Goal: Task Accomplishment & Management: Use online tool/utility

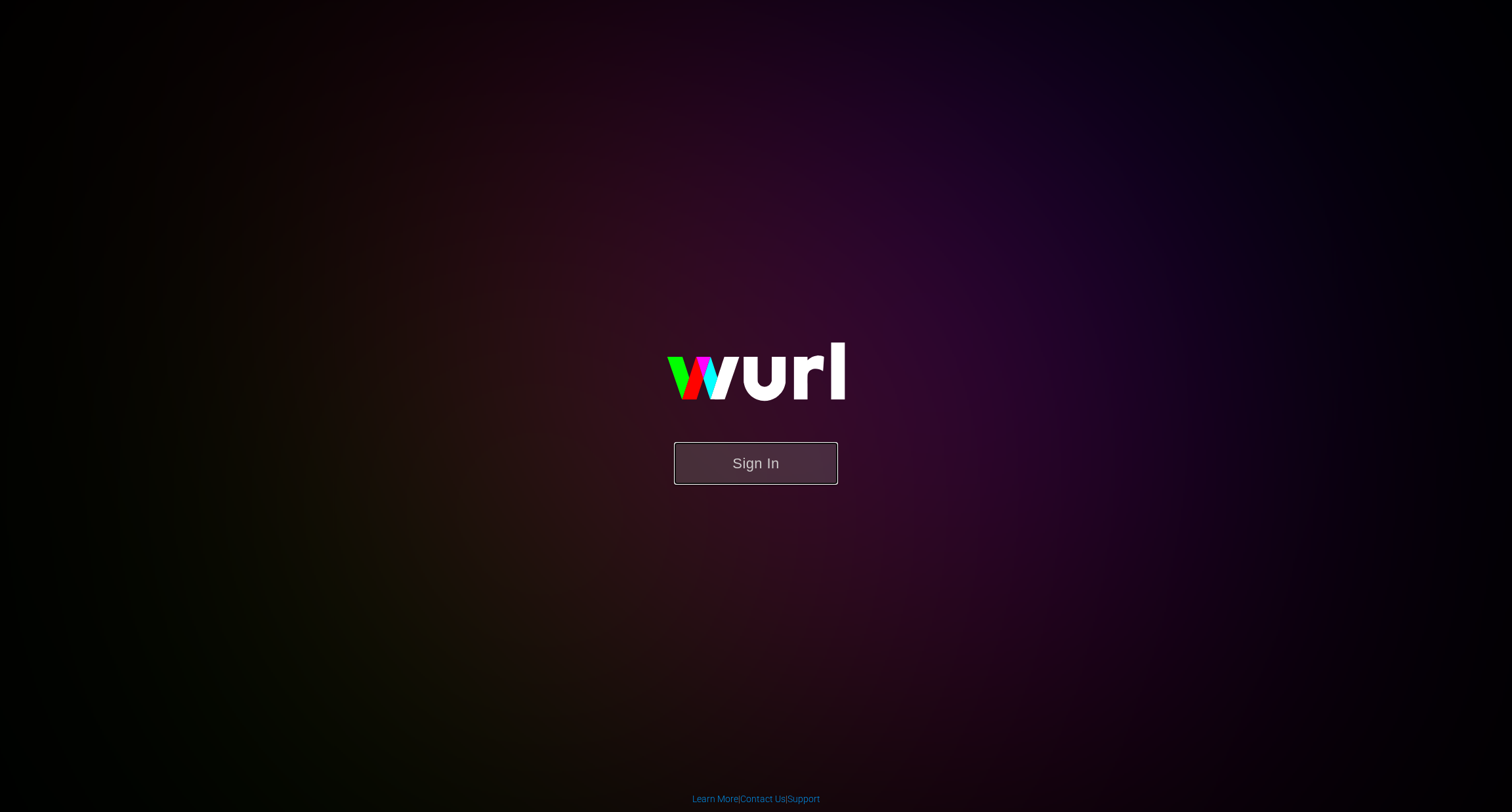
click at [726, 465] on button "Sign In" at bounding box center [756, 463] width 164 height 43
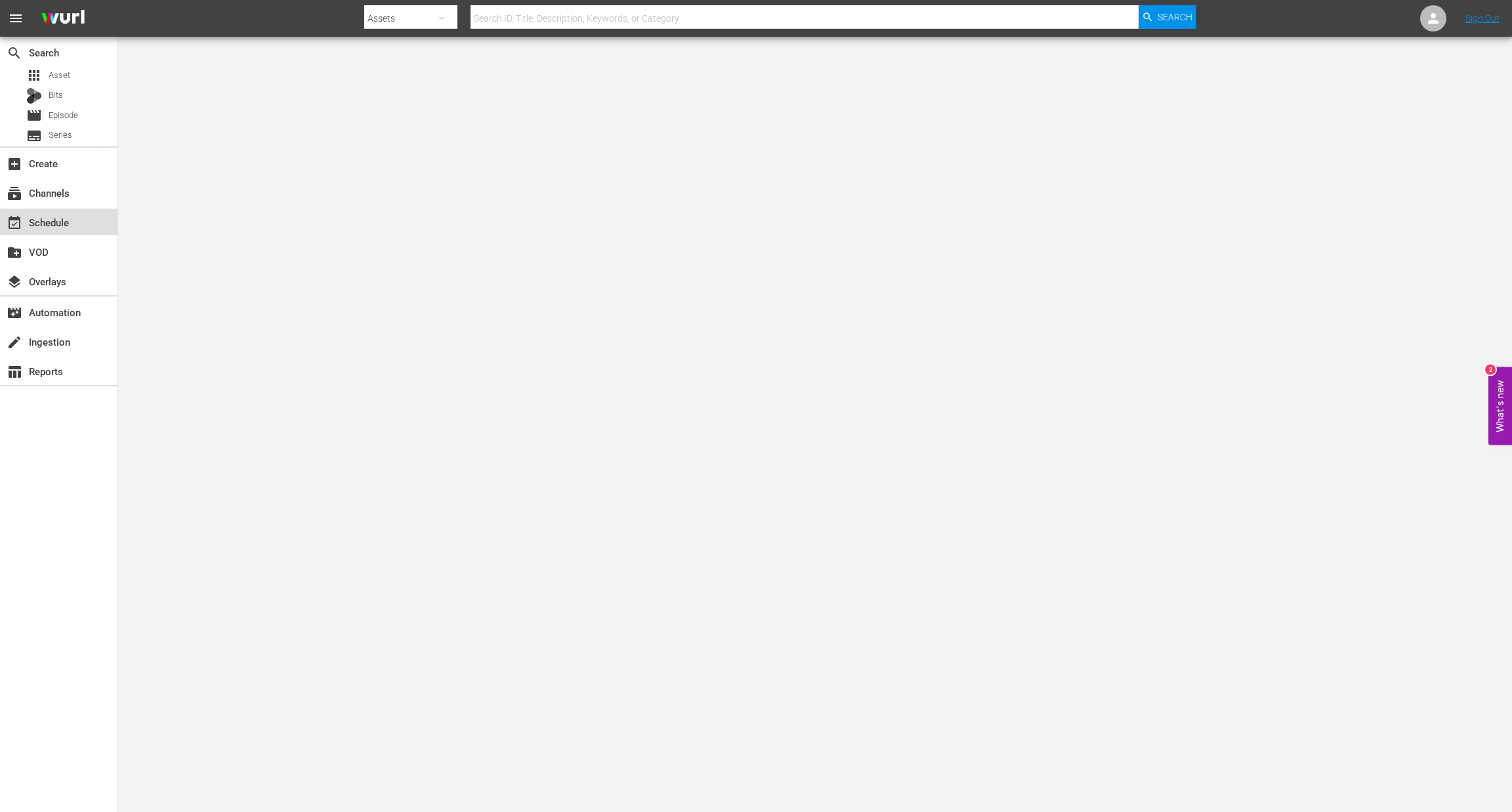
click at [45, 225] on div "event_available Schedule" at bounding box center [37, 220] width 74 height 12
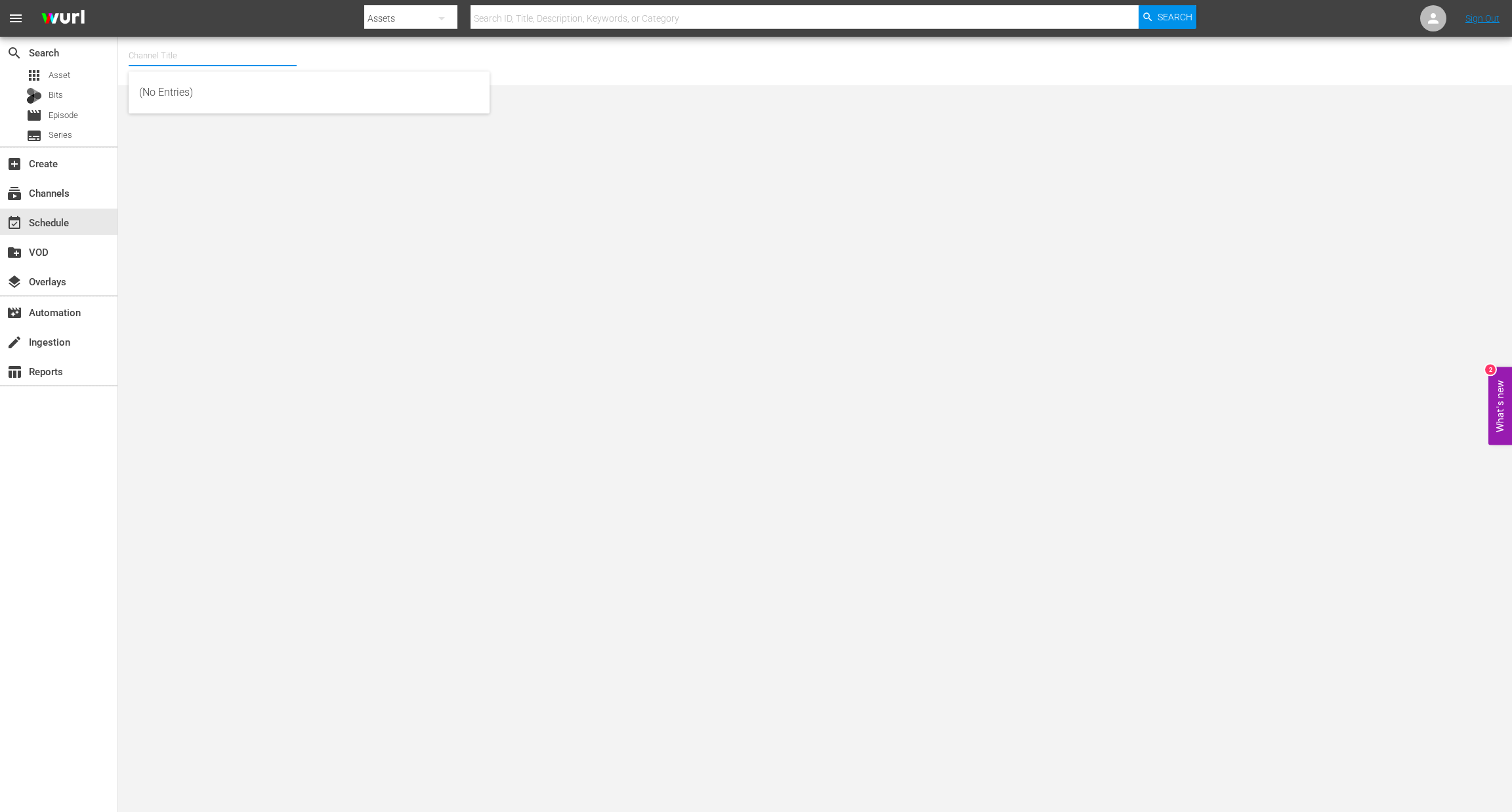
click at [193, 53] on input "text" at bounding box center [213, 56] width 168 height 32
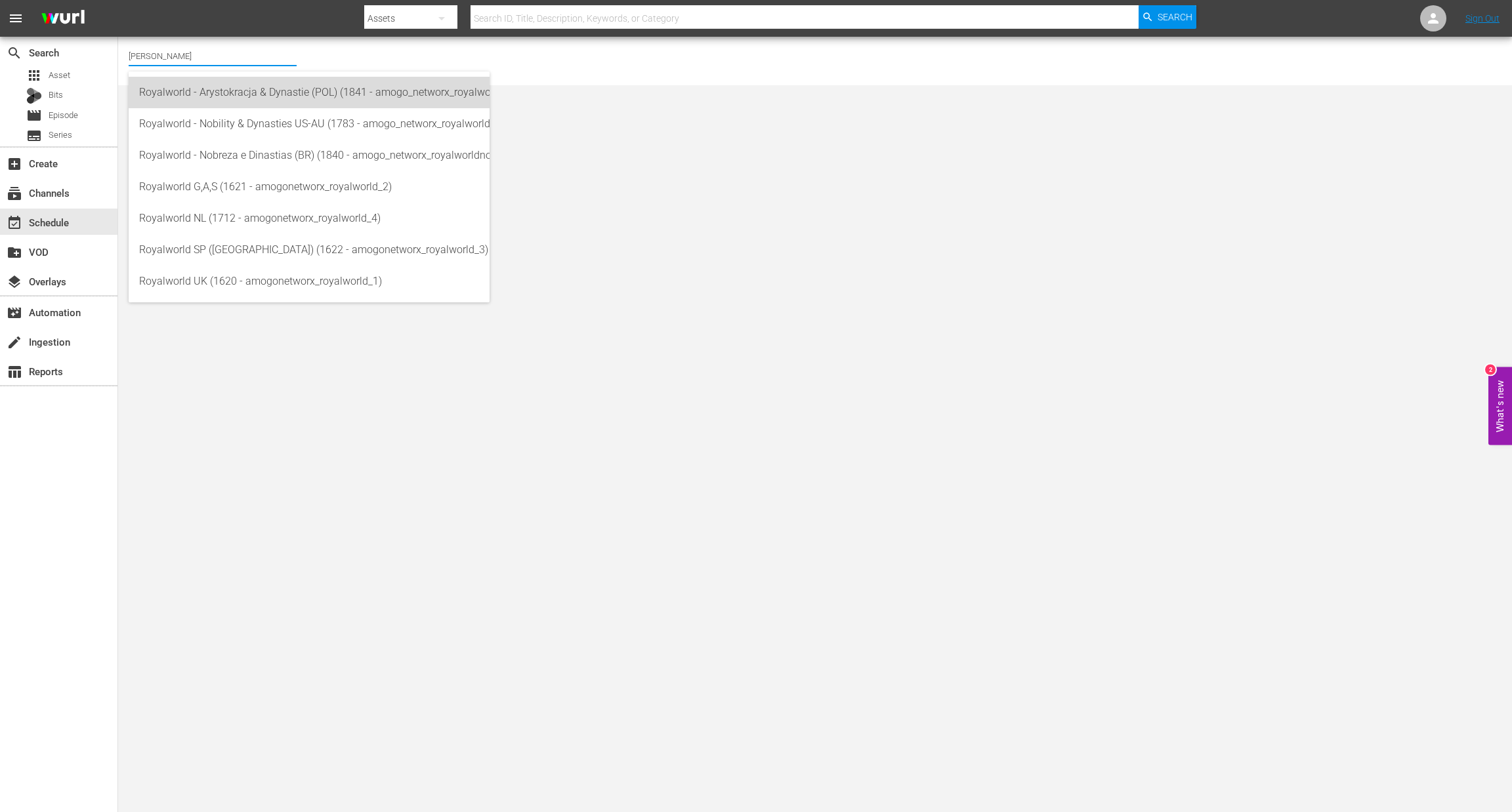
click at [280, 99] on div "Royalworld - Arystokracja & Dynastie (POL) (1841 - amogo_networx_royalworldarys…" at bounding box center [309, 93] width 340 height 32
type input "Royalworld - Arystokracja & Dynastie (POL) (1841 - amogo_networx_royalworldarys…"
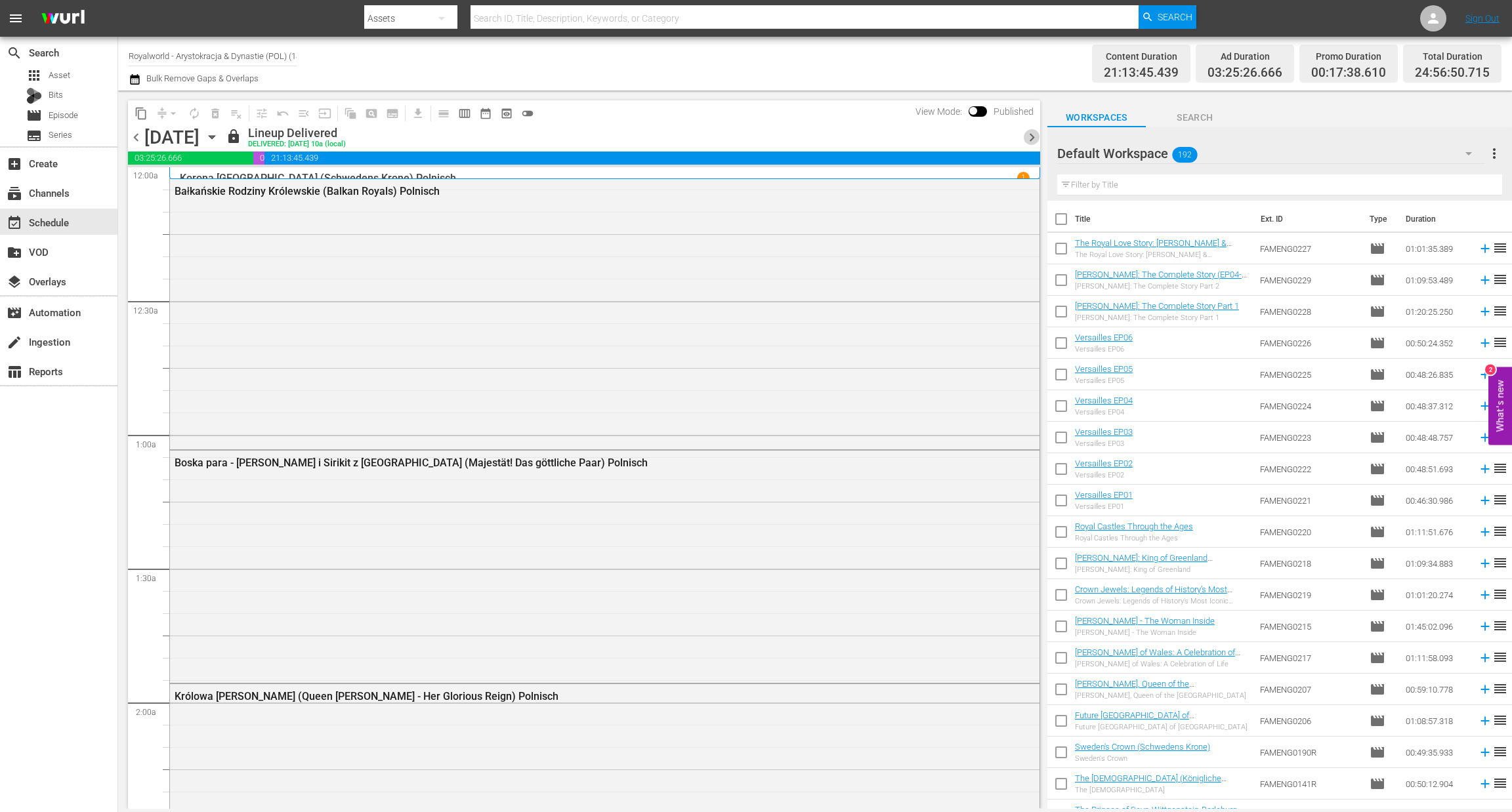
click at [1037, 136] on span "chevron_right" at bounding box center [1032, 137] width 17 height 17
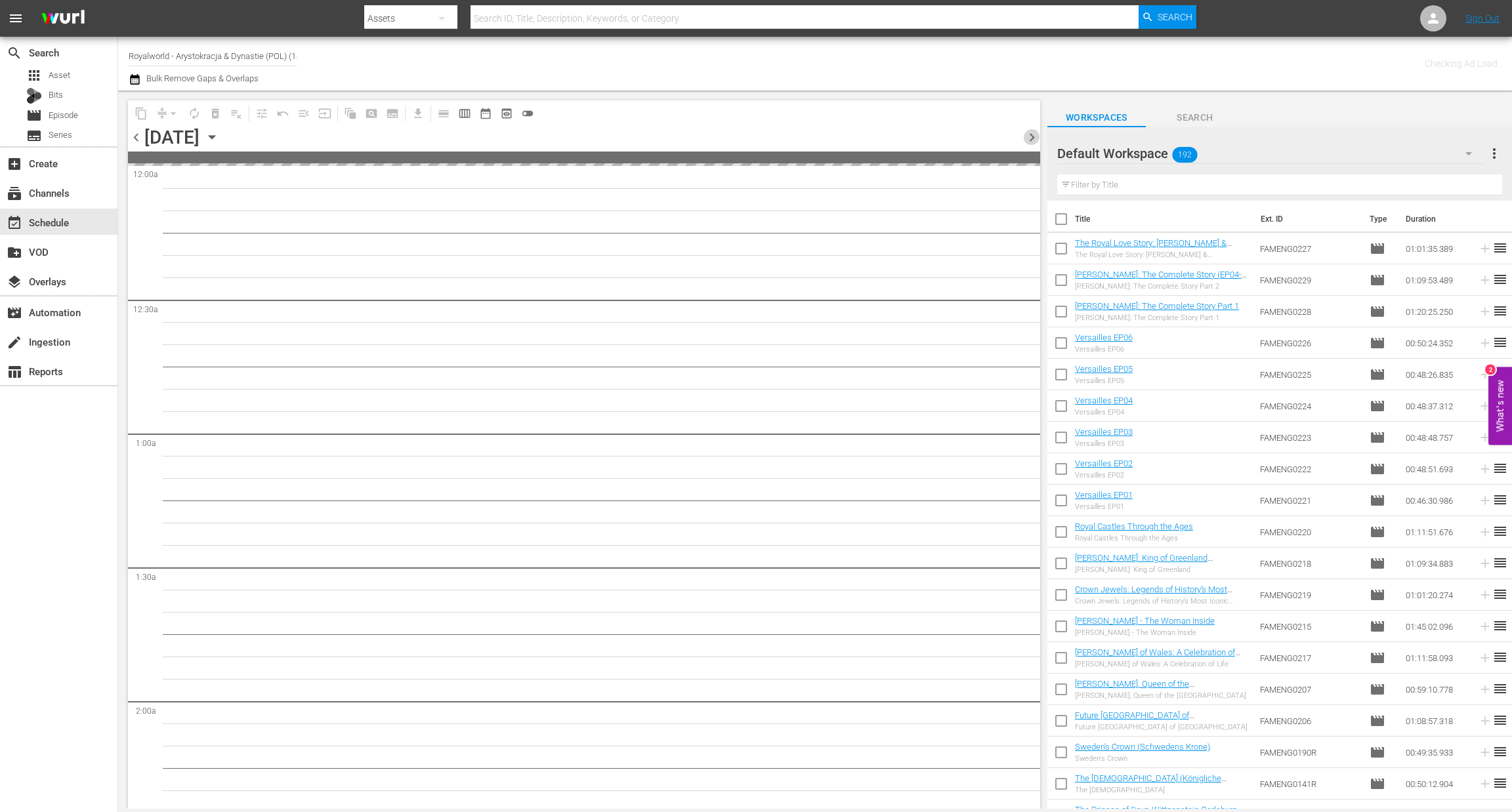
click at [1037, 136] on span "chevron_right" at bounding box center [1032, 137] width 17 height 17
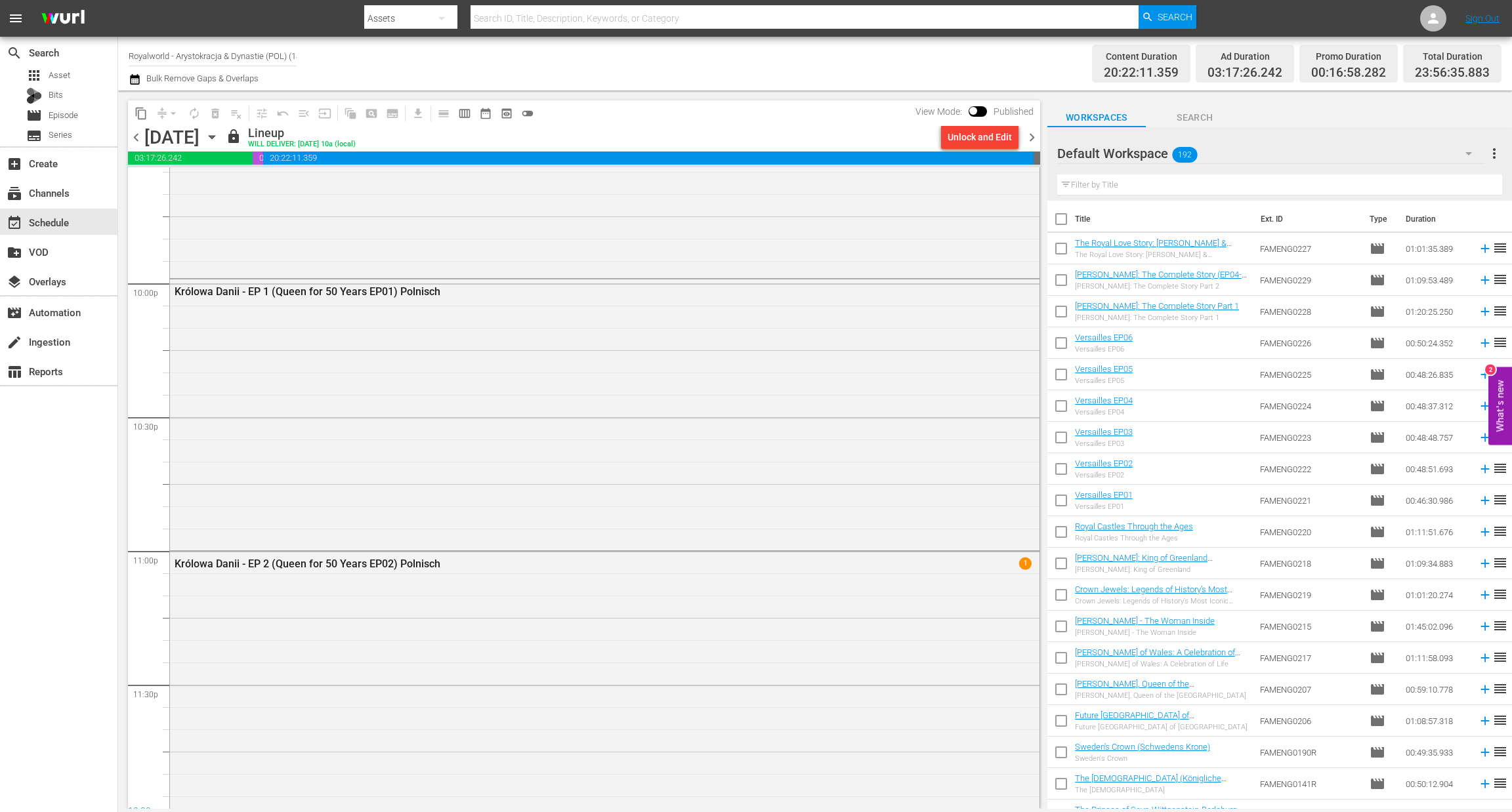
scroll to position [5787, 0]
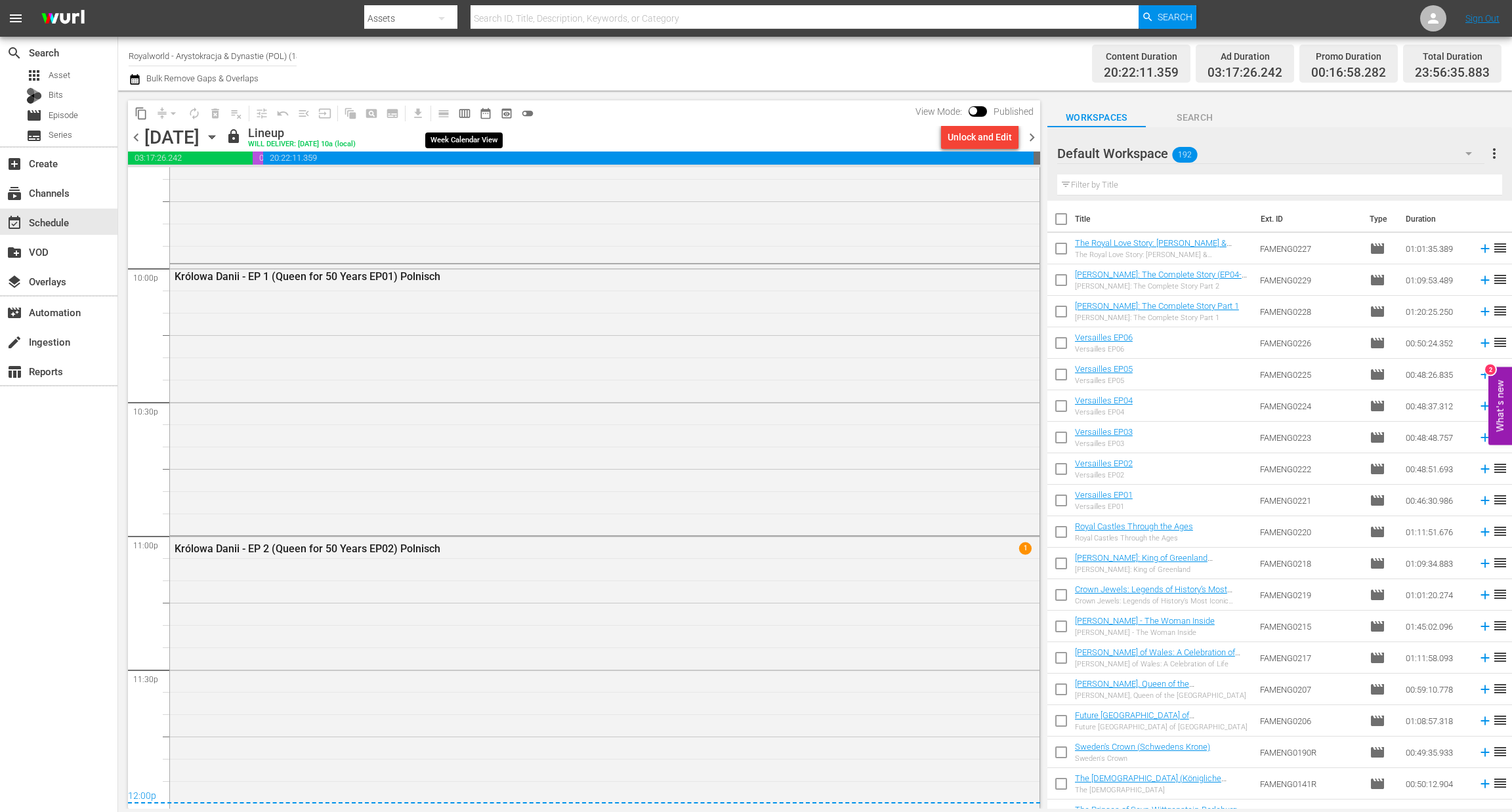
click at [465, 120] on button "calendar_view_week_outlined" at bounding box center [464, 113] width 21 height 21
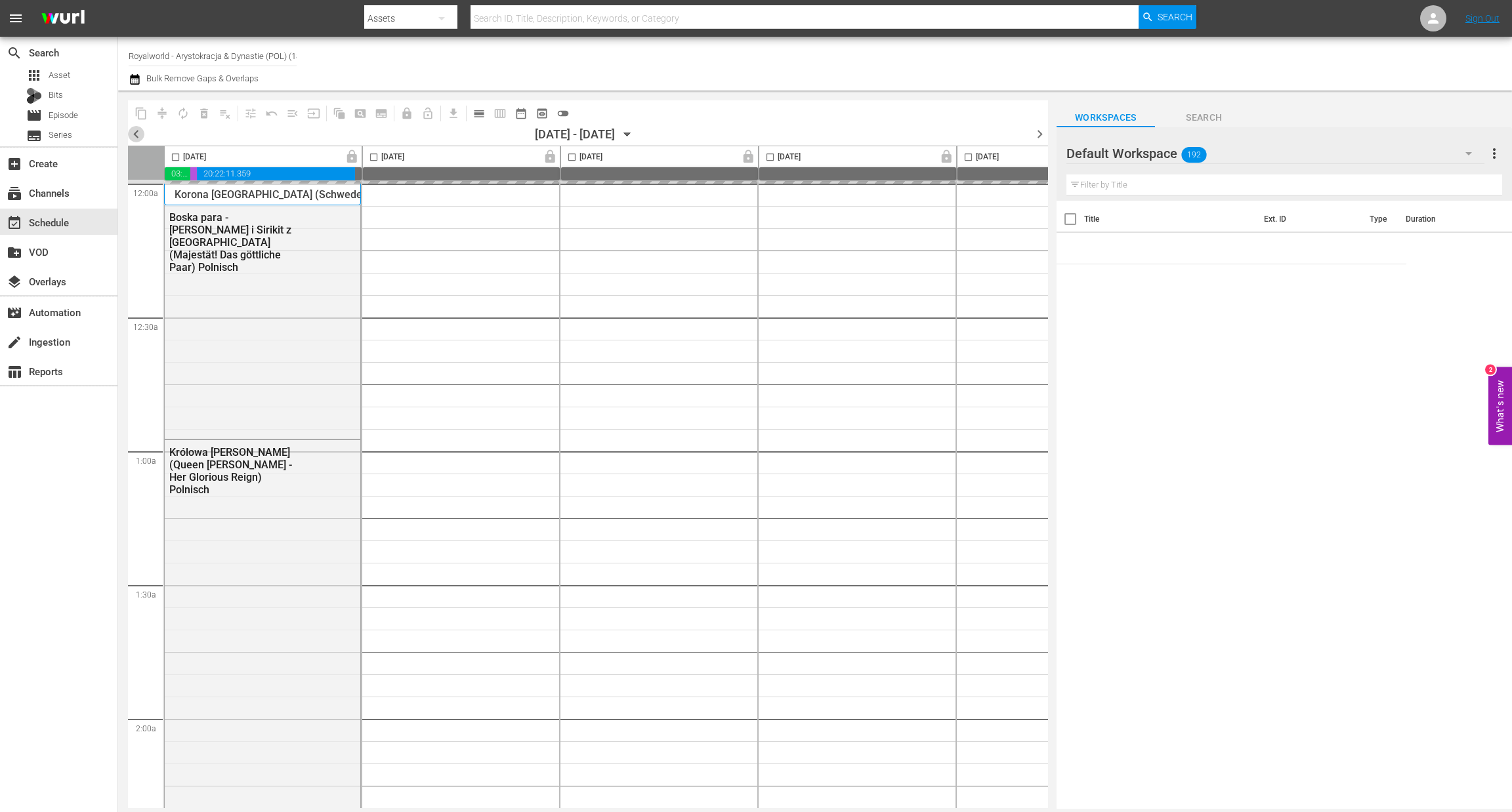
click at [133, 132] on span "chevron_left" at bounding box center [136, 134] width 17 height 17
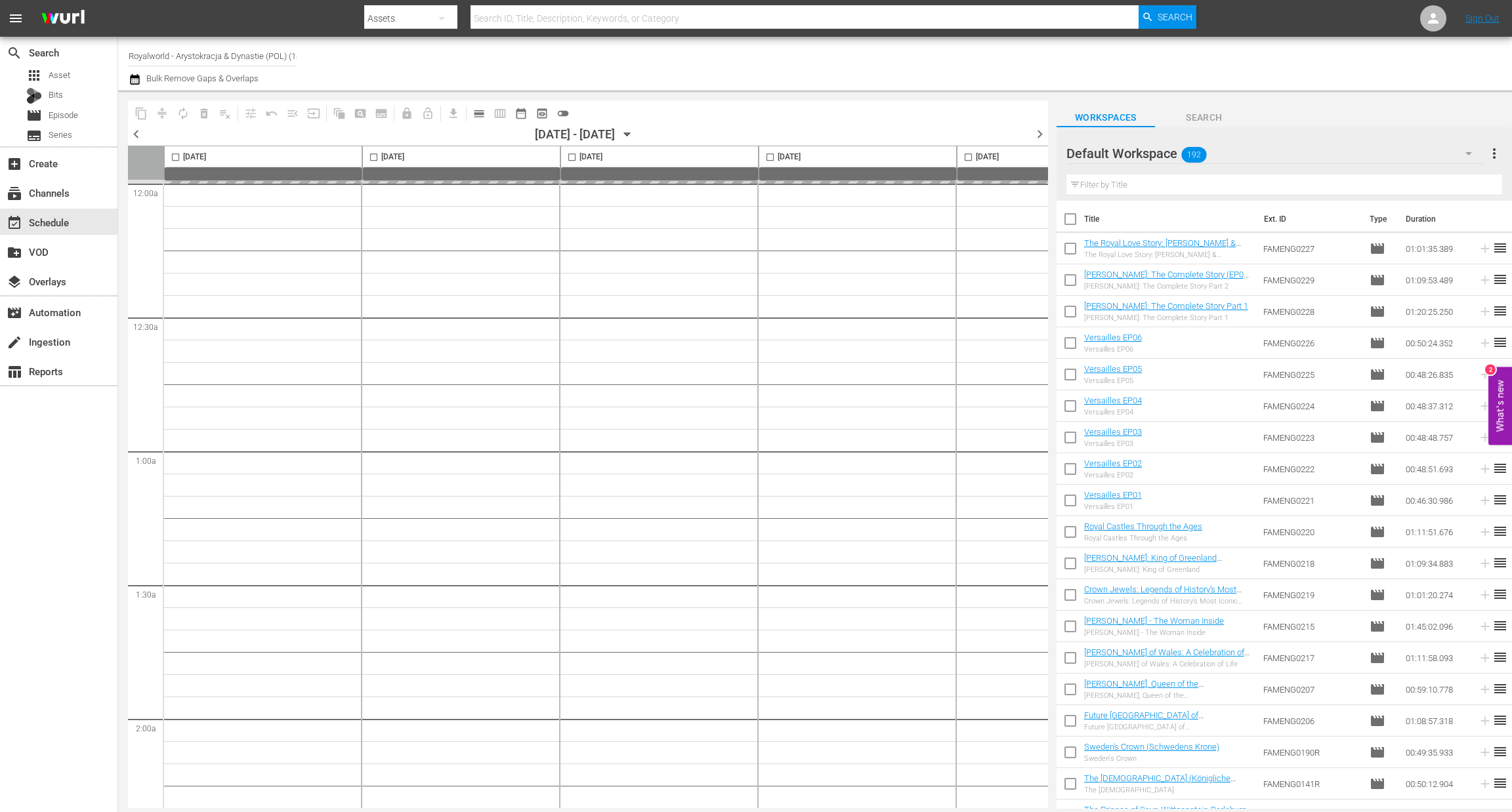
scroll to position [0, 509]
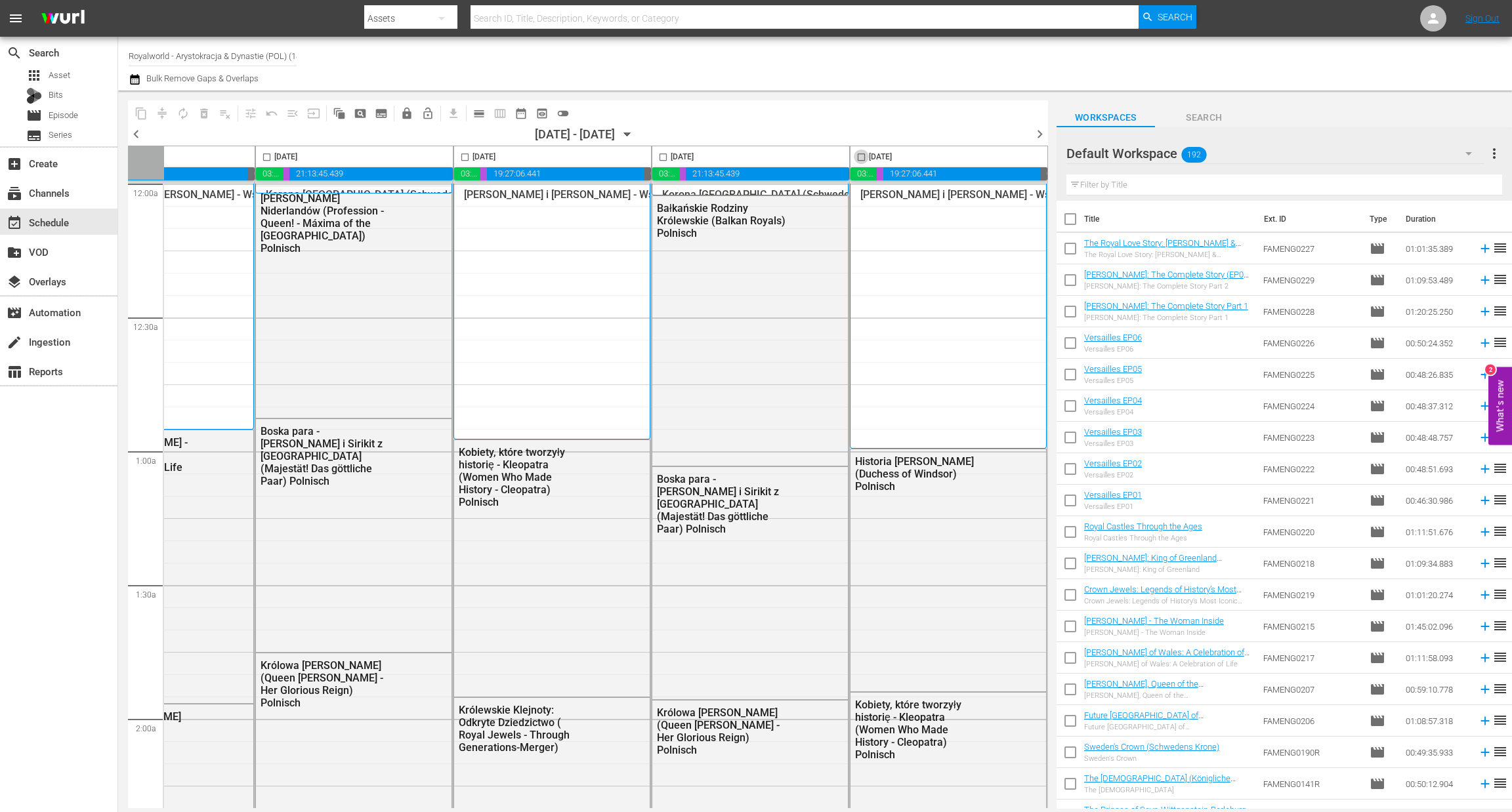
click at [856, 159] on input "checkbox" at bounding box center [861, 160] width 15 height 15
checkbox input "true"
click at [140, 116] on span "content_copy" at bounding box center [141, 114] width 13 height 13
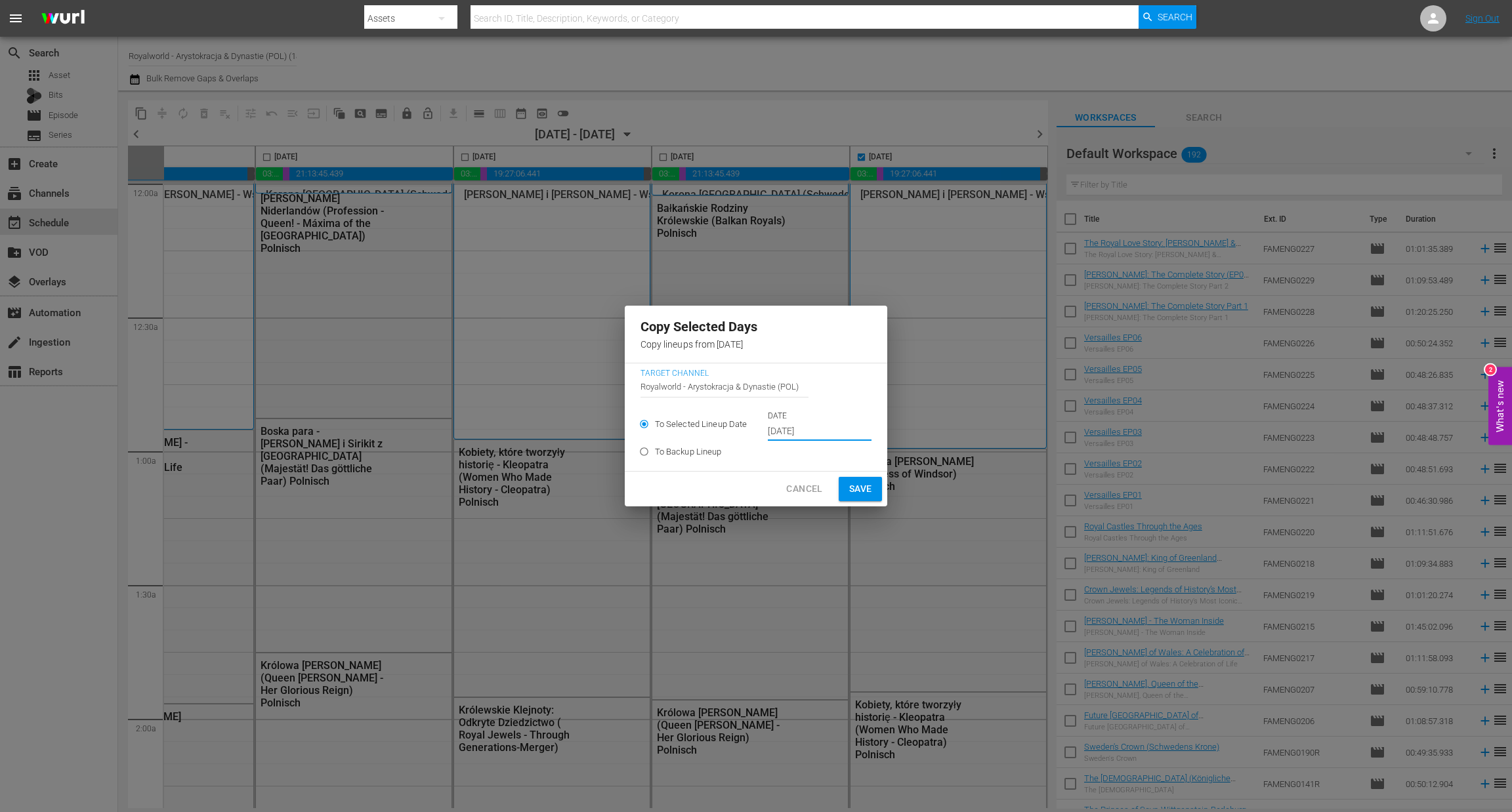
click at [837, 434] on input "Sep 25th 2025" at bounding box center [820, 432] width 104 height 20
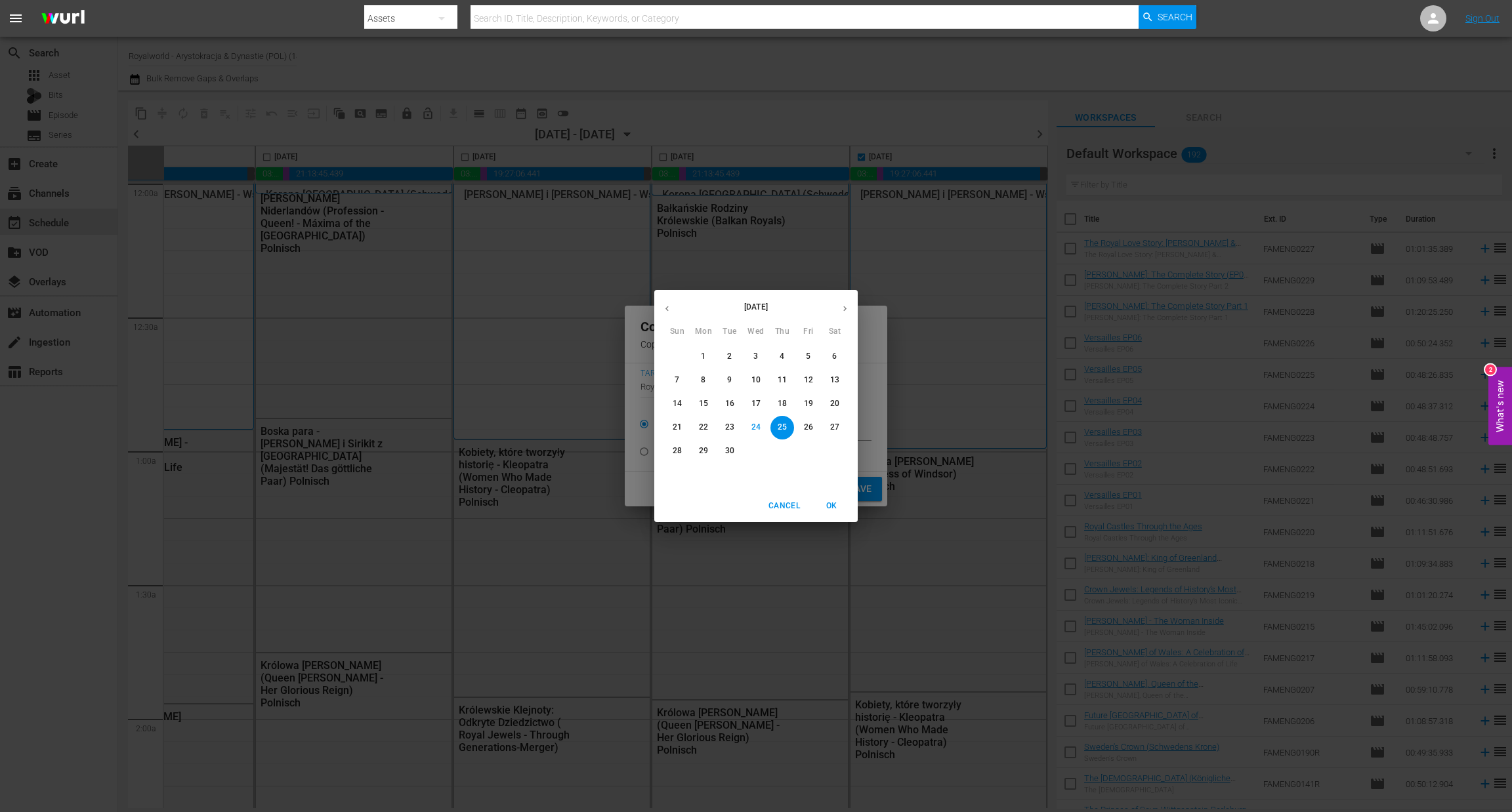
click at [831, 423] on p "27" at bounding box center [834, 427] width 9 height 11
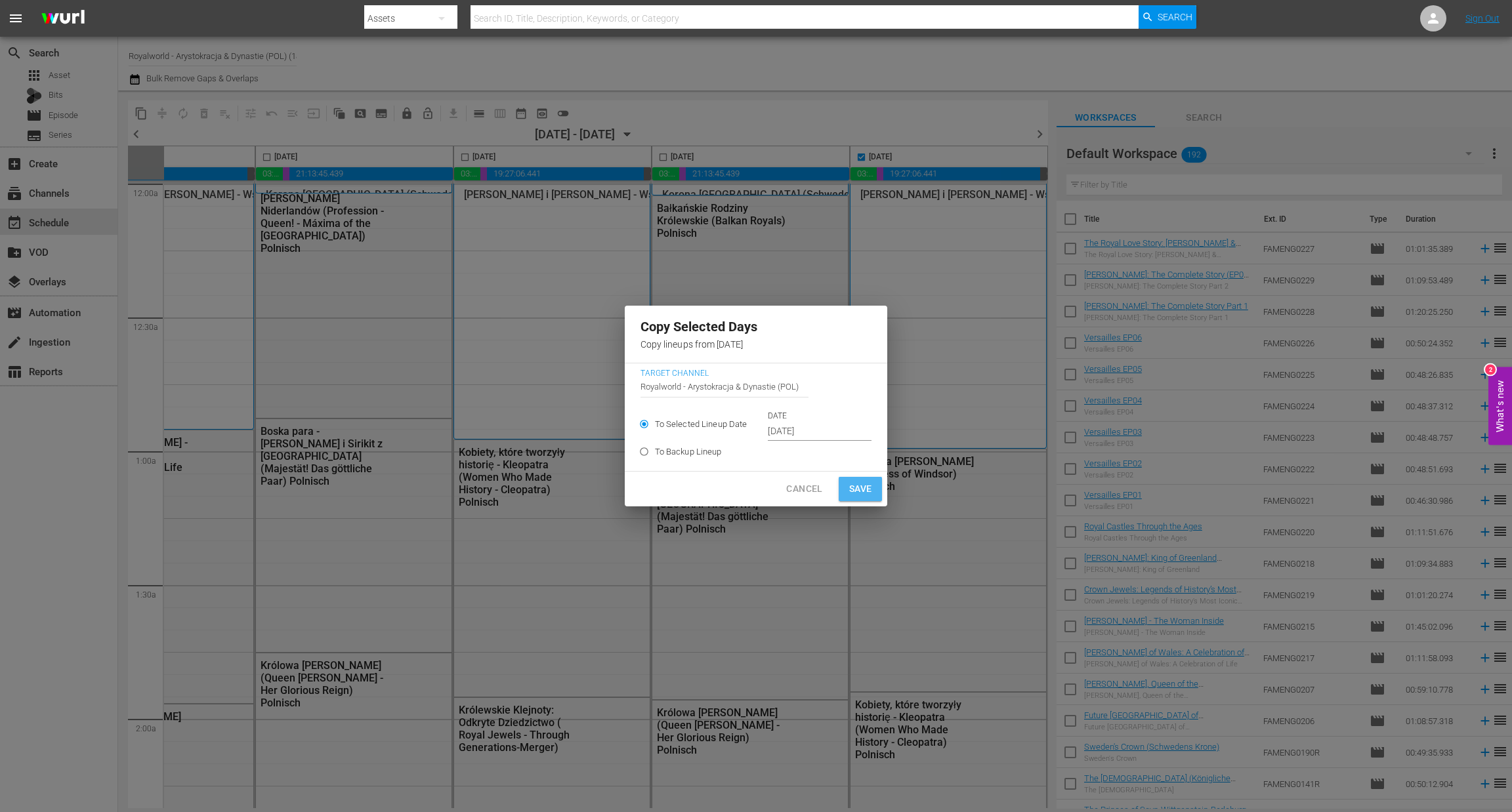
click at [855, 482] on span "Save" at bounding box center [860, 489] width 23 height 17
type input "Sep 25th 2025"
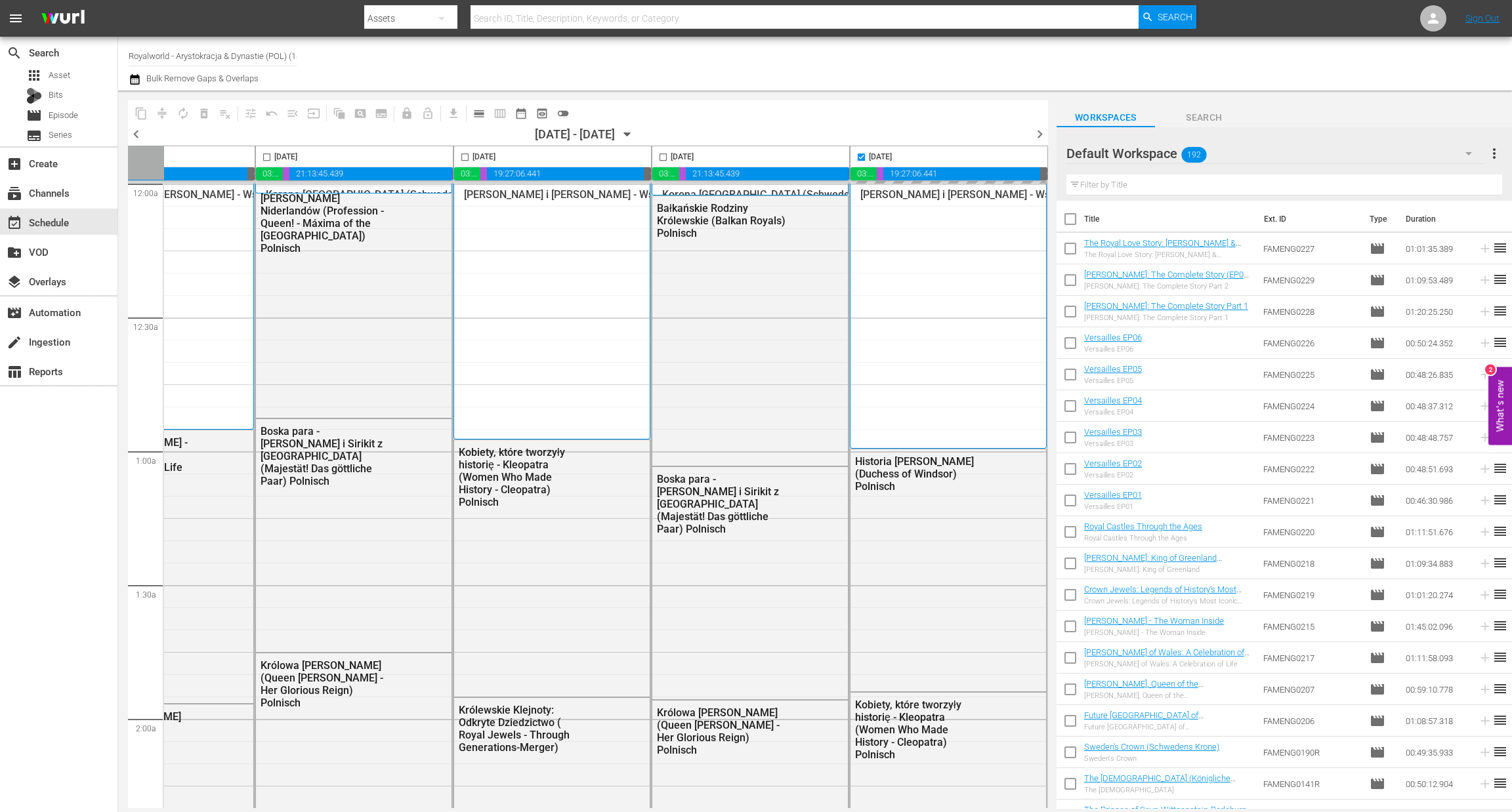
click at [1041, 137] on span "chevron_right" at bounding box center [1040, 134] width 17 height 17
checkbox input "false"
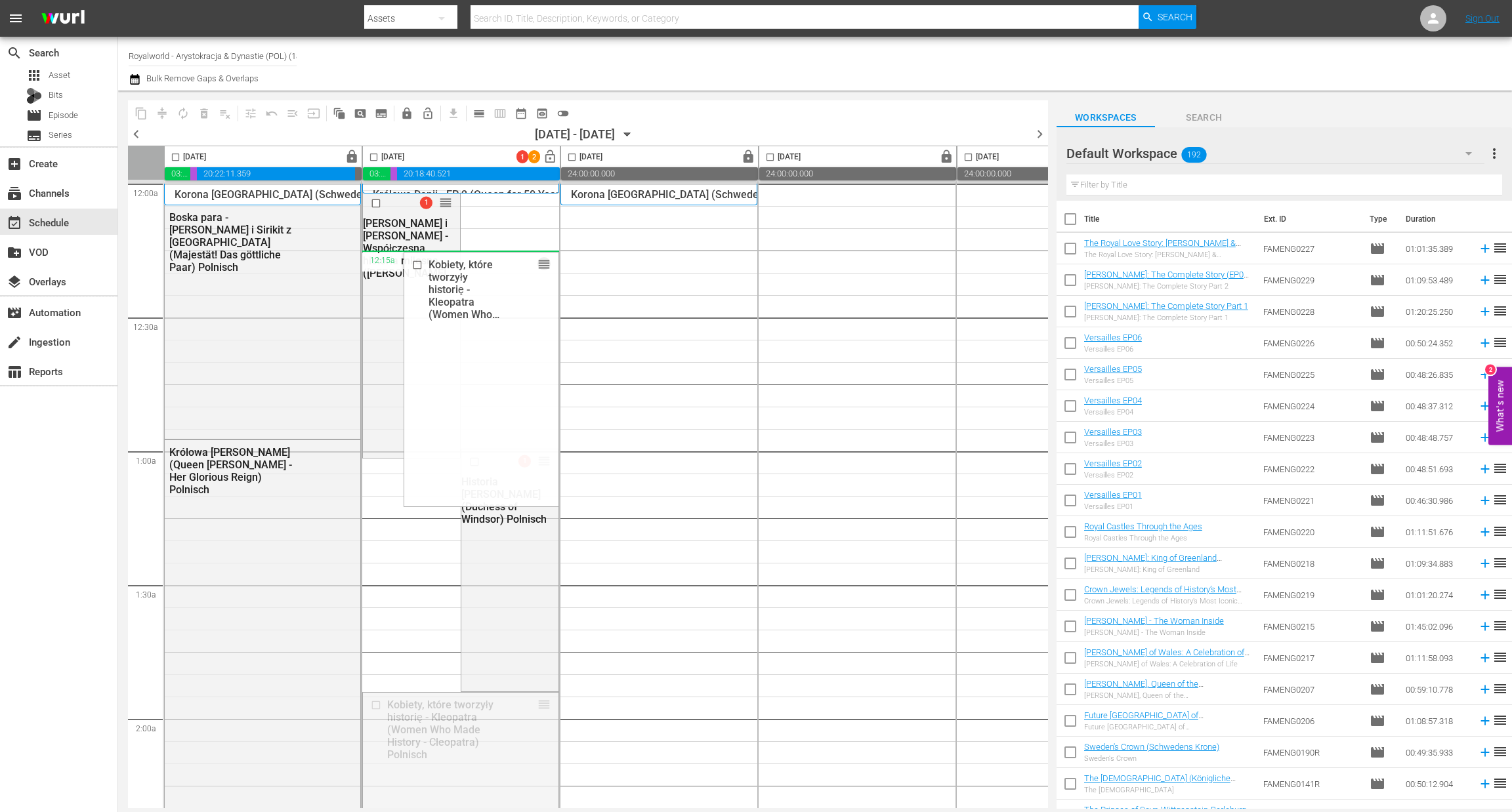
drag, startPoint x: 542, startPoint y: 708, endPoint x: 548, endPoint y: 254, distance: 454.0
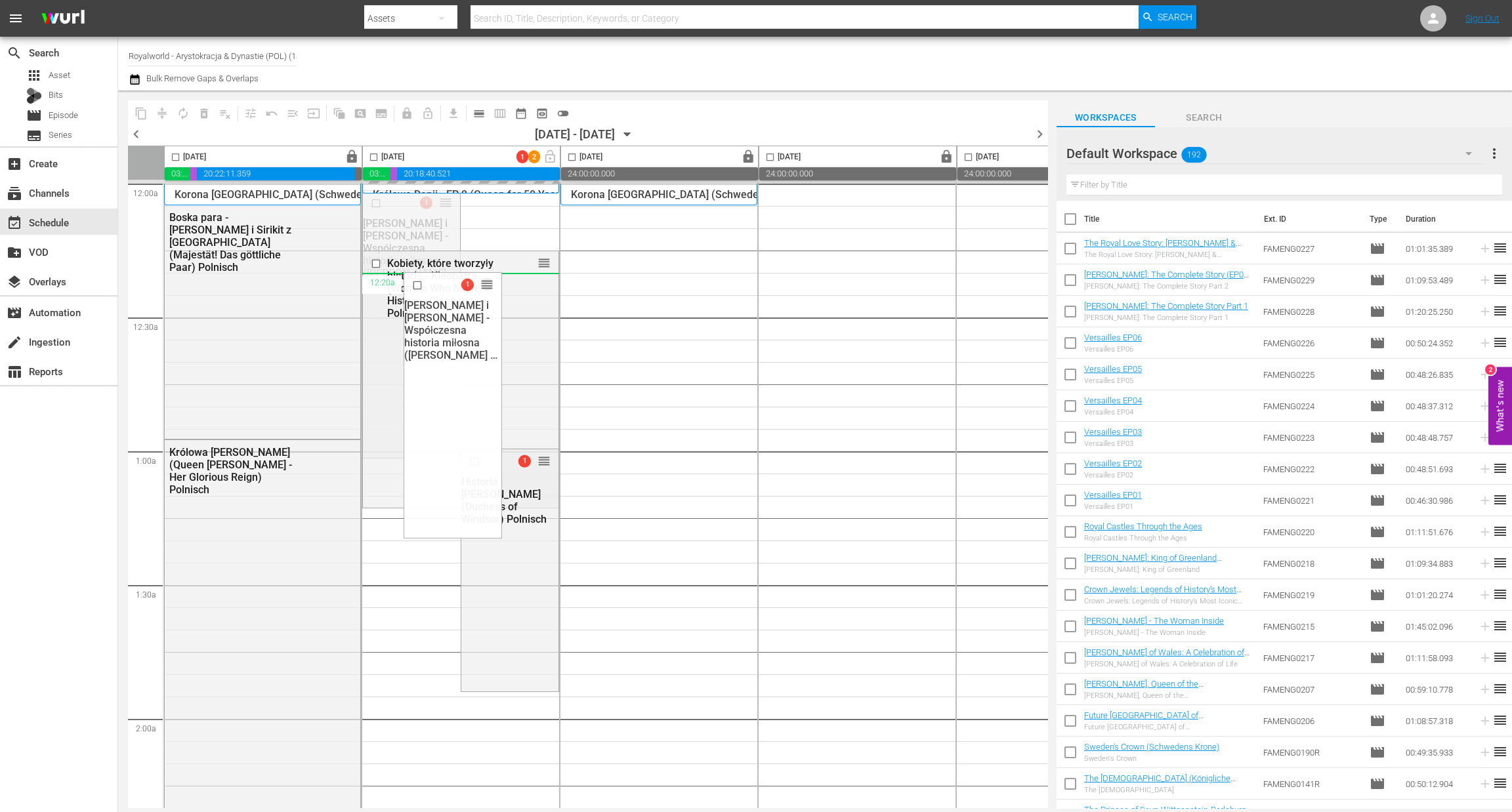
drag, startPoint x: 440, startPoint y: 198, endPoint x: 458, endPoint y: 632, distance: 434.4
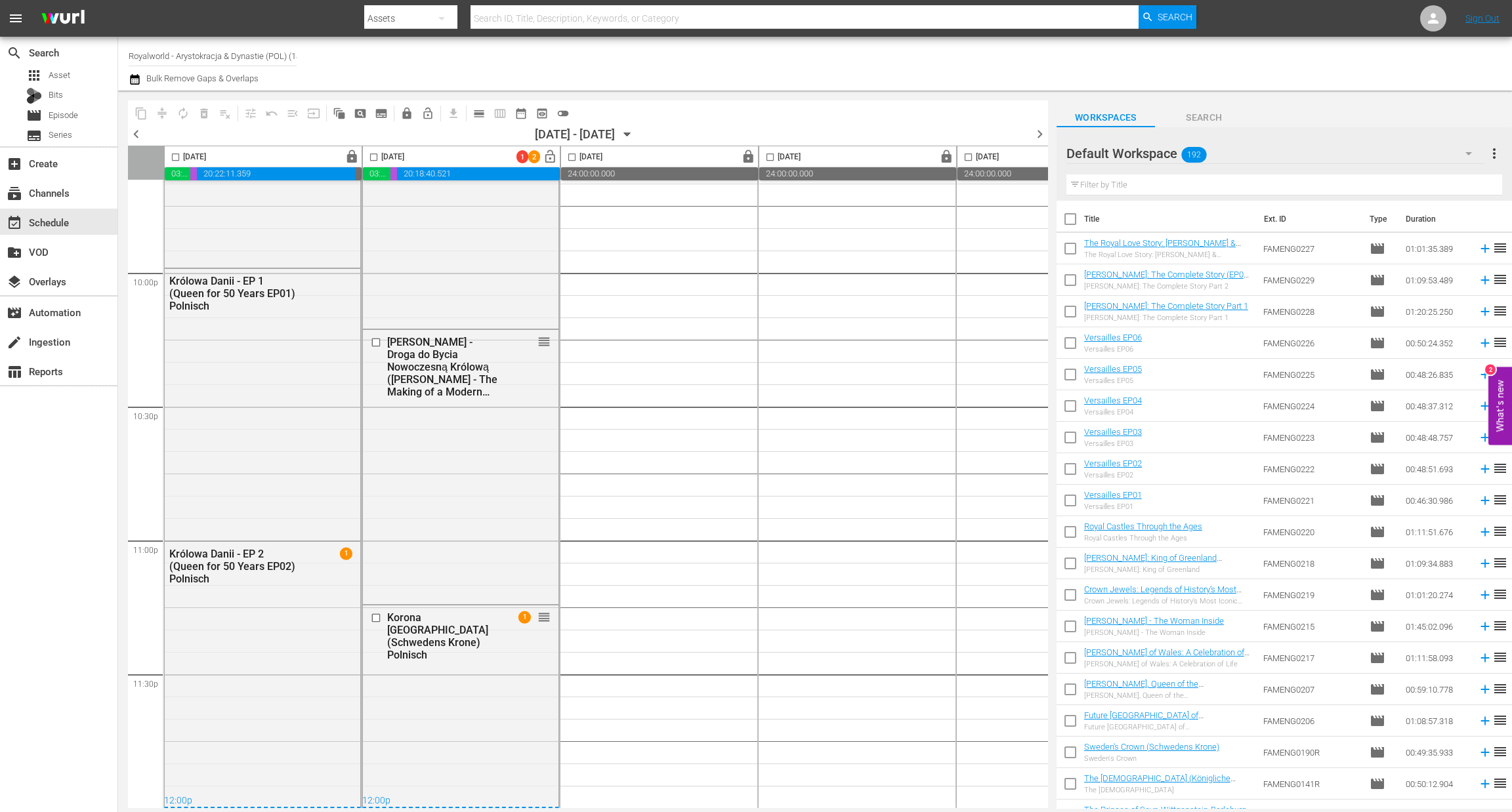
scroll to position [5803, 0]
click at [472, 110] on span "calendar_view_day_outlined" at bounding box center [479, 114] width 13 height 13
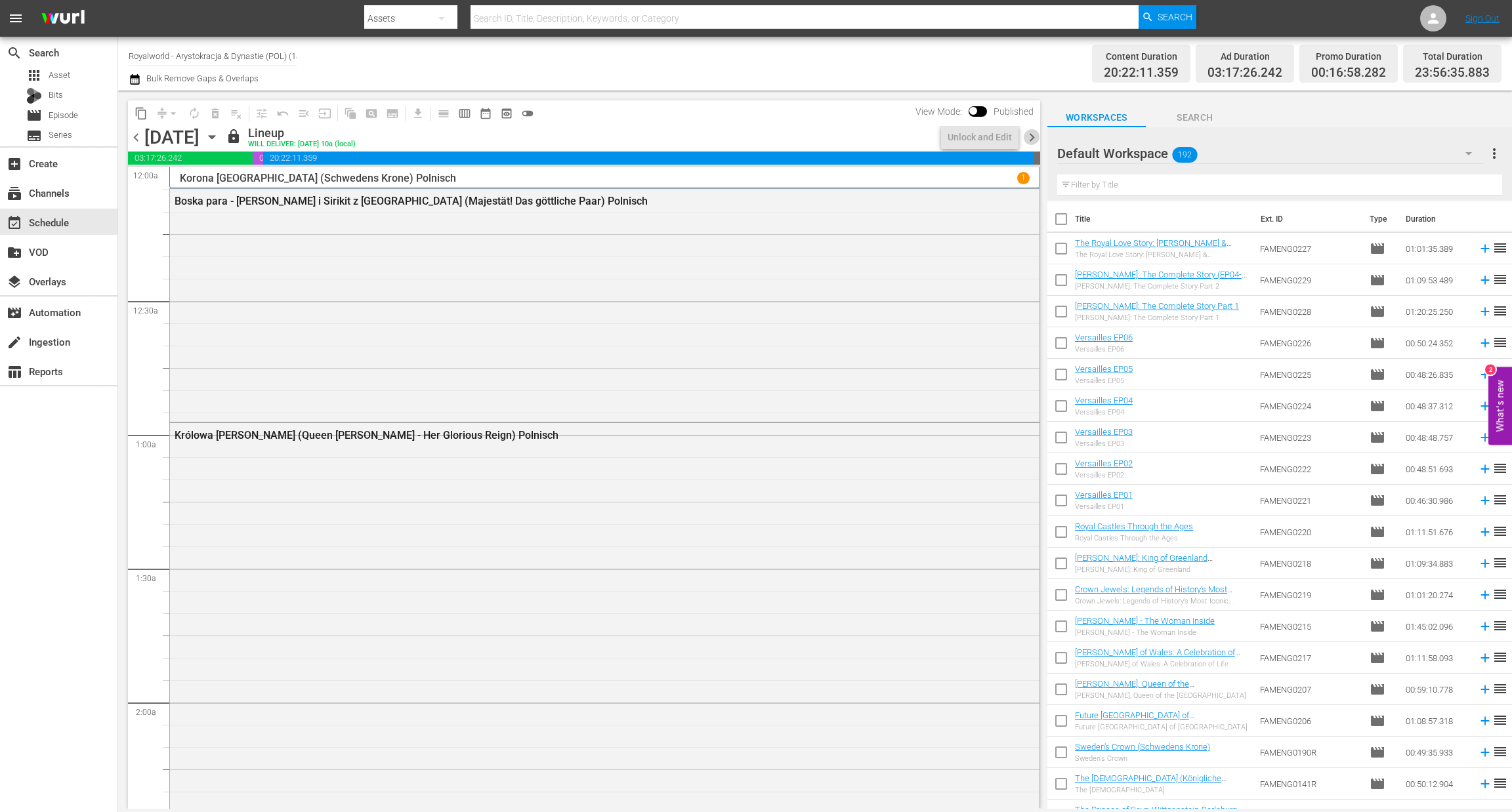
click at [1028, 135] on span "chevron_right" at bounding box center [1032, 137] width 17 height 17
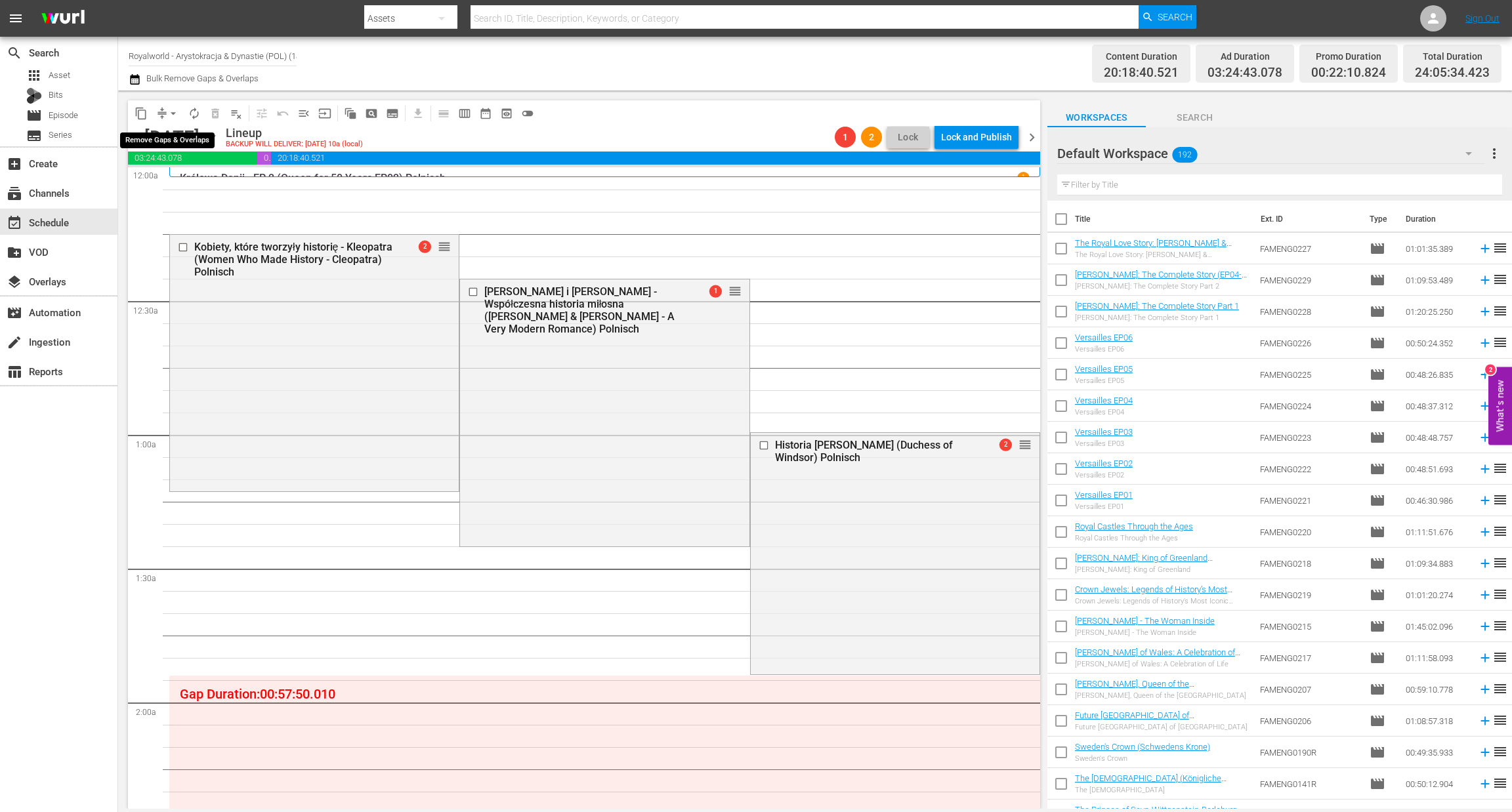
click at [172, 114] on span "arrow_drop_down" at bounding box center [173, 114] width 13 height 13
click at [181, 187] on li "Align to End of Previous Day" at bounding box center [173, 182] width 138 height 22
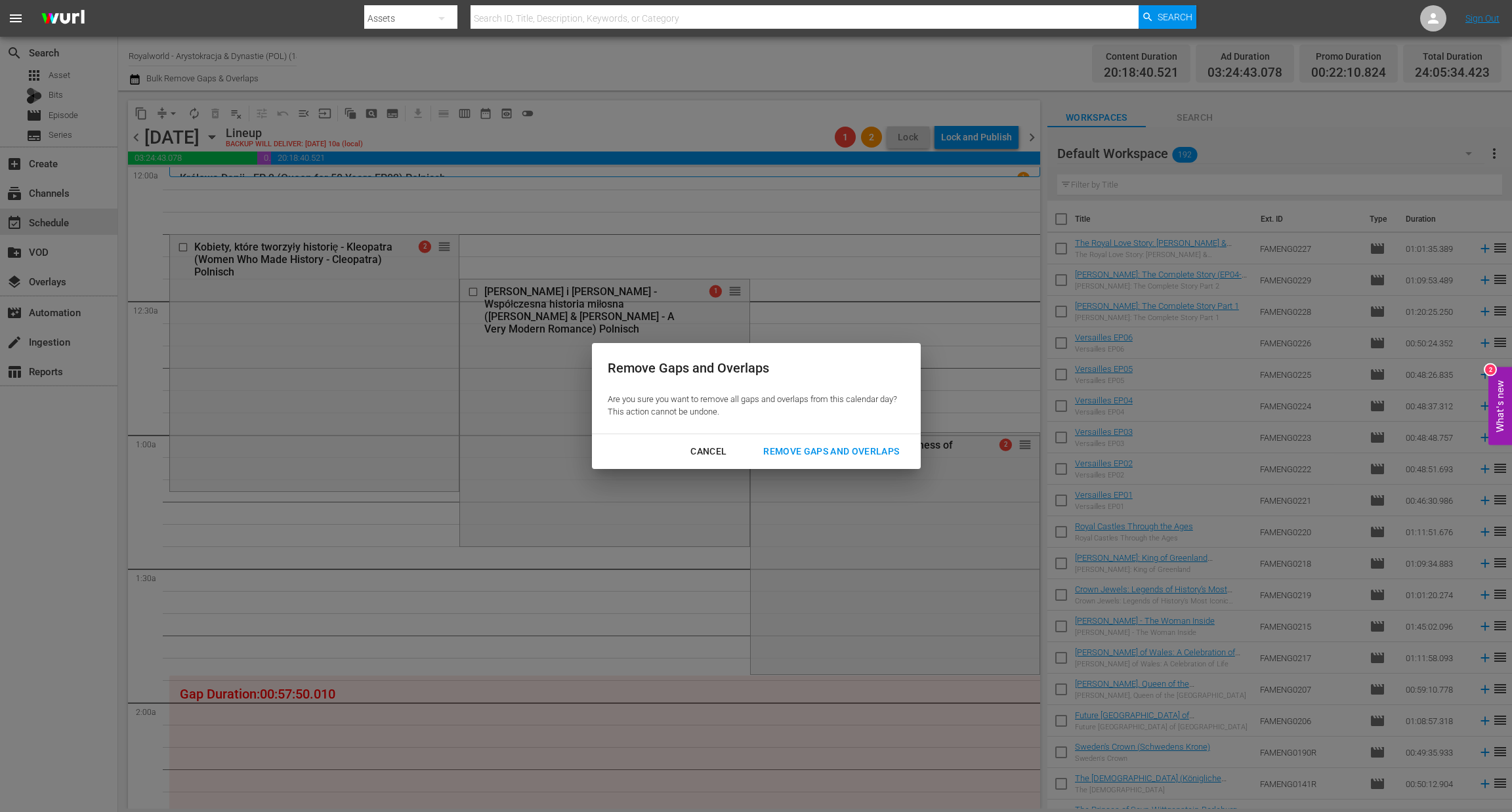
click at [825, 452] on div "Remove Gaps and Overlaps" at bounding box center [831, 452] width 157 height 17
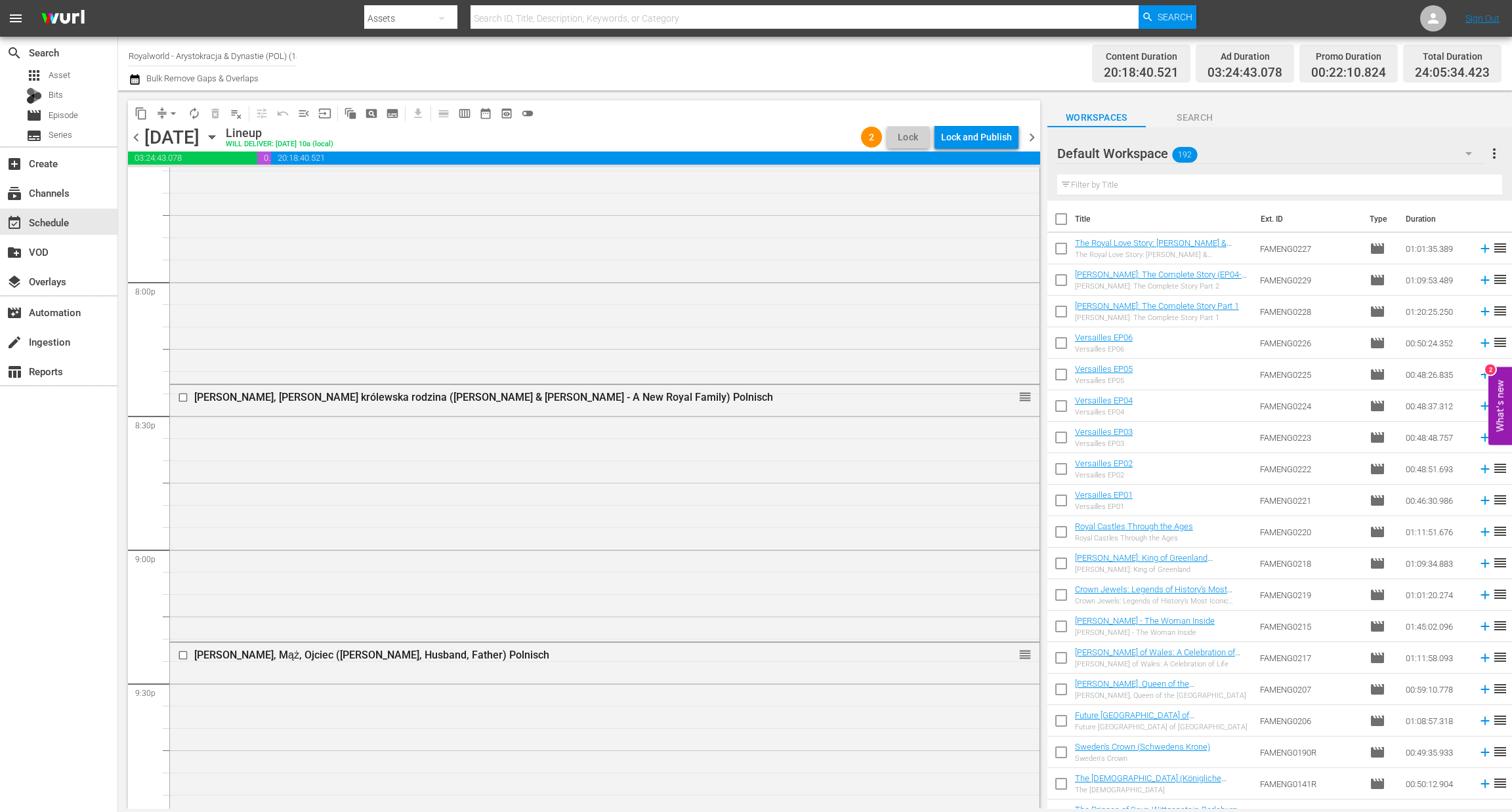
scroll to position [5811, 0]
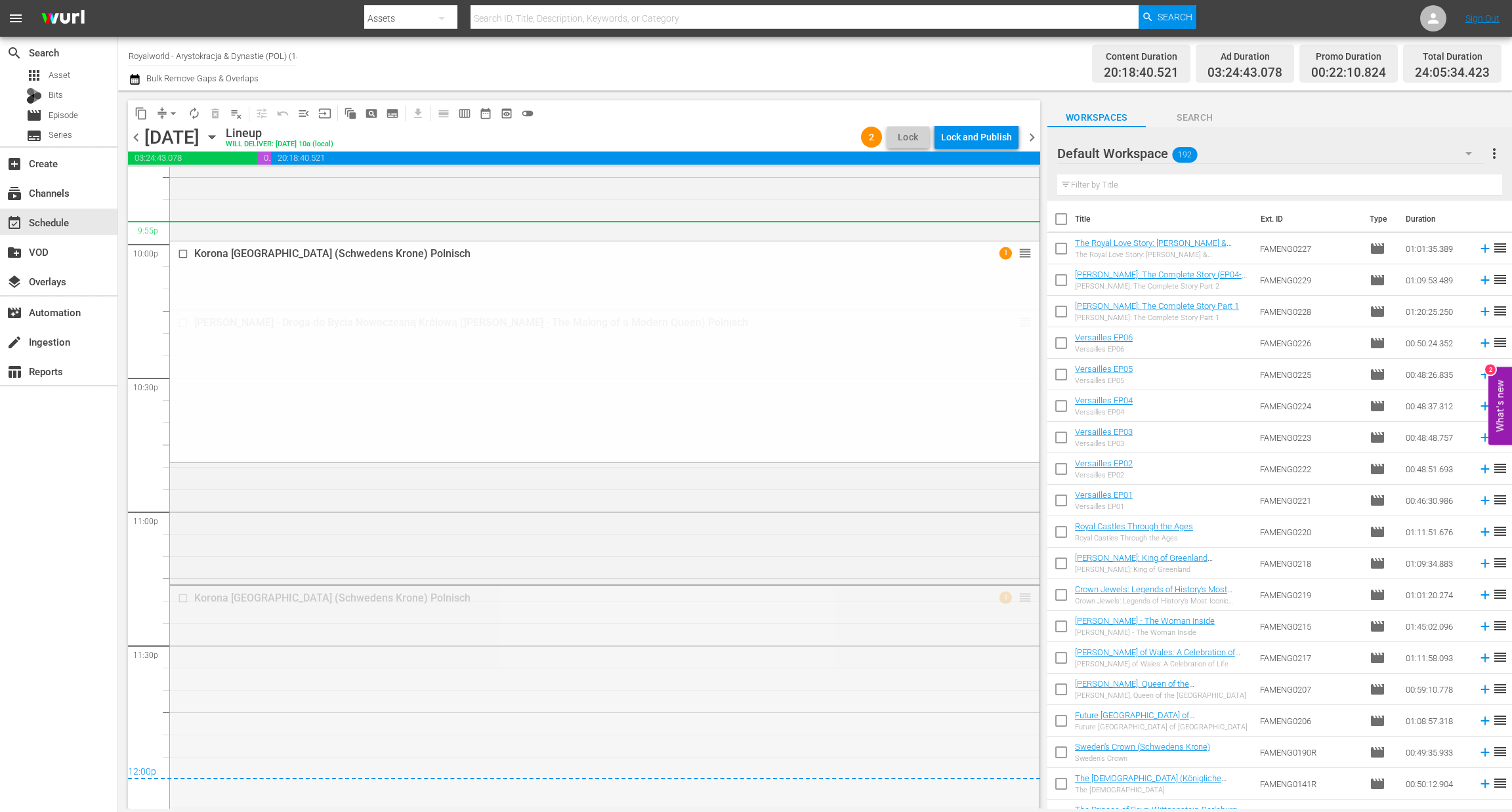
drag, startPoint x: 1013, startPoint y: 602, endPoint x: 959, endPoint y: 229, distance: 376.9
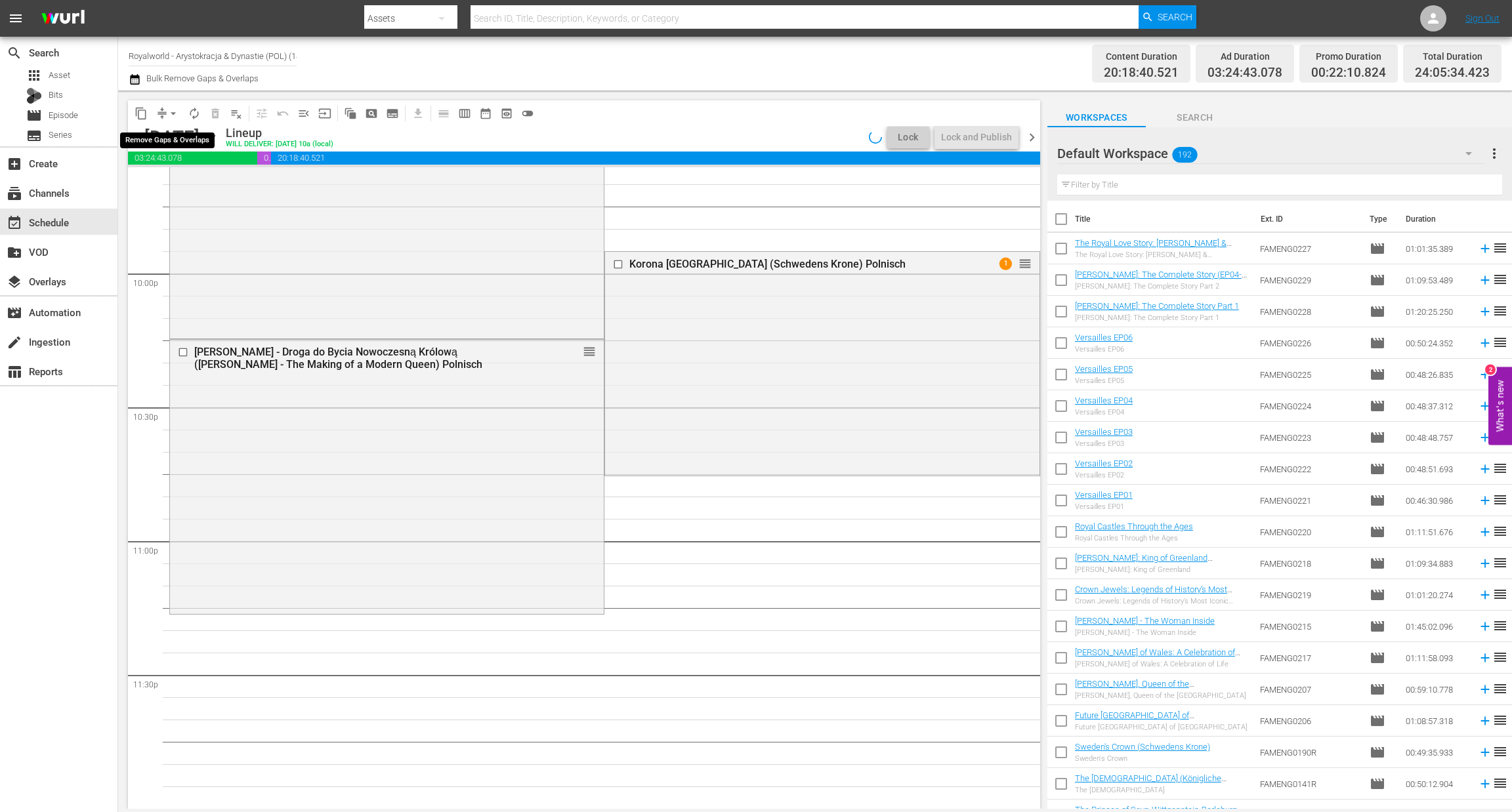
scroll to position [5781, 0]
click at [171, 111] on span "arrow_drop_down" at bounding box center [173, 114] width 13 height 13
click at [177, 177] on li "Align to End of Previous Day" at bounding box center [173, 182] width 138 height 22
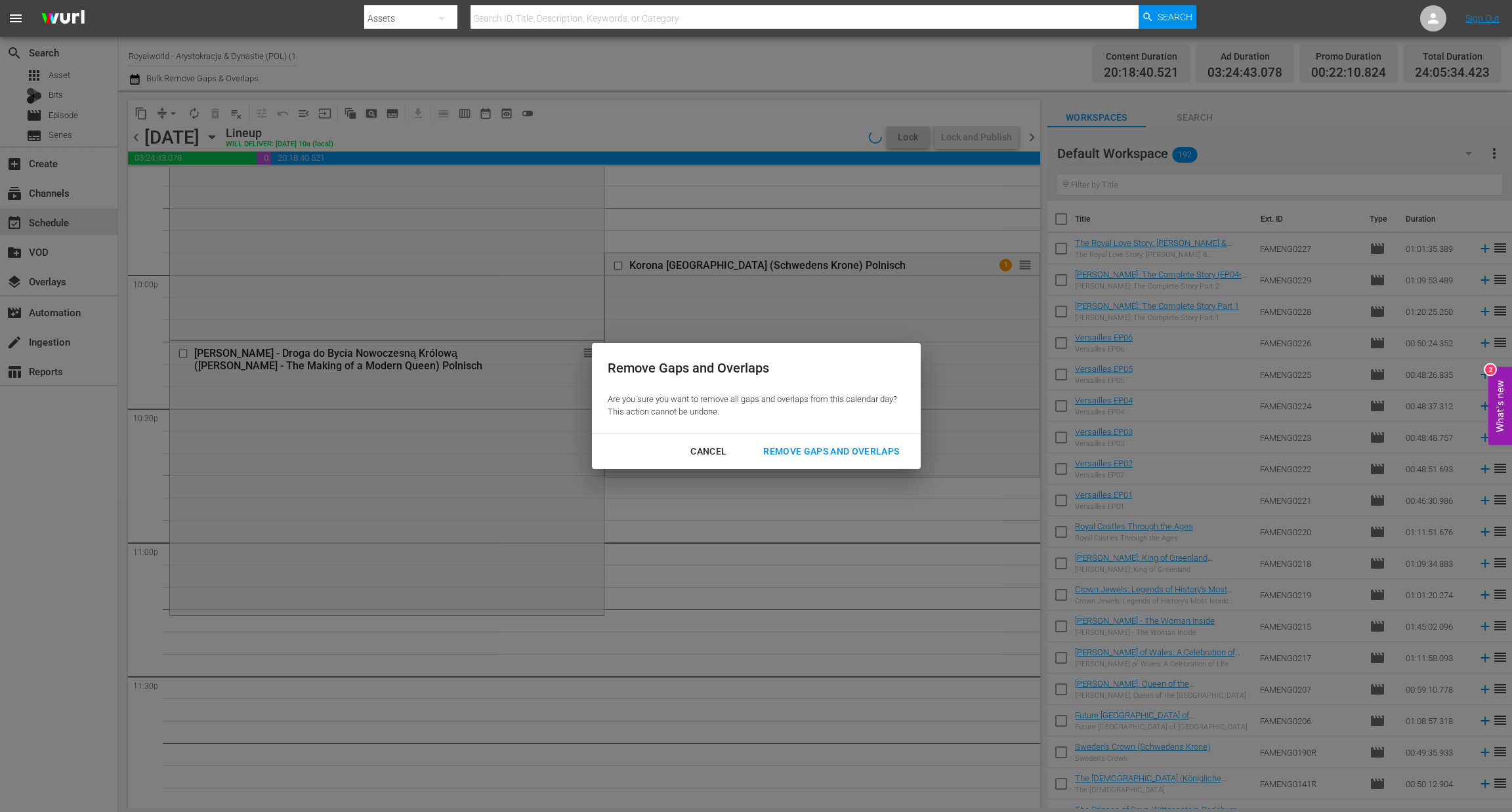
click at [826, 449] on div "Remove Gaps and Overlaps" at bounding box center [831, 452] width 157 height 17
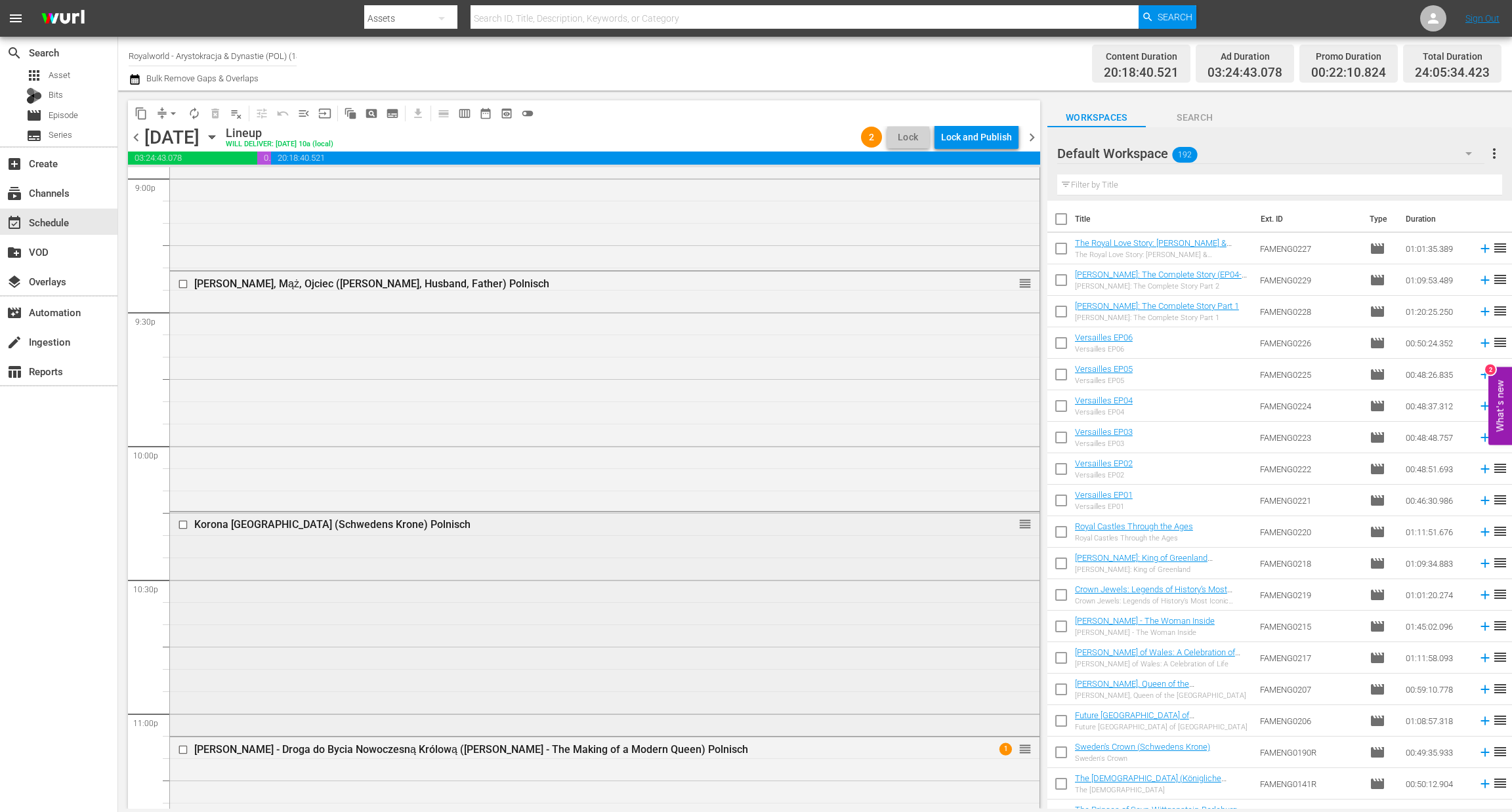
scroll to position [5424, 0]
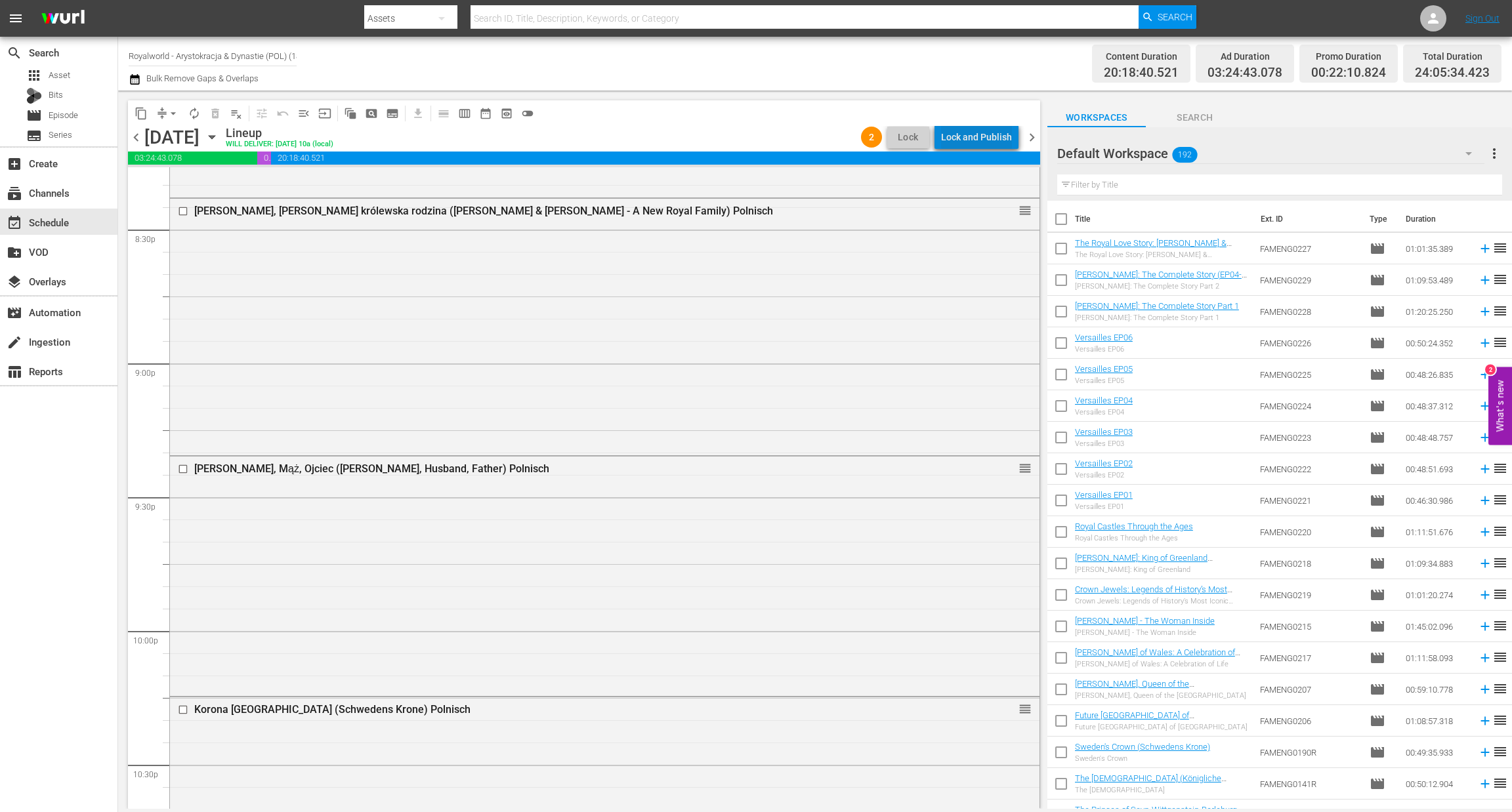
click at [987, 144] on div "Lock and Publish" at bounding box center [976, 137] width 71 height 23
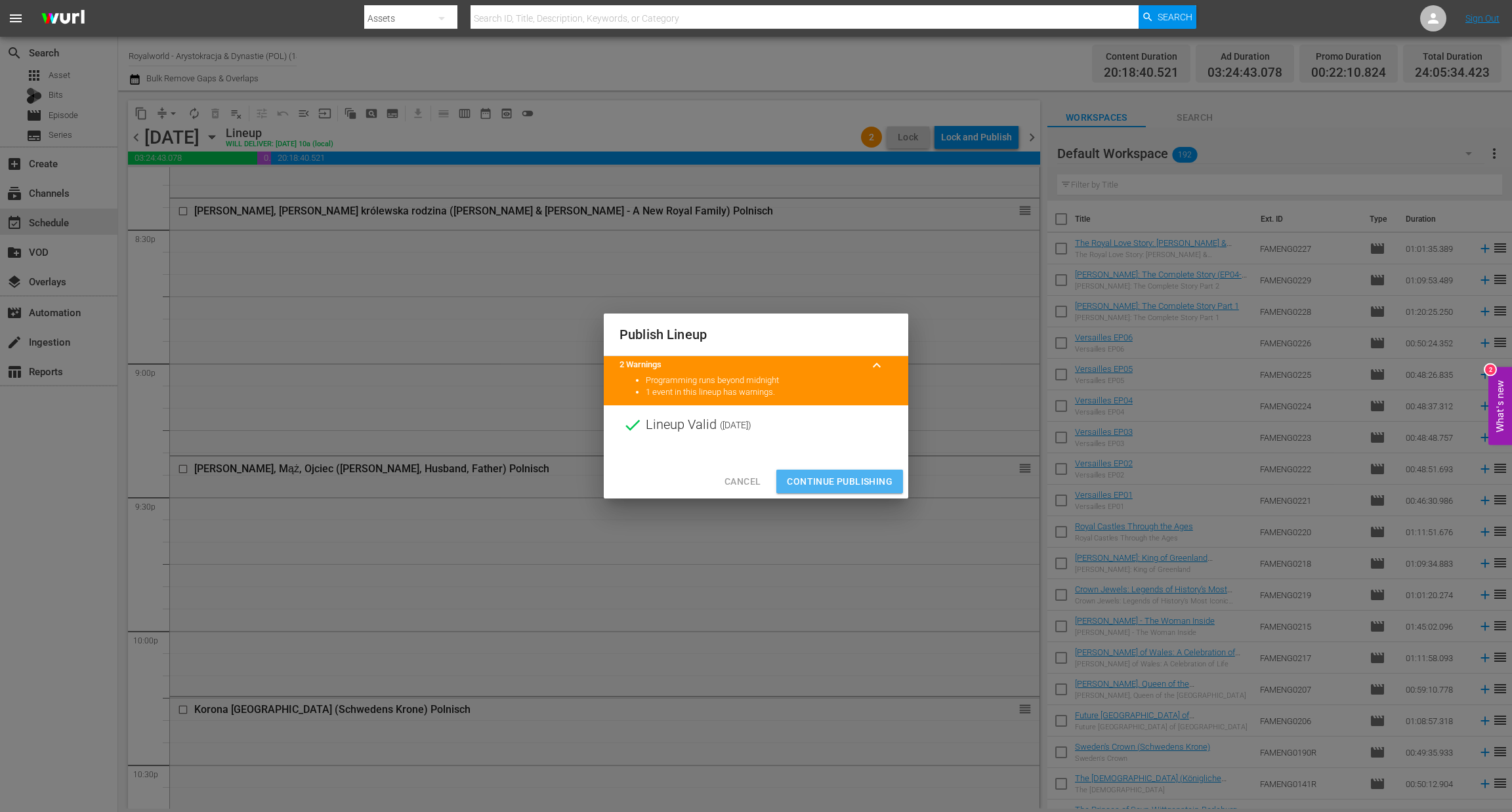
click at [845, 485] on span "Continue Publishing" at bounding box center [840, 482] width 105 height 17
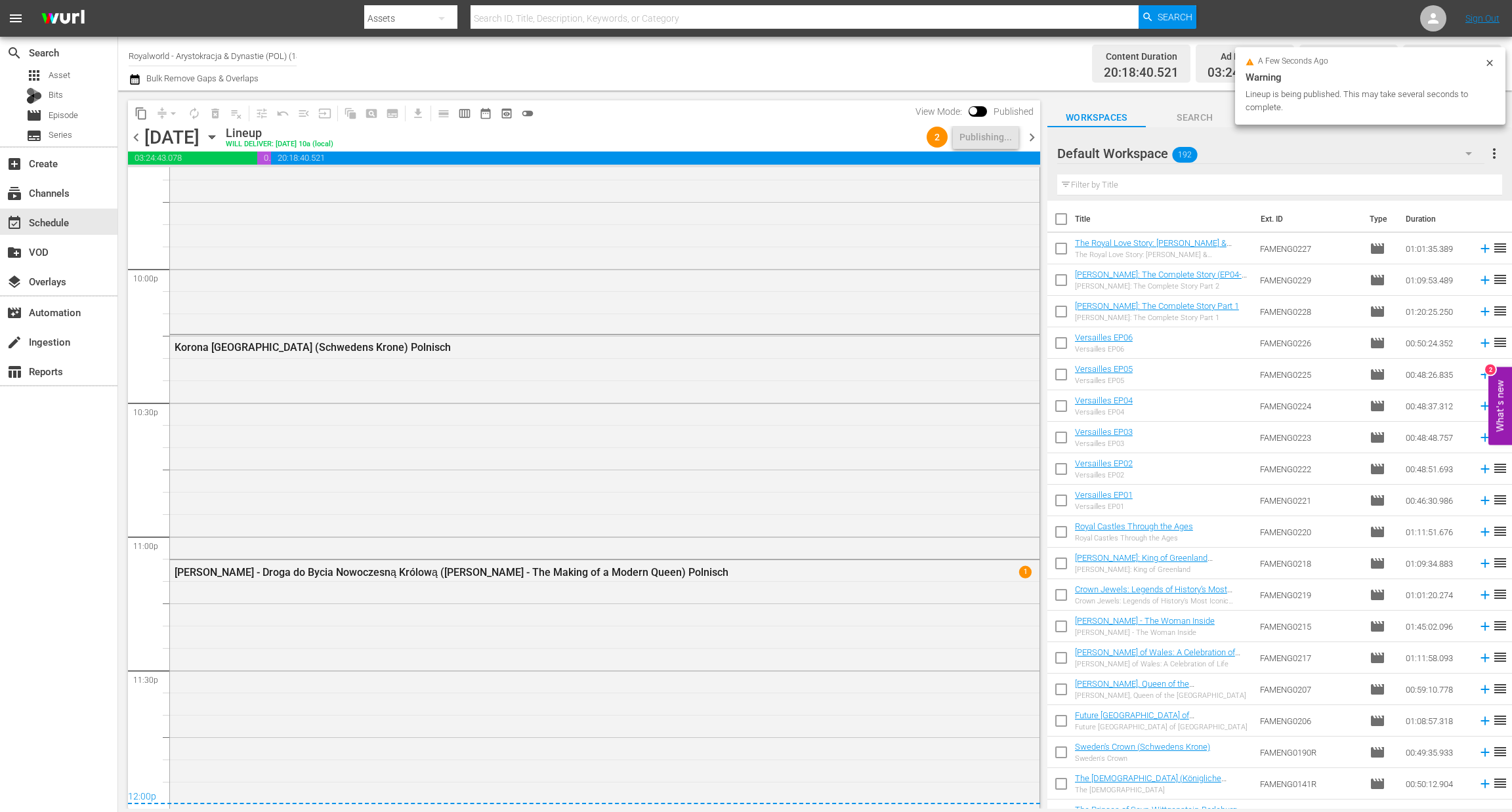
scroll to position [5811, 0]
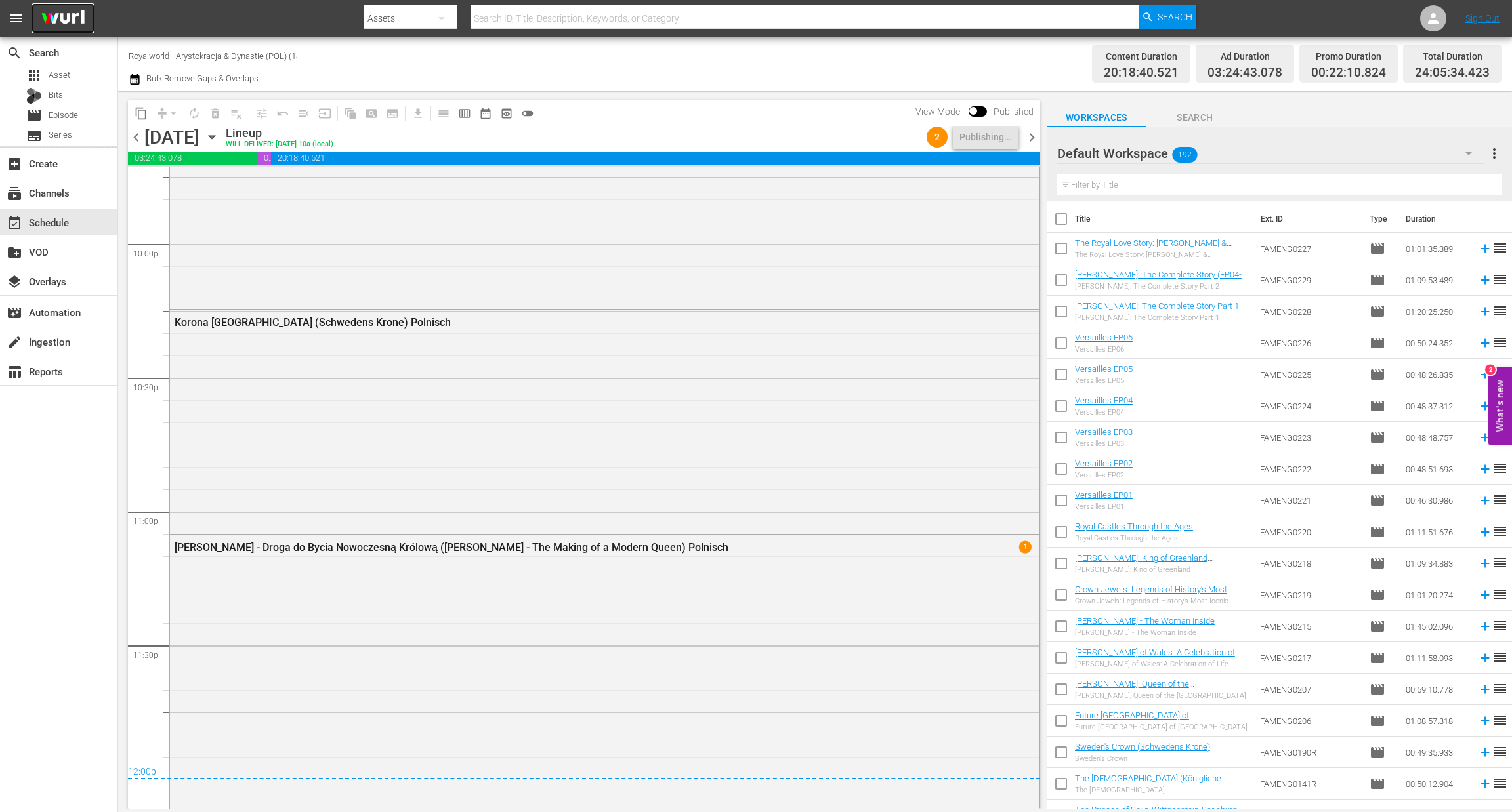
click at [73, 16] on img at bounding box center [63, 18] width 63 height 31
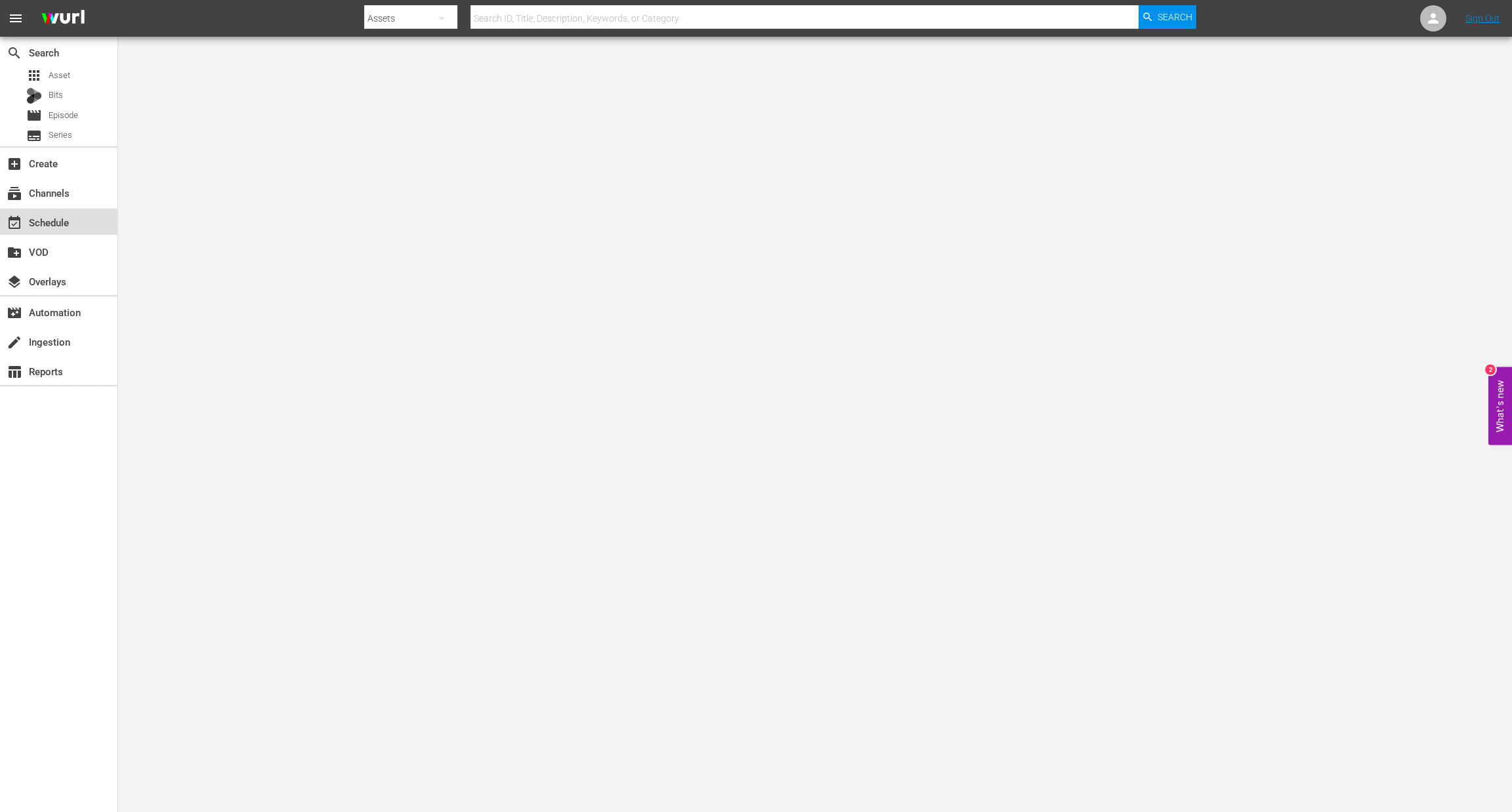
click at [77, 228] on div "event_available Schedule" at bounding box center [59, 221] width 117 height 26
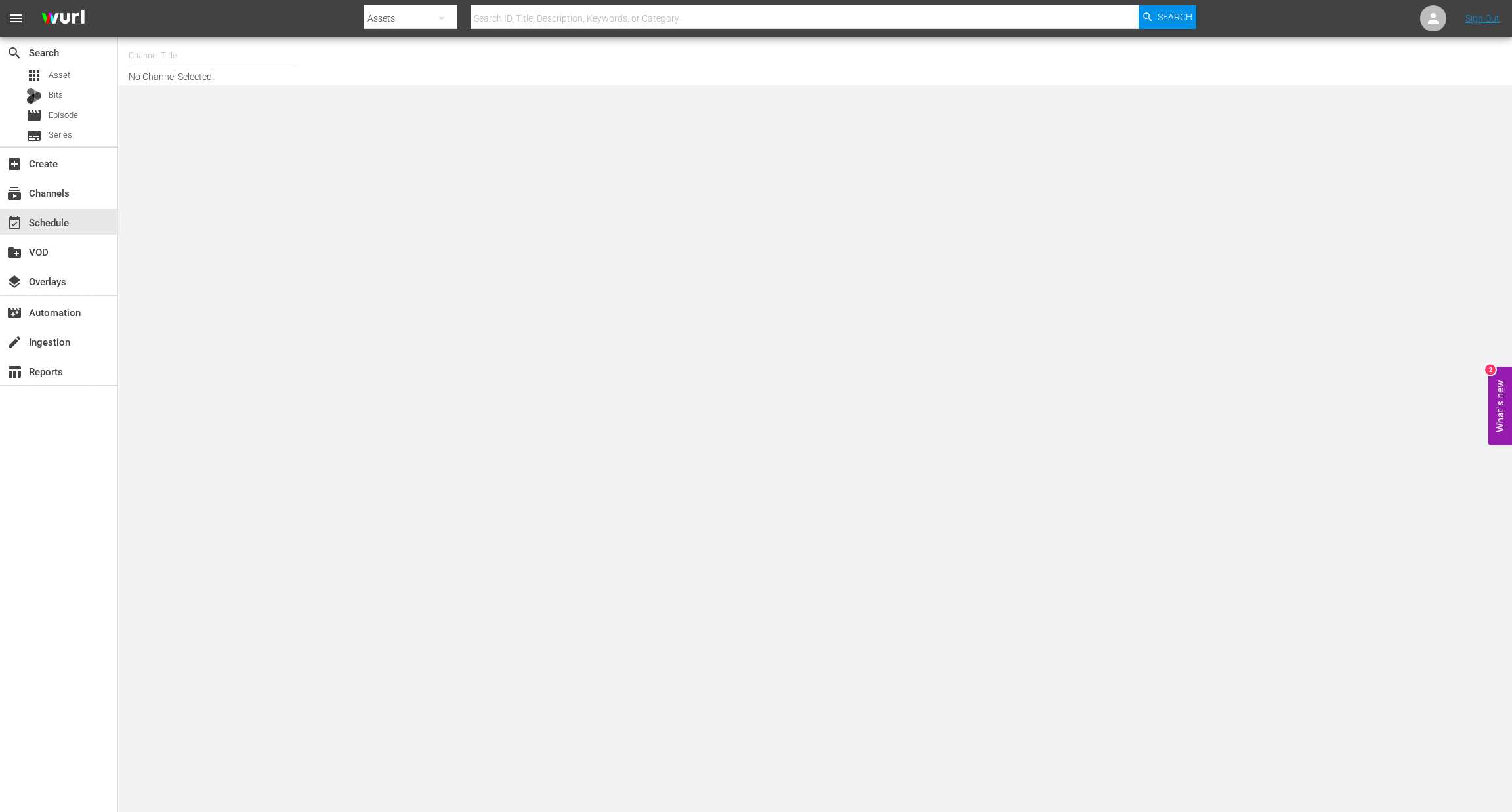
click at [193, 63] on input "text" at bounding box center [213, 56] width 168 height 32
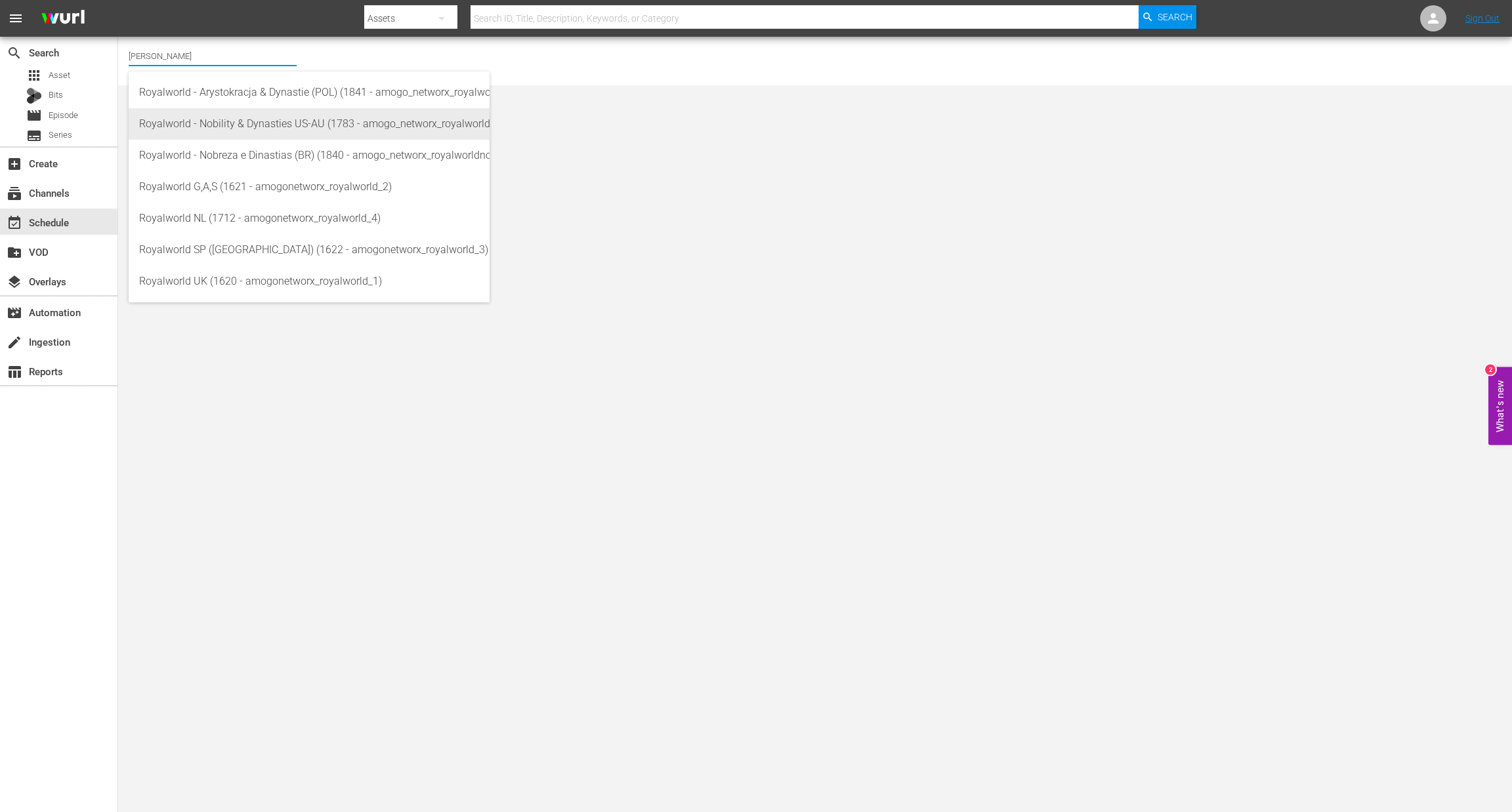
click at [249, 126] on div "Royalworld - Nobility & Dynasties US-AU (1783 - amogo_networx_royalworldnobilit…" at bounding box center [309, 124] width 340 height 32
type input "Royalworld - Nobility & Dynasties US-AU (1783 - amogo_networx_royalworldnobilit…"
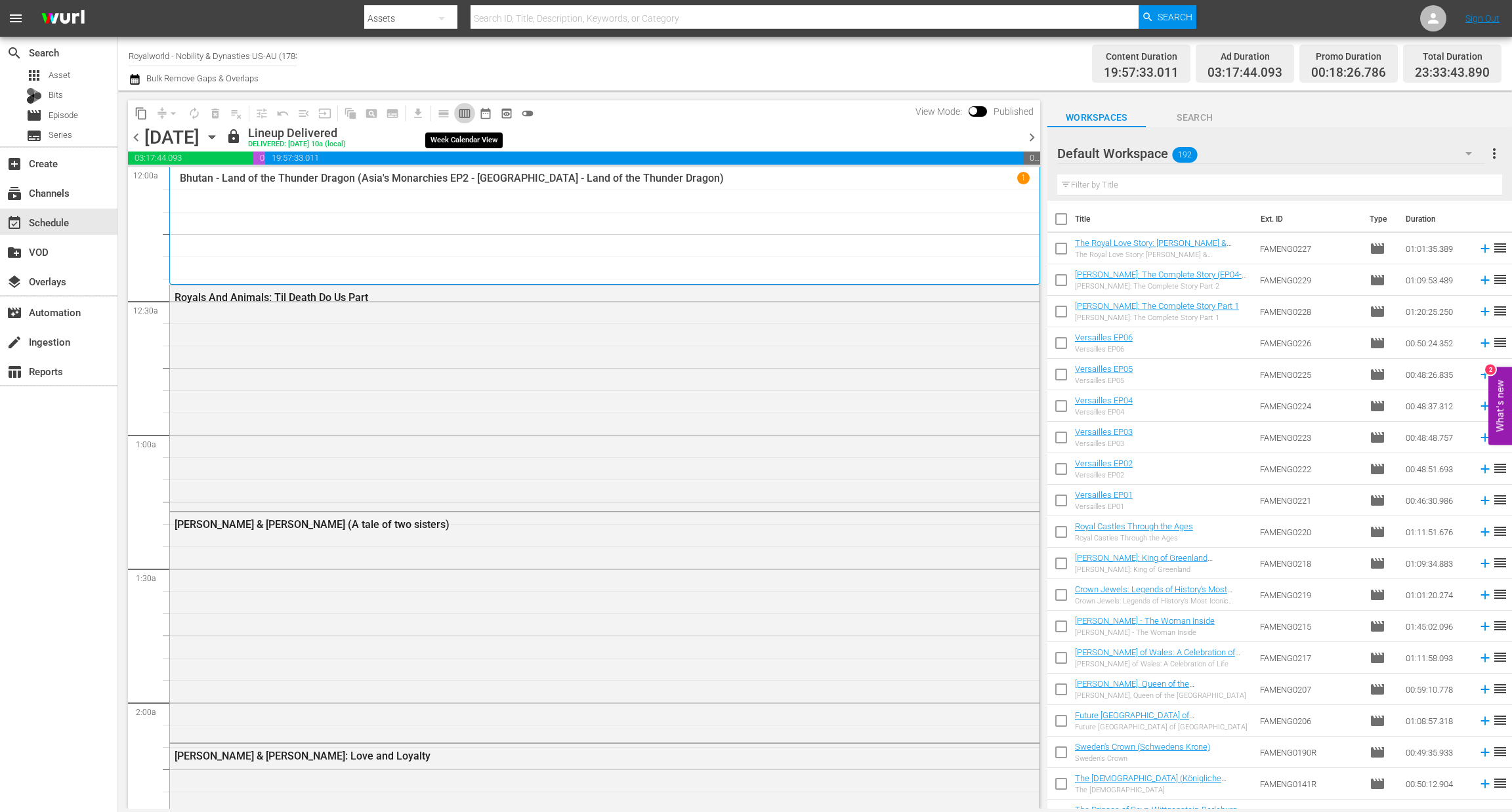
click at [460, 110] on span "calendar_view_week_outlined" at bounding box center [465, 114] width 13 height 13
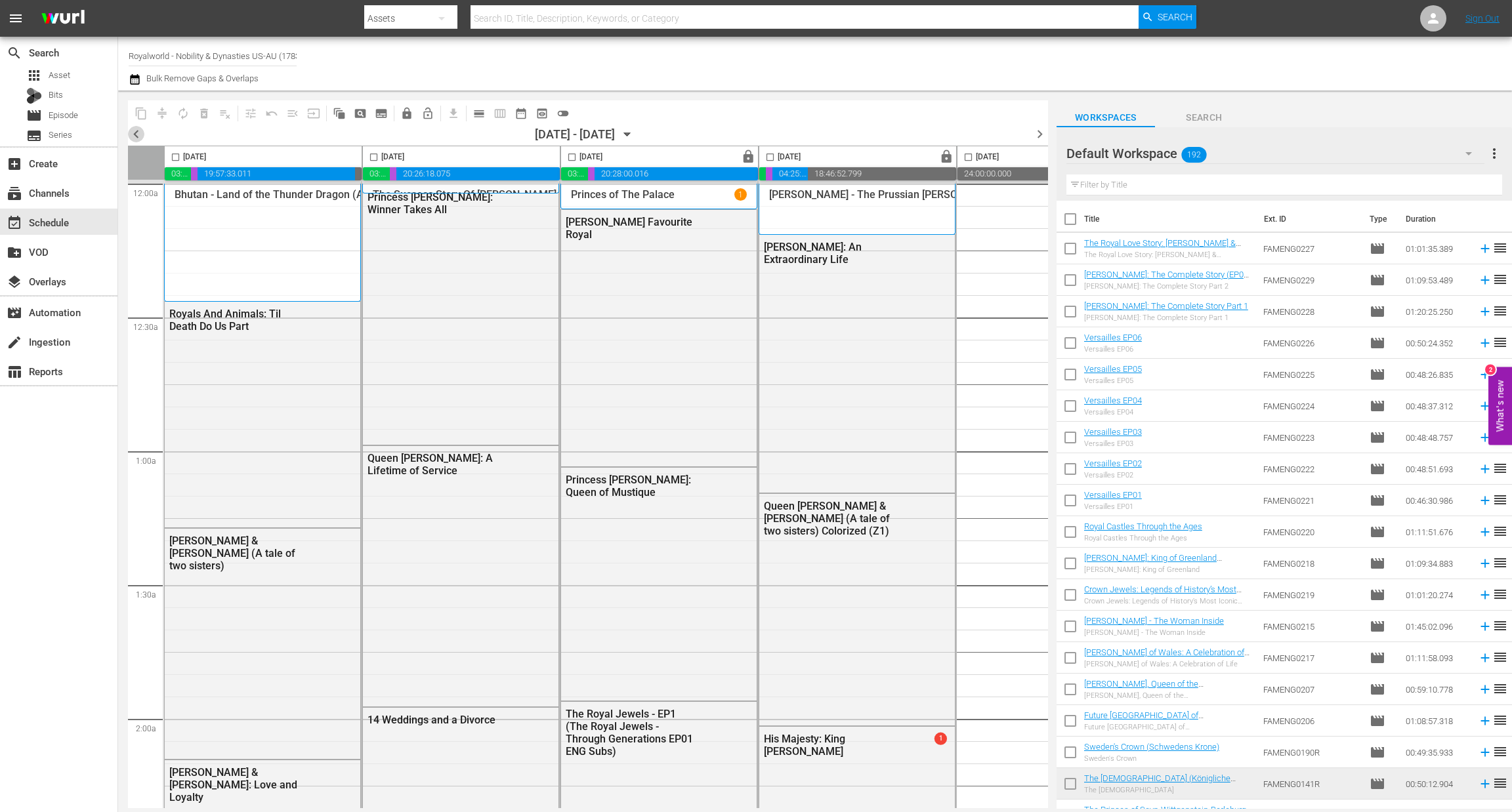
click at [140, 130] on span "chevron_left" at bounding box center [136, 134] width 17 height 17
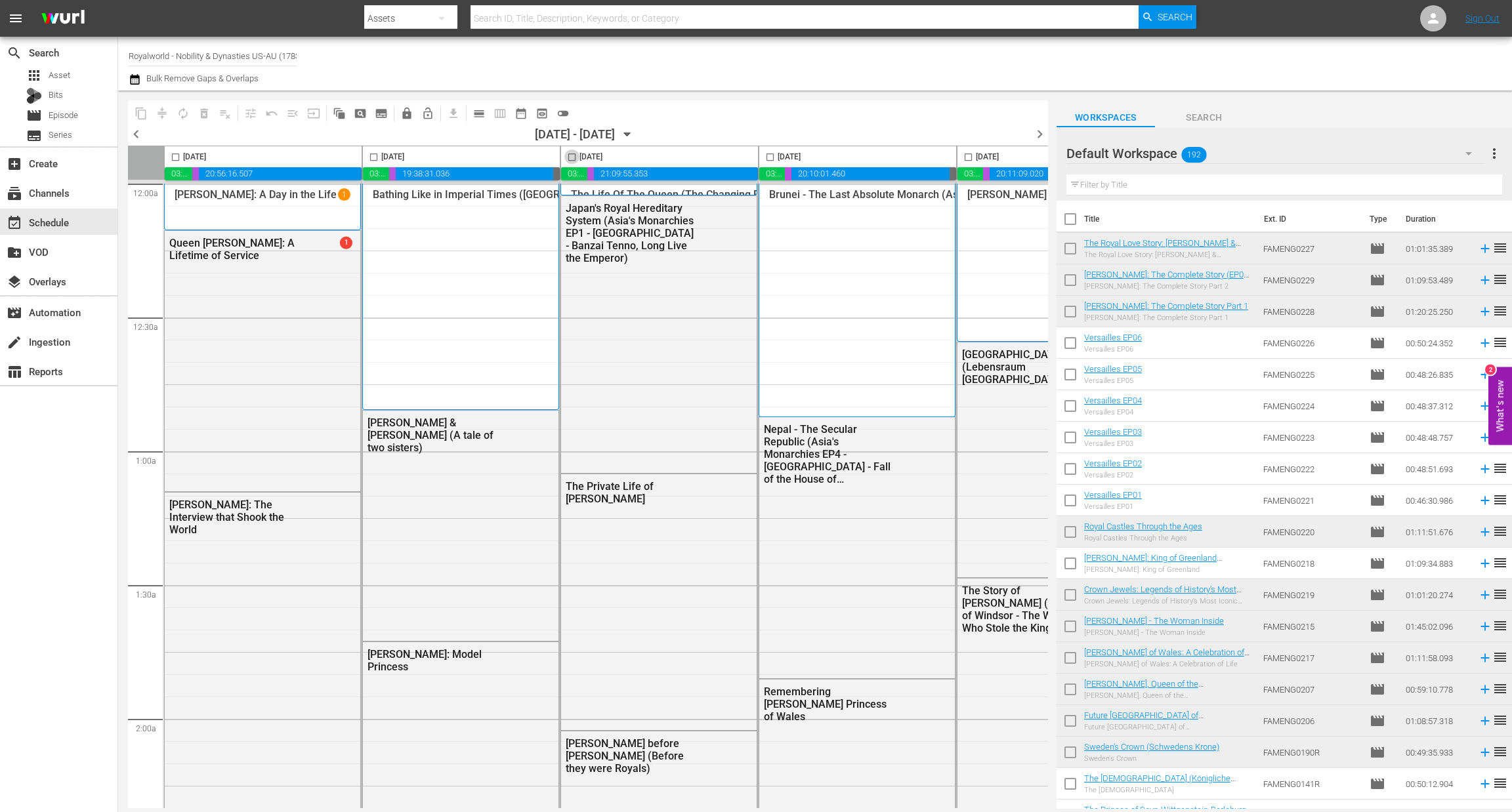
click at [575, 157] on input "checkbox" at bounding box center [572, 160] width 15 height 15
checkbox input "true"
click at [135, 111] on span "content_copy" at bounding box center [141, 114] width 13 height 13
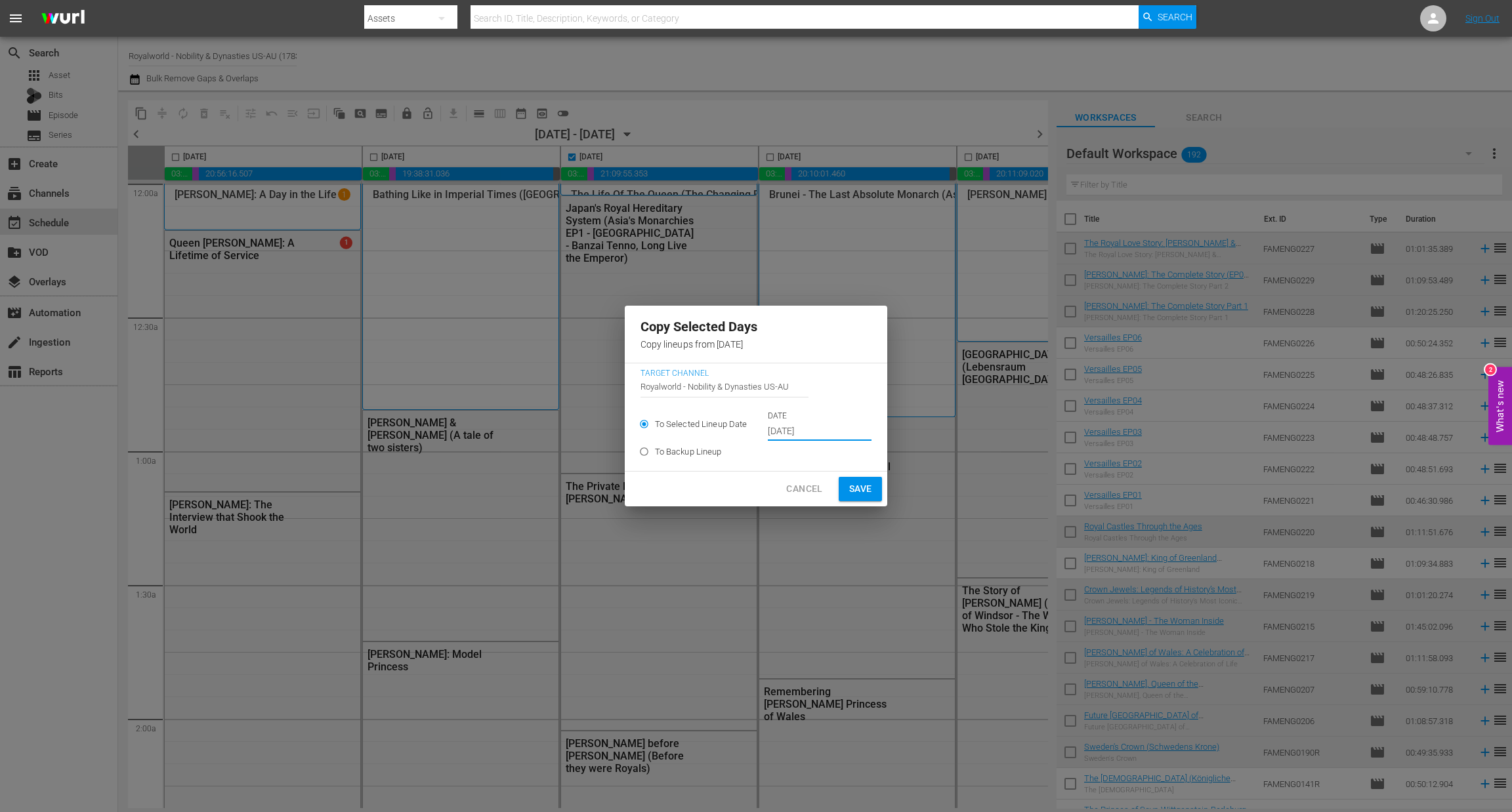
click at [822, 429] on input "Sep 19th 2025" at bounding box center [820, 432] width 104 height 20
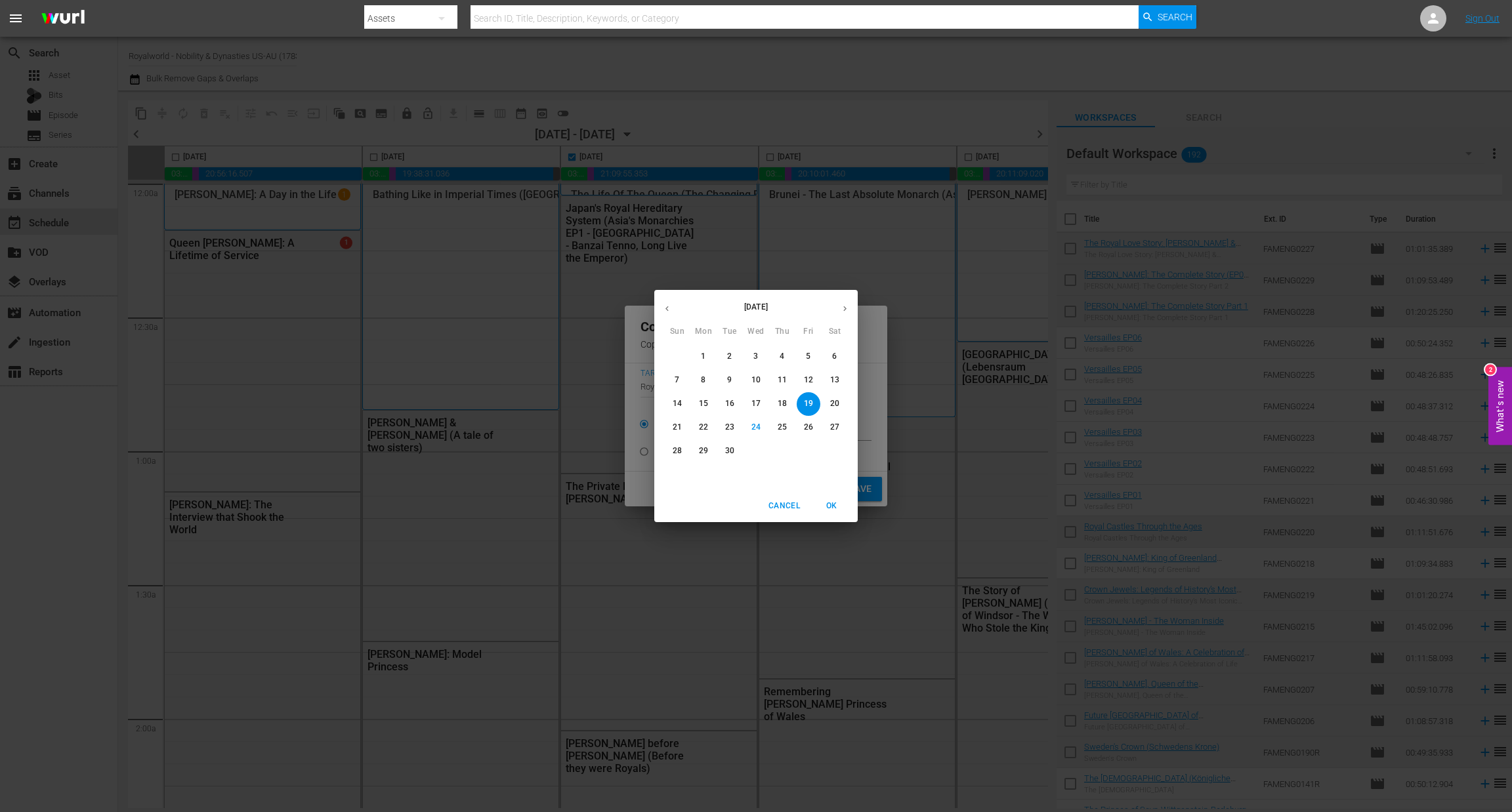
drag, startPoint x: 822, startPoint y: 430, endPoint x: 827, endPoint y: 478, distance: 48.3
click at [827, 478] on div "31 1 2 3 4 5 6 7 8 9 10 11 12 13 14 15 16 17 18 19 20 21 22 23 24 25 26 27 28 2…" at bounding box center [755, 415] width 203 height 141
click at [832, 429] on p "27" at bounding box center [834, 427] width 9 height 11
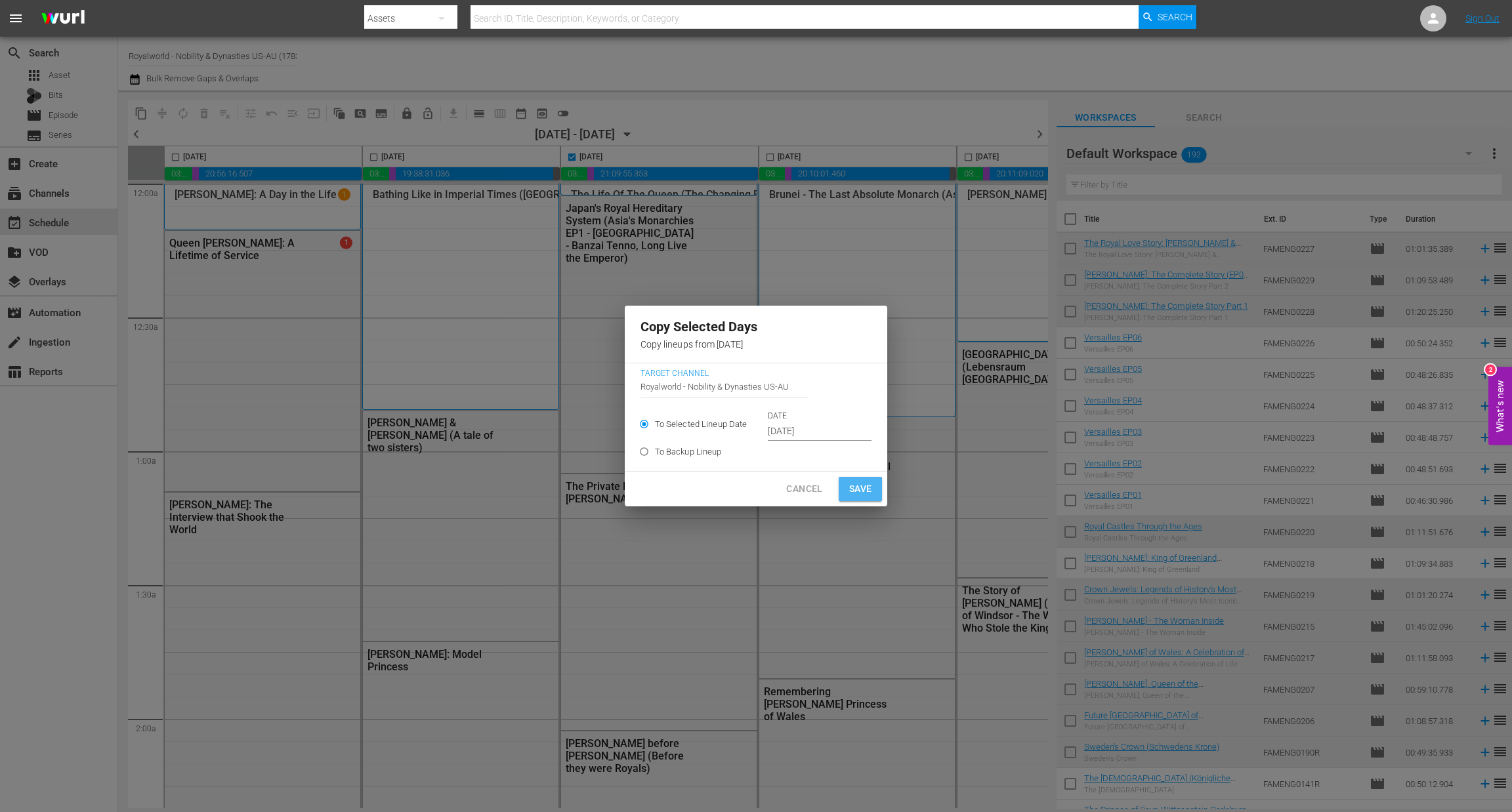
click at [860, 494] on span "Save" at bounding box center [860, 489] width 23 height 17
type input "[DATE]"
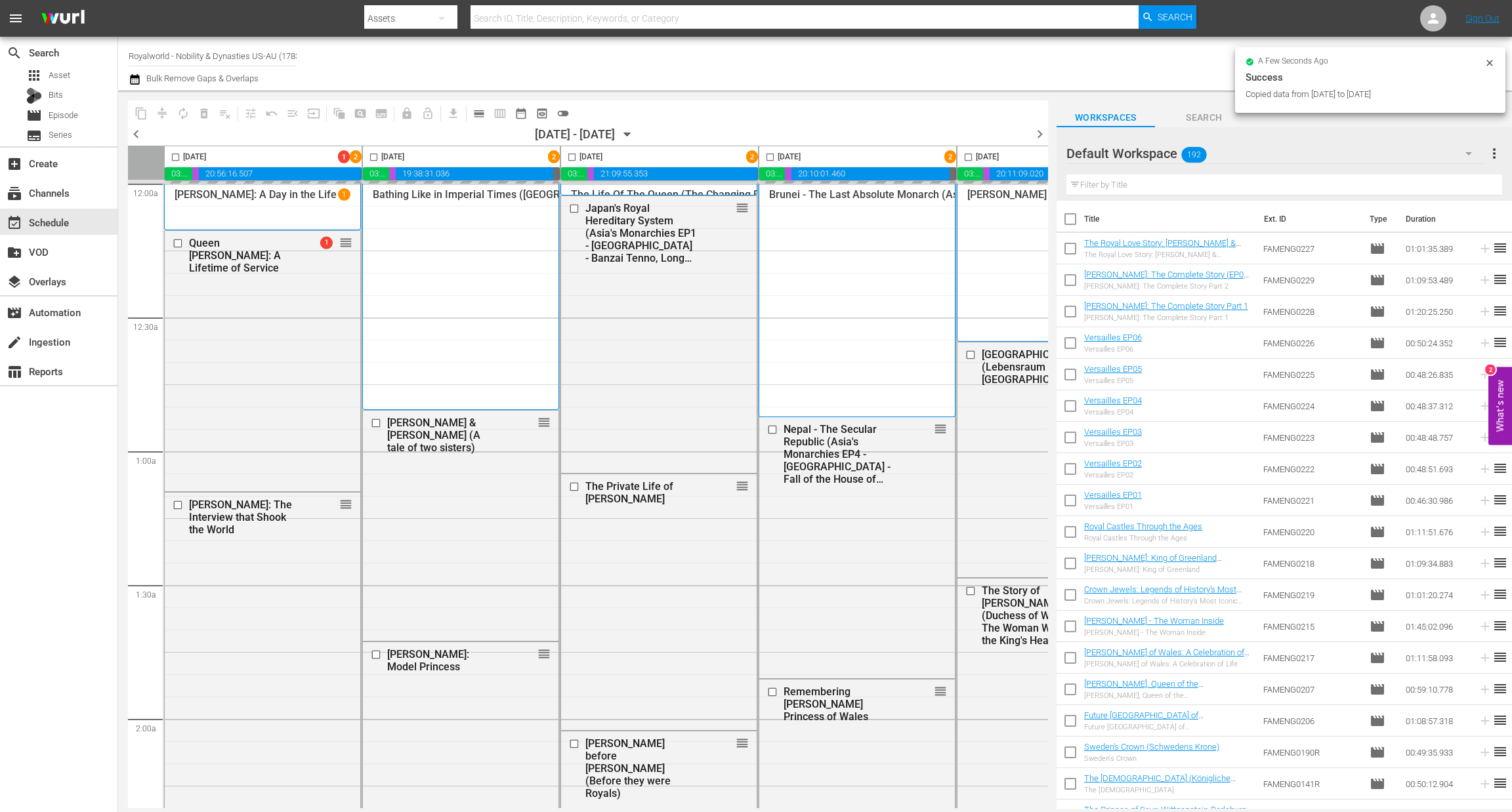
checkbox input "false"
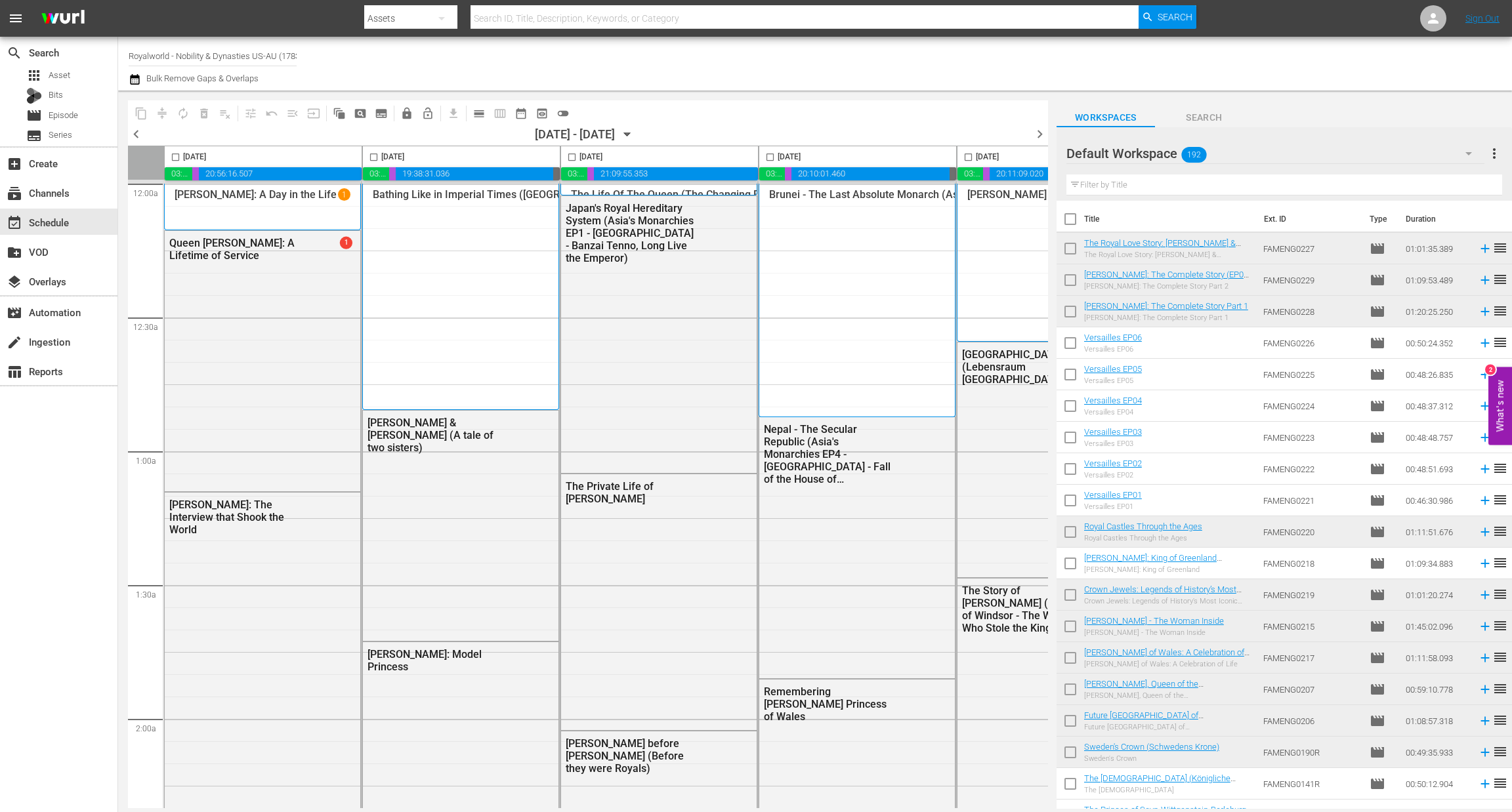
scroll to position [0, 509]
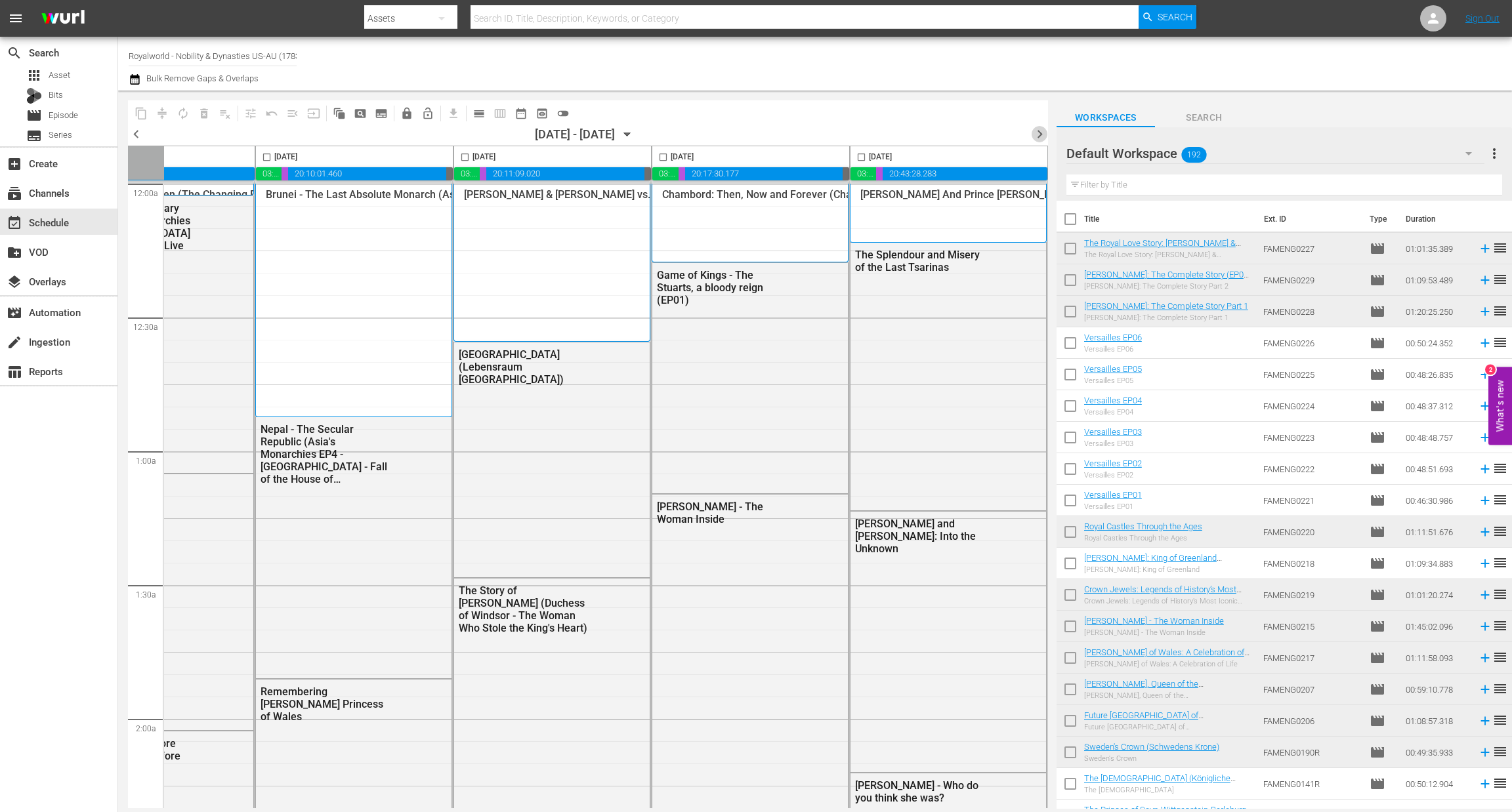
click at [1036, 132] on span "chevron_right" at bounding box center [1040, 134] width 17 height 17
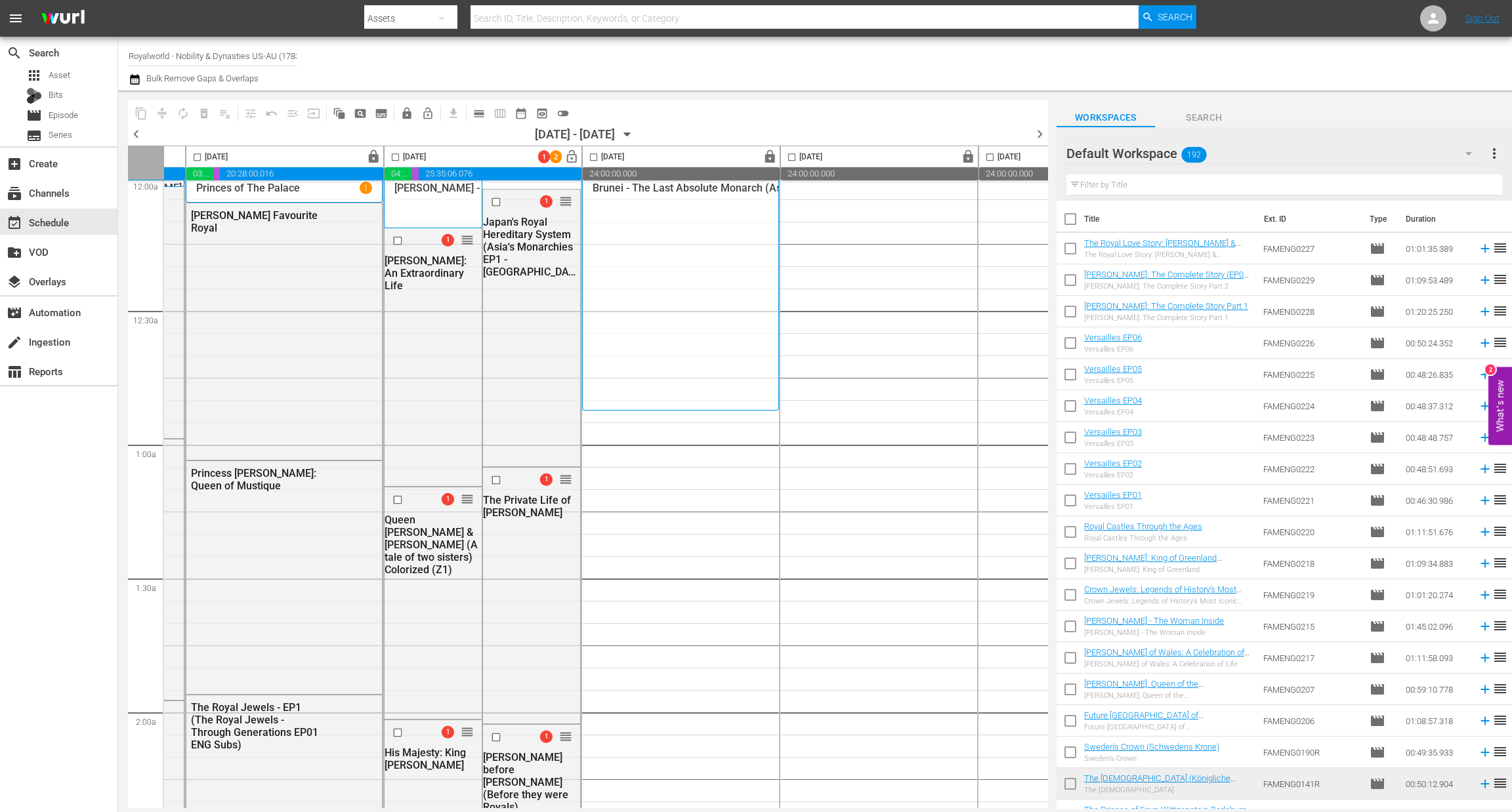
scroll to position [8, 374]
click at [478, 120] on button "calendar_view_day_outlined" at bounding box center [479, 113] width 21 height 21
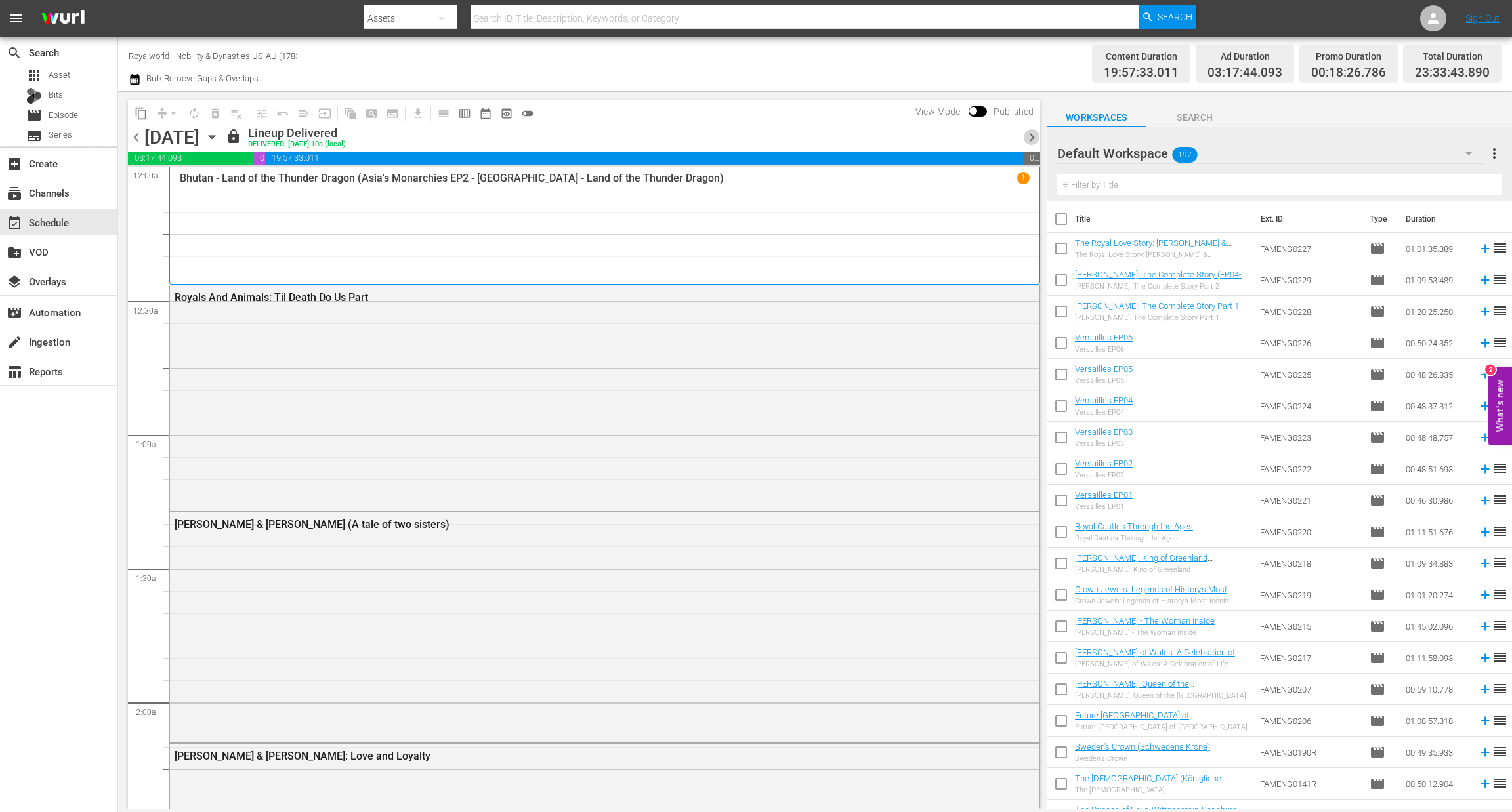
click at [1037, 133] on span "chevron_right" at bounding box center [1032, 137] width 17 height 17
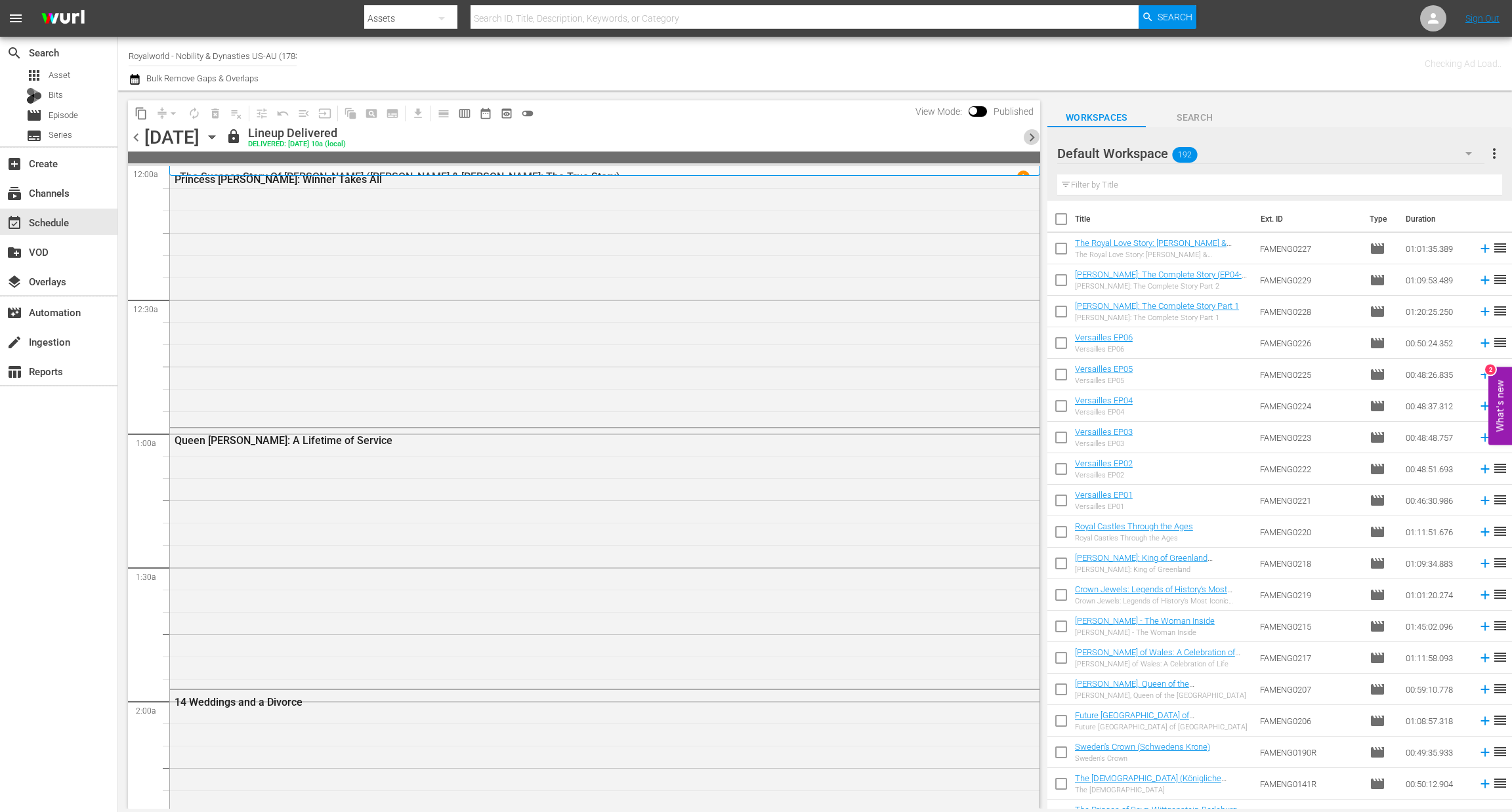
click at [1037, 133] on span "chevron_right" at bounding box center [1032, 137] width 17 height 17
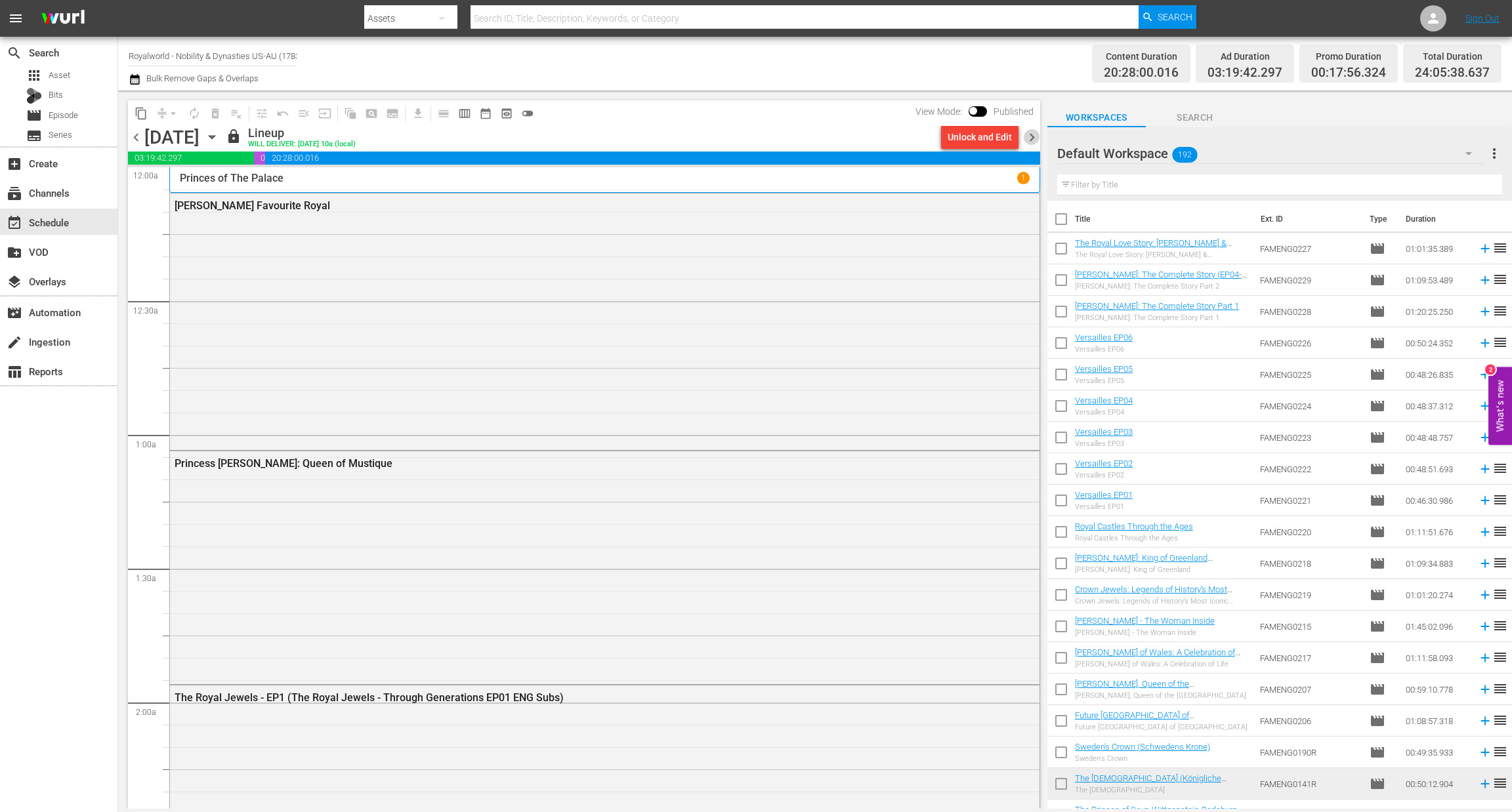
click at [1029, 135] on span "chevron_right" at bounding box center [1032, 137] width 17 height 17
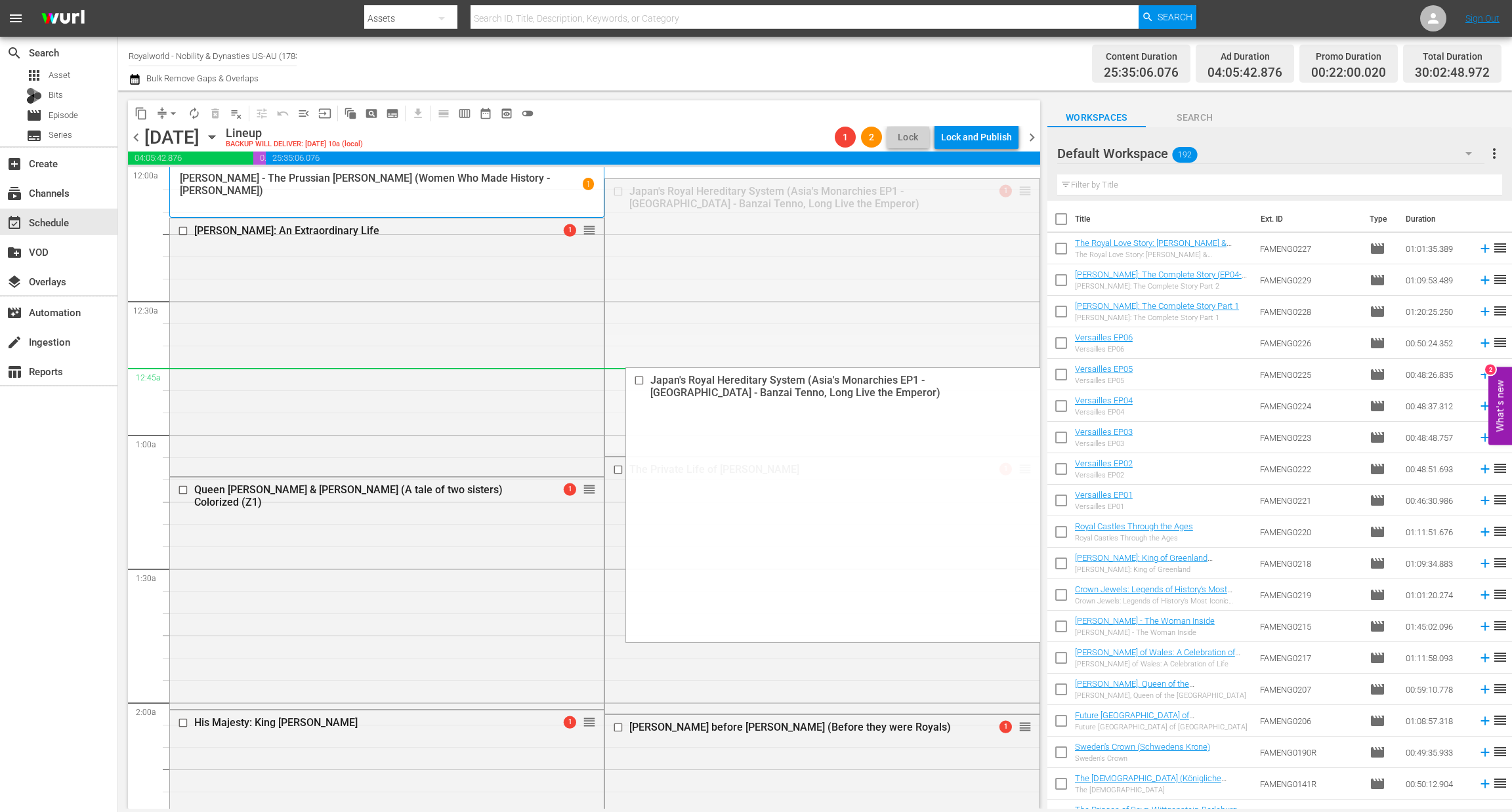
drag, startPoint x: 1009, startPoint y: 188, endPoint x: 880, endPoint y: 375, distance: 227.2
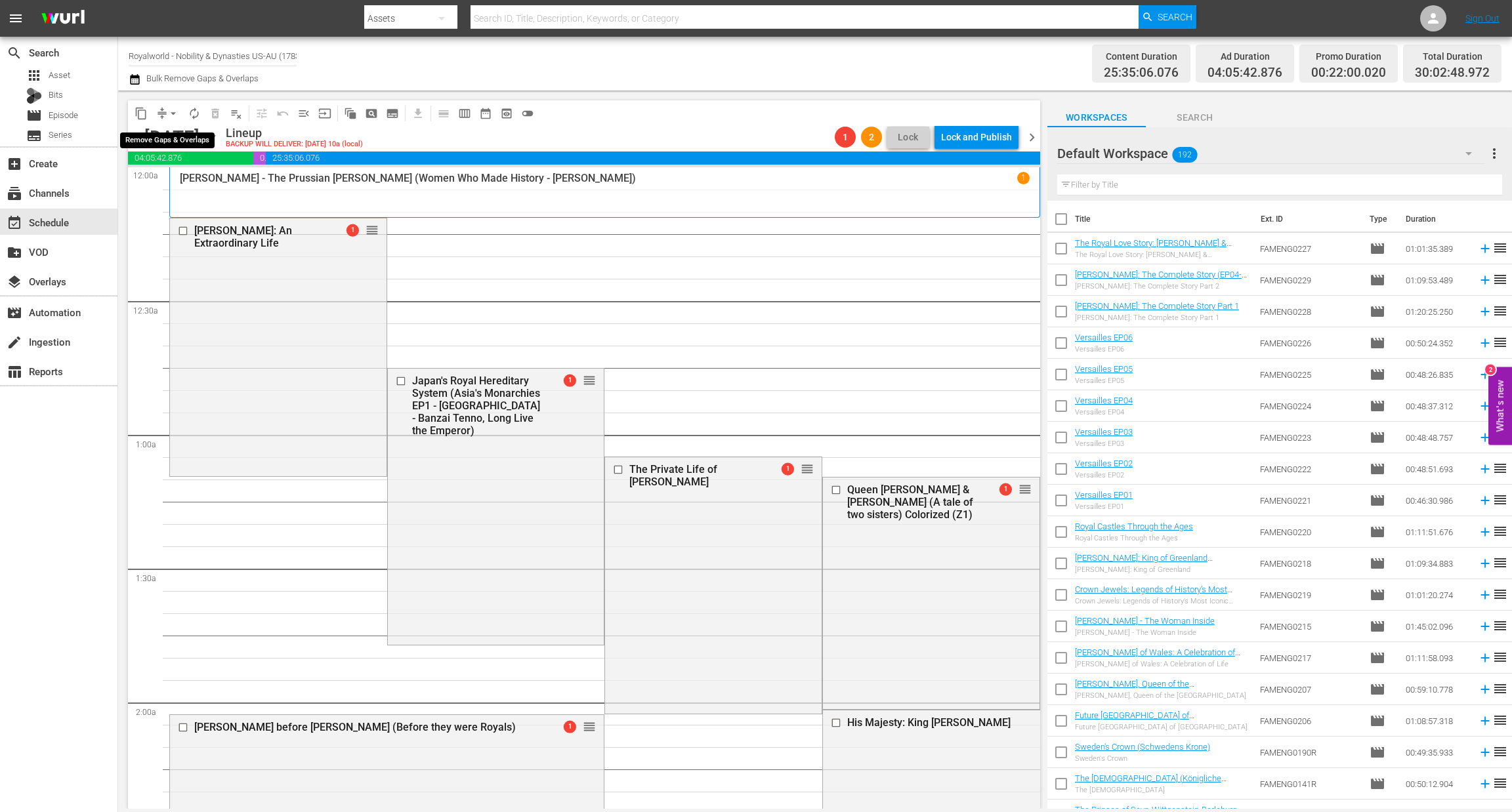
click at [174, 110] on span "arrow_drop_down" at bounding box center [173, 114] width 13 height 13
click at [174, 181] on li "Align to End of Previous Day" at bounding box center [173, 182] width 138 height 22
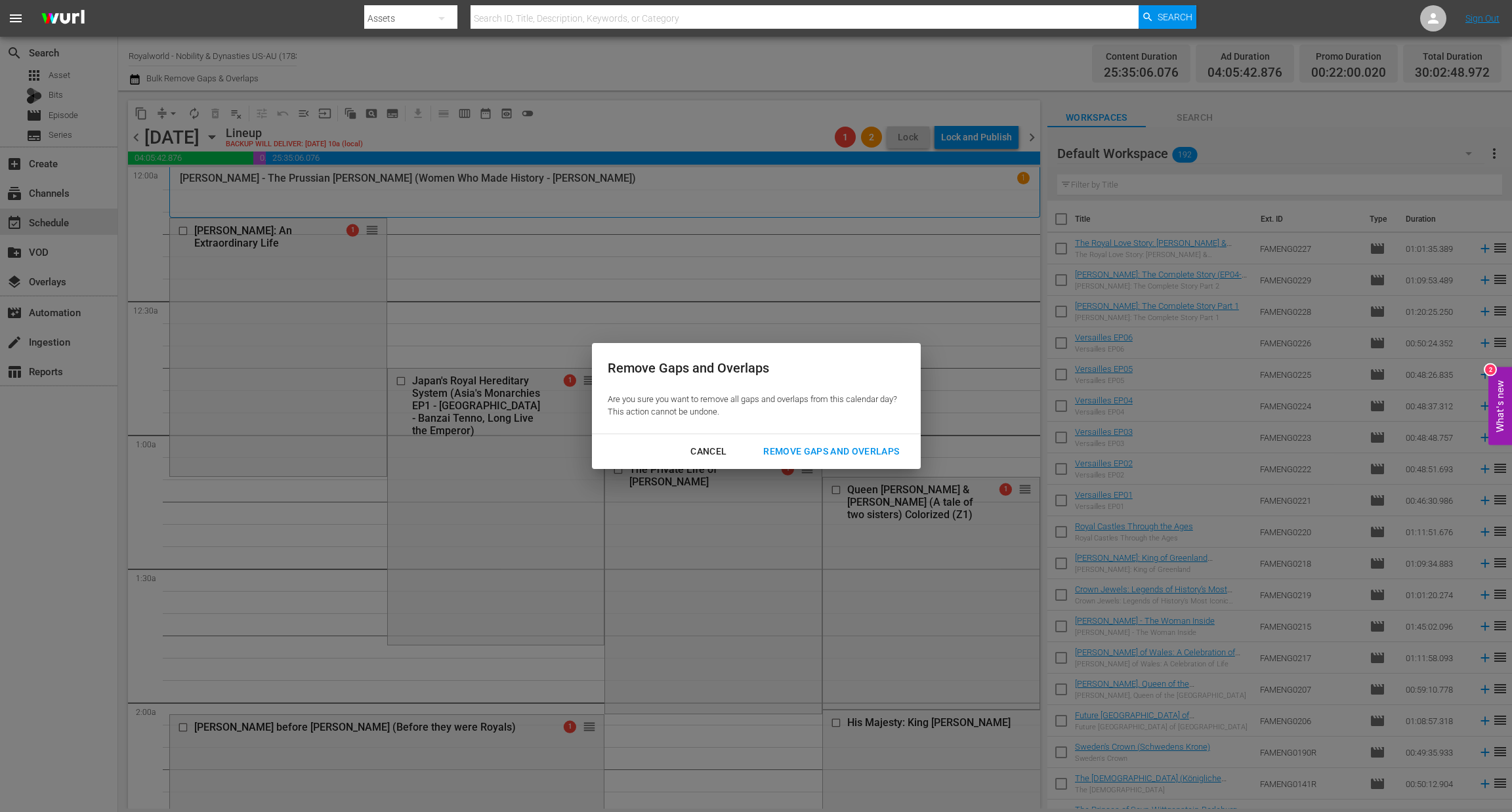
click at [836, 452] on div "Remove Gaps and Overlaps" at bounding box center [831, 452] width 157 height 17
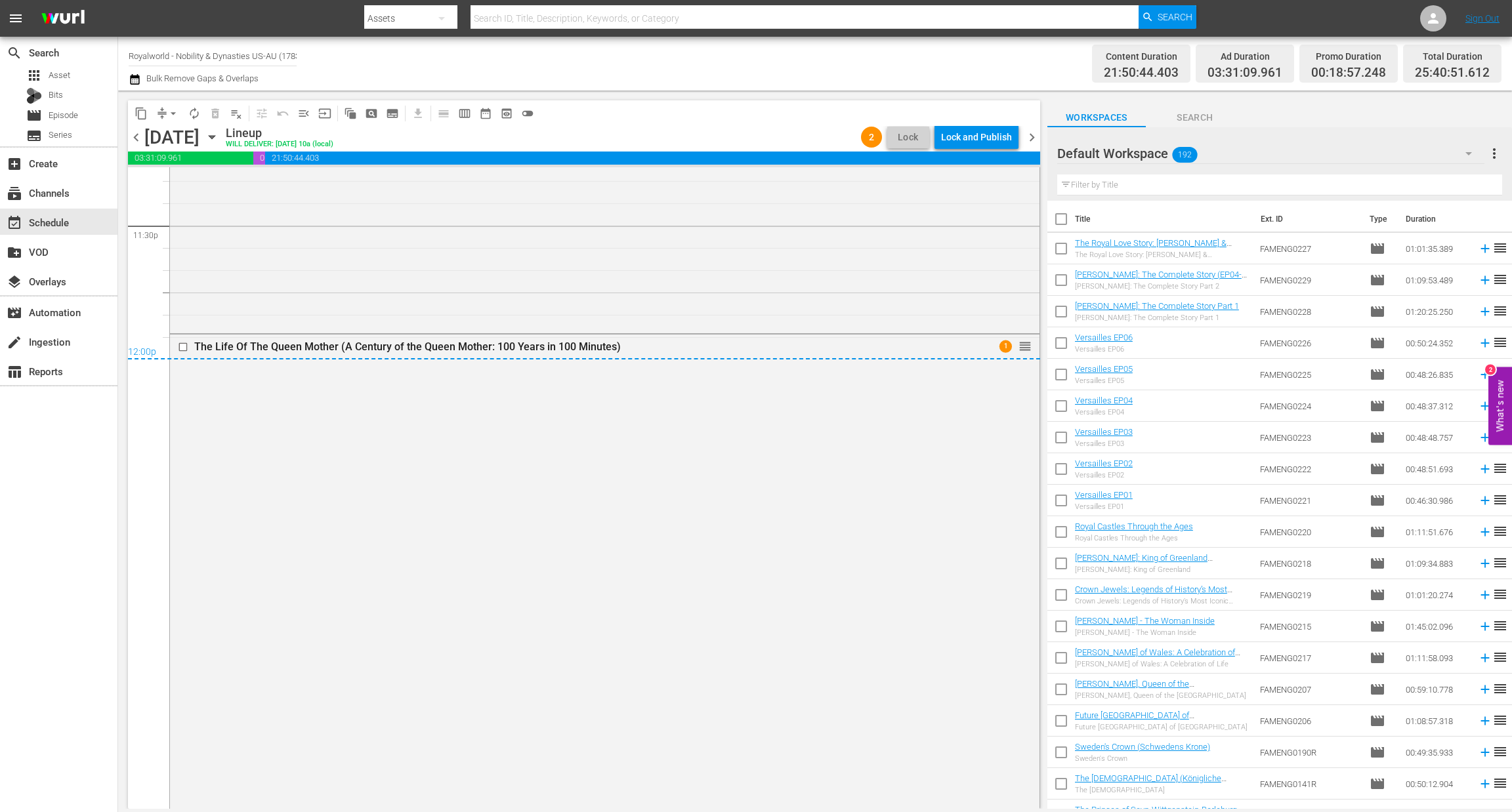
scroll to position [6243, 0]
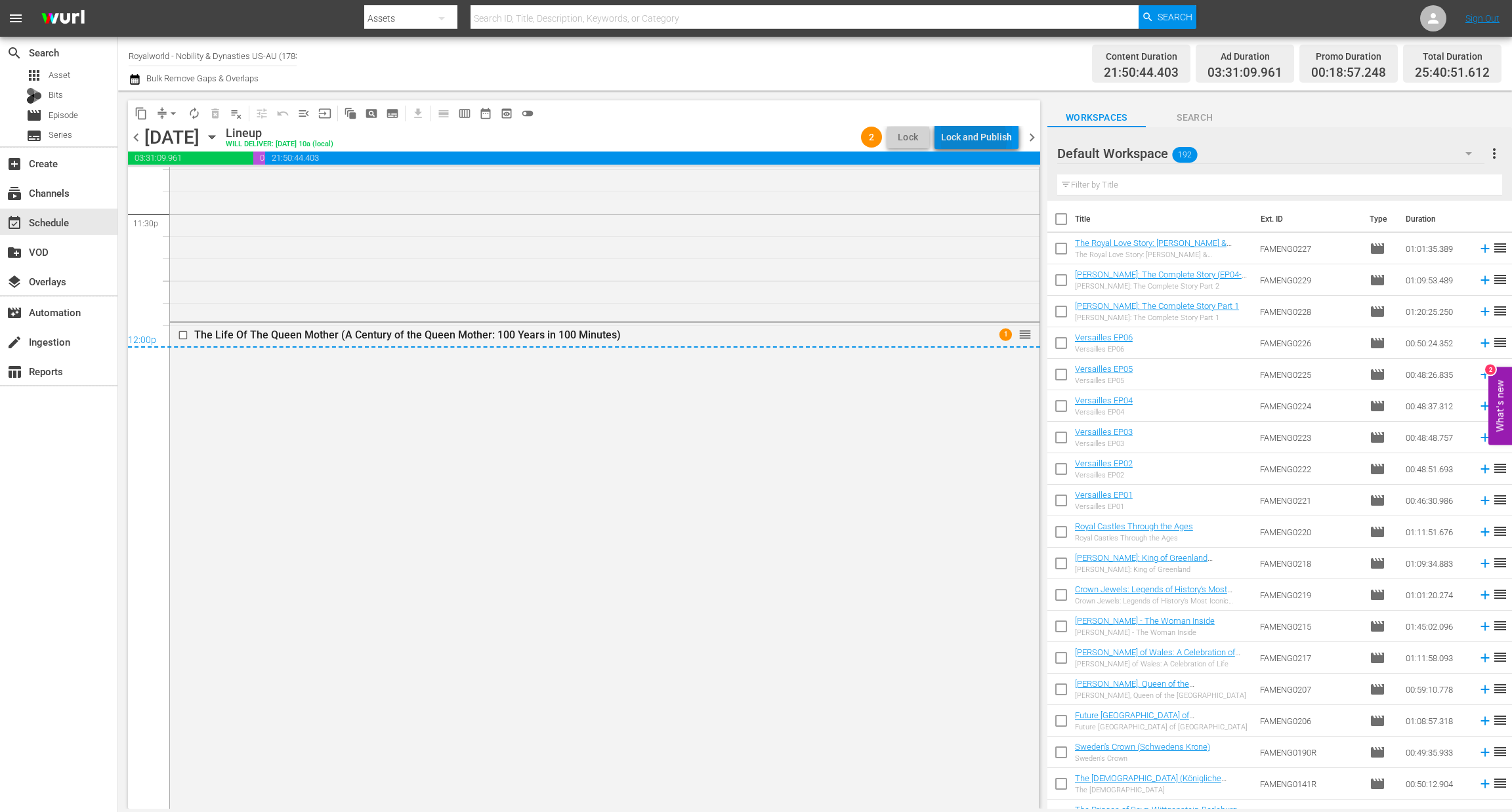
click at [963, 140] on div "Lock and Publish" at bounding box center [976, 137] width 71 height 23
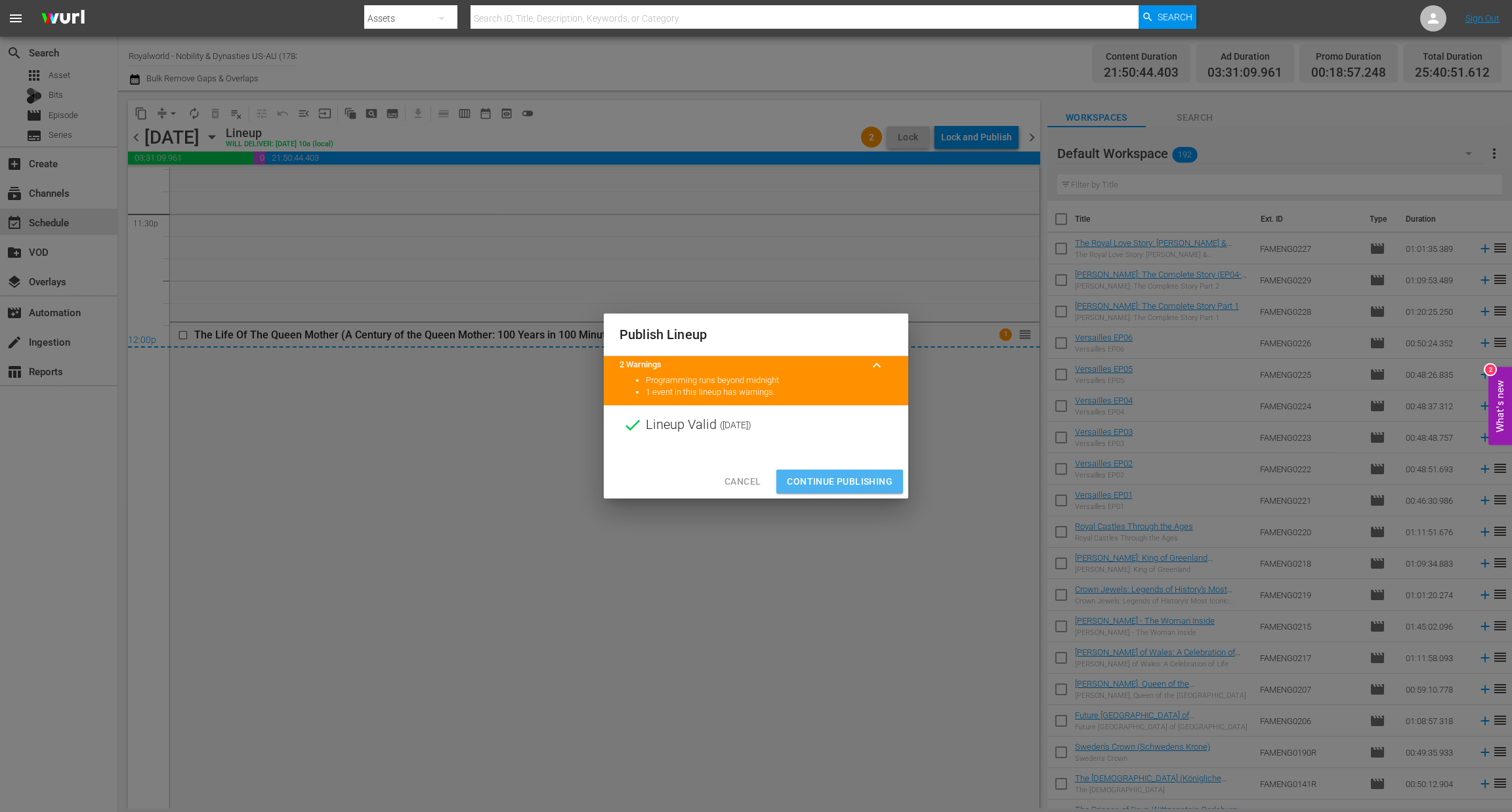
click at [843, 488] on span "Continue Publishing" at bounding box center [840, 482] width 105 height 17
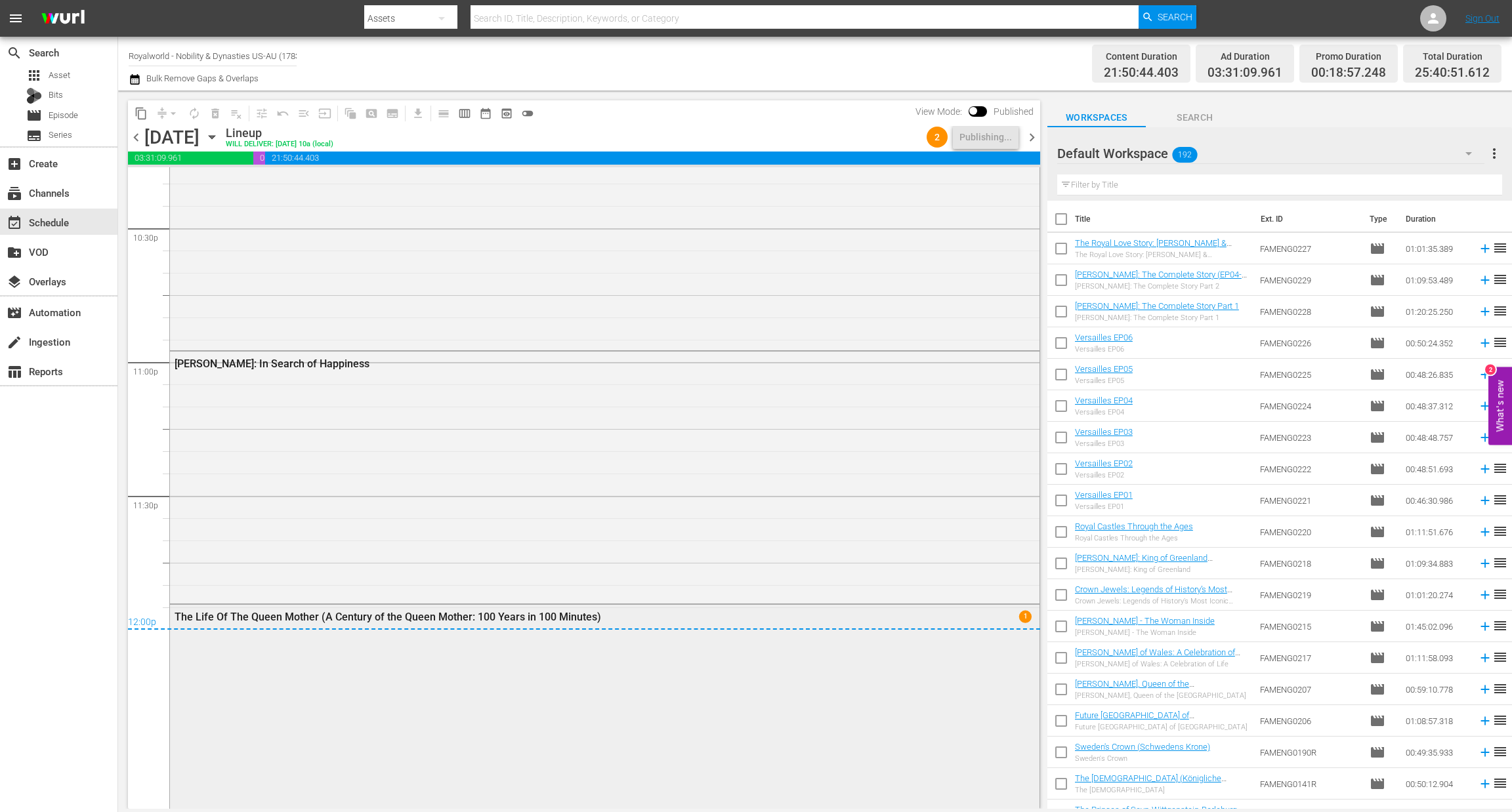
scroll to position [6282, 0]
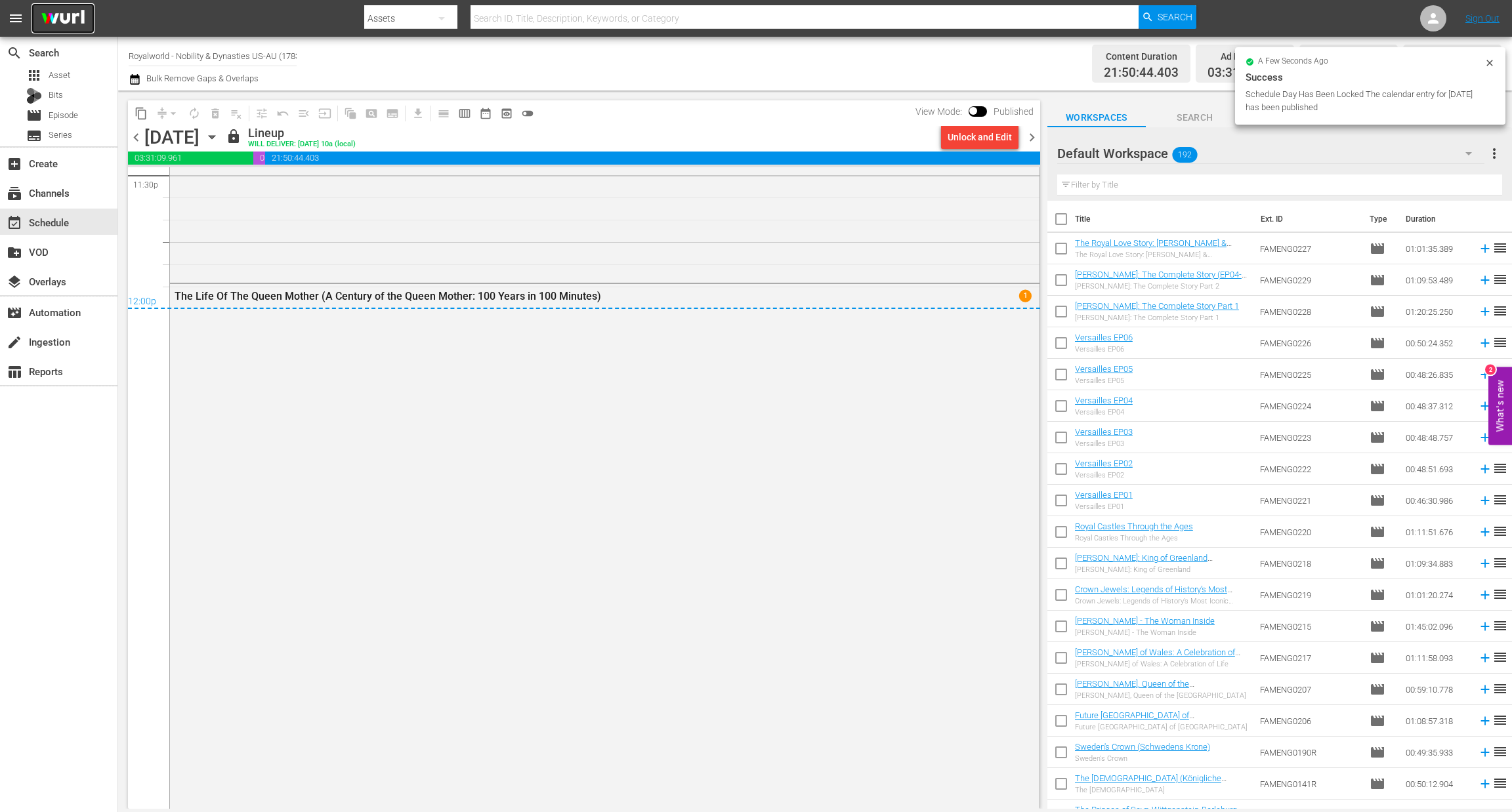
click at [69, 16] on img at bounding box center [63, 18] width 63 height 31
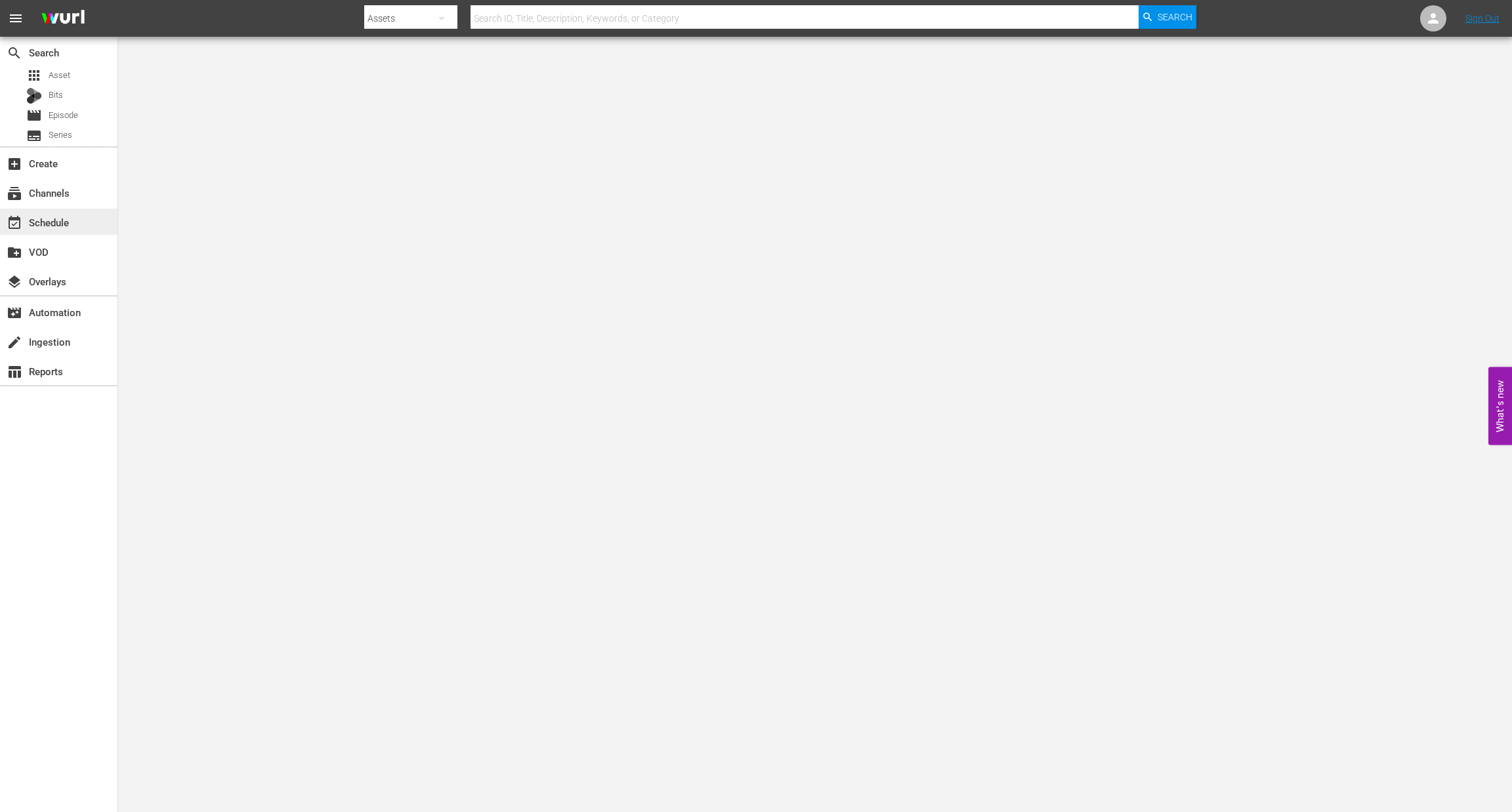
click at [54, 223] on div "event_available Schedule" at bounding box center [37, 220] width 74 height 12
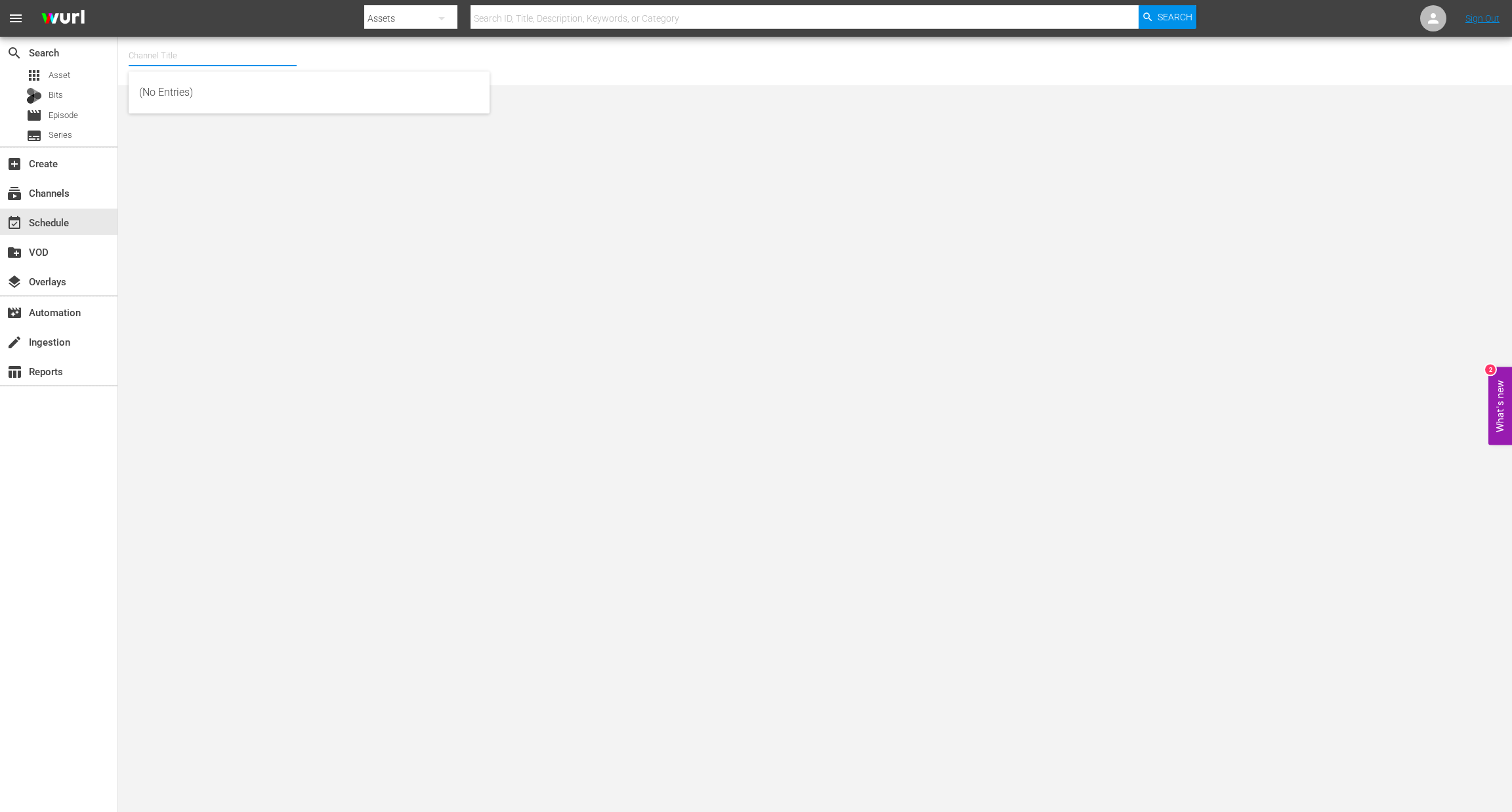
click at [157, 53] on input "text" at bounding box center [213, 56] width 168 height 32
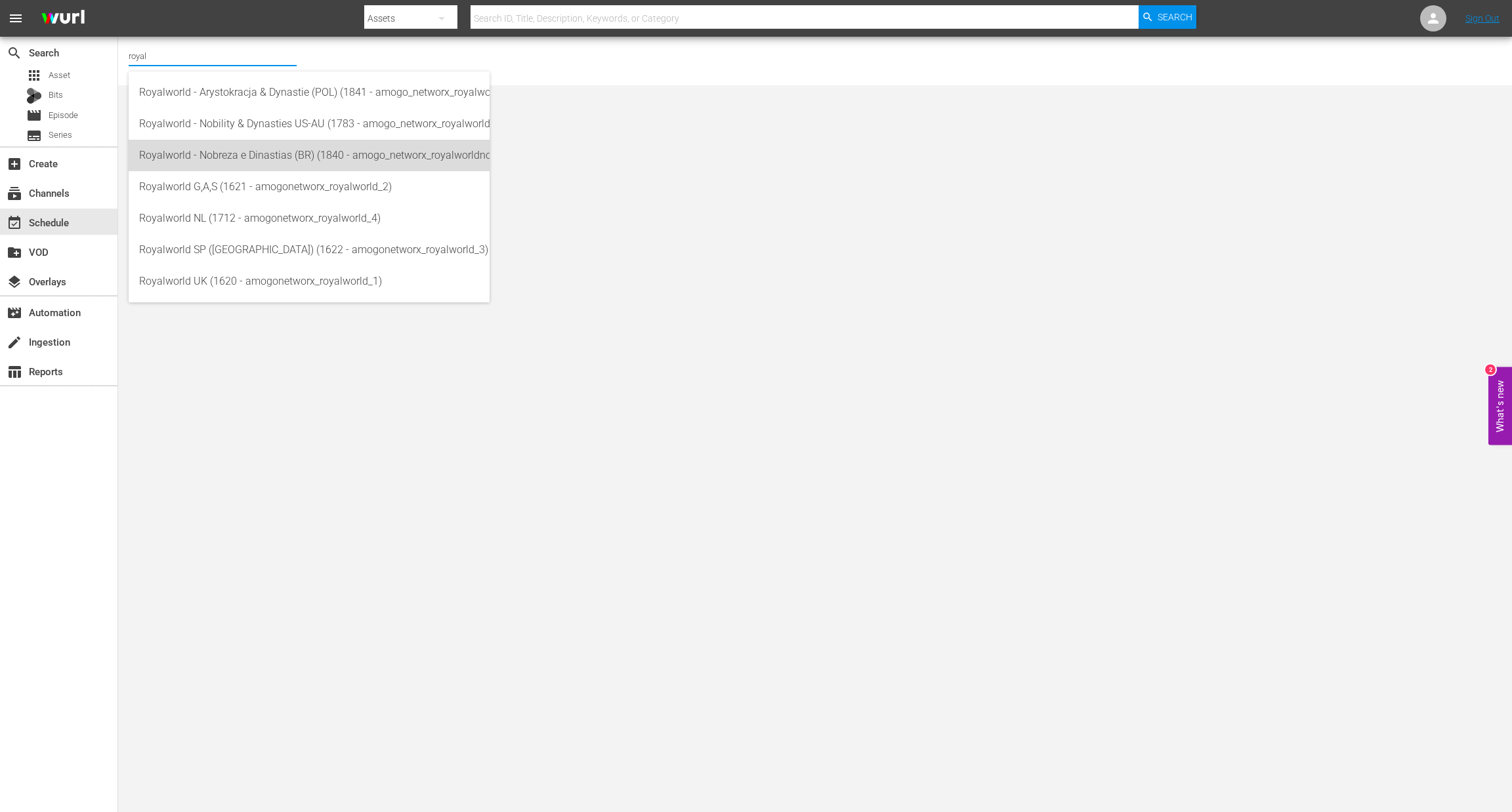
click at [359, 157] on div "Royalworld - Nobreza e Dinastias (BR) (1840 - amogo_networx_royalworldnobrezaed…" at bounding box center [309, 156] width 340 height 32
type input "Royalworld - Nobreza e Dinastias (BR) (1840 - amogo_networx_royalworldnobrezaed…"
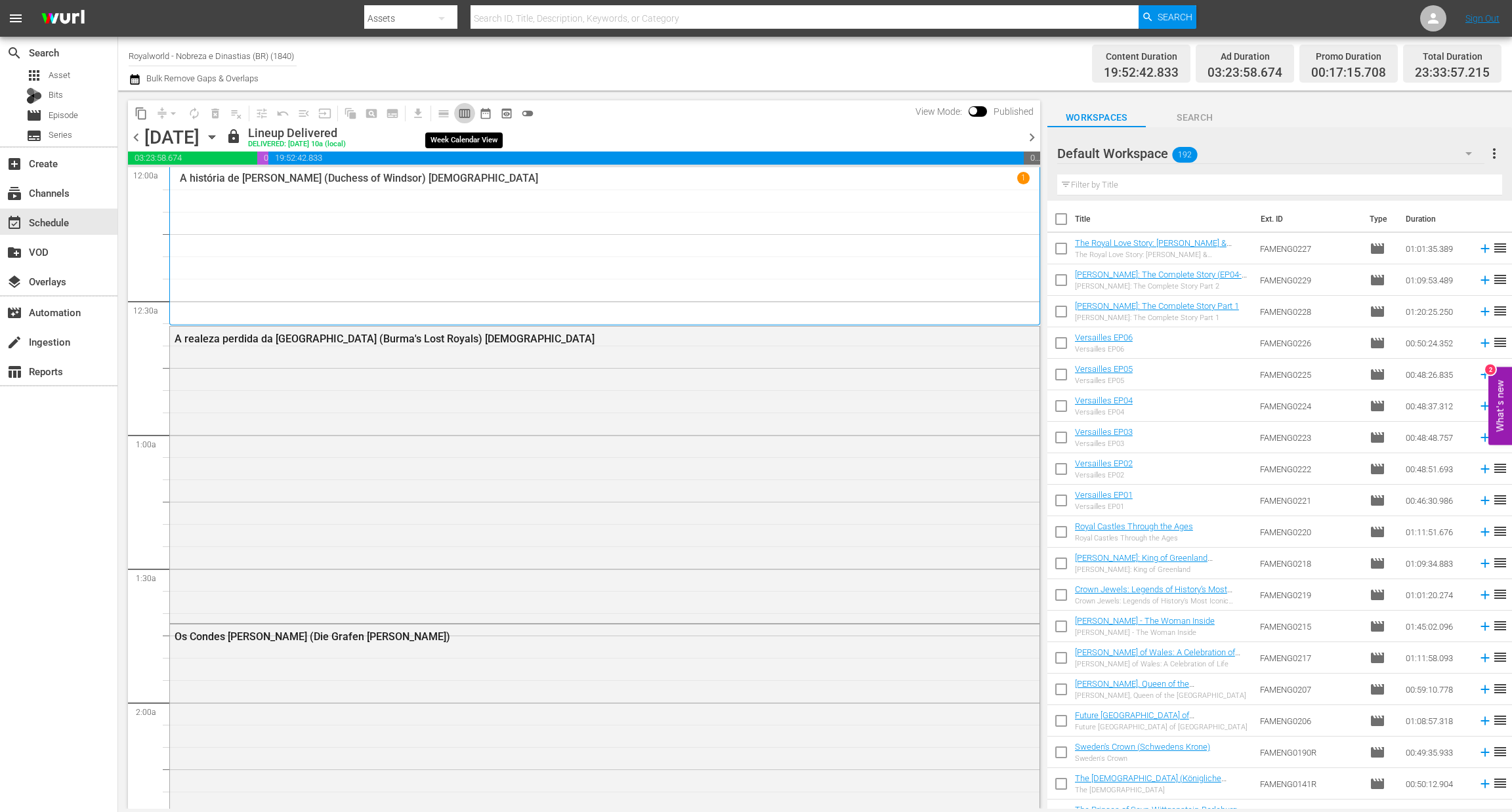
click at [459, 111] on span "calendar_view_week_outlined" at bounding box center [465, 114] width 13 height 13
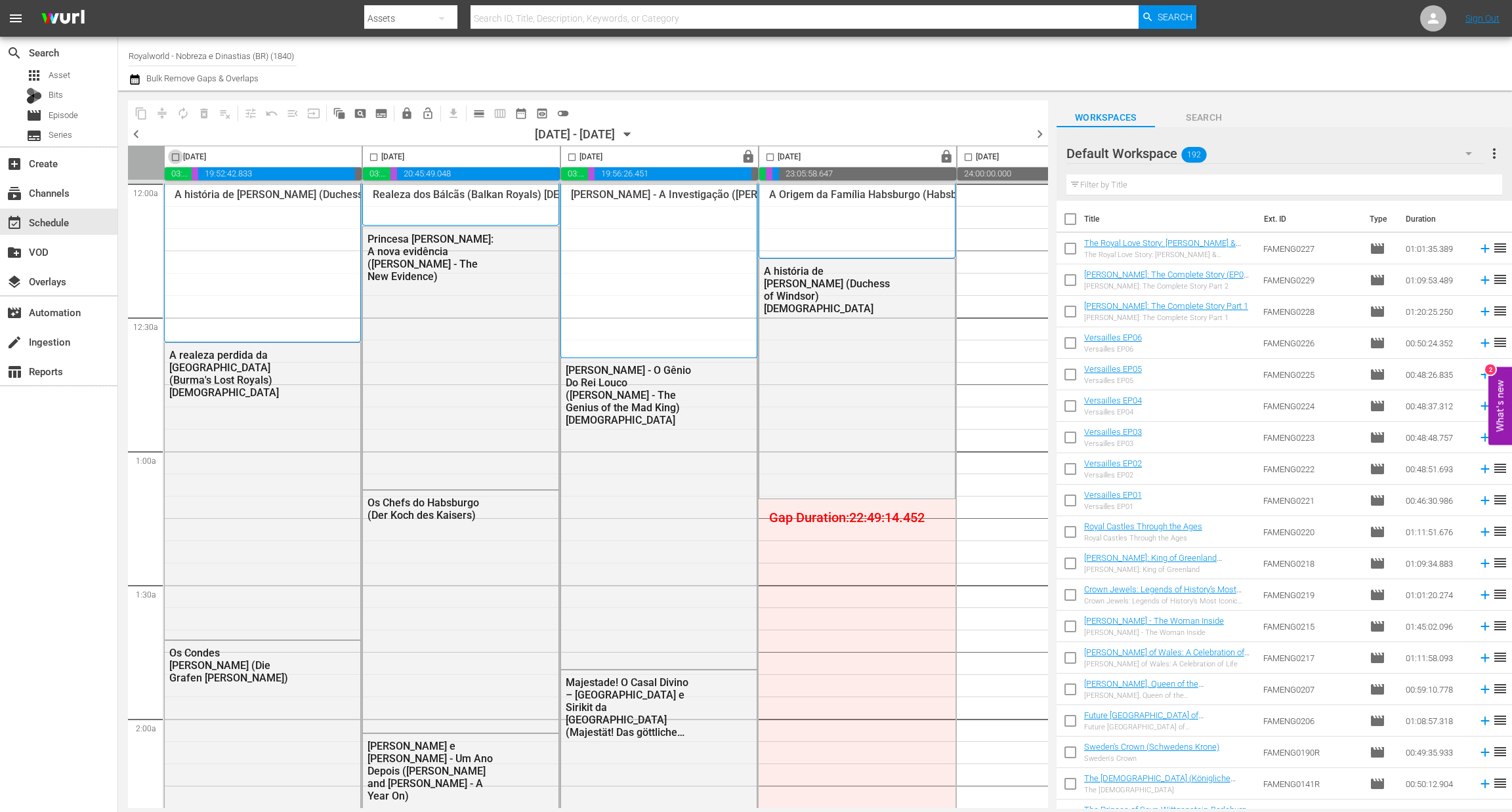
click at [174, 158] on input "checkbox" at bounding box center [176, 160] width 15 height 15
checkbox input "true"
click at [137, 117] on span "content_copy" at bounding box center [141, 114] width 13 height 13
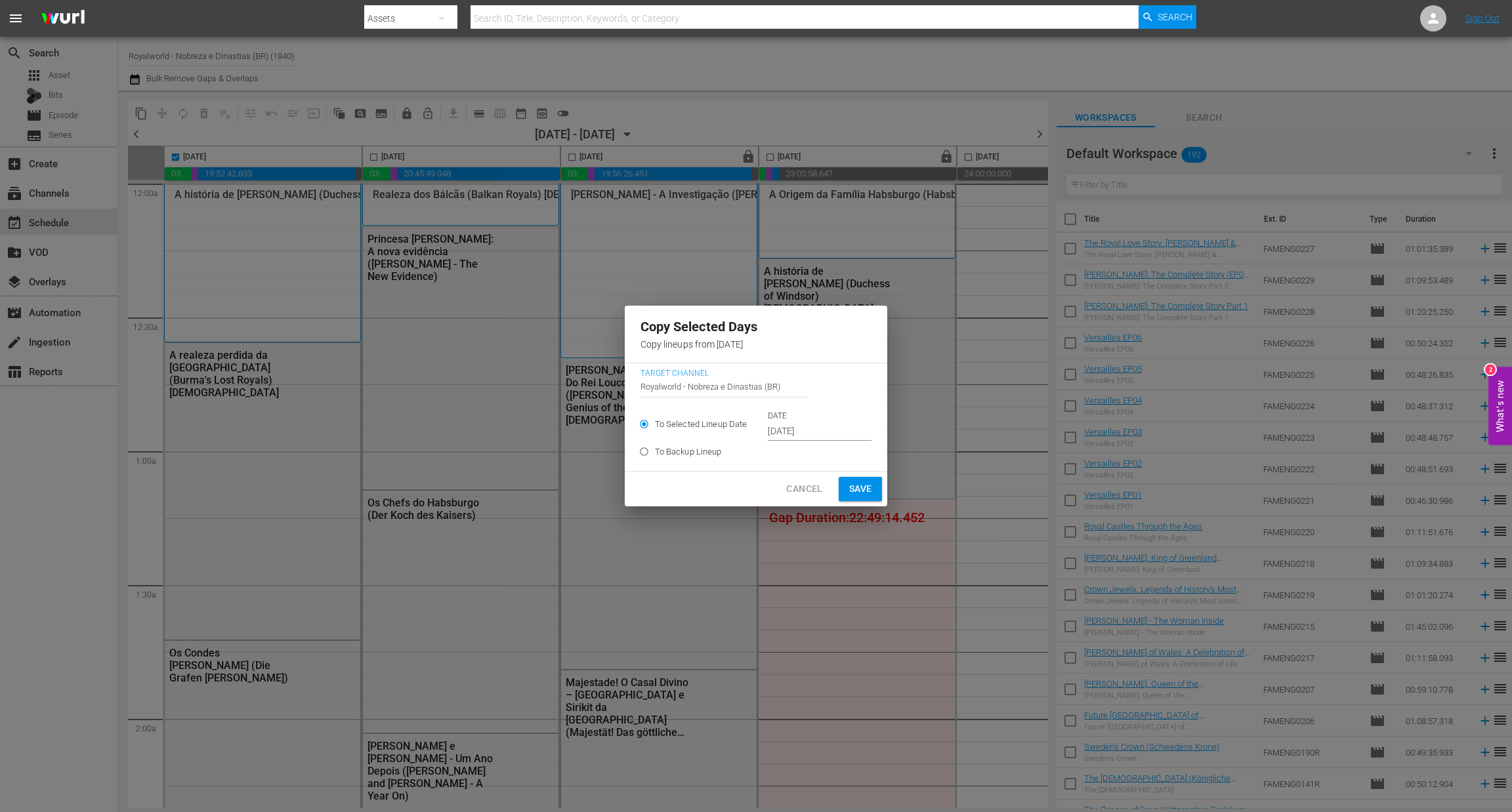
click at [808, 427] on input "Sep 24th 2025" at bounding box center [820, 432] width 104 height 20
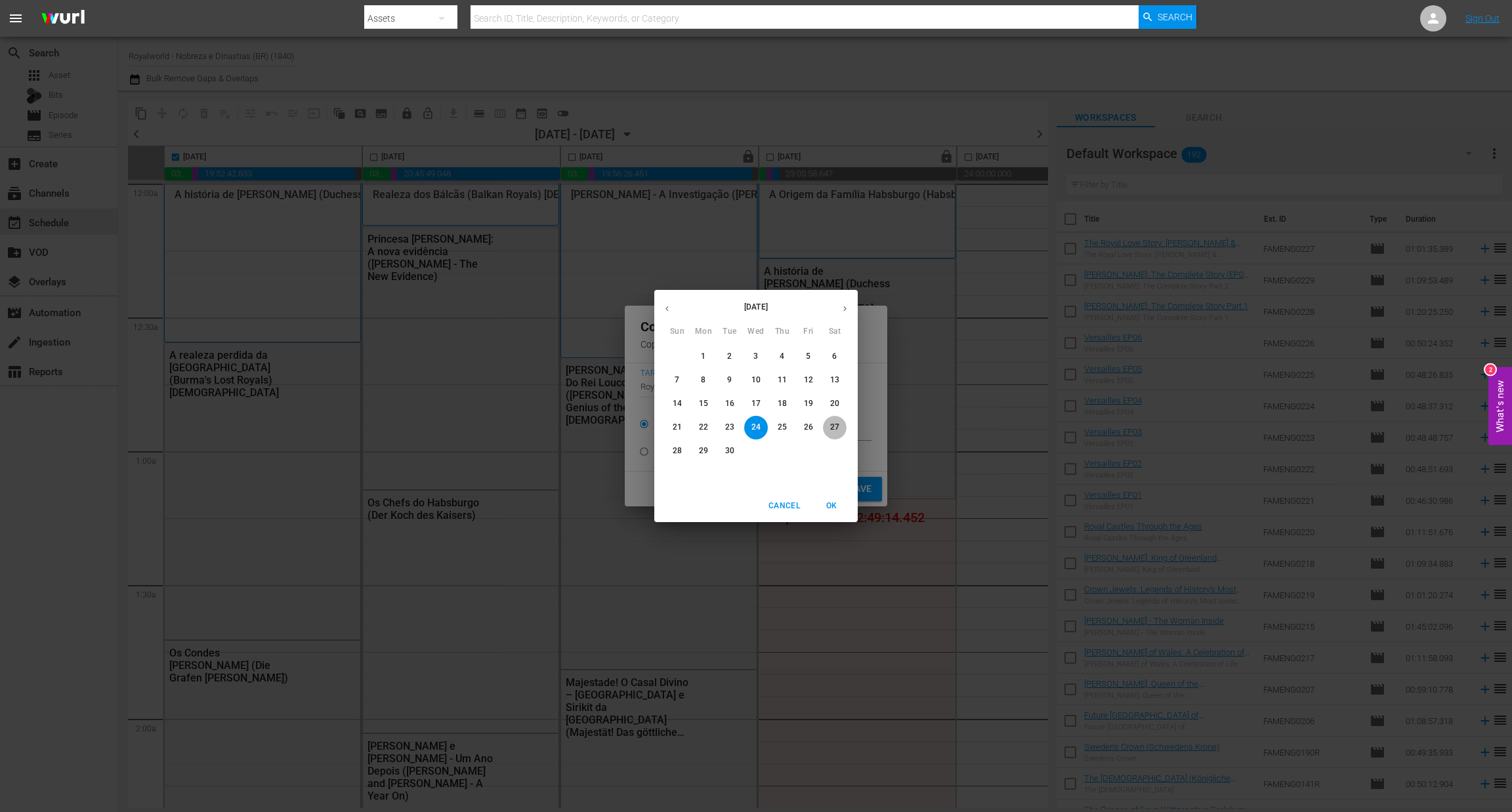
click at [826, 434] on button "27" at bounding box center [835, 428] width 23 height 23
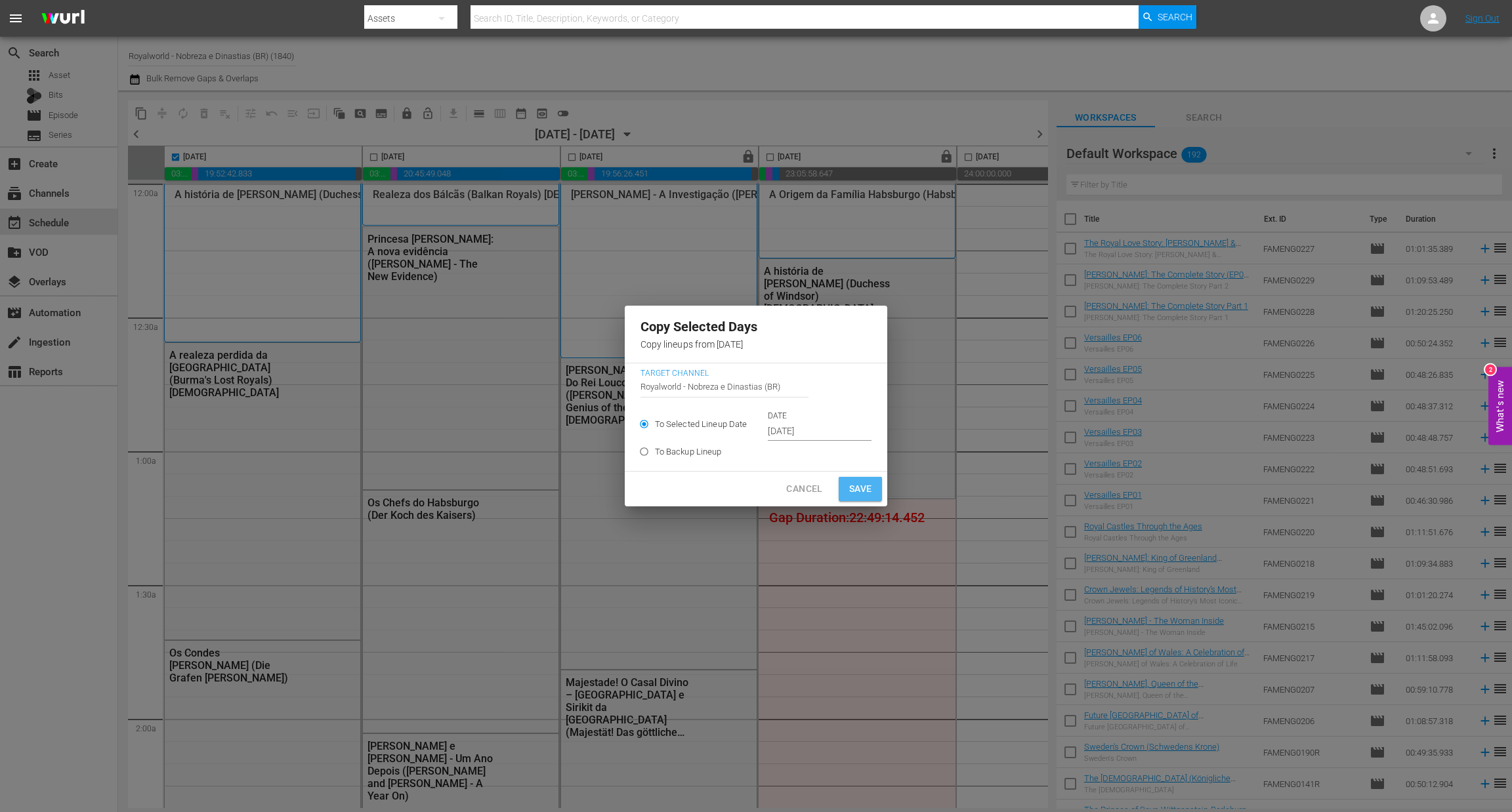
click at [857, 497] on button "Save" at bounding box center [861, 489] width 44 height 24
type input "Sep 24th 2025"
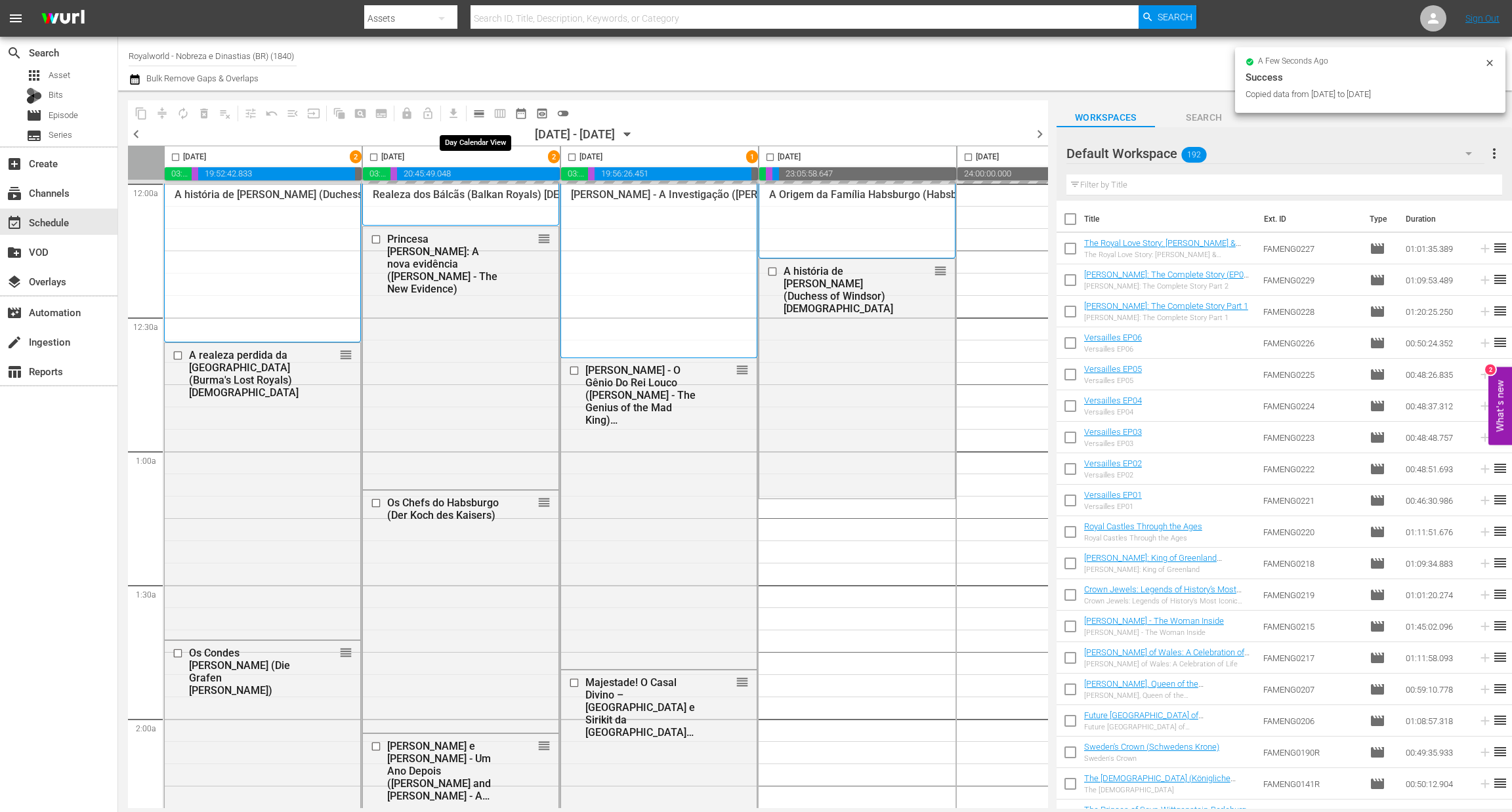
checkbox input "false"
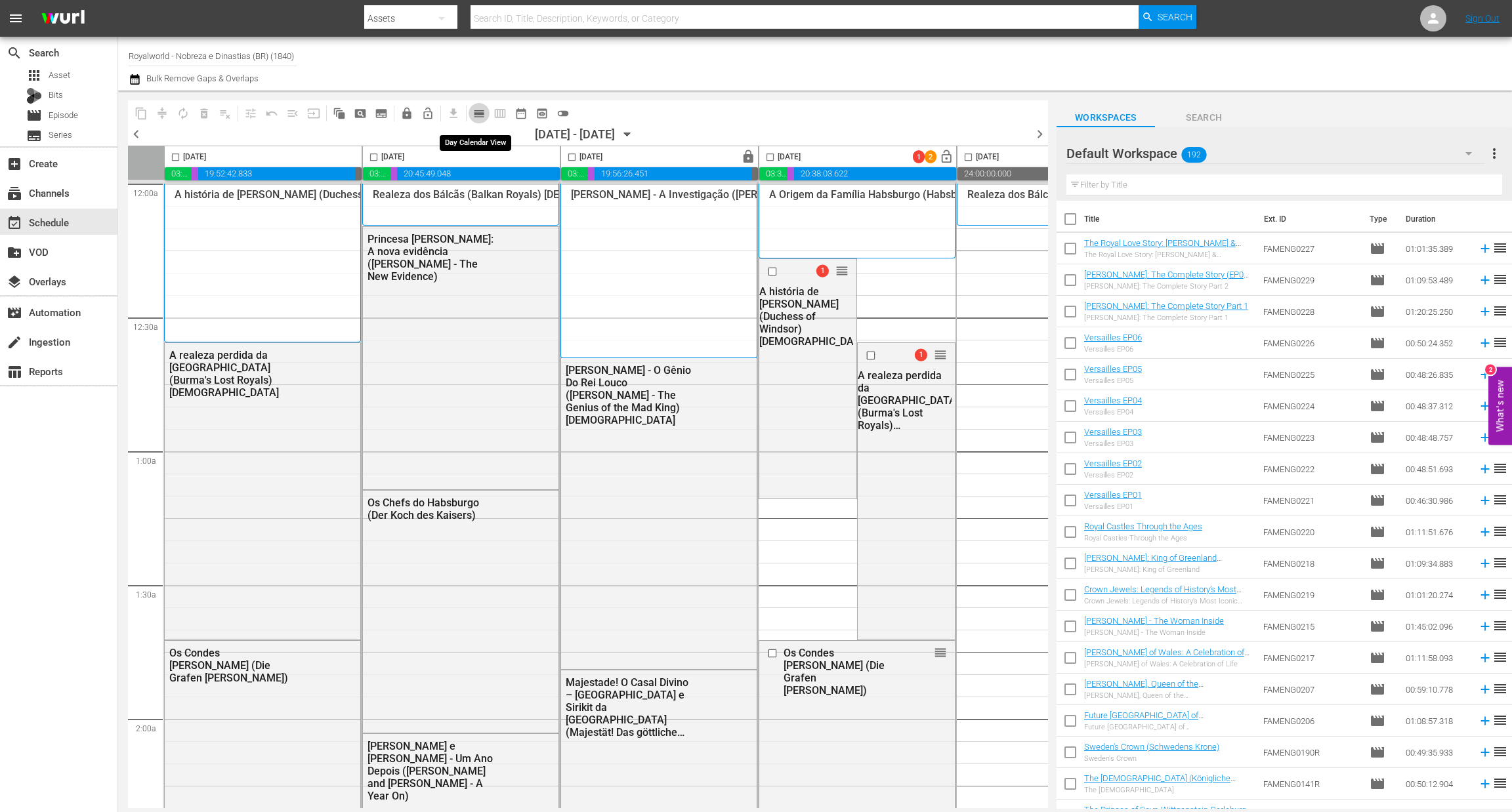
click at [476, 115] on span "calendar_view_day_outlined" at bounding box center [479, 114] width 13 height 13
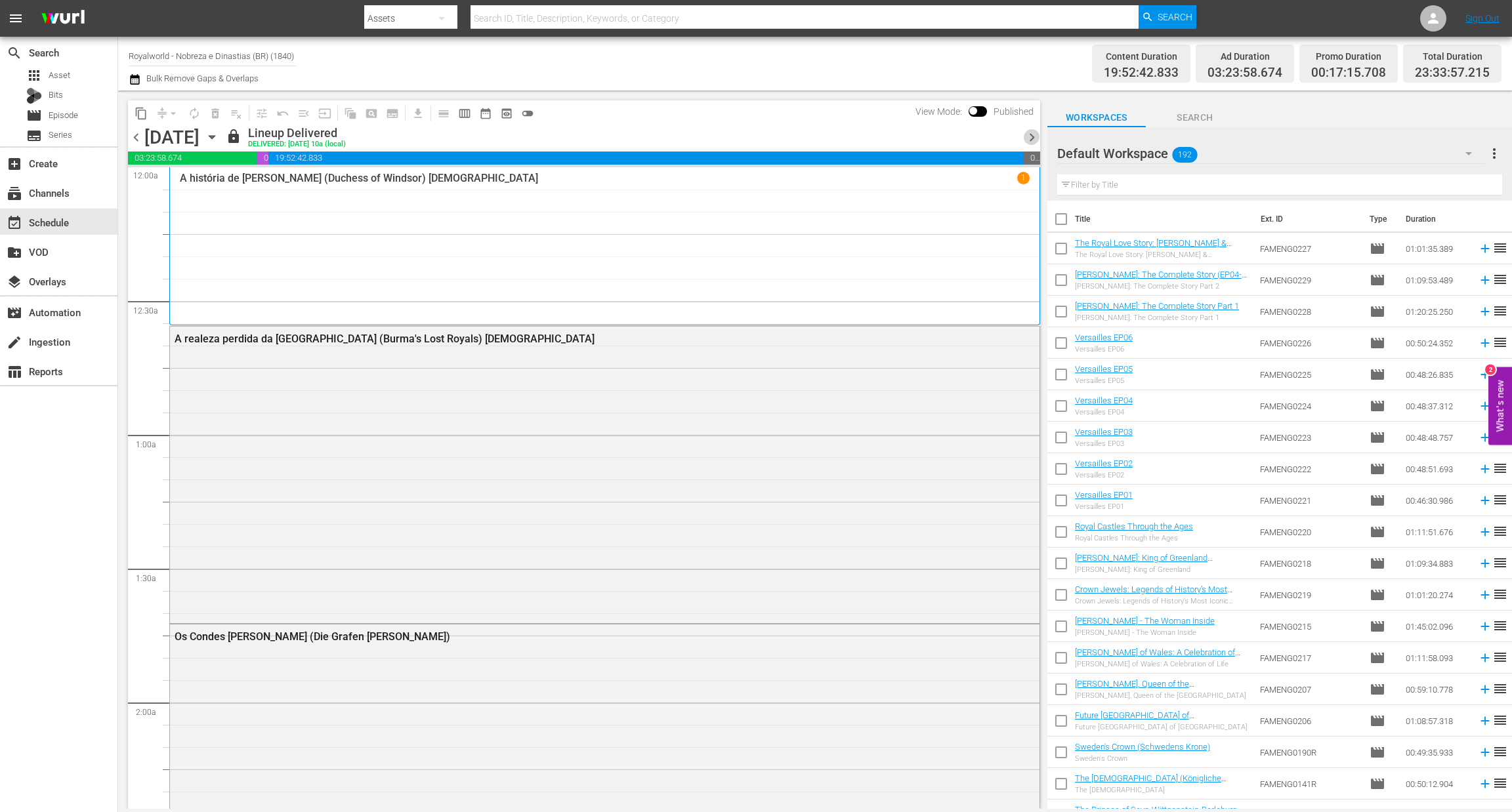
click at [1036, 138] on span "chevron_right" at bounding box center [1032, 137] width 17 height 17
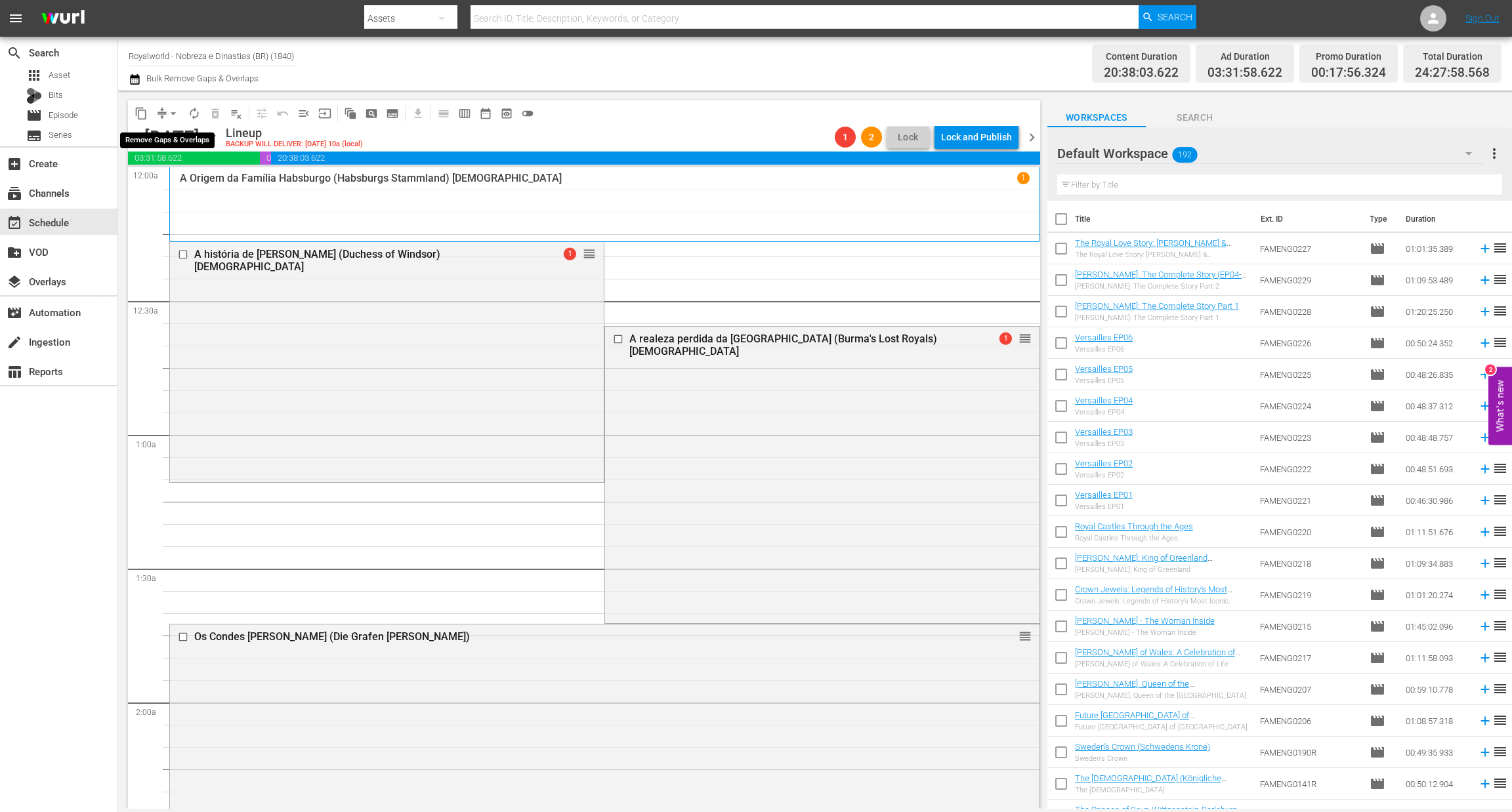
click at [174, 110] on span "arrow_drop_down" at bounding box center [173, 114] width 13 height 13
click at [183, 181] on li "Align to End of Previous Day" at bounding box center [173, 182] width 138 height 22
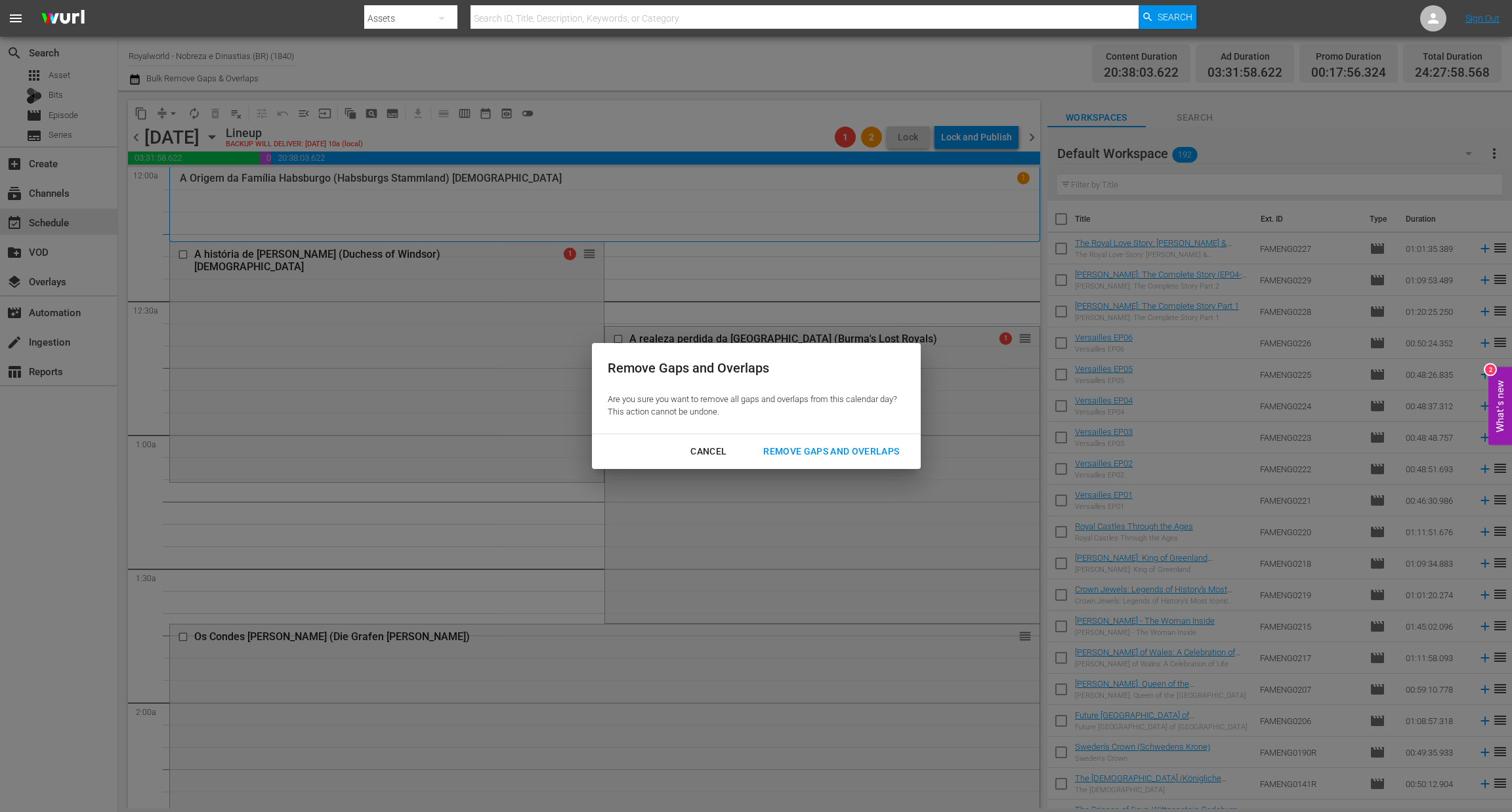
click at [805, 454] on div "Remove Gaps and Overlaps" at bounding box center [831, 452] width 157 height 17
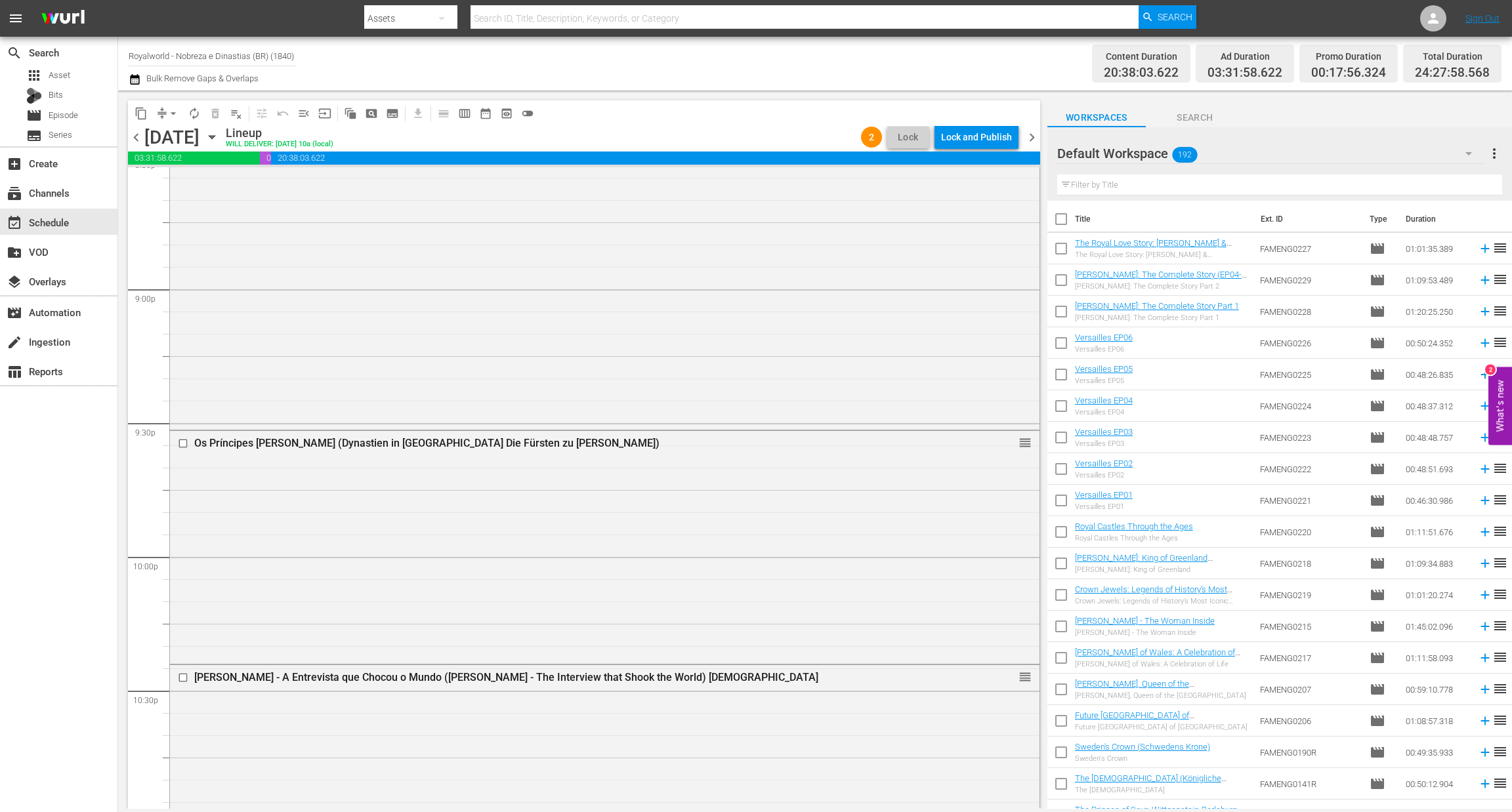
scroll to position [5980, 0]
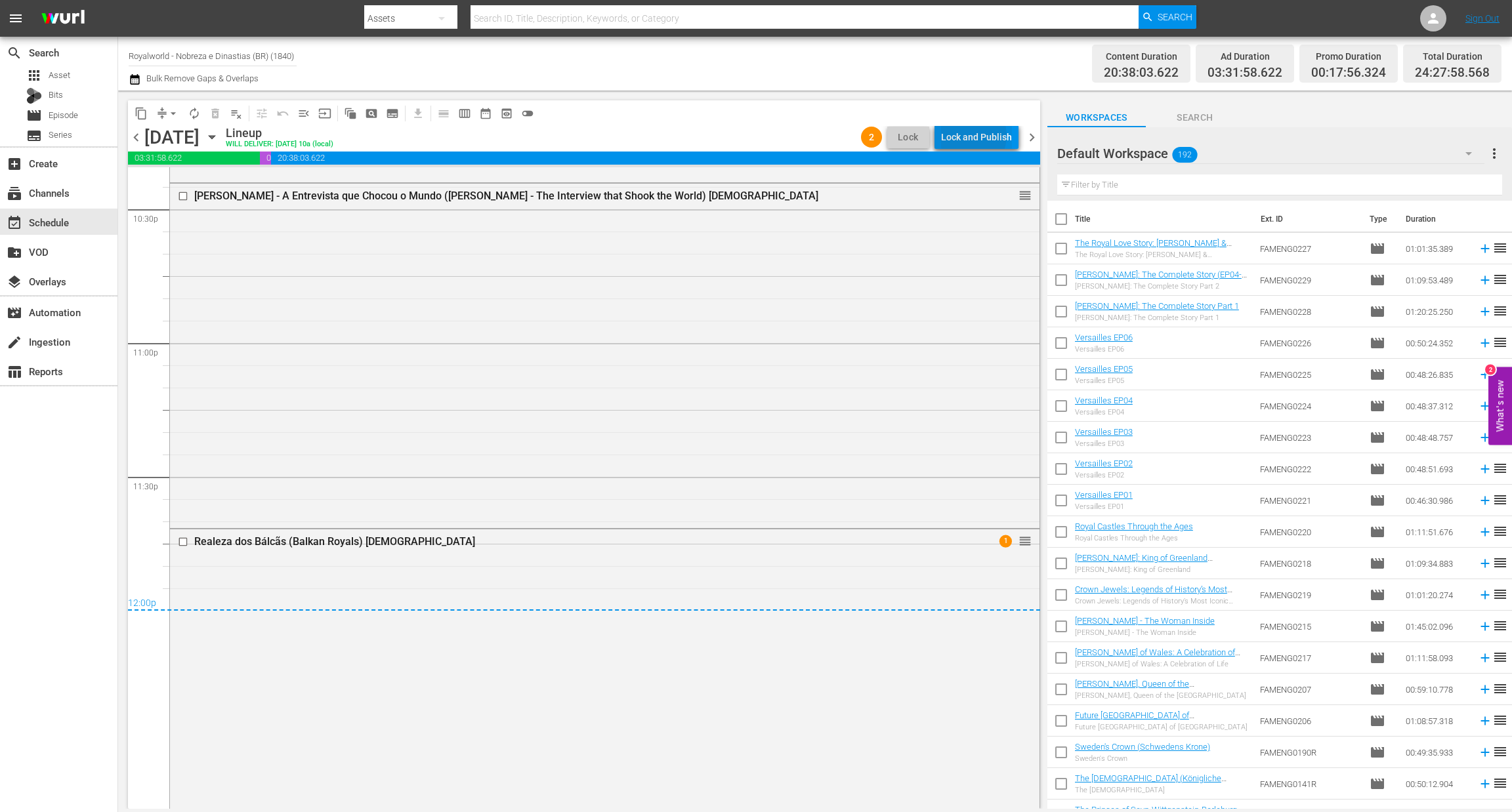
click at [973, 136] on div "Lock and Publish" at bounding box center [976, 137] width 71 height 23
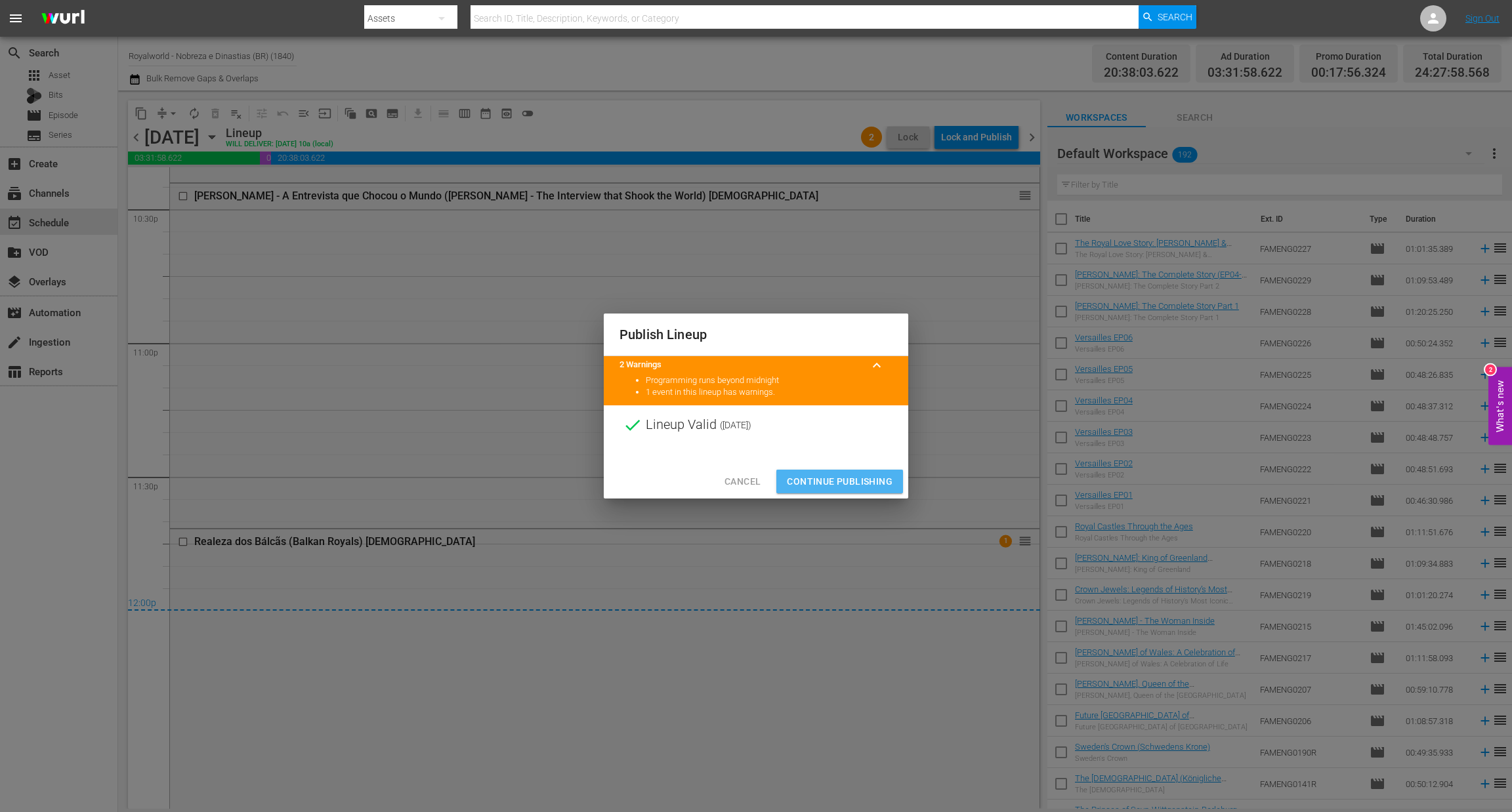
click at [836, 484] on span "Continue Publishing" at bounding box center [840, 482] width 105 height 17
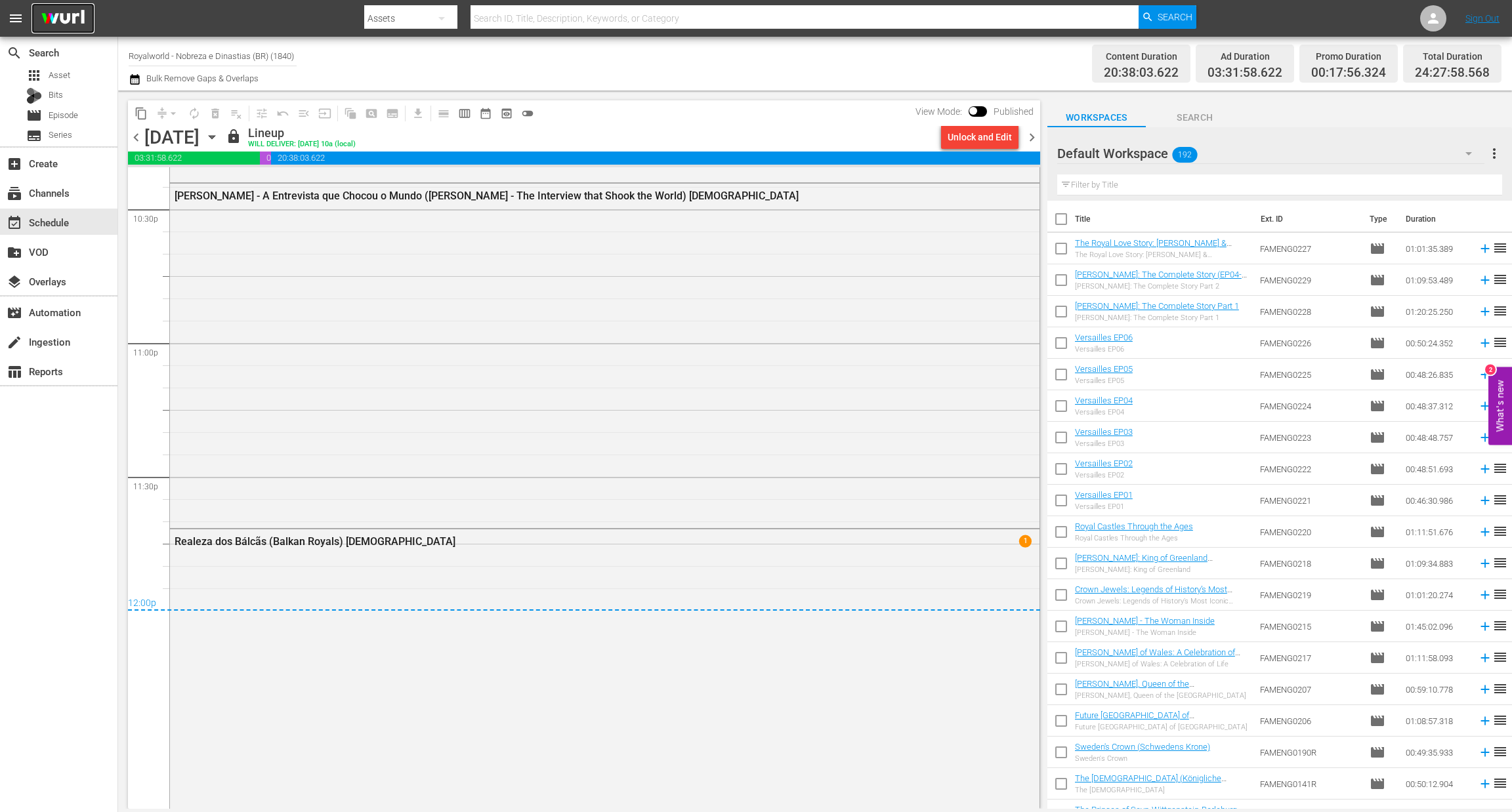
click at [65, 20] on img at bounding box center [63, 18] width 63 height 31
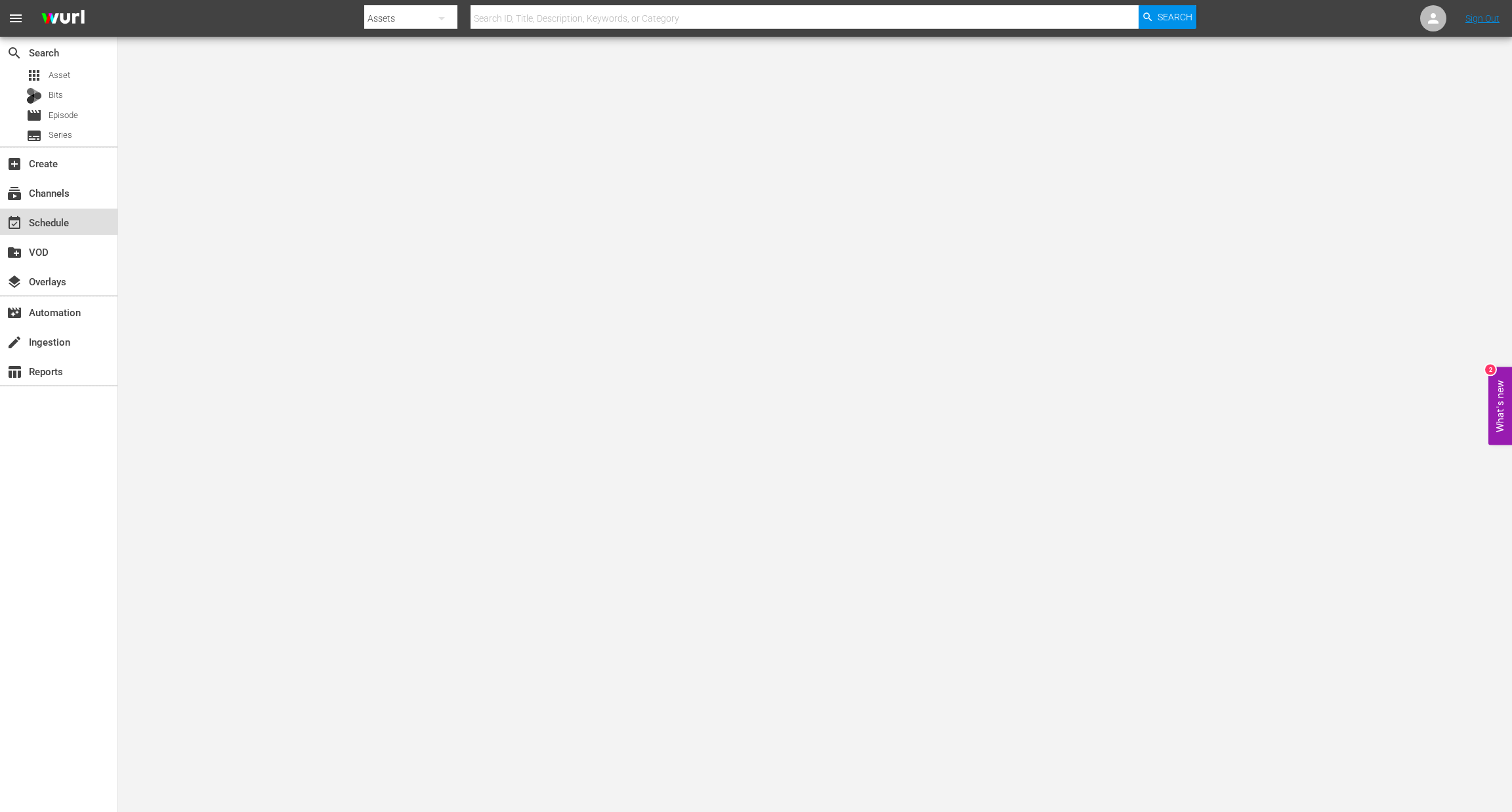
click at [75, 220] on div "event_available Schedule" at bounding box center [59, 221] width 117 height 26
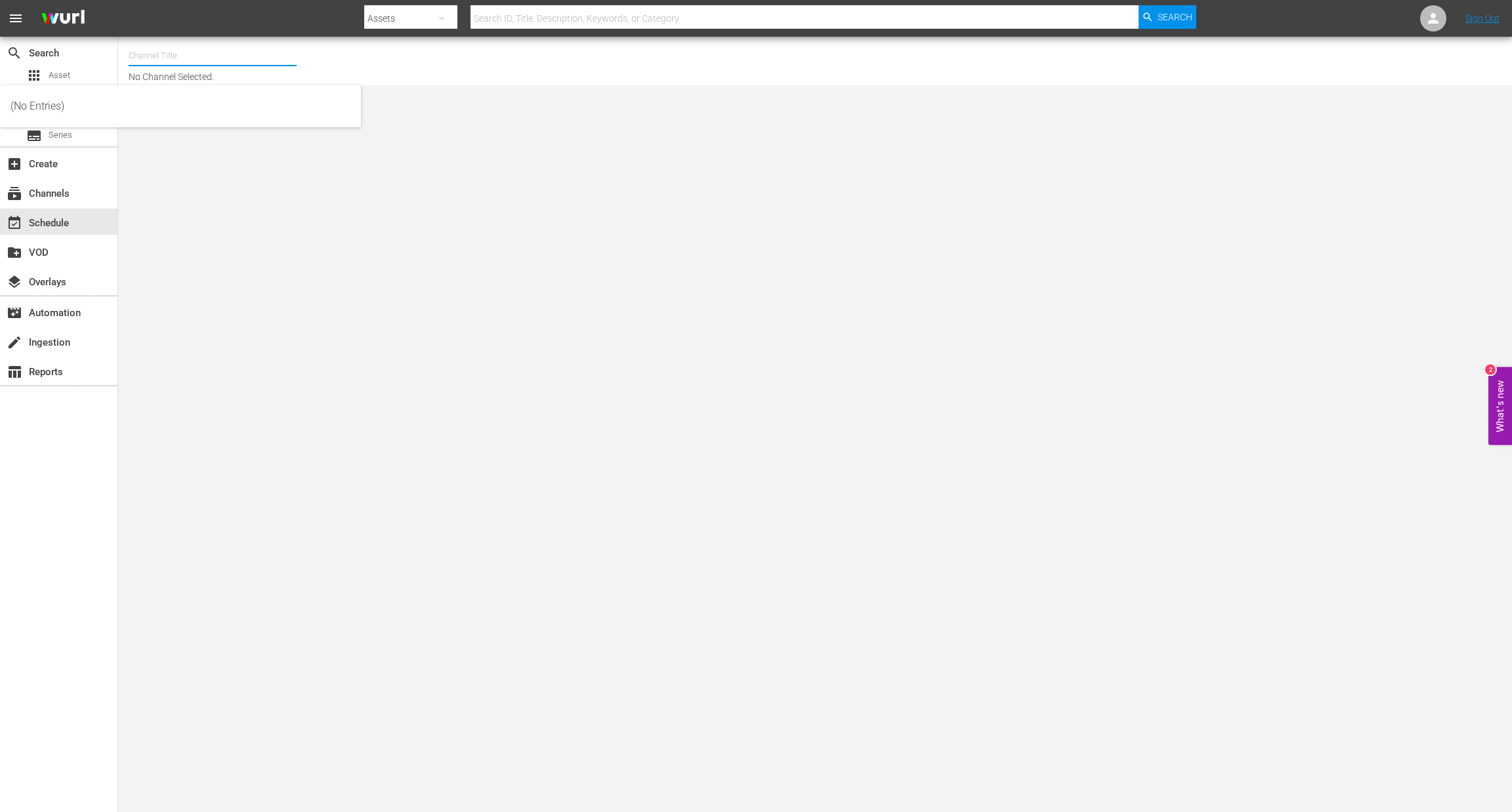
click at [172, 55] on input "text" at bounding box center [213, 56] width 168 height 32
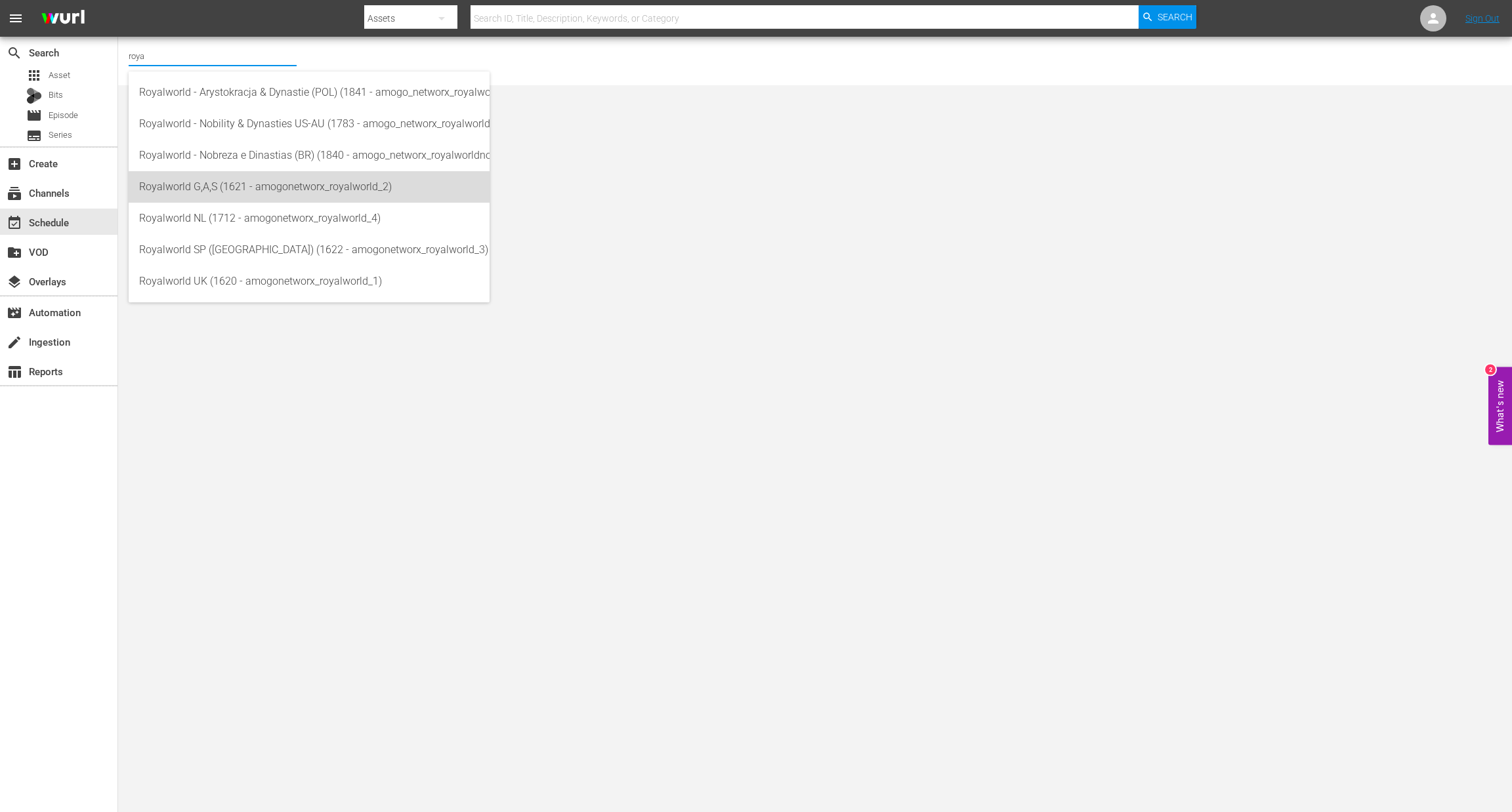
click at [322, 200] on div "Royalworld G,A,S (1621 - amogonetworx_royalworld_2)" at bounding box center [309, 188] width 340 height 32
type input "Royalworld G,A,S (1621 - amogonetworx_royalworld_2)"
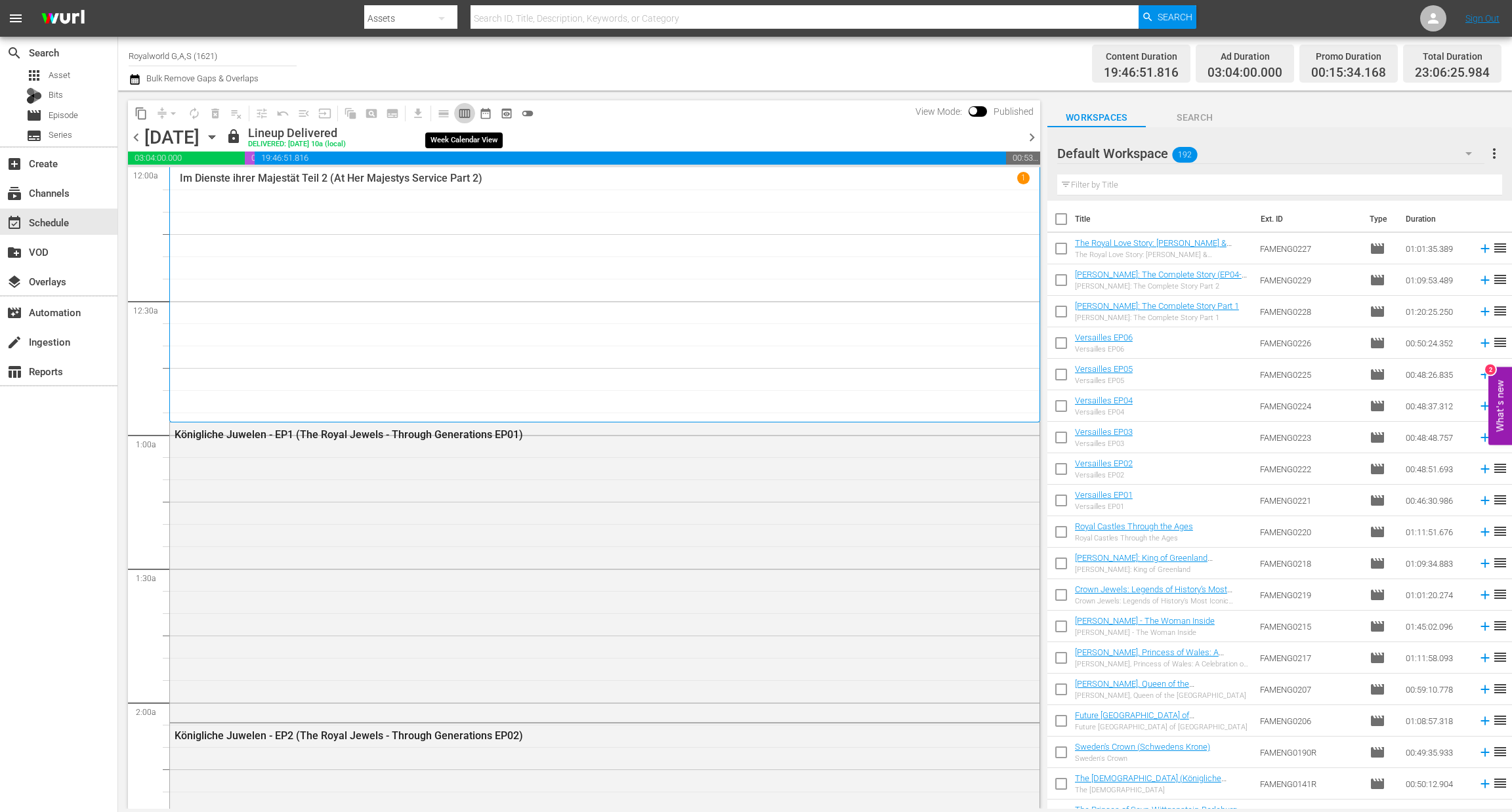
click at [468, 110] on span "calendar_view_week_outlined" at bounding box center [465, 114] width 13 height 13
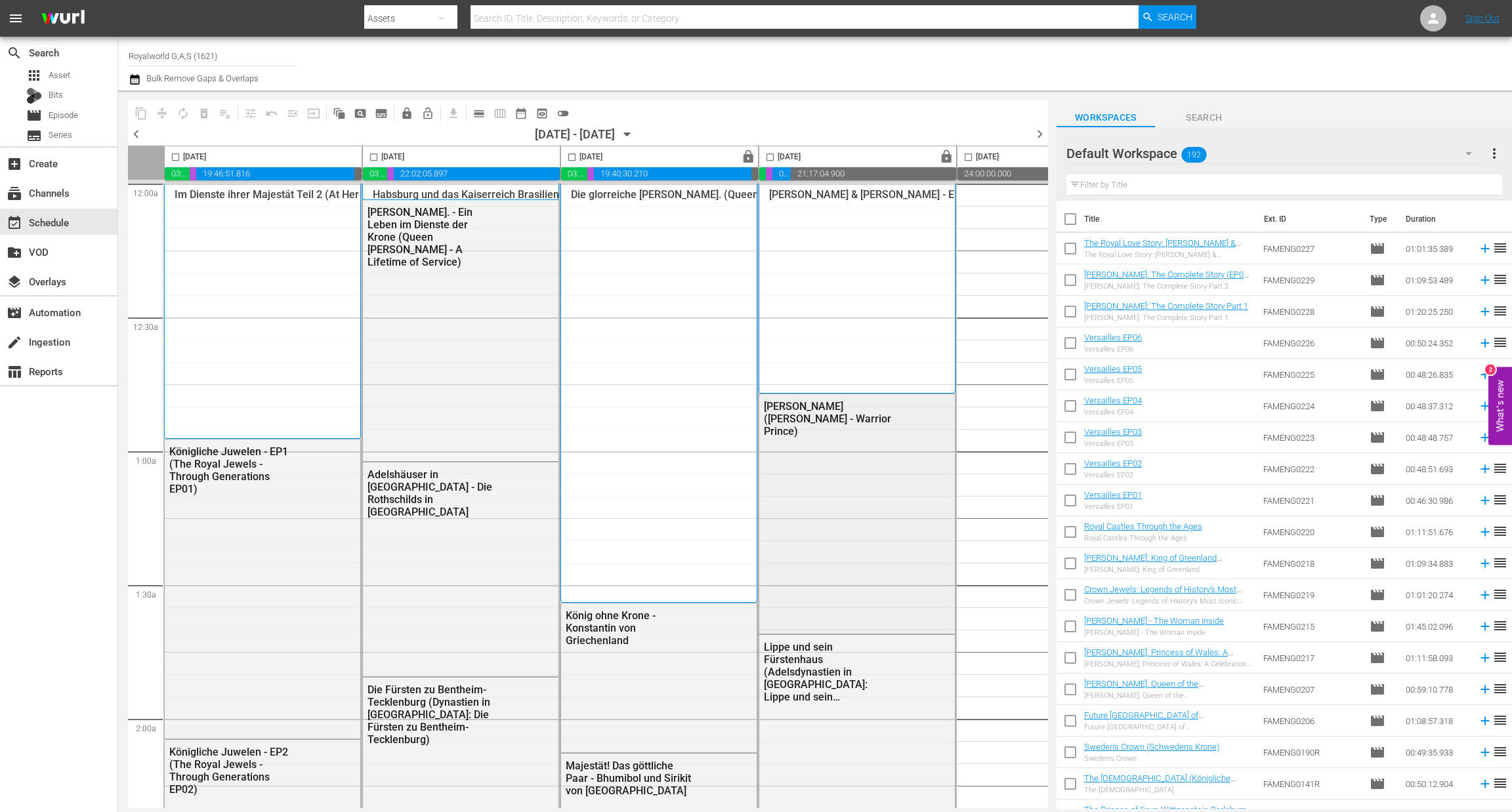
scroll to position [418, 0]
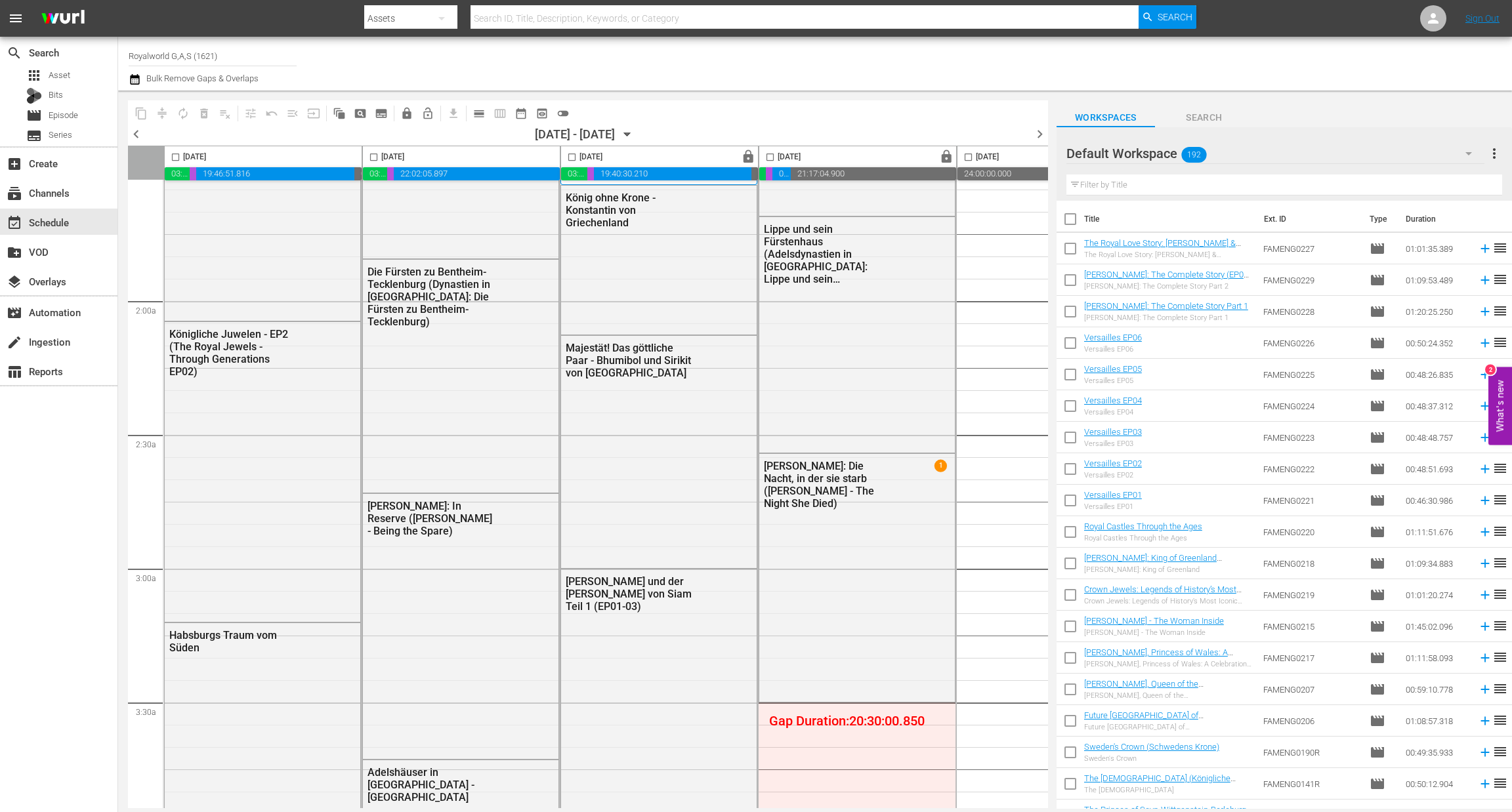
click at [136, 133] on span "chevron_left" at bounding box center [136, 134] width 17 height 17
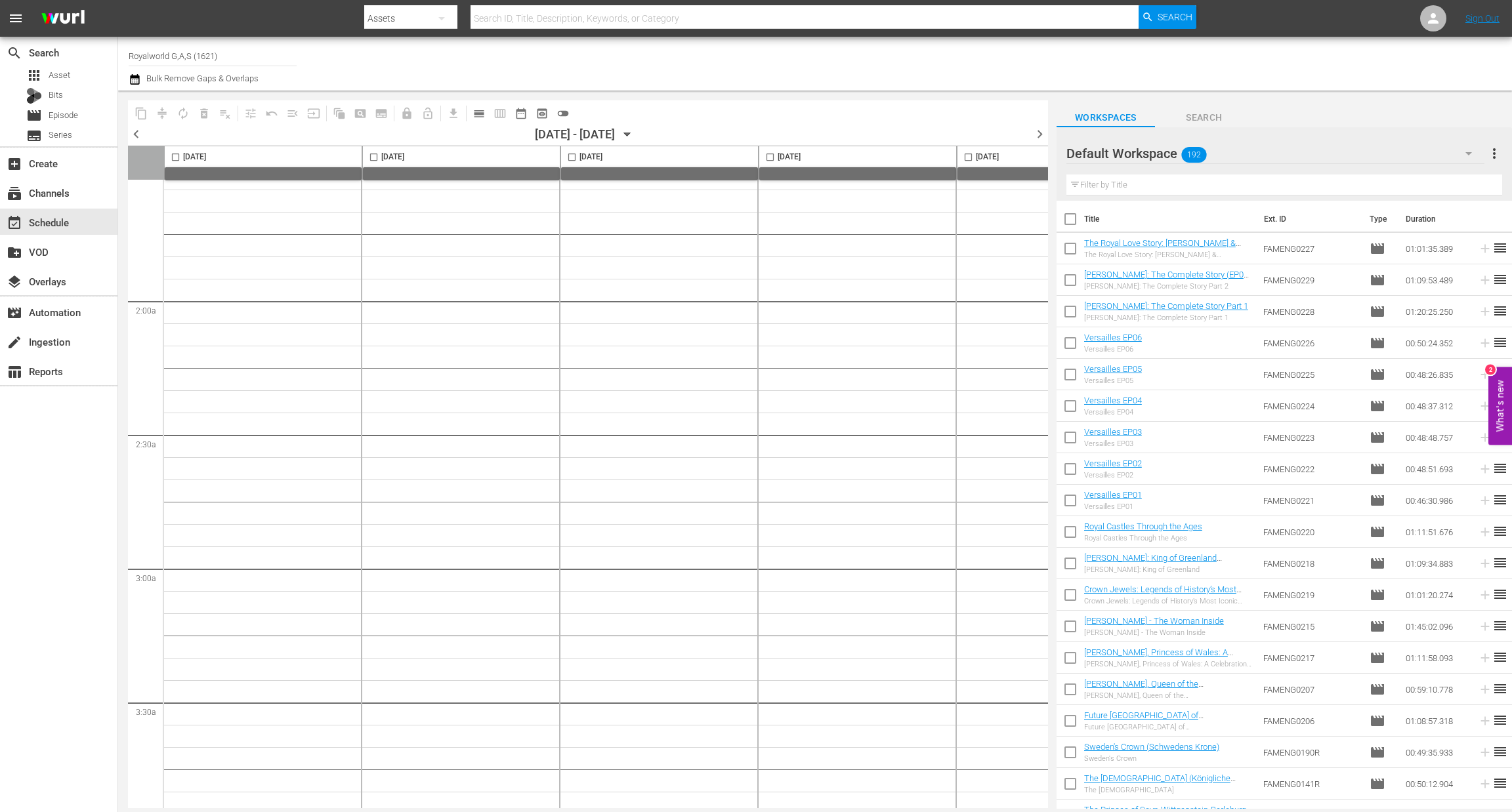
scroll to position [440, 0]
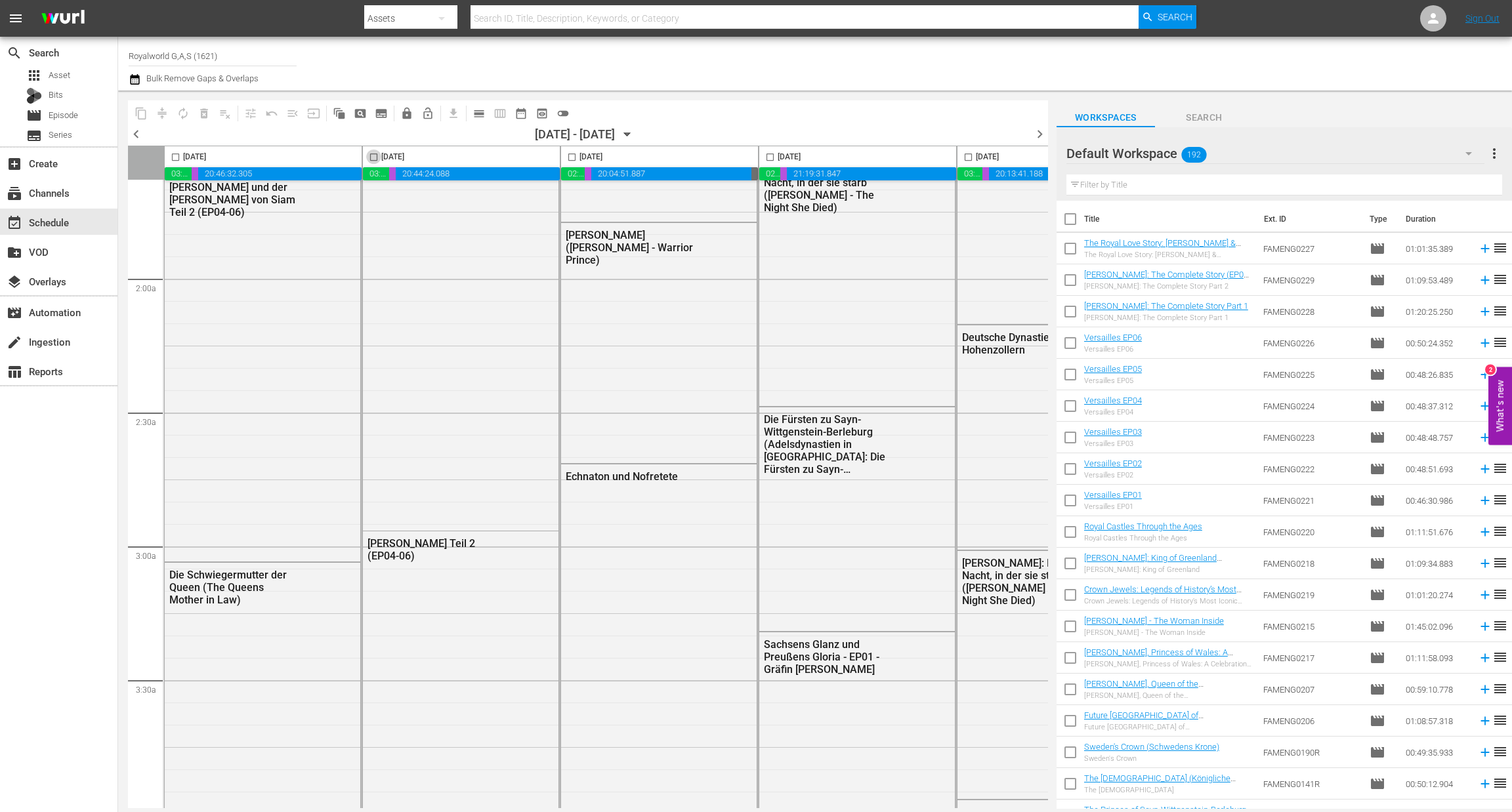
click at [372, 157] on input "checkbox" at bounding box center [373, 160] width 15 height 15
checkbox input "true"
click at [143, 114] on span "content_copy" at bounding box center [141, 114] width 13 height 13
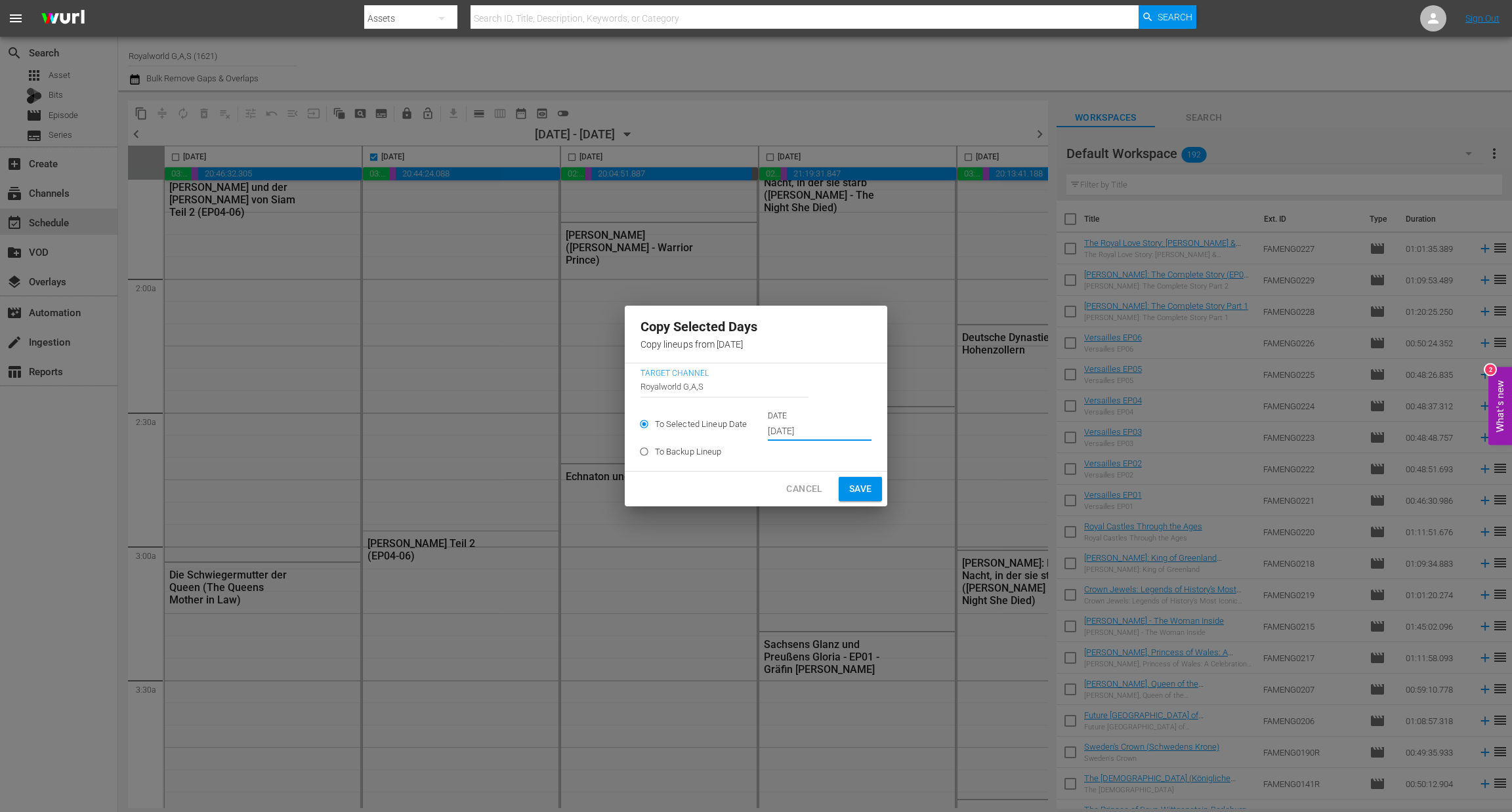
click at [832, 430] on input "[DATE]" at bounding box center [820, 432] width 104 height 20
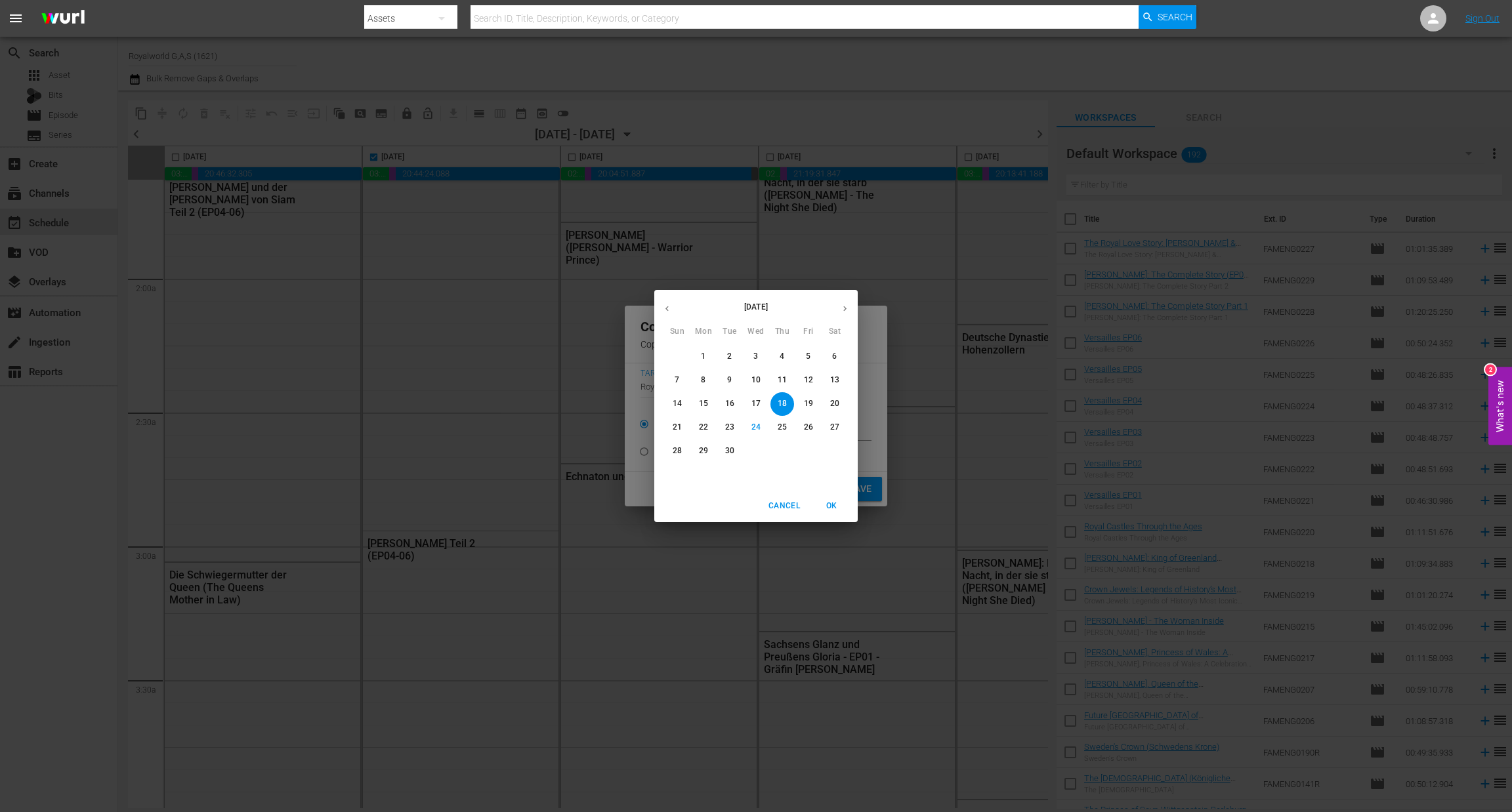
click at [829, 434] on button "27" at bounding box center [835, 428] width 23 height 23
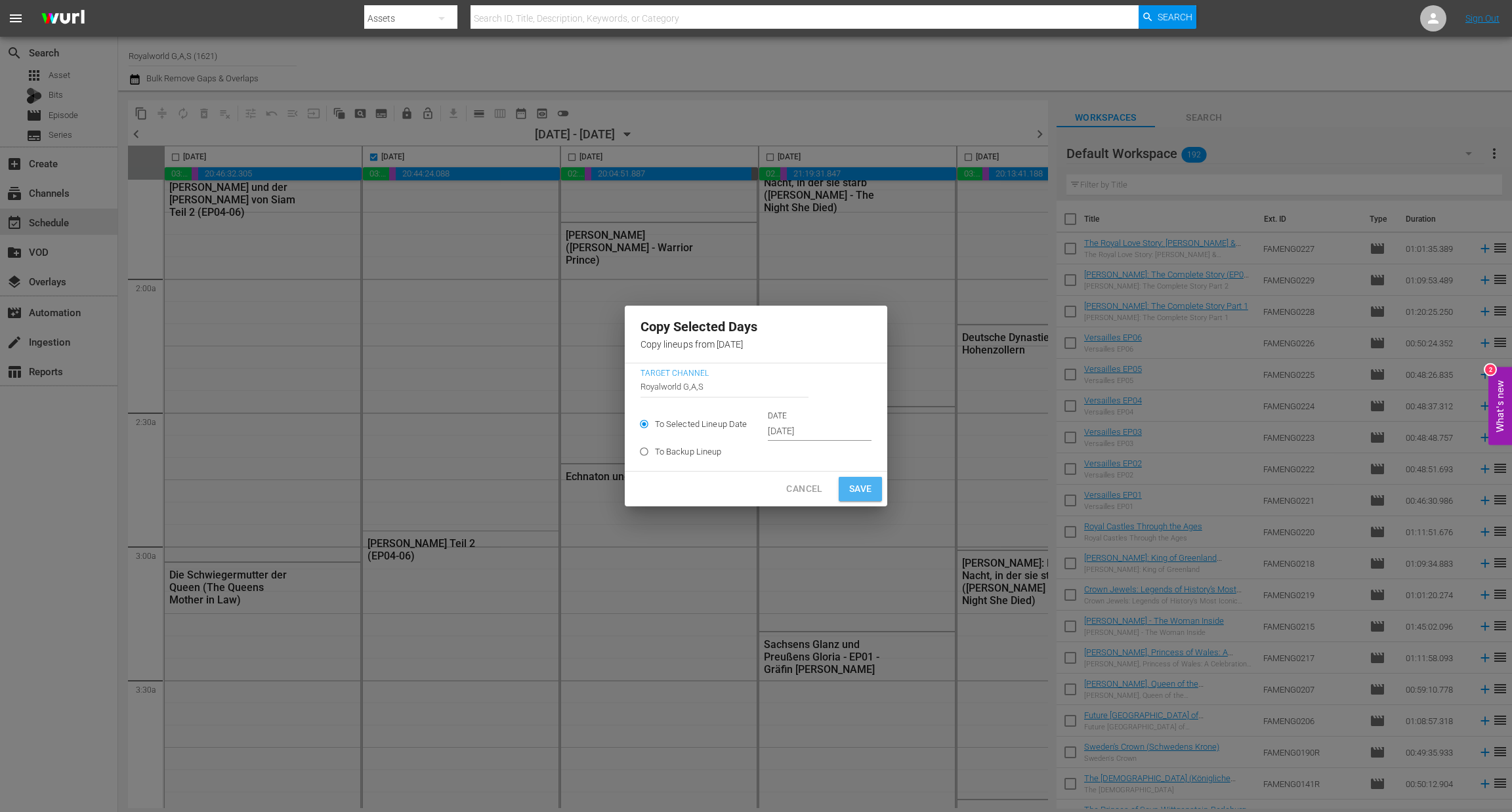
click at [849, 494] on span "Save" at bounding box center [860, 489] width 23 height 17
type input "[DATE]"
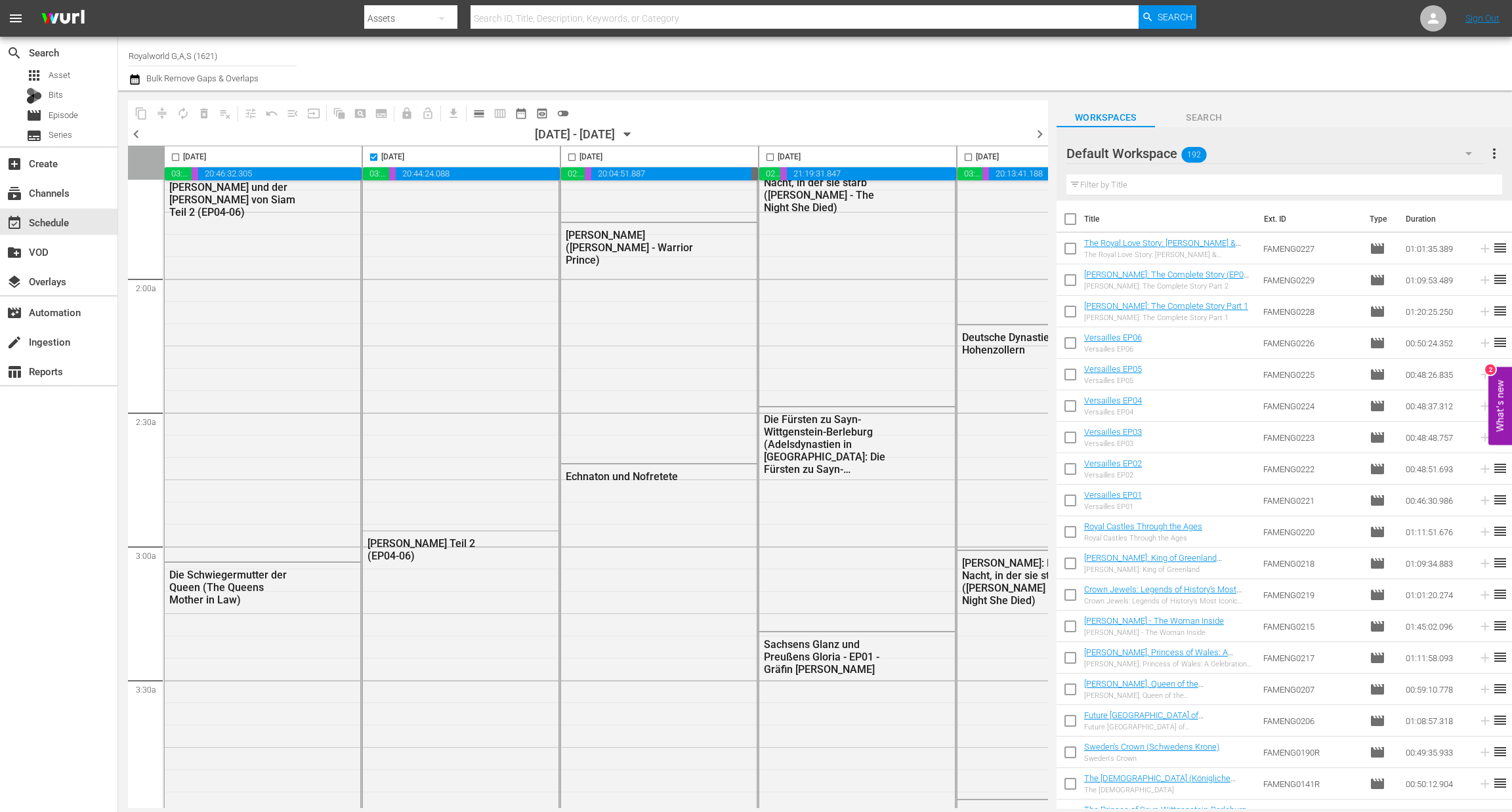
checkbox input "false"
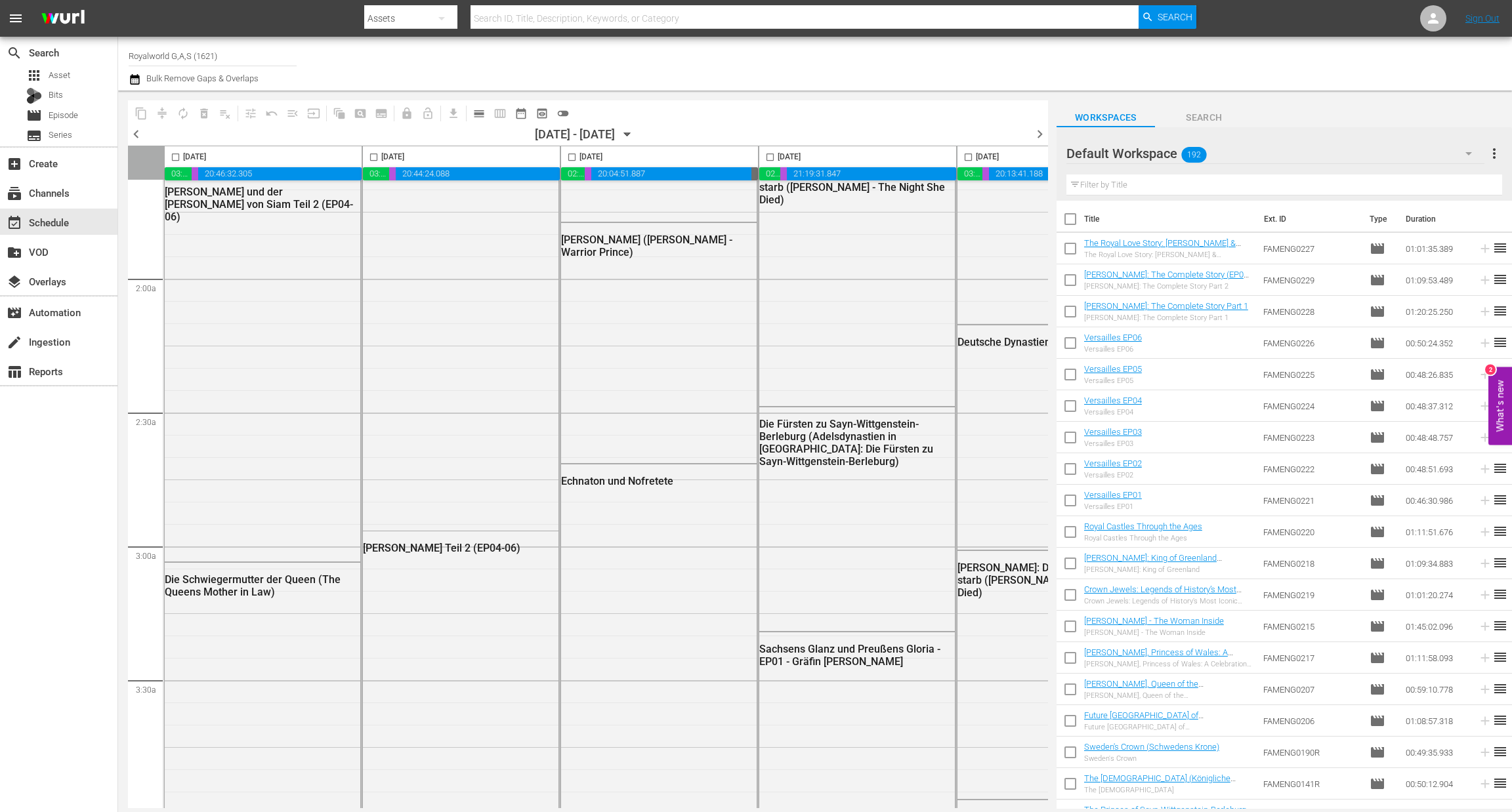
click at [1035, 135] on span "chevron_right" at bounding box center [1040, 134] width 17 height 17
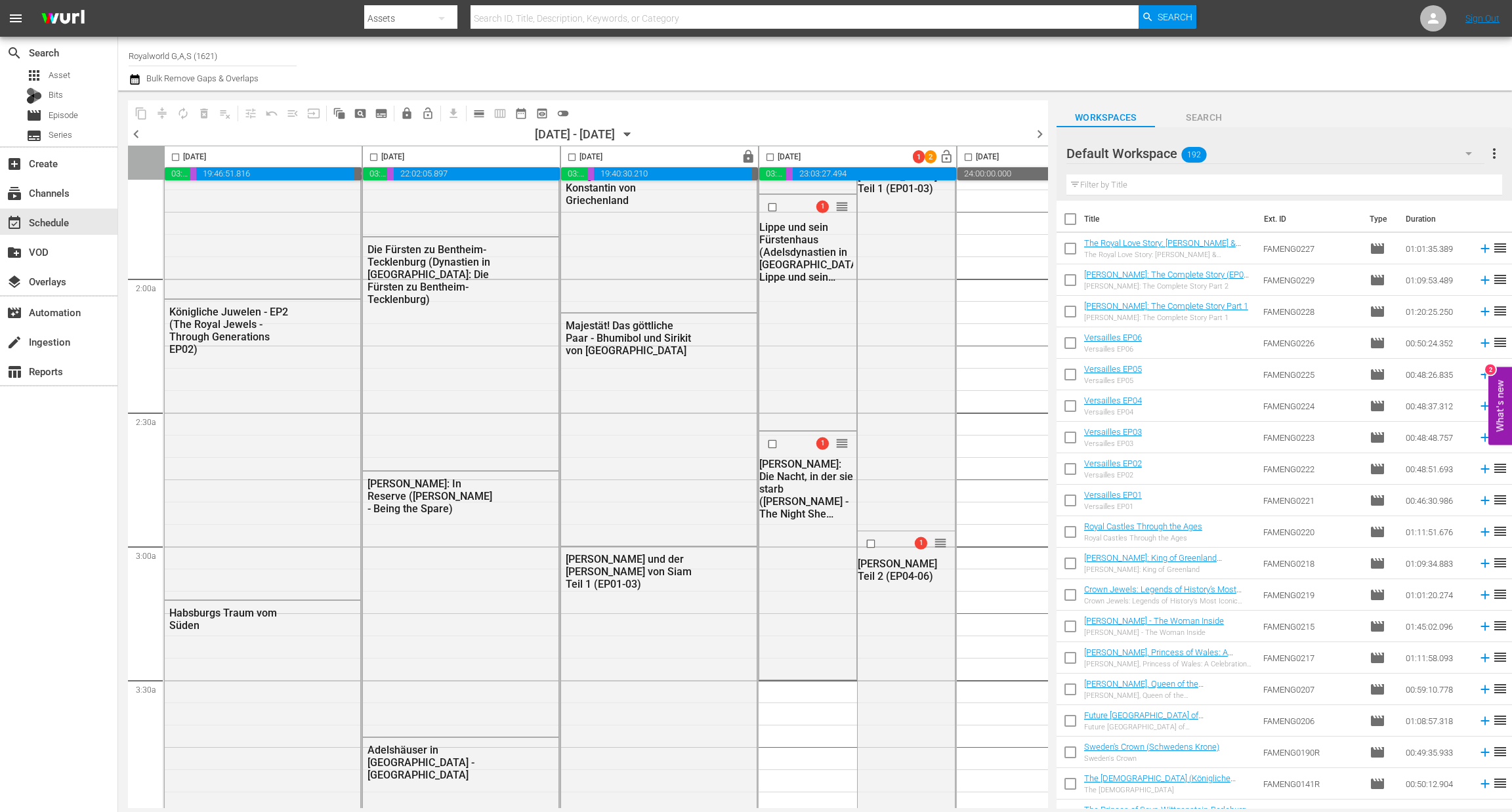
scroll to position [418, 0]
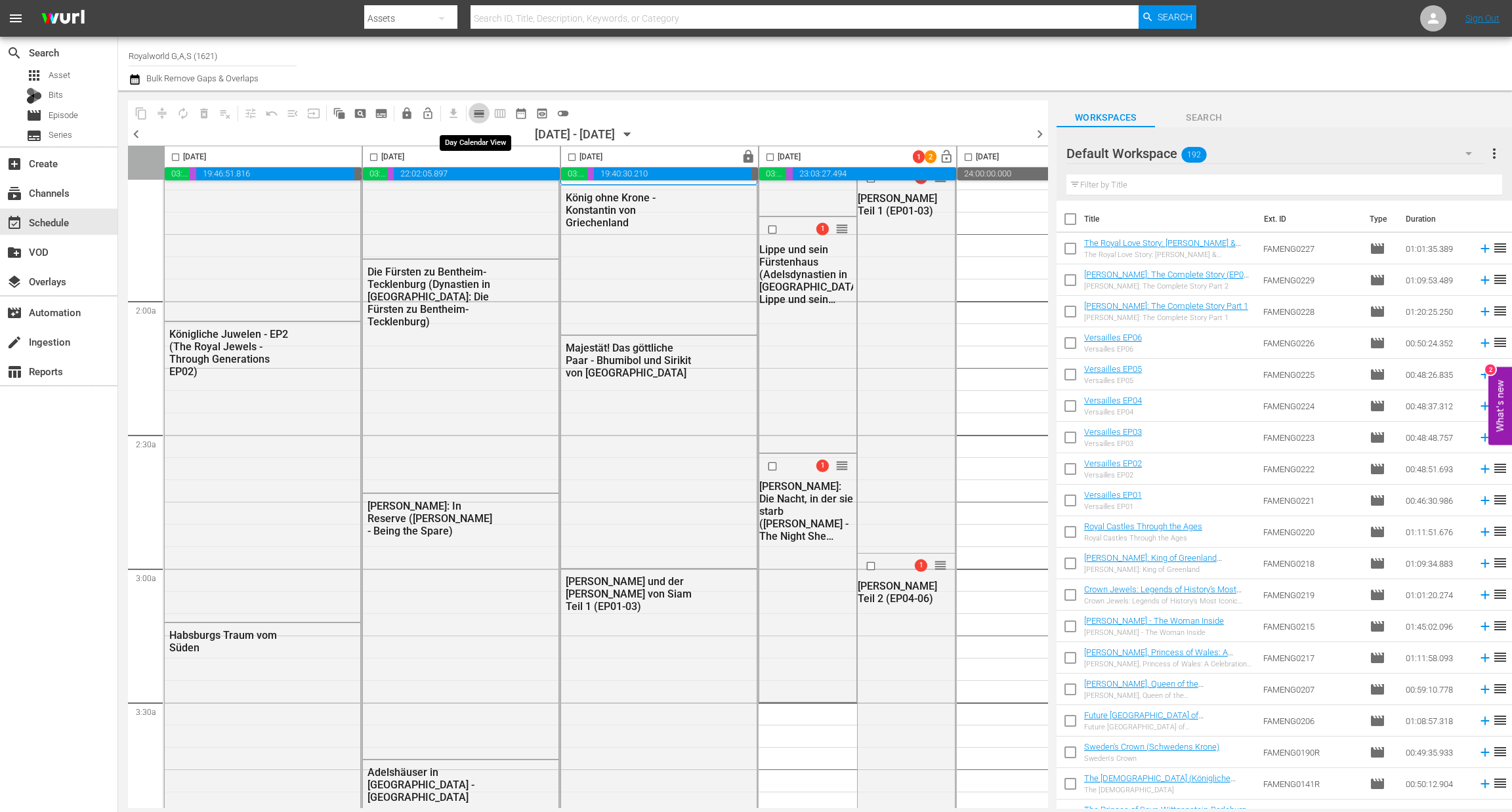
click at [475, 117] on span "calendar_view_day_outlined" at bounding box center [479, 114] width 13 height 13
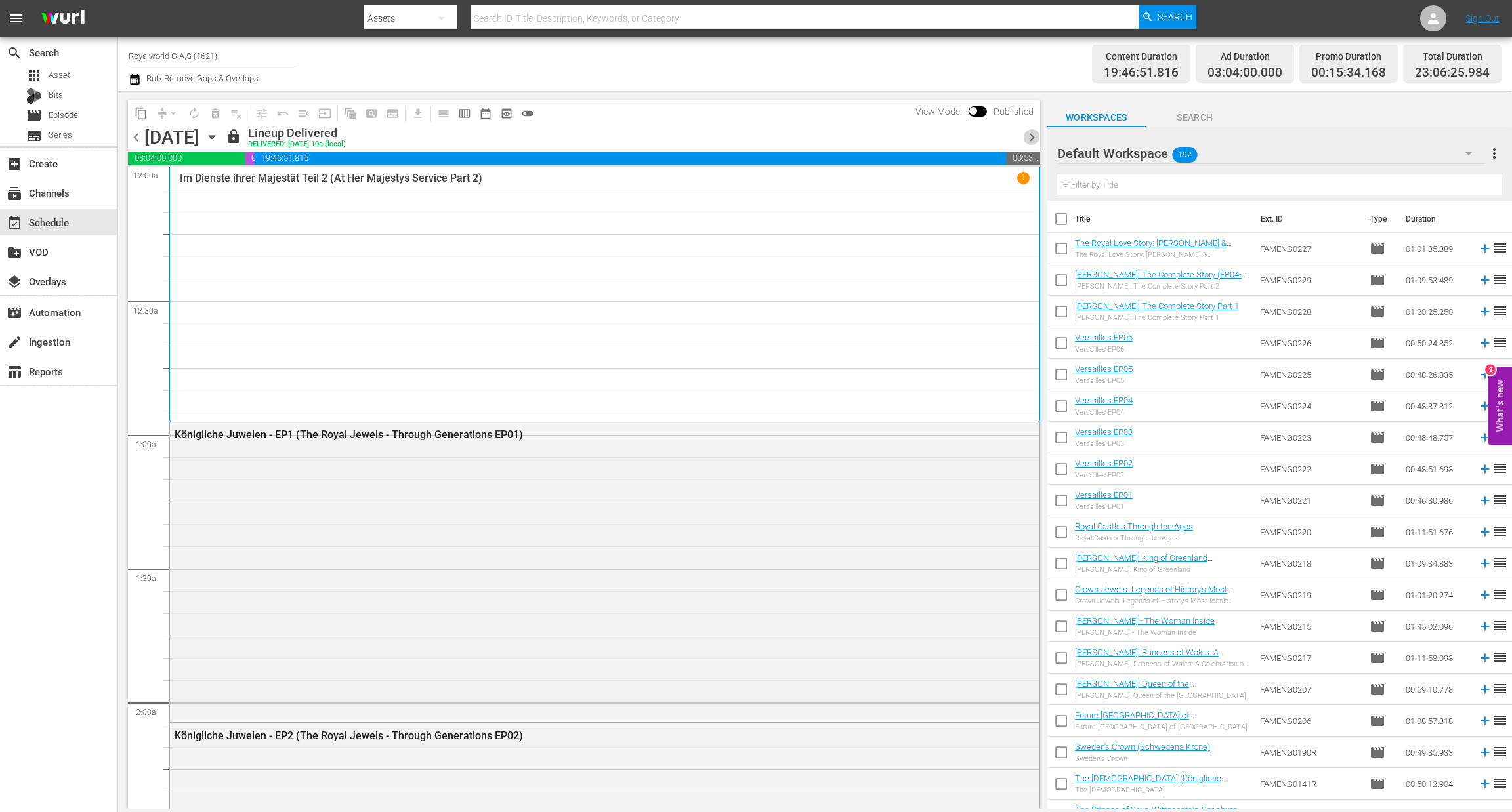
click at [1024, 135] on span "chevron_right" at bounding box center [1032, 137] width 17 height 17
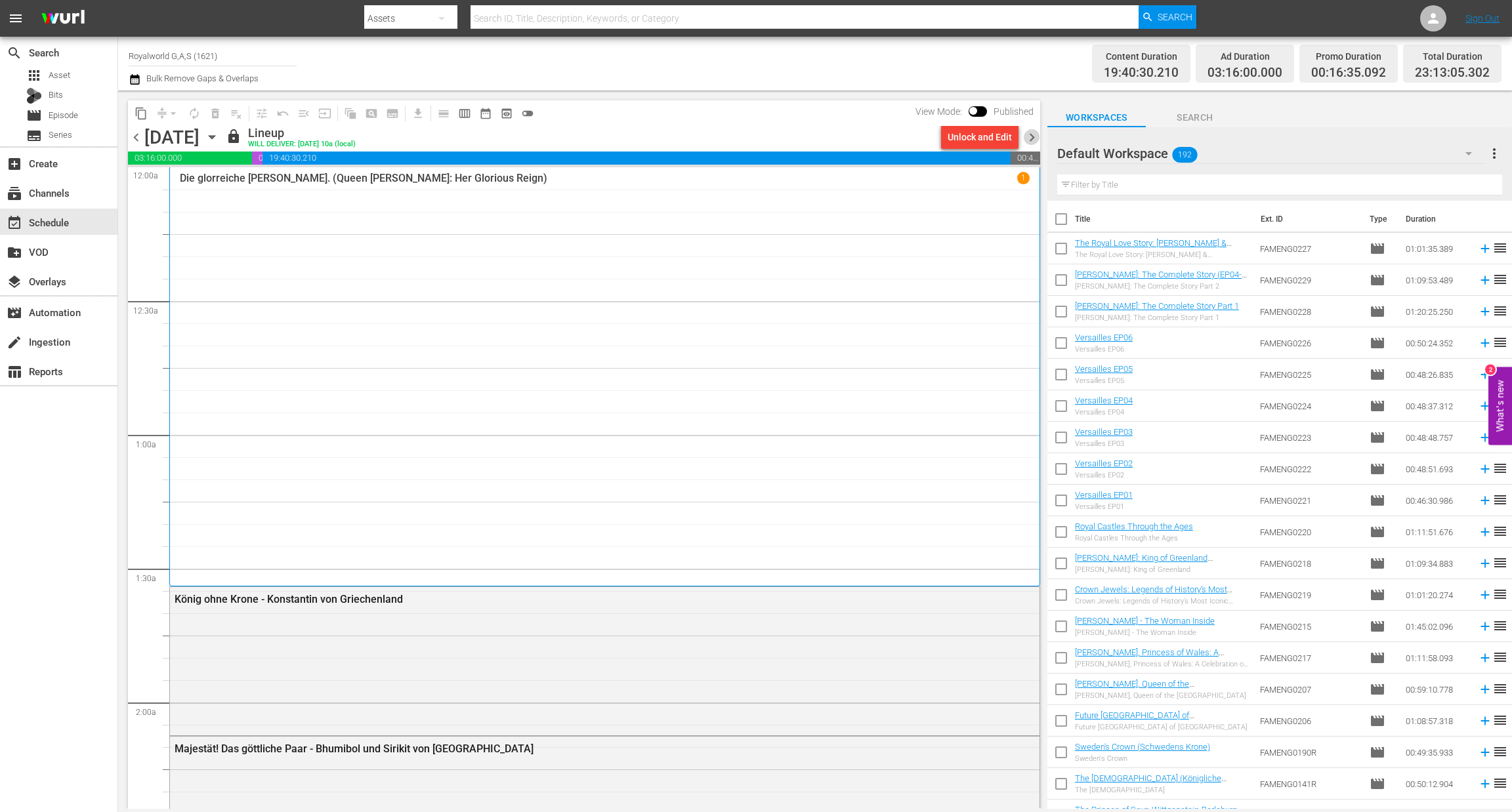
click at [1031, 138] on span "chevron_right" at bounding box center [1032, 137] width 17 height 17
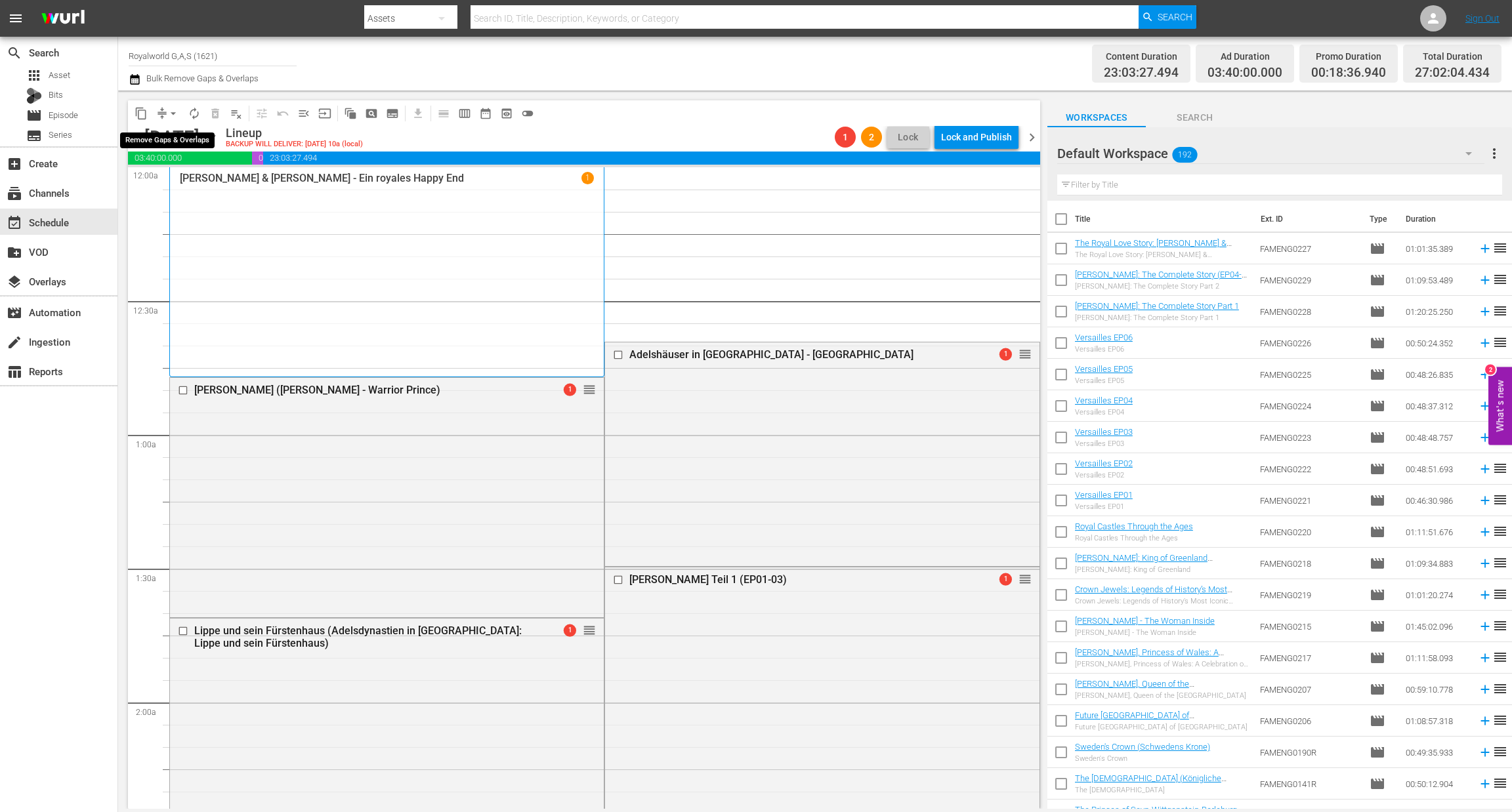
click at [168, 114] on span "arrow_drop_down" at bounding box center [173, 114] width 13 height 13
click at [194, 181] on li "Align to End of Previous Day" at bounding box center [173, 182] width 138 height 22
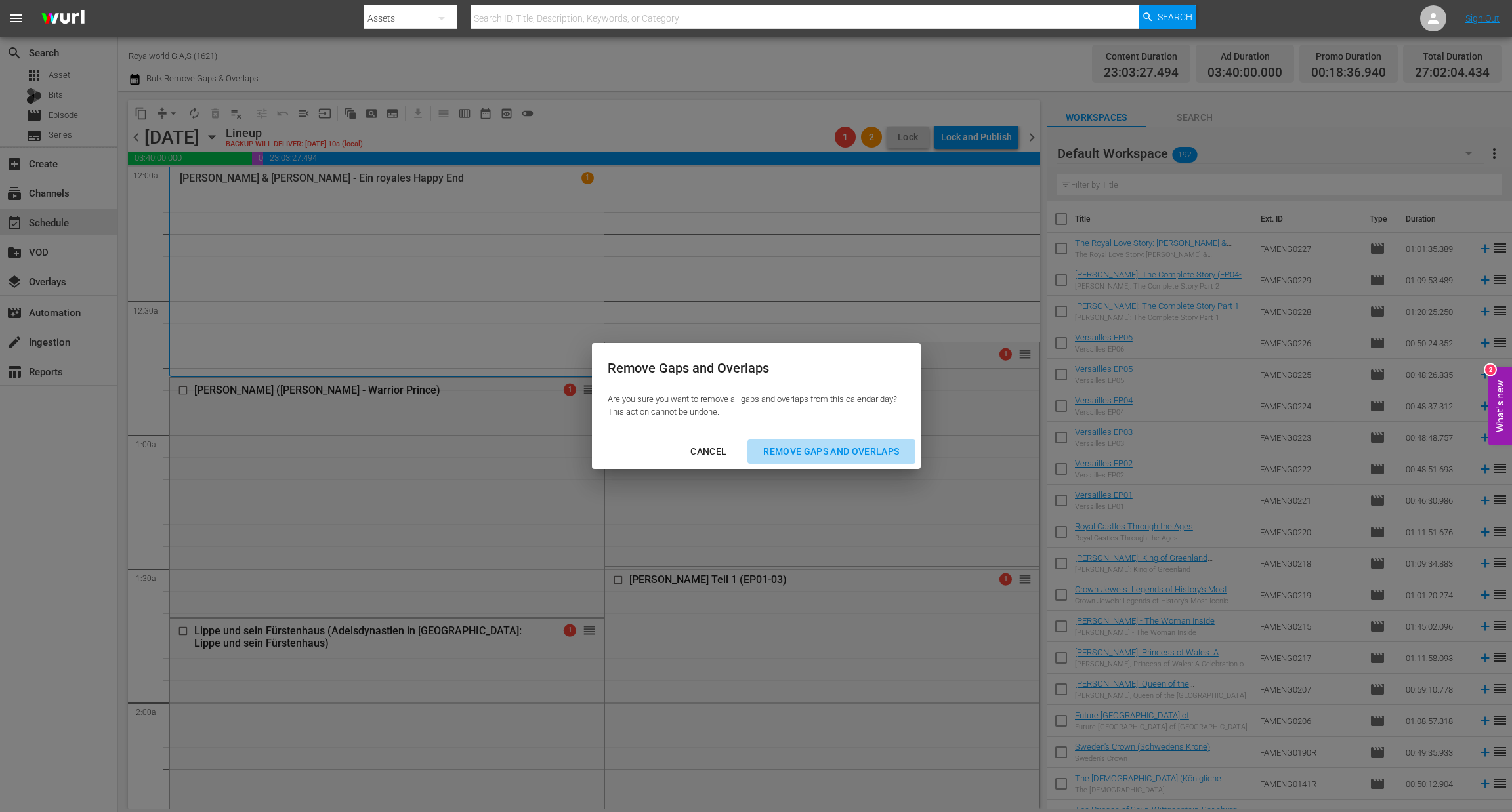
click at [805, 454] on div "Remove Gaps and Overlaps" at bounding box center [831, 452] width 157 height 17
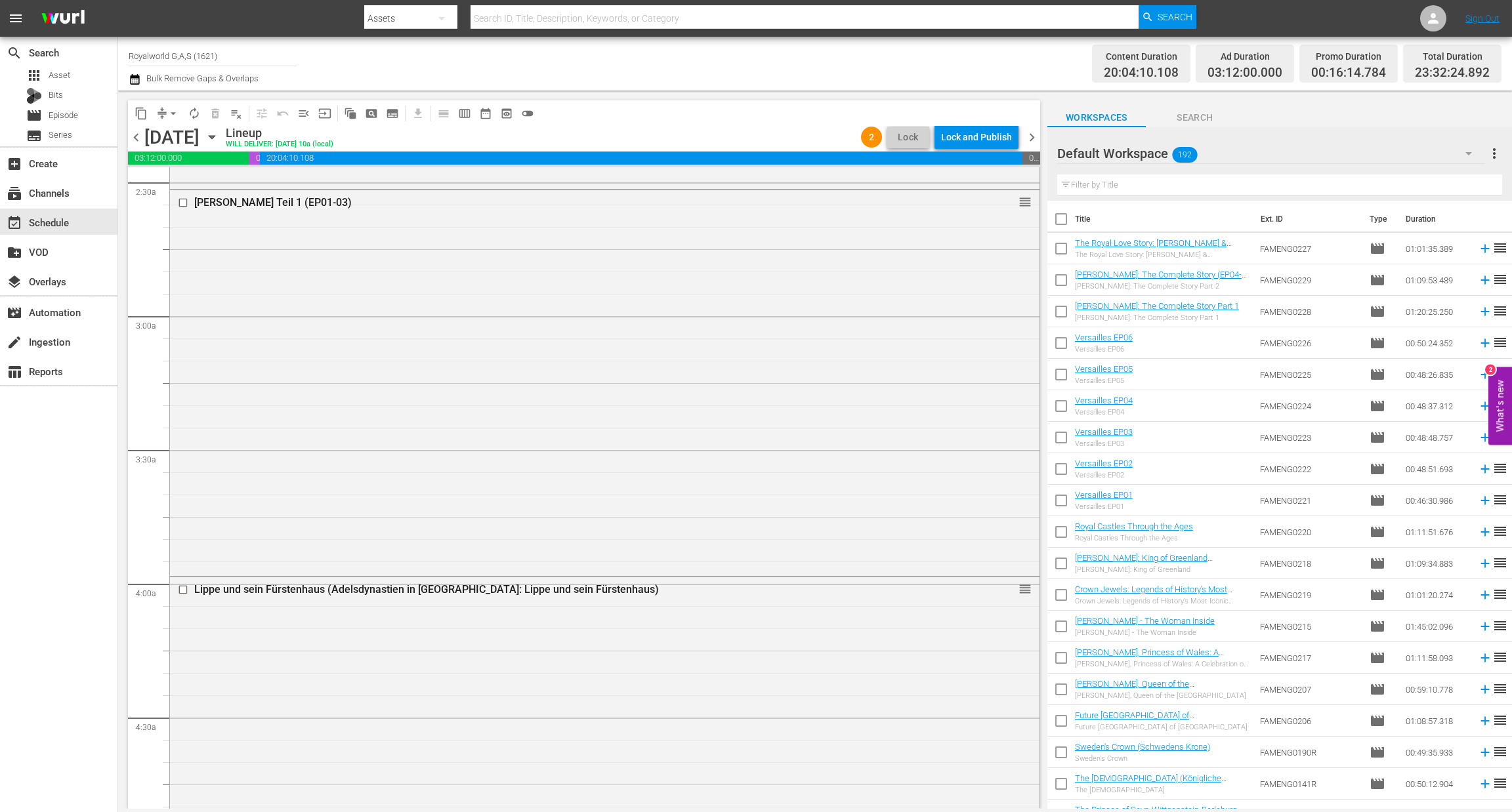
scroll to position [977, 0]
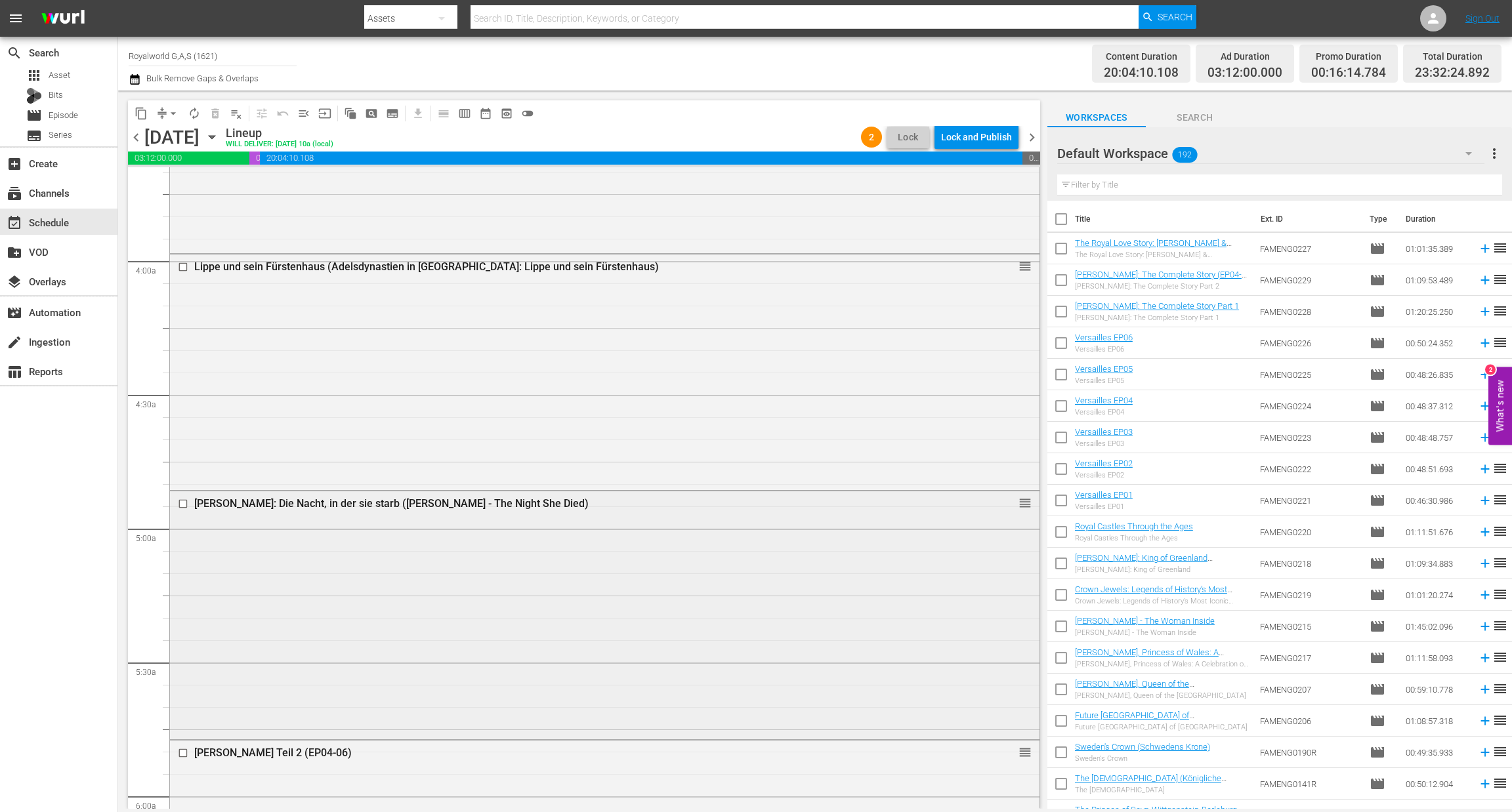
click at [182, 503] on input "checkbox" at bounding box center [184, 503] width 13 height 11
click at [215, 116] on span "delete_forever_outlined" at bounding box center [215, 114] width 13 height 13
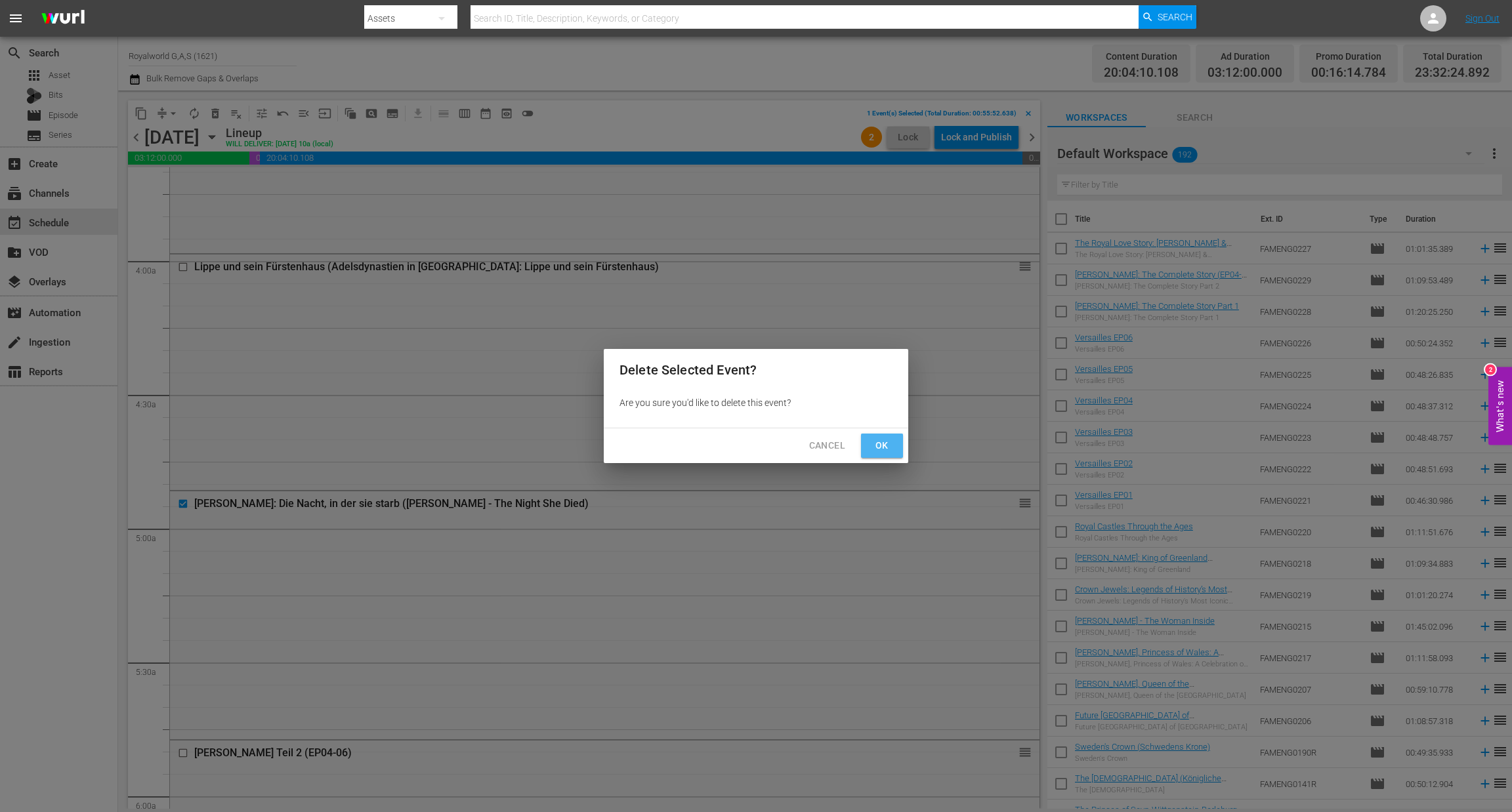
click at [876, 450] on span "Ok" at bounding box center [882, 446] width 21 height 17
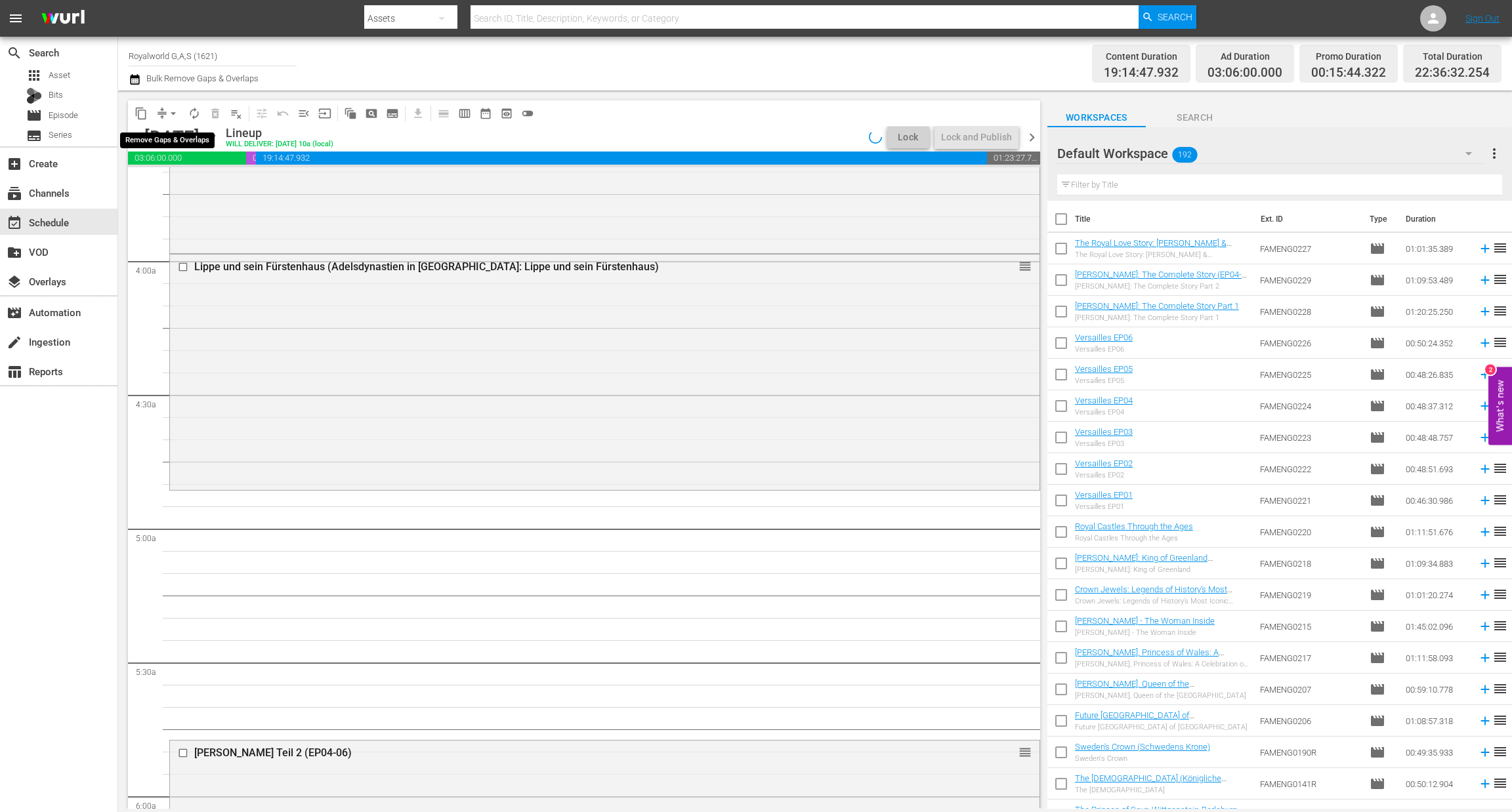
click at [170, 116] on span "arrow_drop_down" at bounding box center [173, 114] width 13 height 13
click at [195, 184] on li "Align to End of Previous Day" at bounding box center [173, 182] width 138 height 22
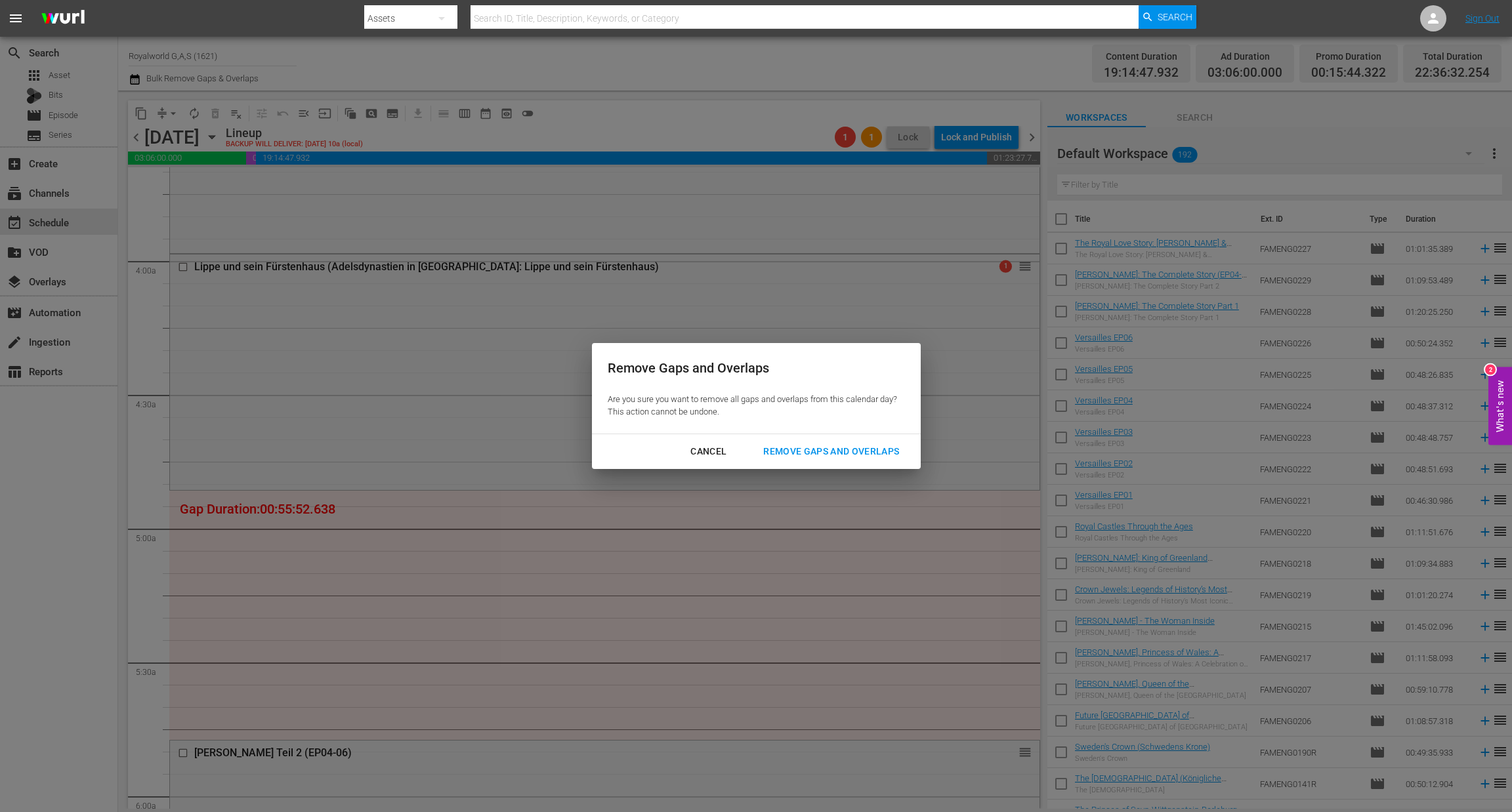
click at [815, 453] on div "Remove Gaps and Overlaps" at bounding box center [831, 452] width 157 height 17
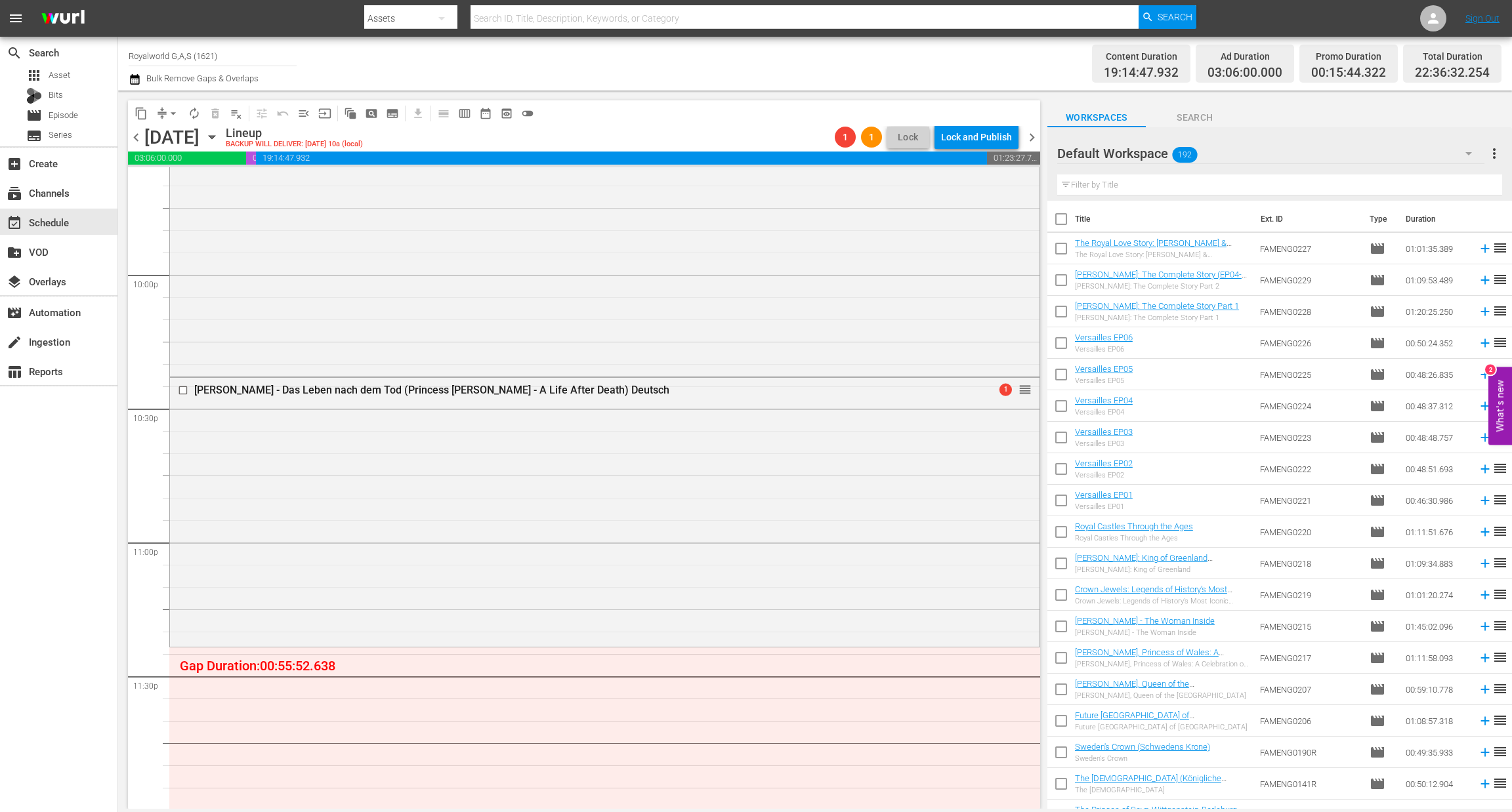
scroll to position [5867, 0]
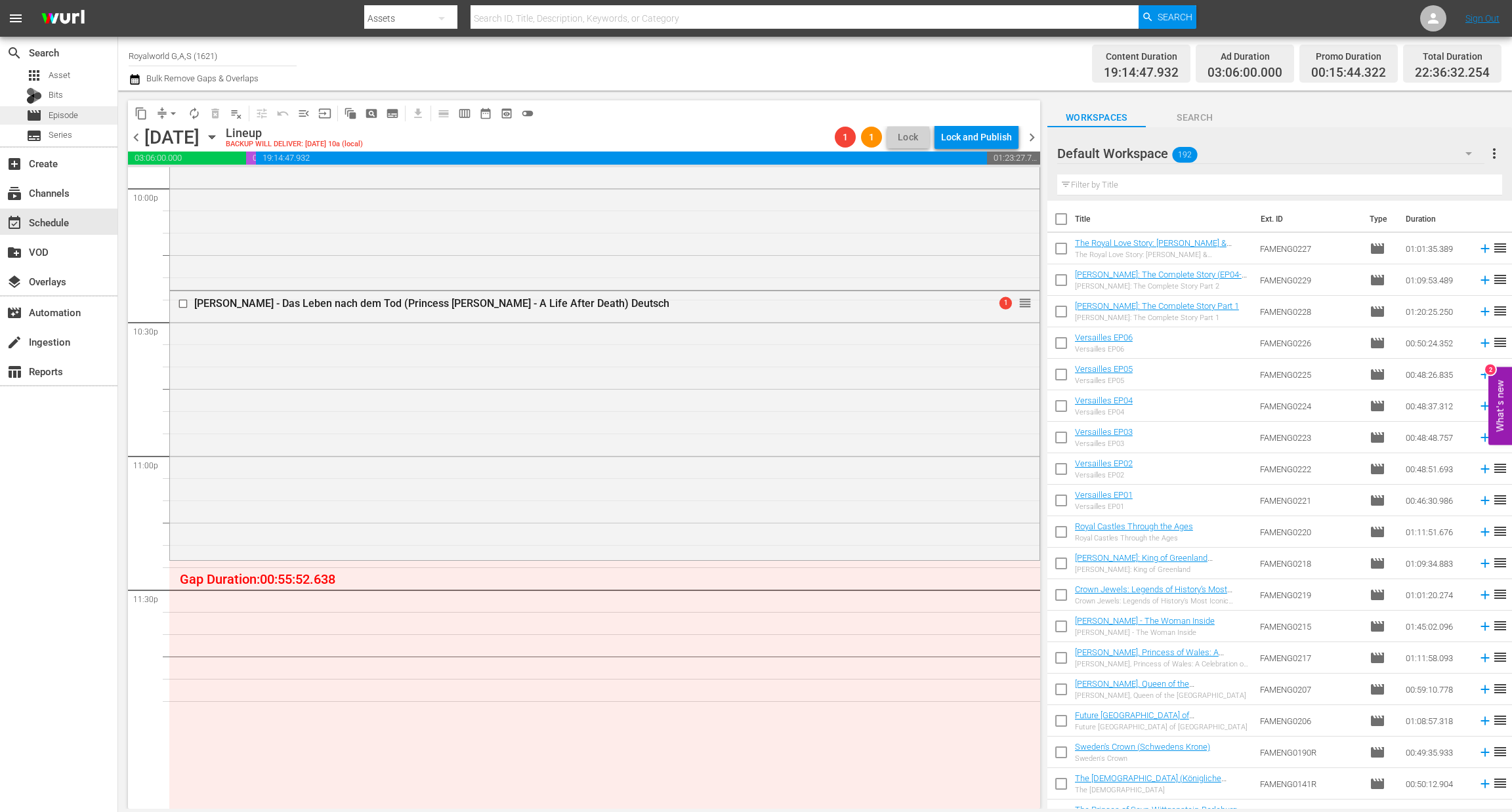
click at [74, 116] on span "Episode" at bounding box center [63, 116] width 29 height 13
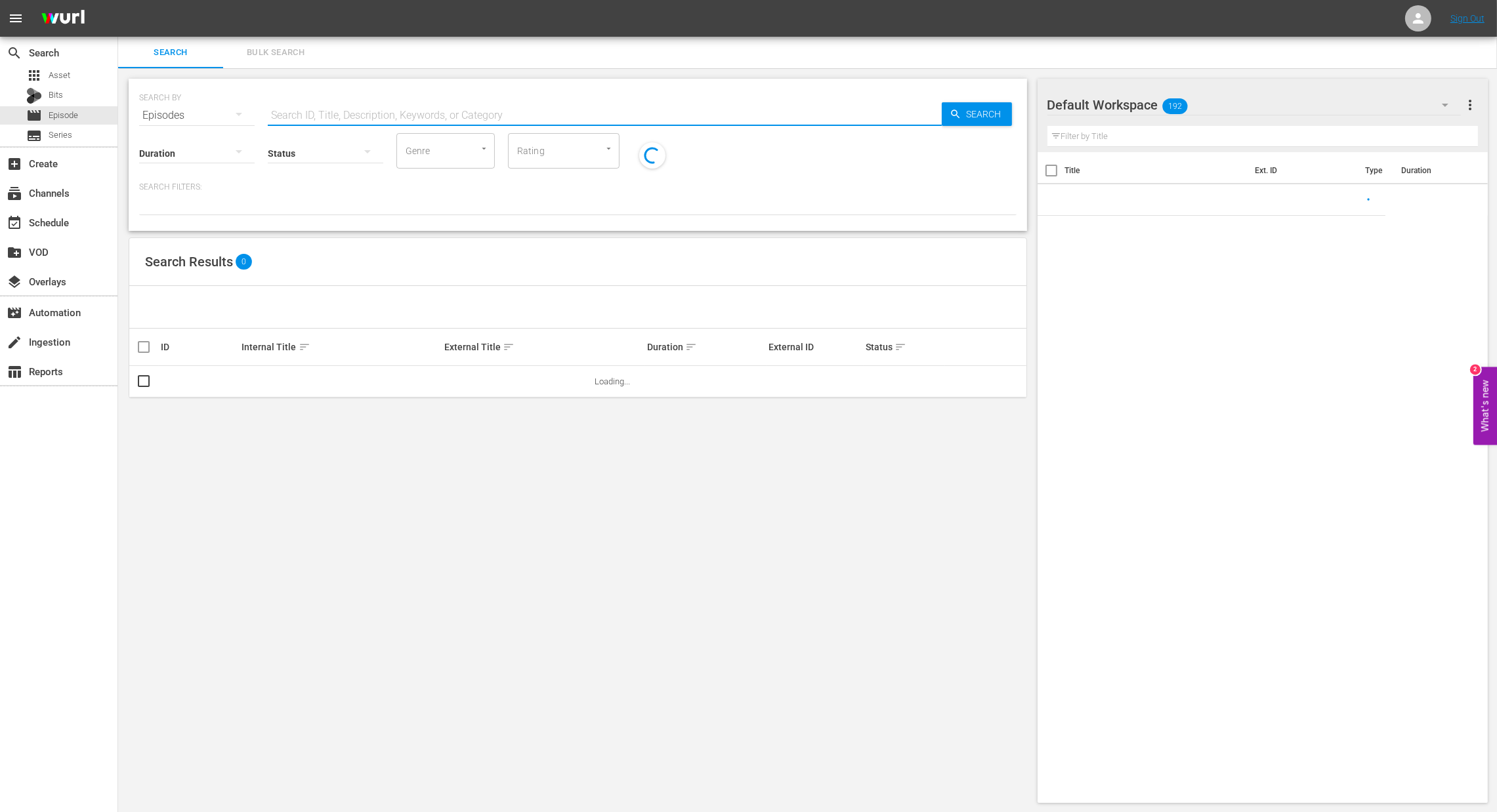
click at [396, 110] on input "text" at bounding box center [604, 116] width 674 height 32
paste input "Im Dienste ihrer Majestät Teil 1"
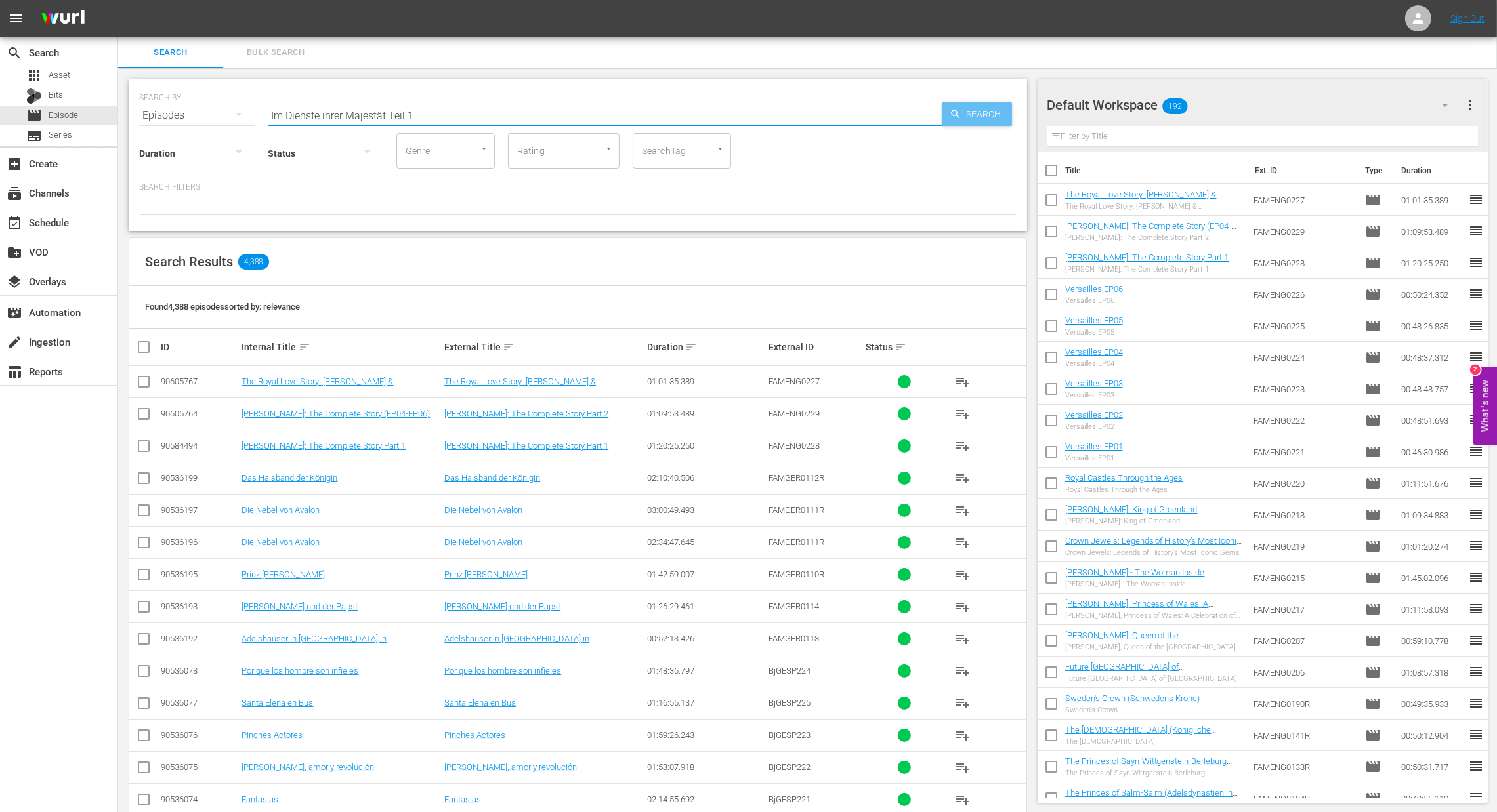
type input "Im Dienste ihrer Majestät Teil 1"
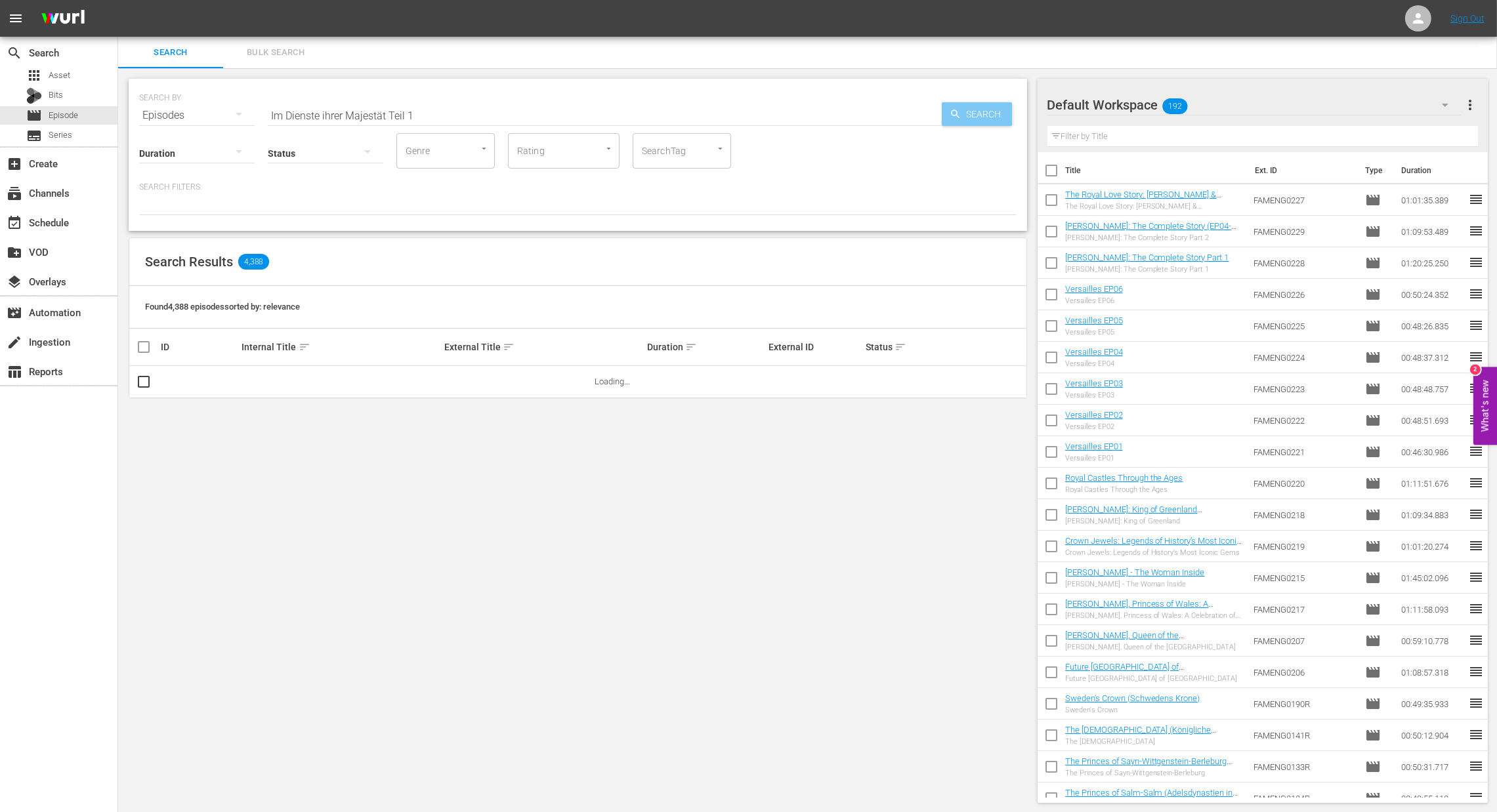
click at [975, 112] on span "Search" at bounding box center [986, 114] width 50 height 23
click at [969, 379] on span "playlist_add" at bounding box center [962, 382] width 16 height 16
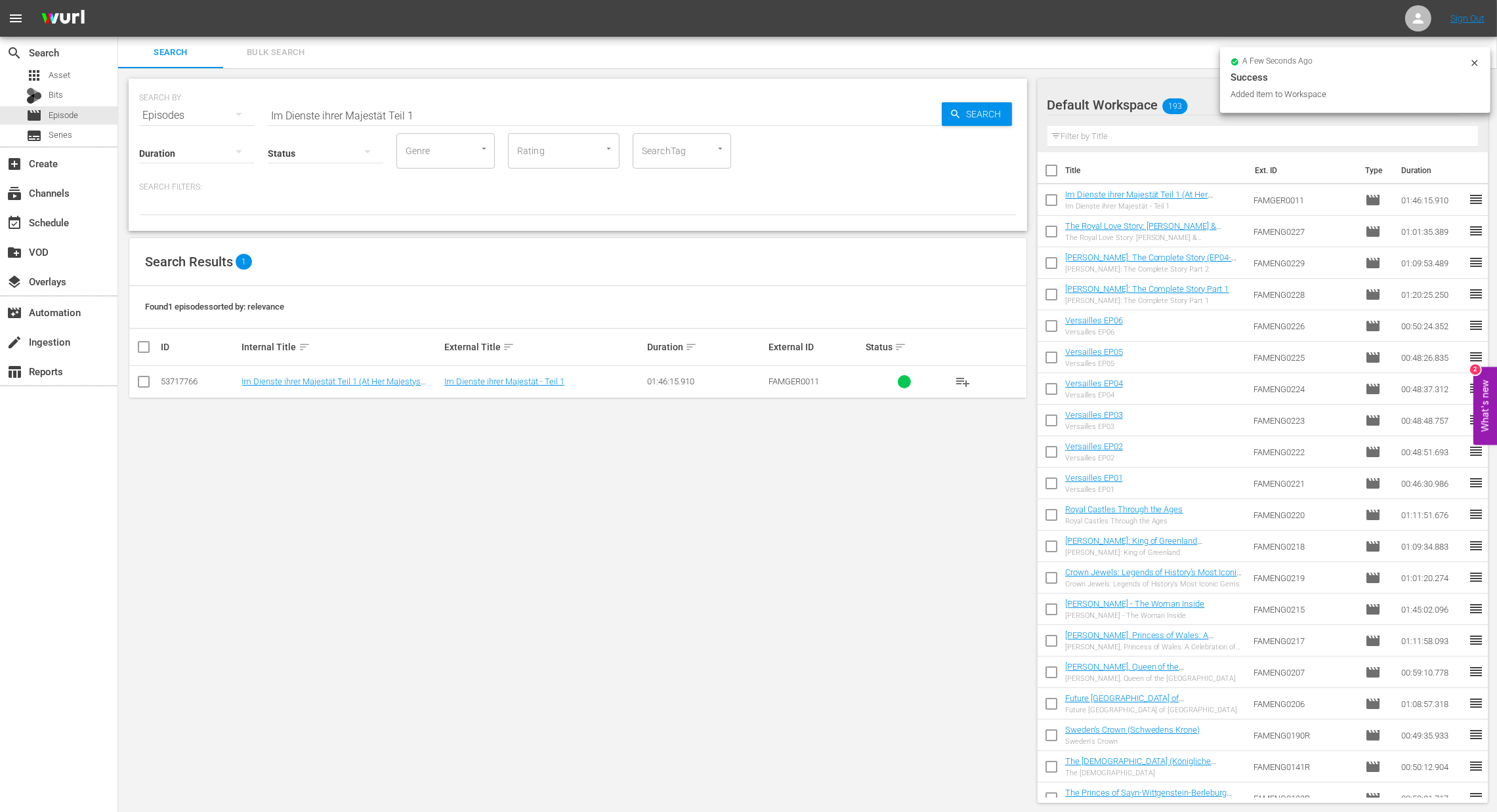
click at [37, 234] on div "event_available Schedule" at bounding box center [59, 221] width 117 height 29
click at [40, 226] on div "event_available Schedule" at bounding box center [37, 220] width 74 height 12
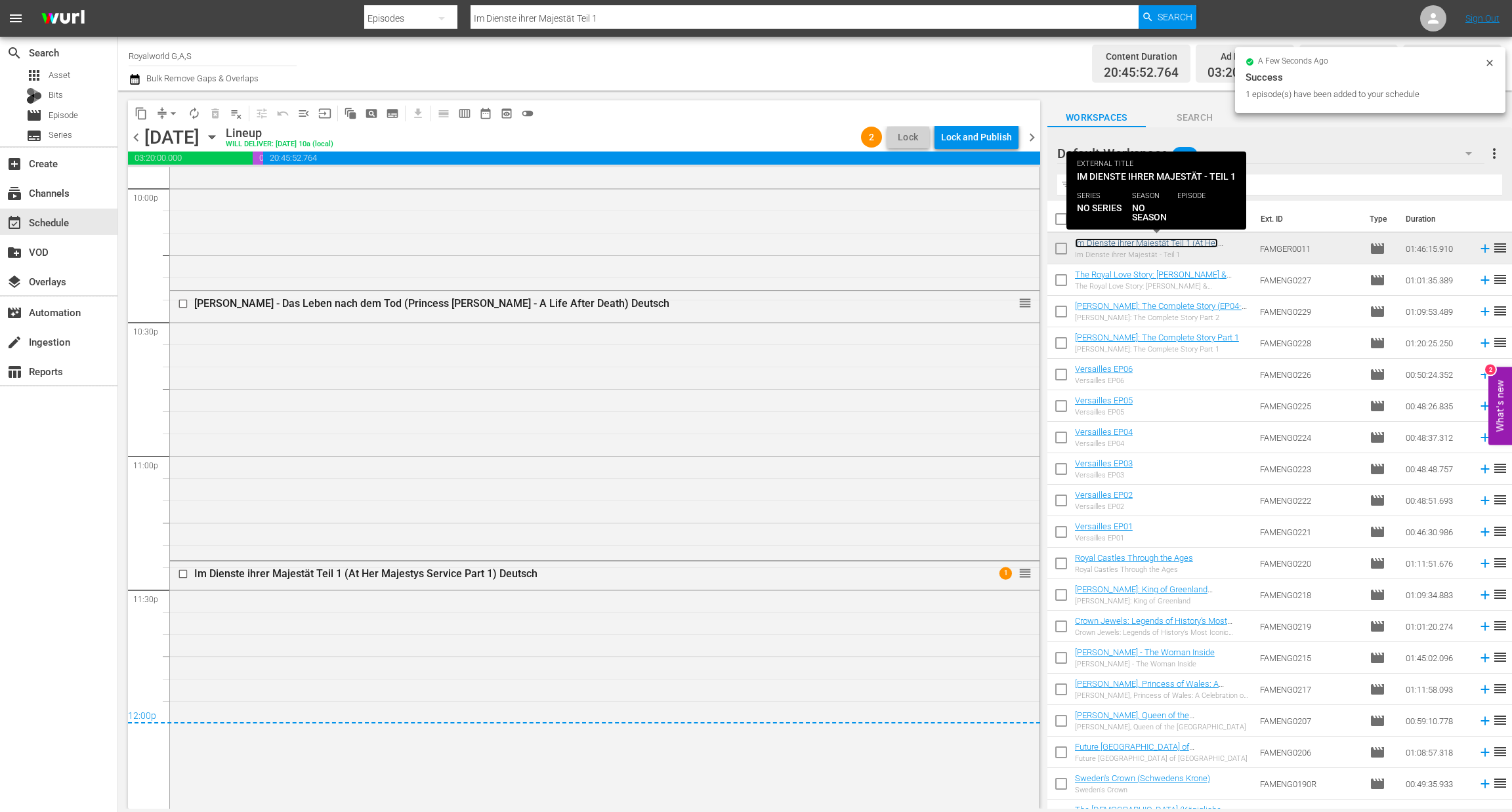
scroll to position [6093, 0]
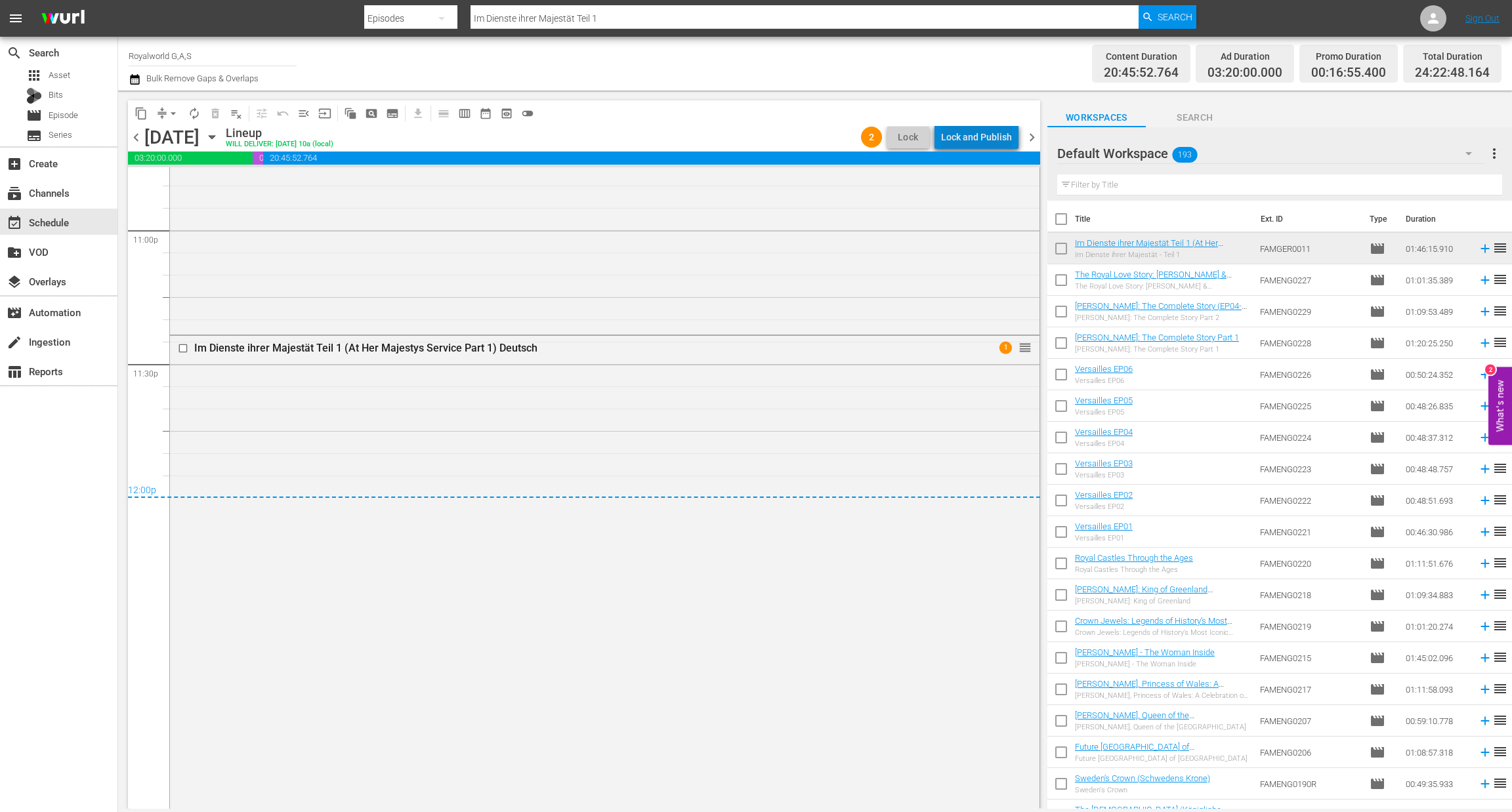
click at [989, 135] on div "Lock and Publish" at bounding box center [976, 137] width 71 height 23
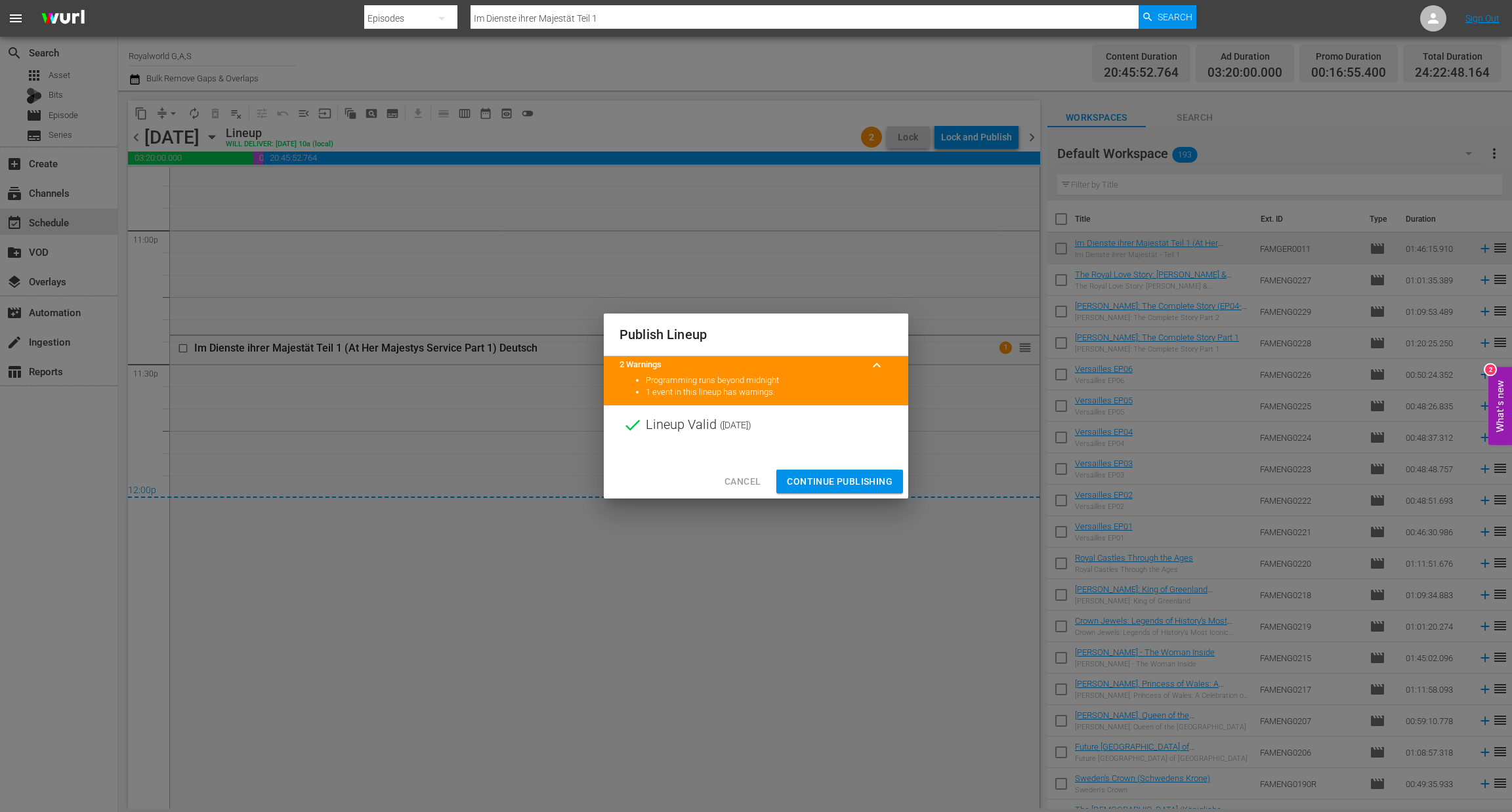
click at [832, 482] on span "Continue Publishing" at bounding box center [840, 482] width 105 height 17
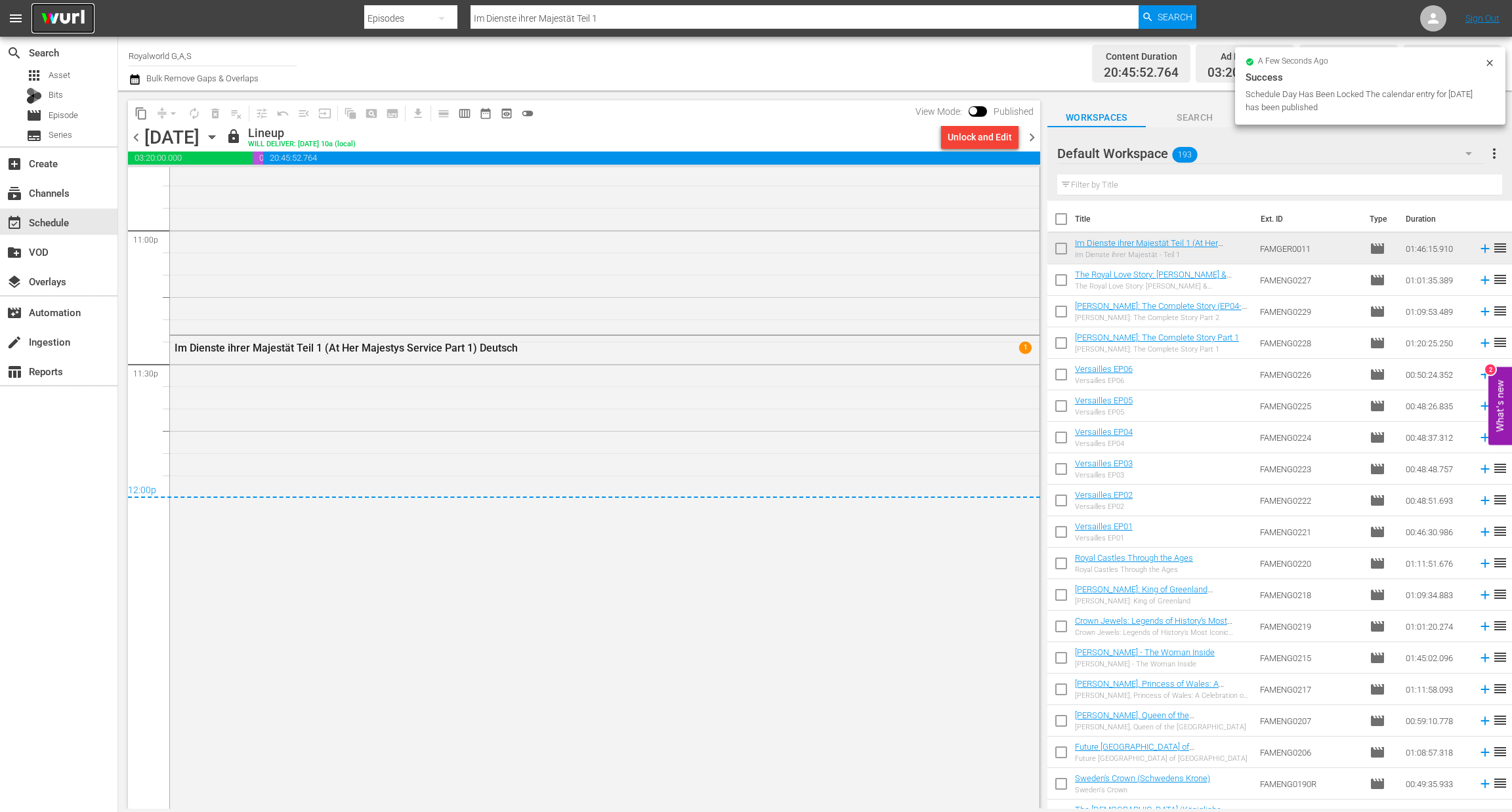
click at [74, 26] on img at bounding box center [63, 18] width 63 height 31
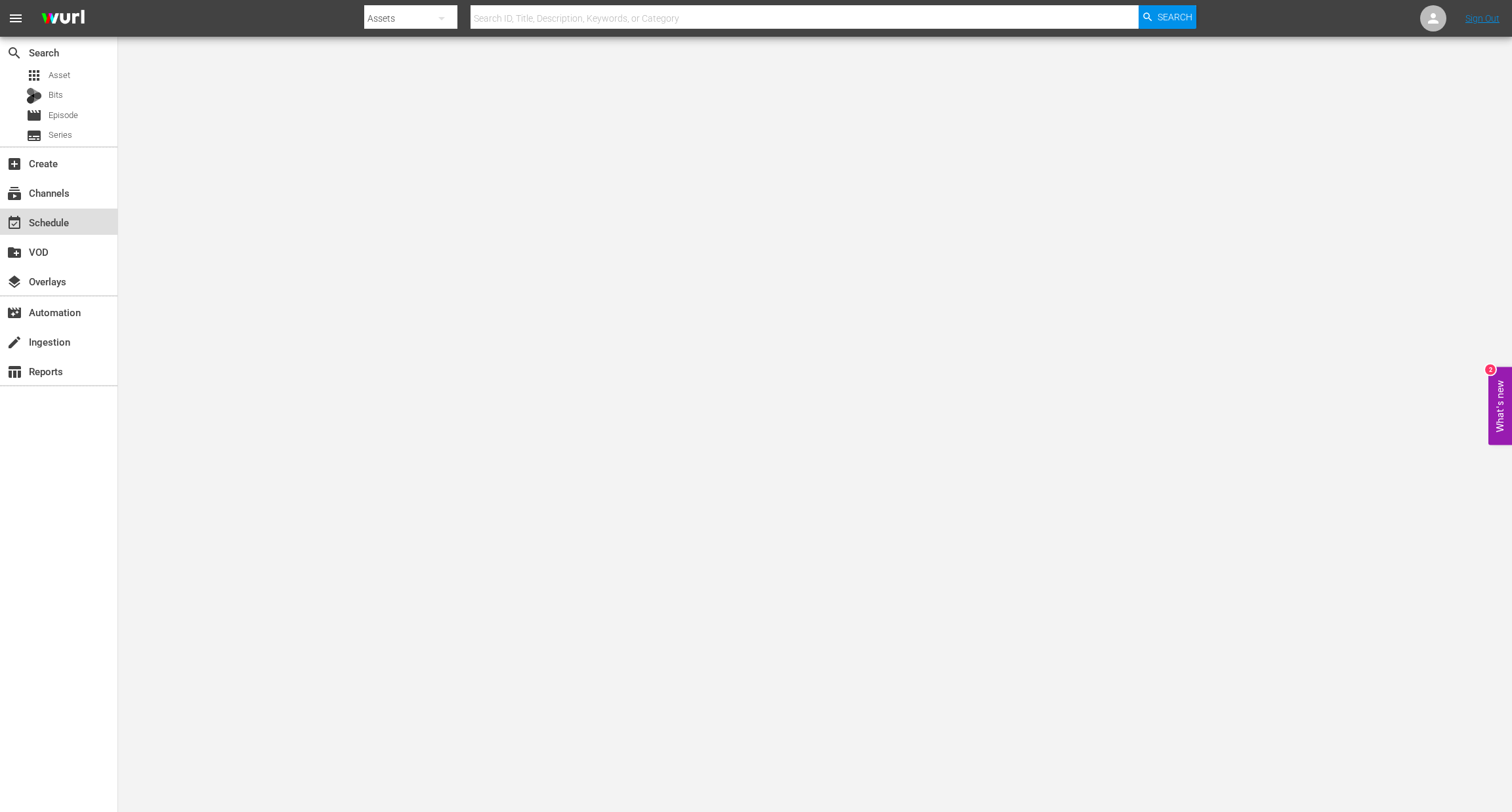
click at [62, 232] on div "event_available Schedule" at bounding box center [59, 221] width 117 height 26
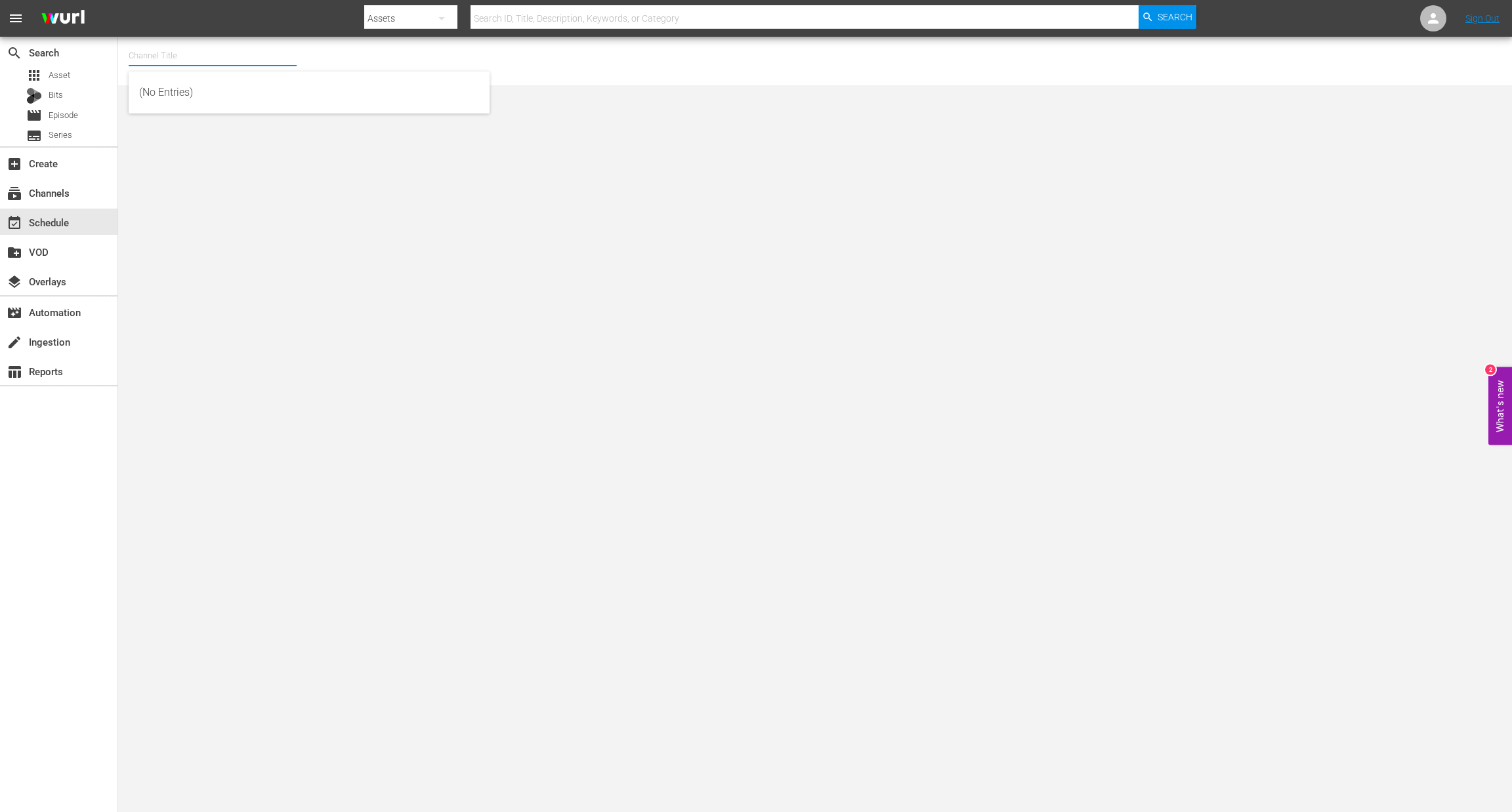
click at [208, 59] on input "text" at bounding box center [213, 56] width 168 height 32
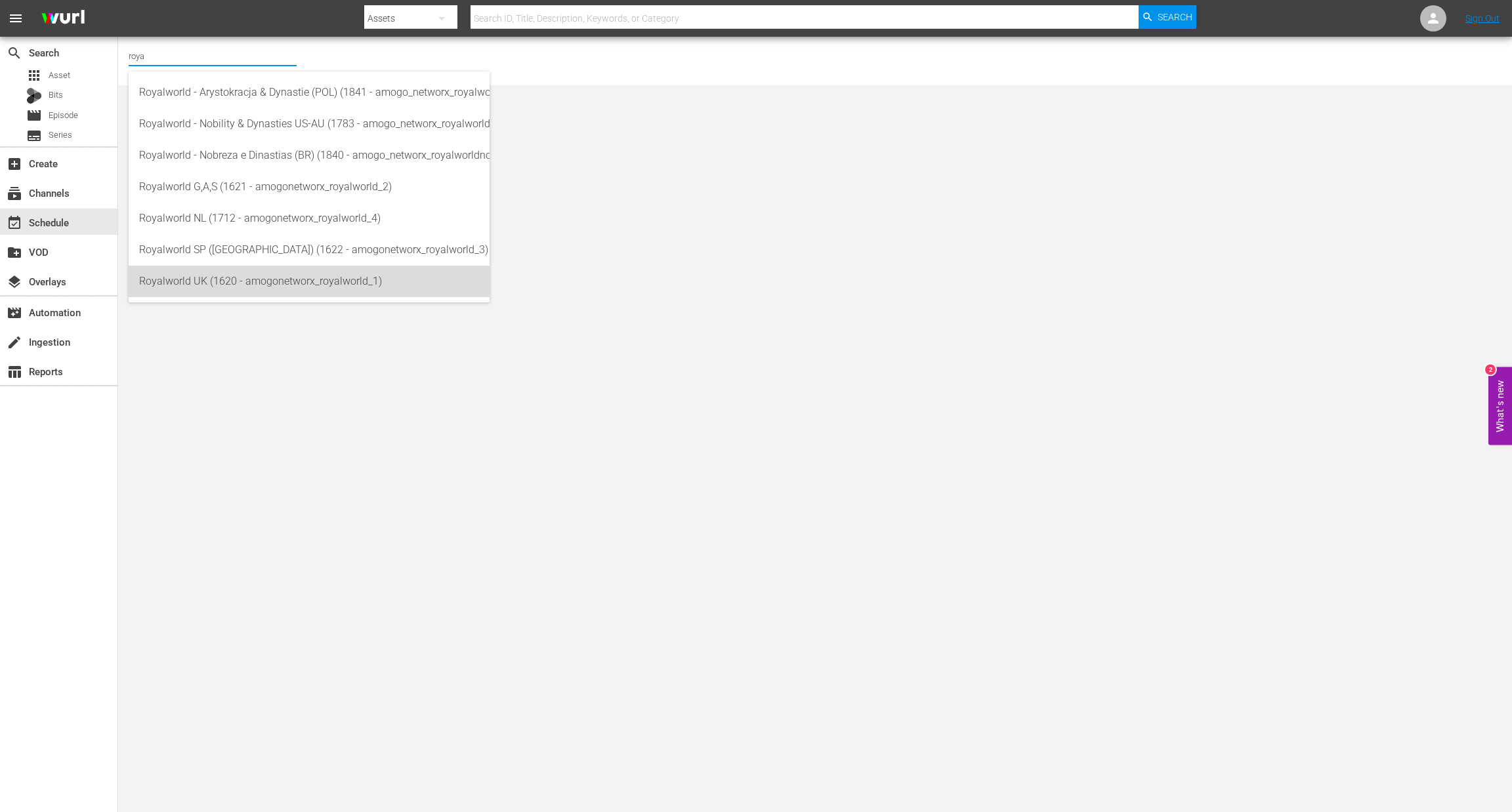
click at [250, 279] on div "Royalworld UK (1620 - amogonetworx_royalworld_1)" at bounding box center [309, 281] width 340 height 32
type input "Royalworld UK (1620 - amogonetworx_royalworld_1)"
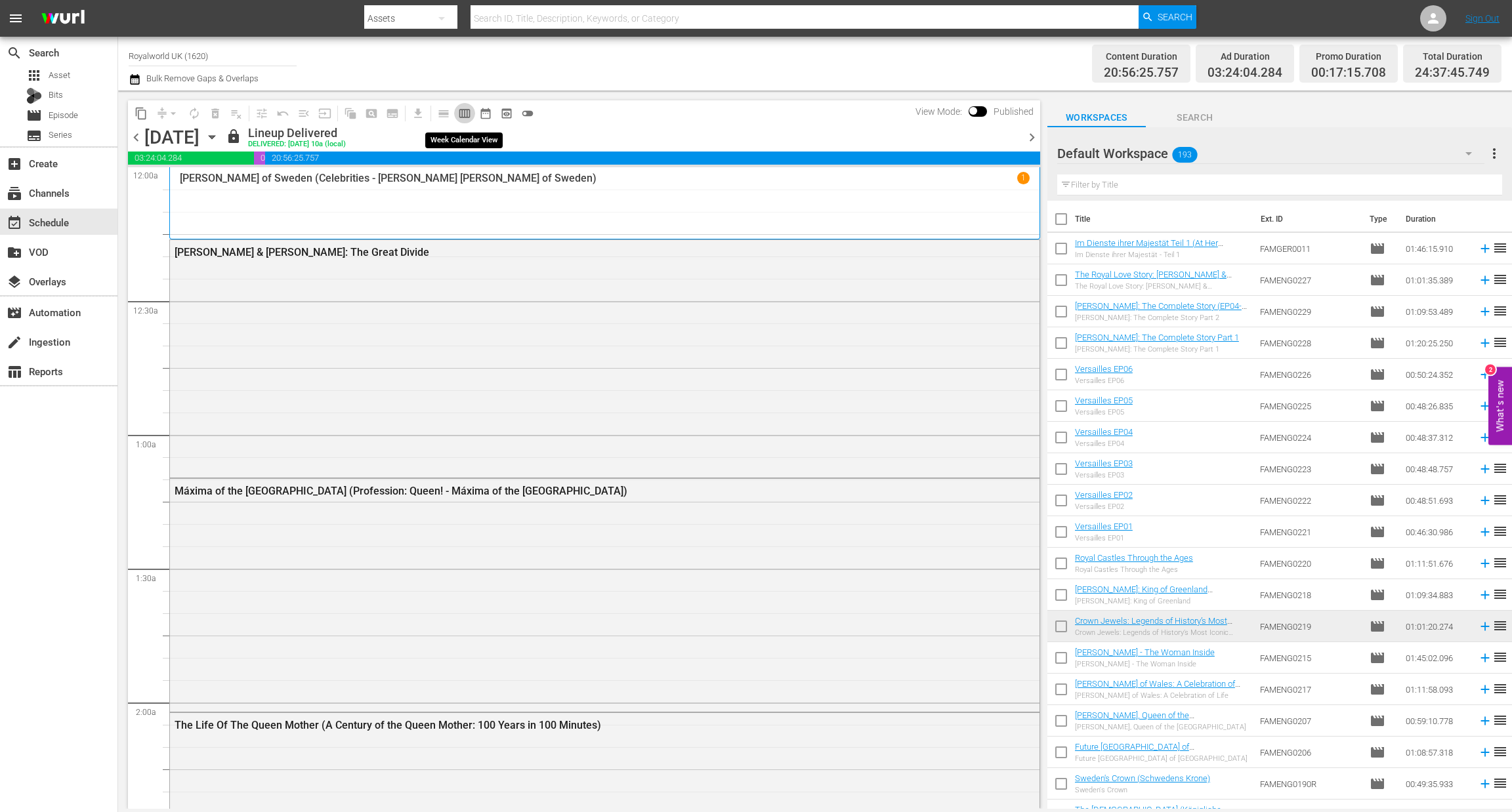
click at [465, 111] on span "calendar_view_week_outlined" at bounding box center [465, 114] width 13 height 13
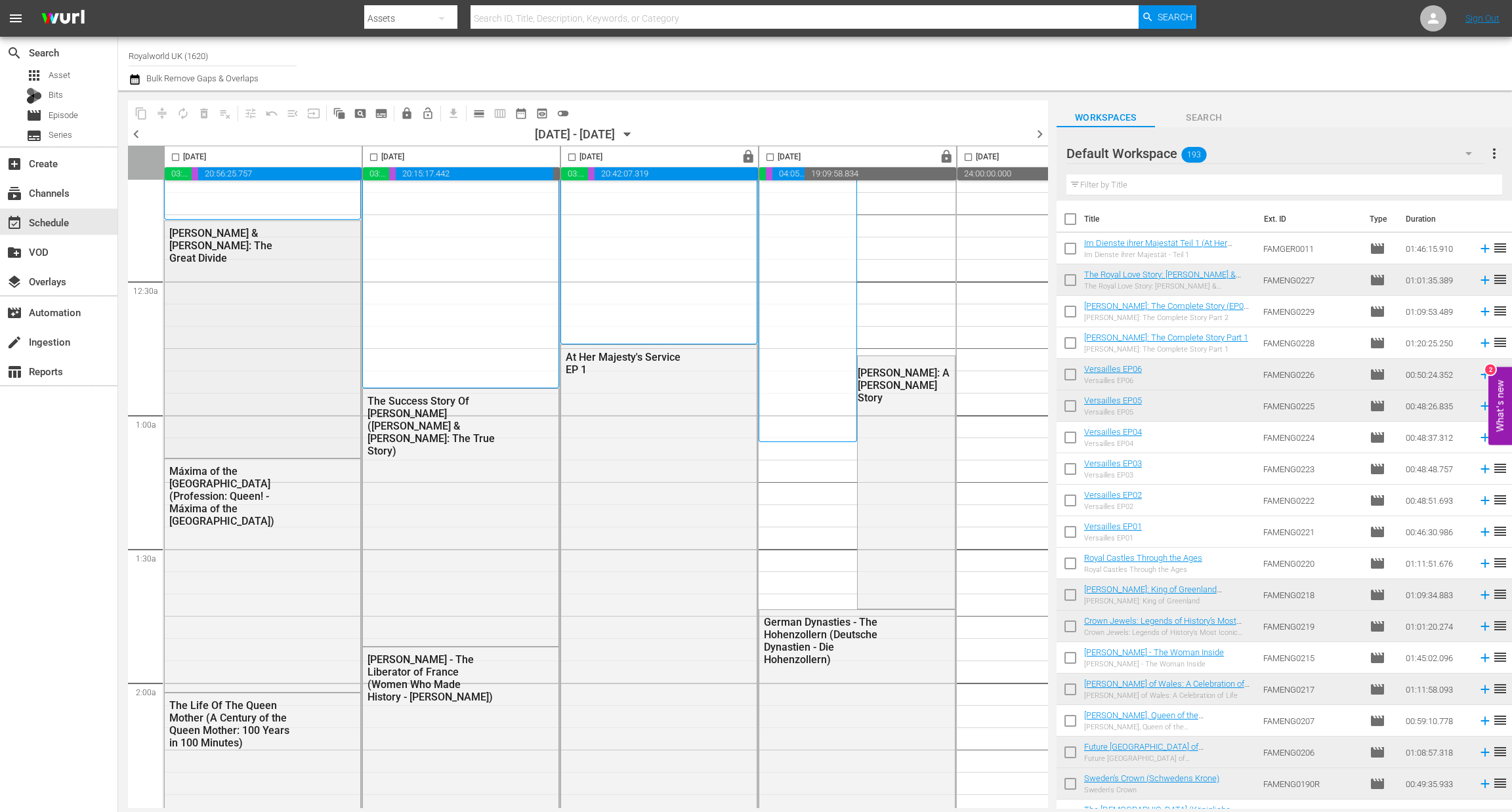
scroll to position [34, 0]
click at [135, 136] on span "chevron_left" at bounding box center [136, 134] width 17 height 17
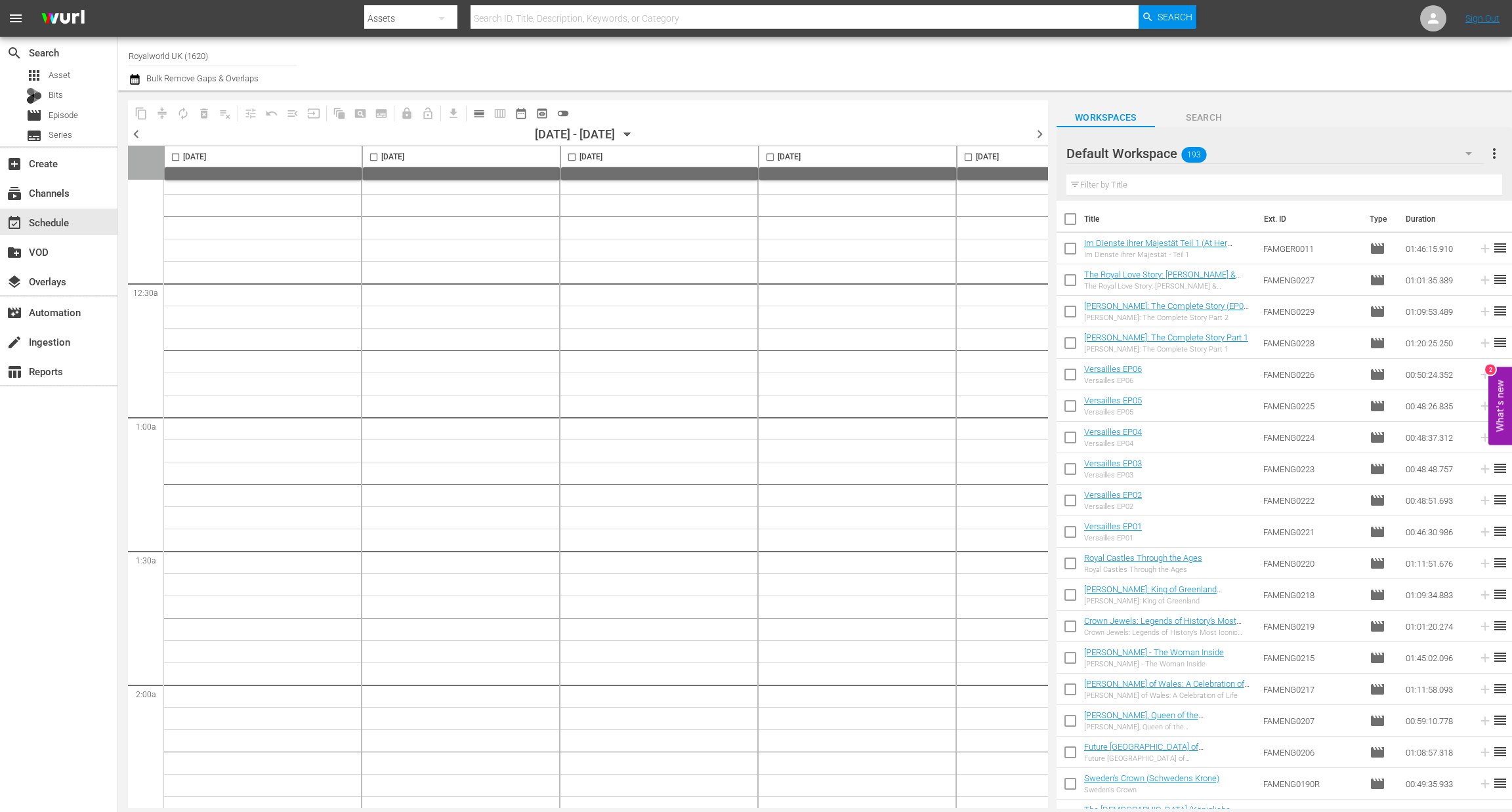
click at [572, 157] on input "checkbox" at bounding box center [572, 160] width 15 height 15
checkbox input "true"
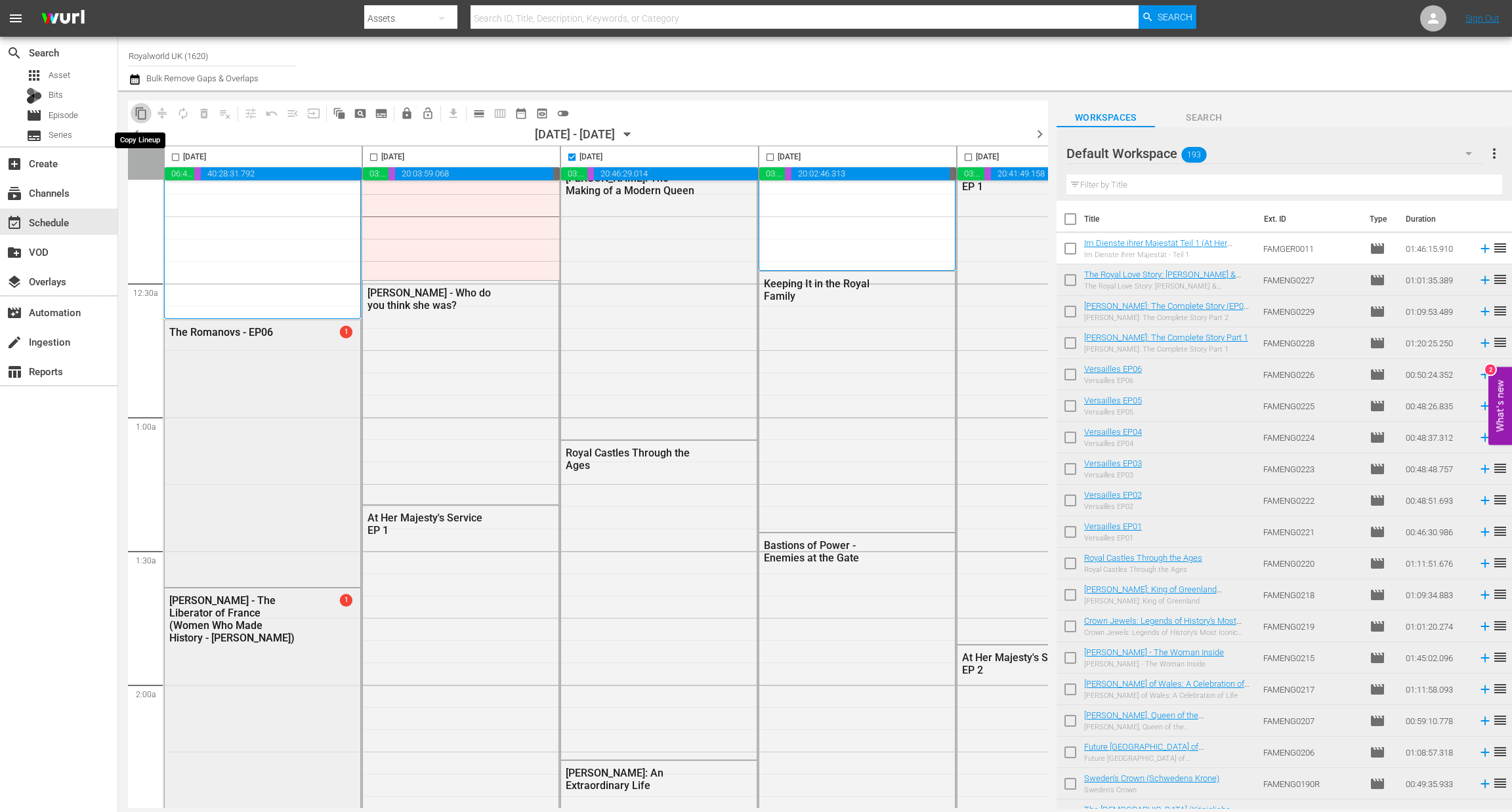
click at [132, 115] on button "content_copy" at bounding box center [141, 113] width 21 height 21
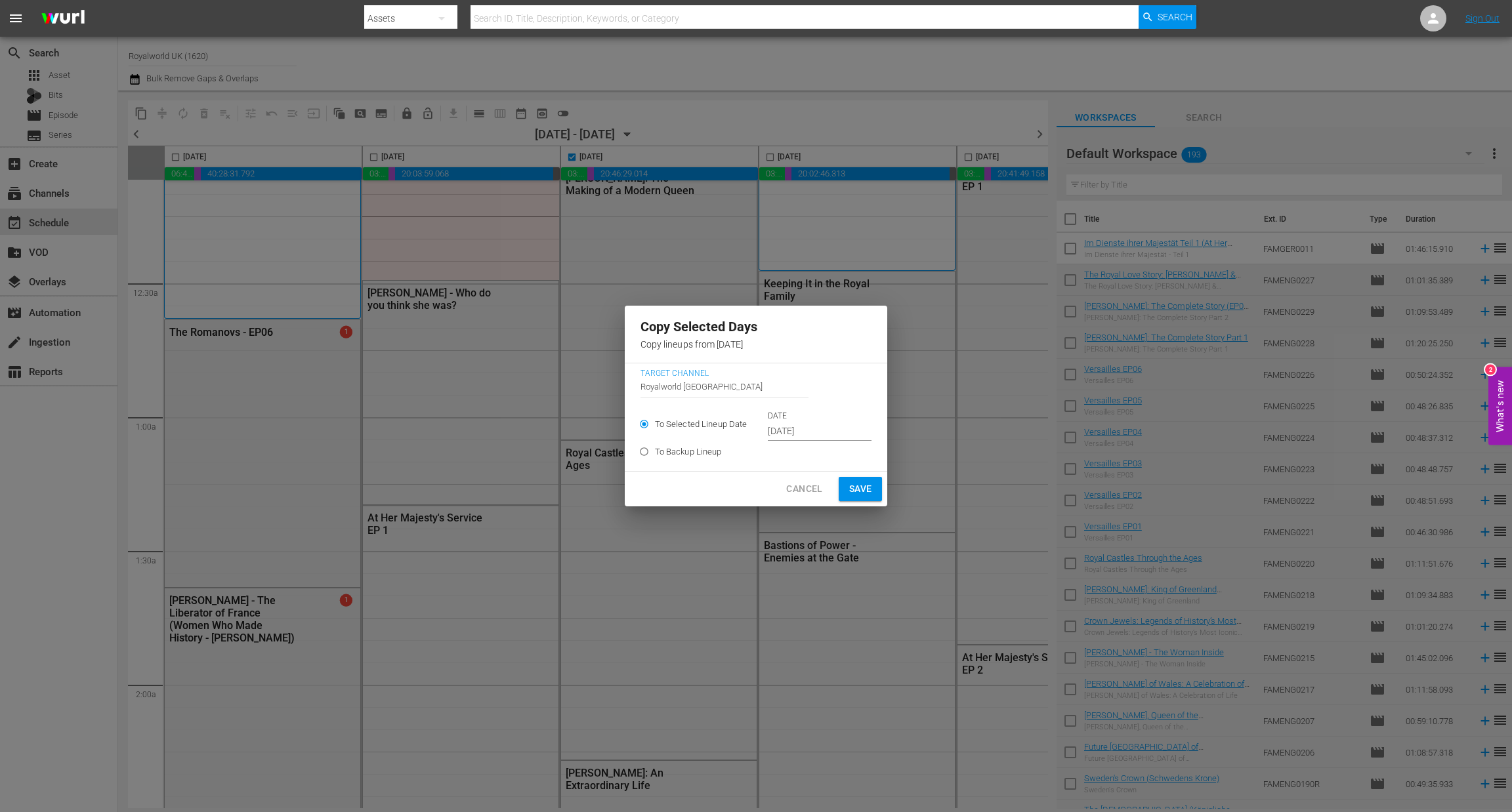
click at [832, 434] on input "[DATE]" at bounding box center [820, 432] width 104 height 20
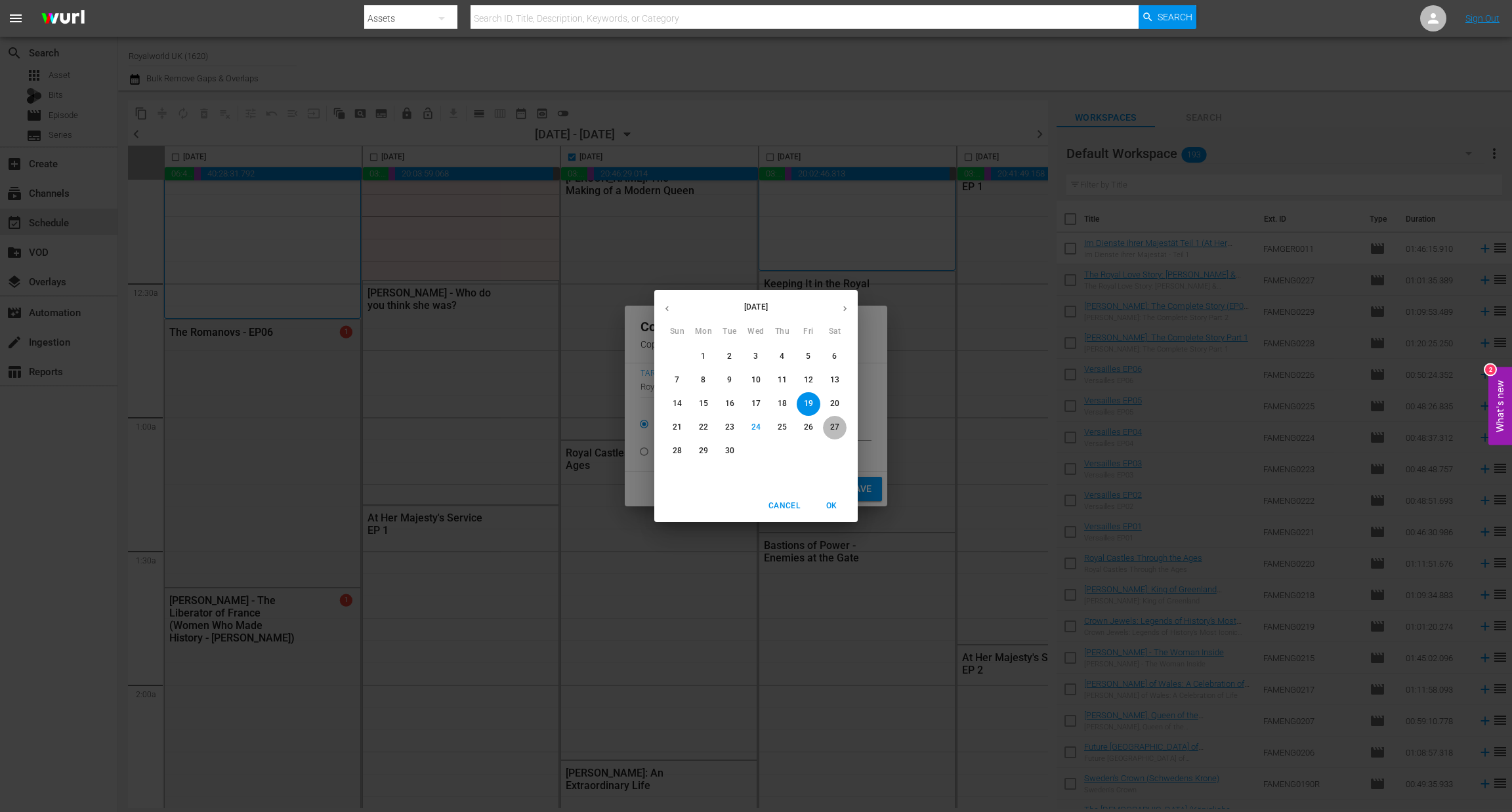
click at [838, 432] on p "27" at bounding box center [834, 427] width 9 height 11
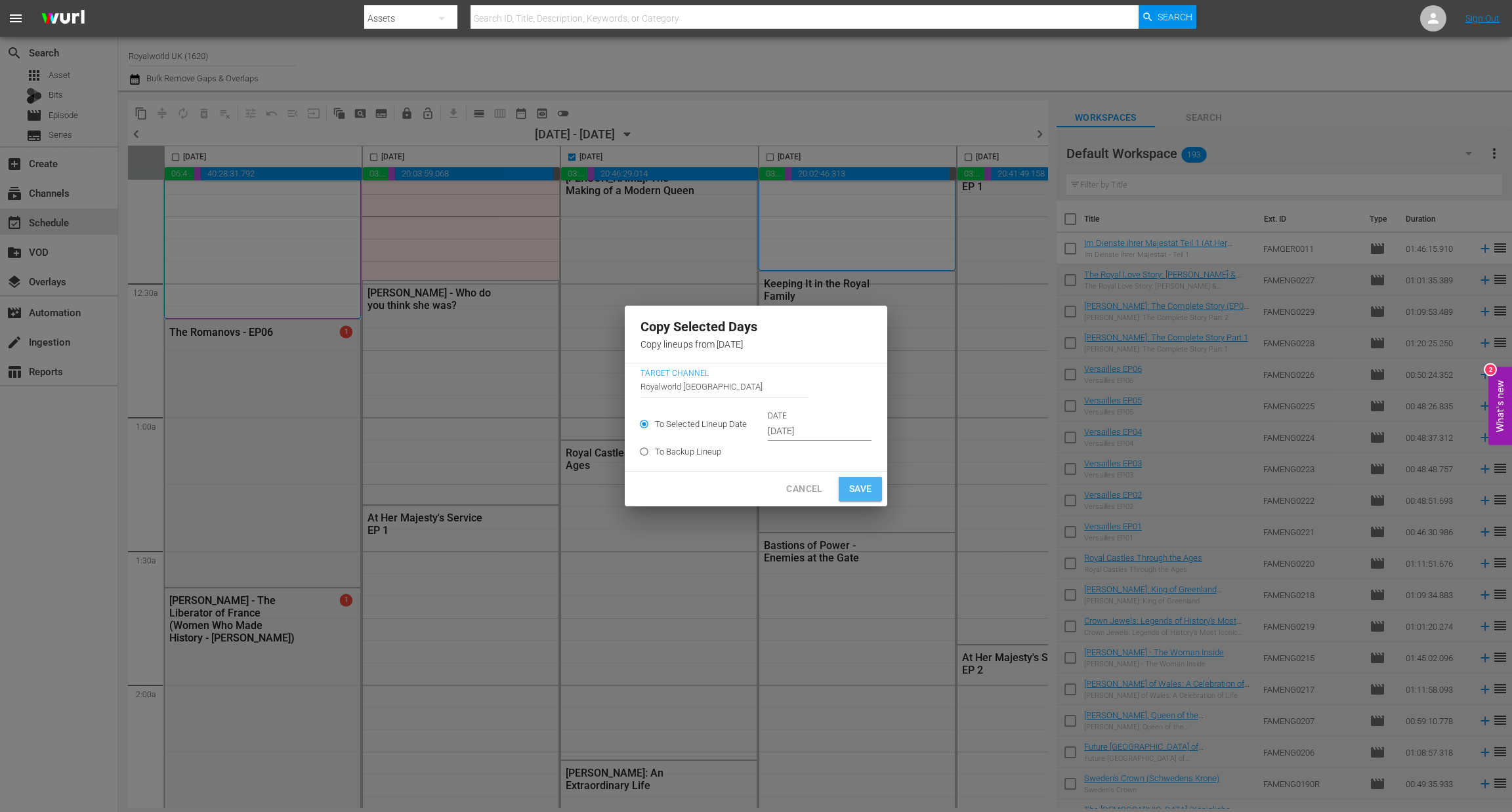
click at [868, 496] on span "Save" at bounding box center [860, 489] width 23 height 17
type input "[DATE]"
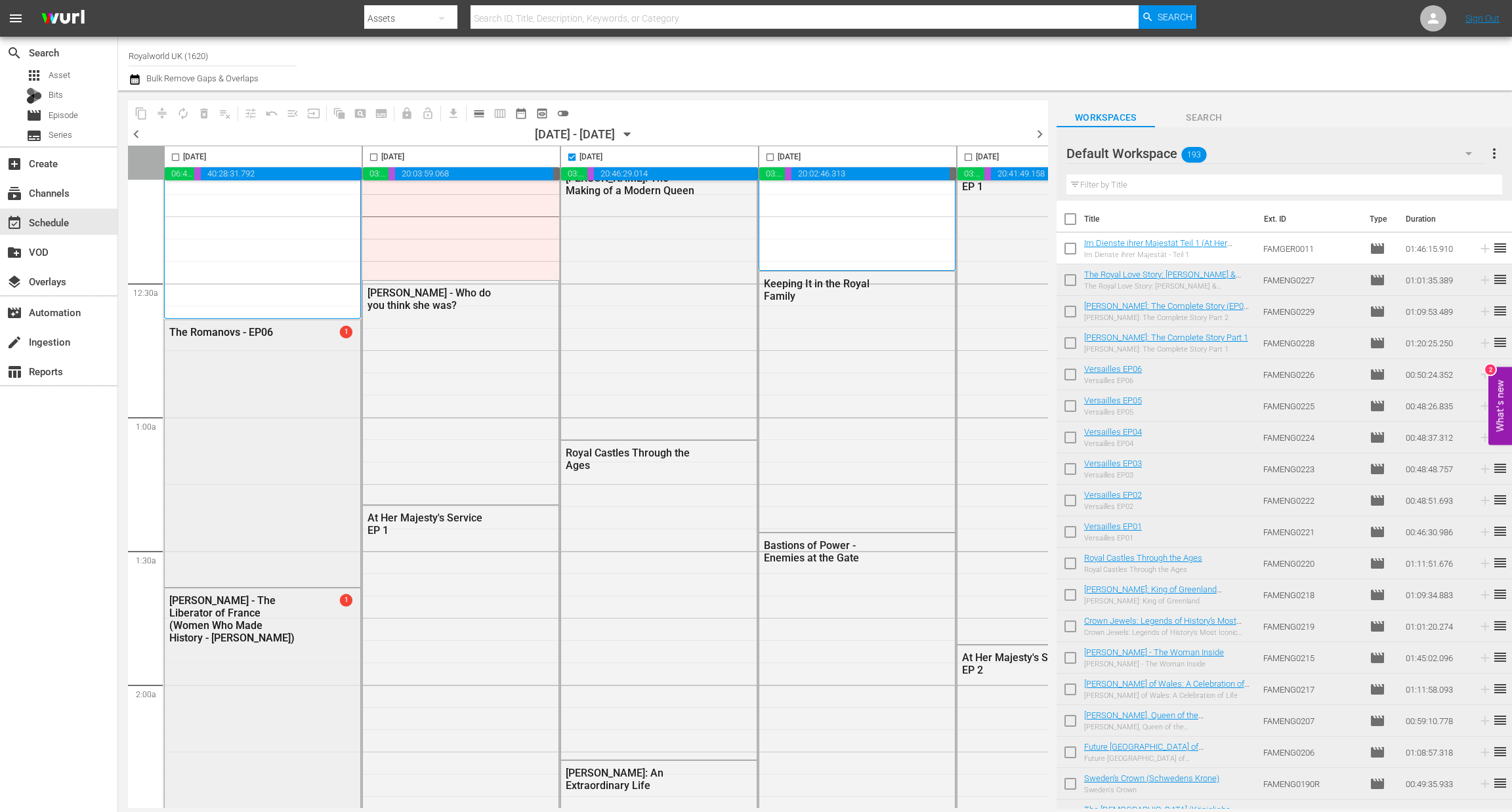
checkbox input "false"
click at [1039, 136] on span "chevron_right" at bounding box center [1040, 134] width 17 height 17
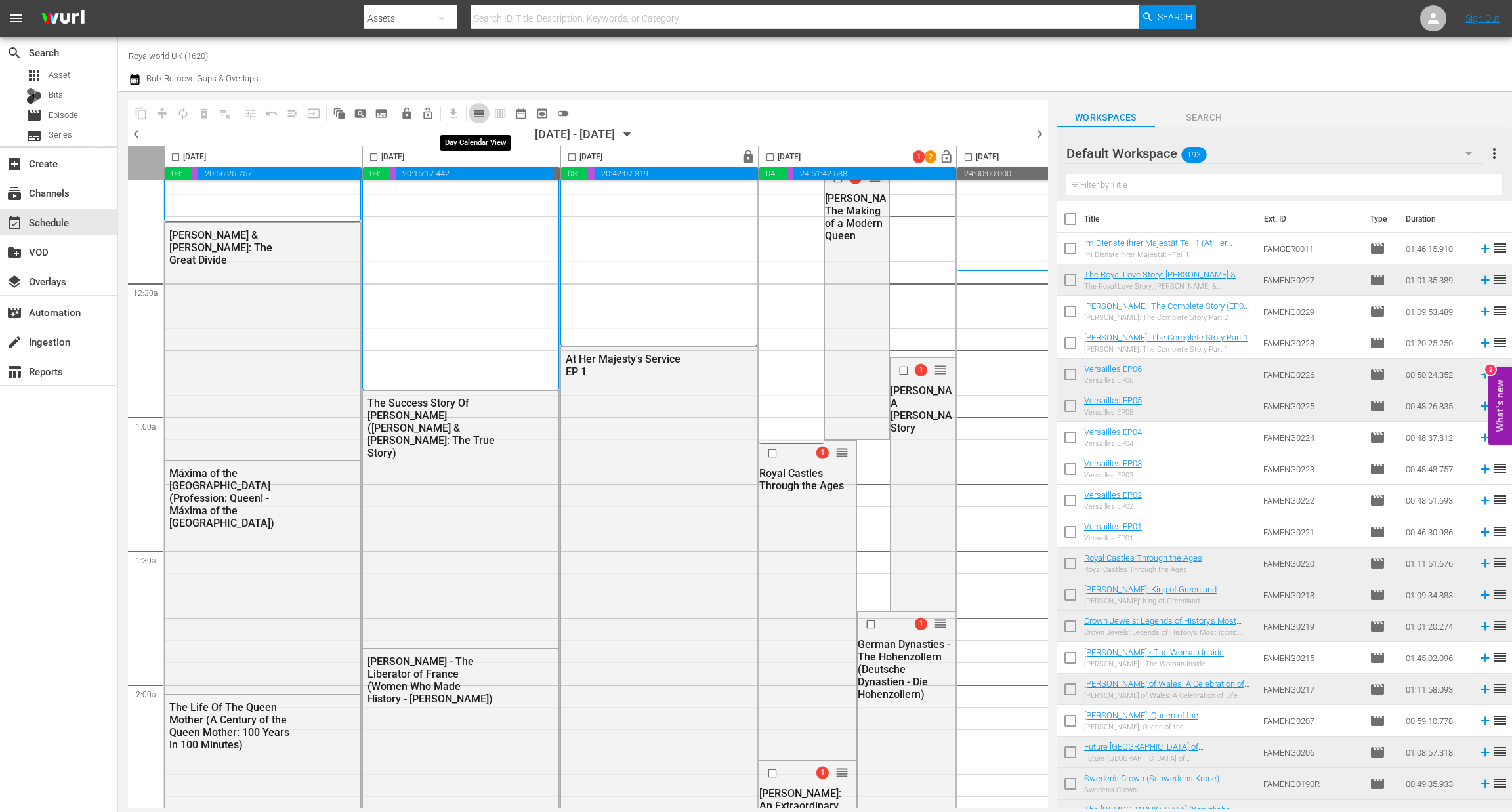
click at [478, 110] on span "calendar_view_day_outlined" at bounding box center [479, 114] width 13 height 13
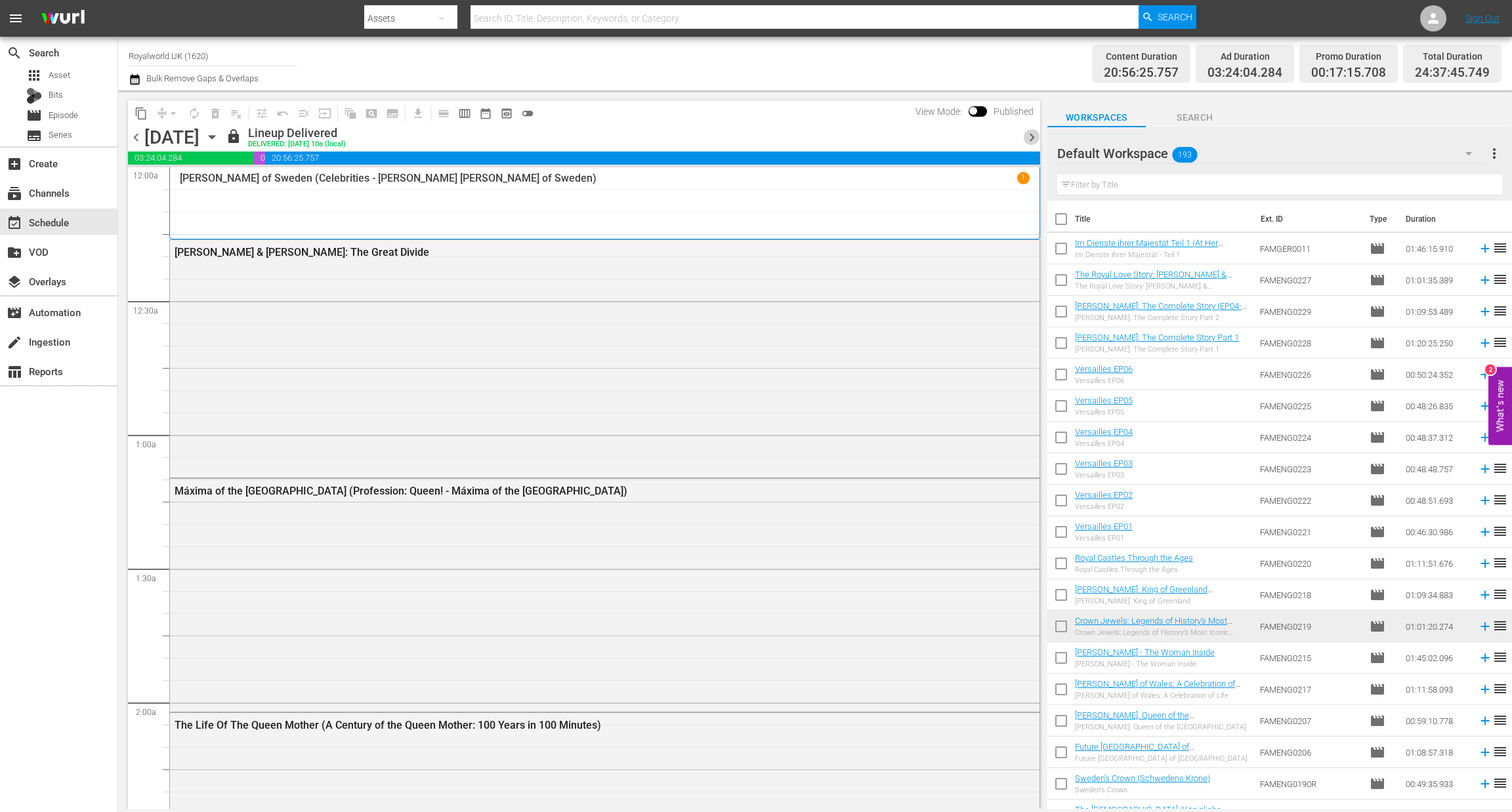
click at [1032, 137] on span "chevron_right" at bounding box center [1032, 137] width 17 height 17
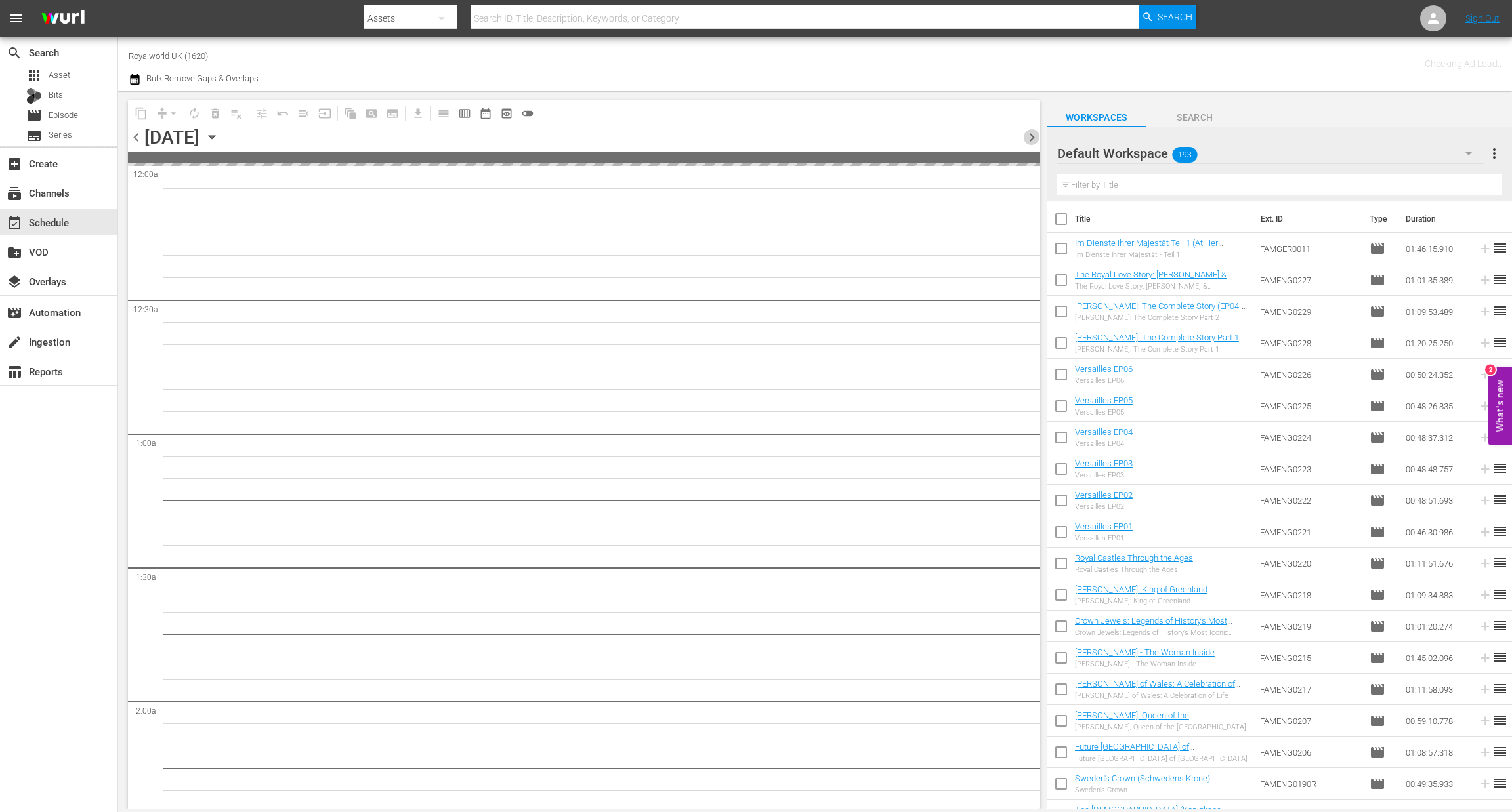
click at [1032, 137] on span "chevron_right" at bounding box center [1032, 137] width 17 height 17
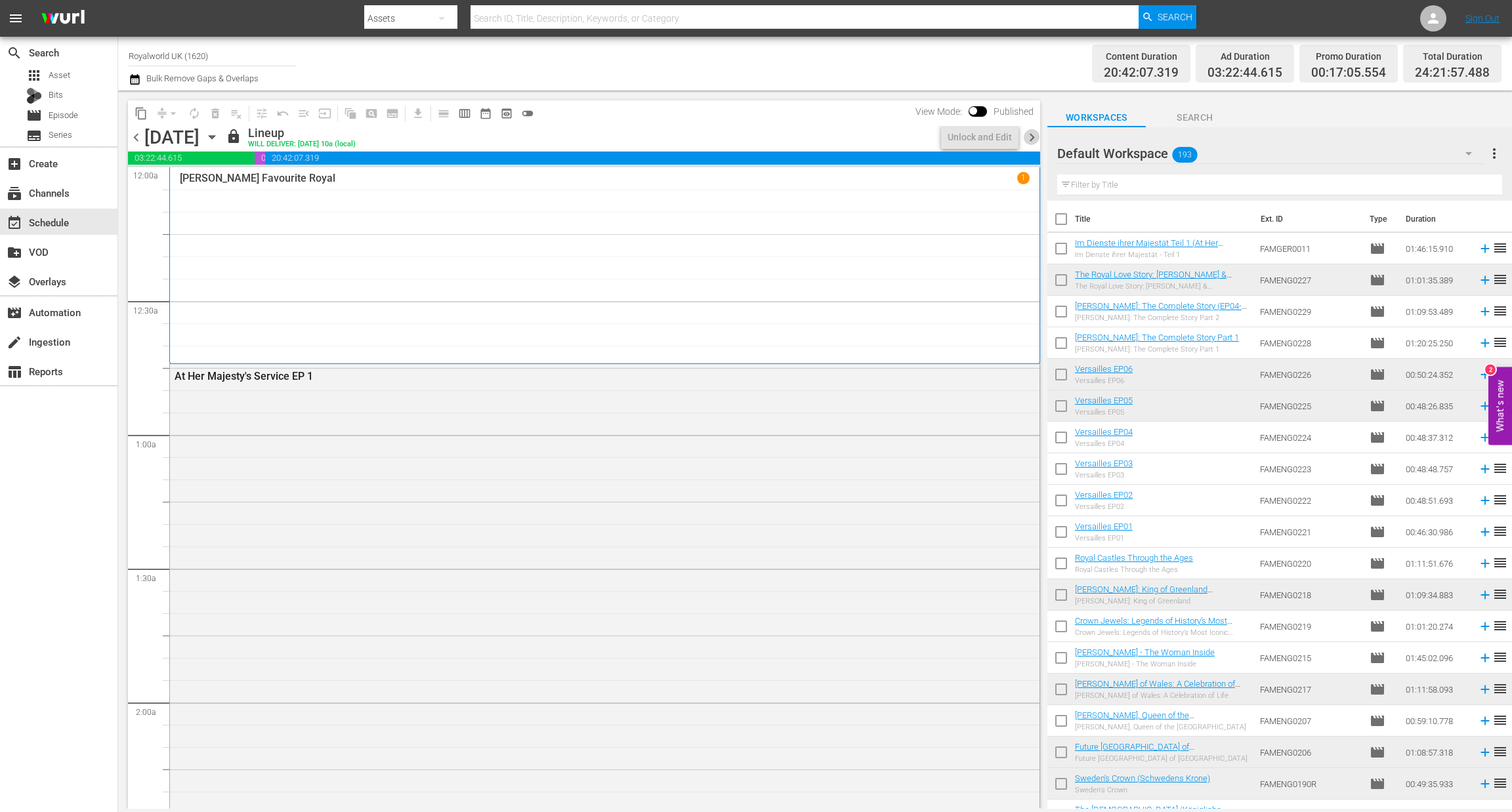
click at [1032, 137] on span "chevron_right" at bounding box center [1032, 137] width 17 height 17
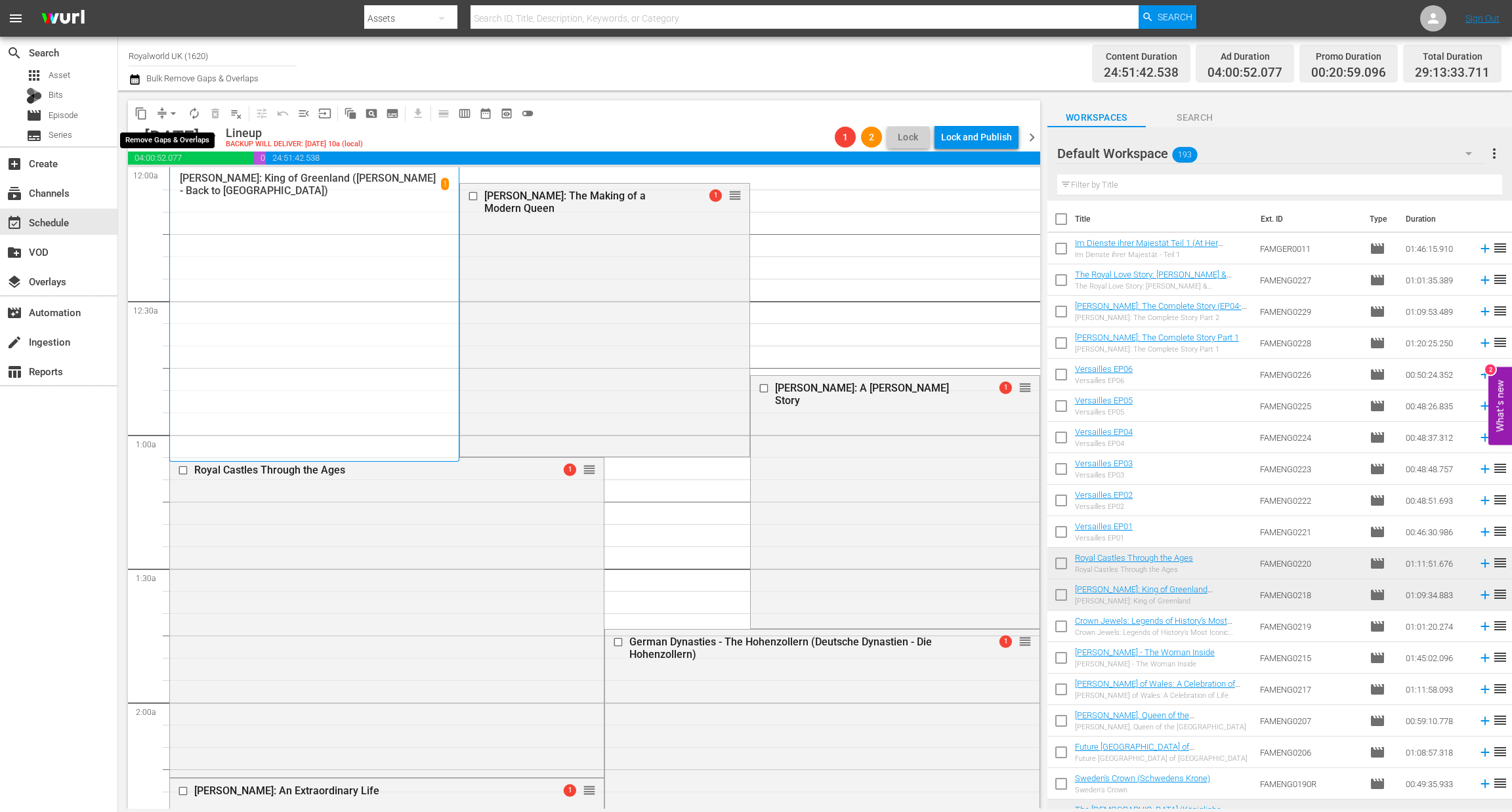
click at [172, 114] on span "arrow_drop_down" at bounding box center [173, 114] width 13 height 13
click at [192, 182] on li "Align to End of Previous Day" at bounding box center [173, 182] width 138 height 22
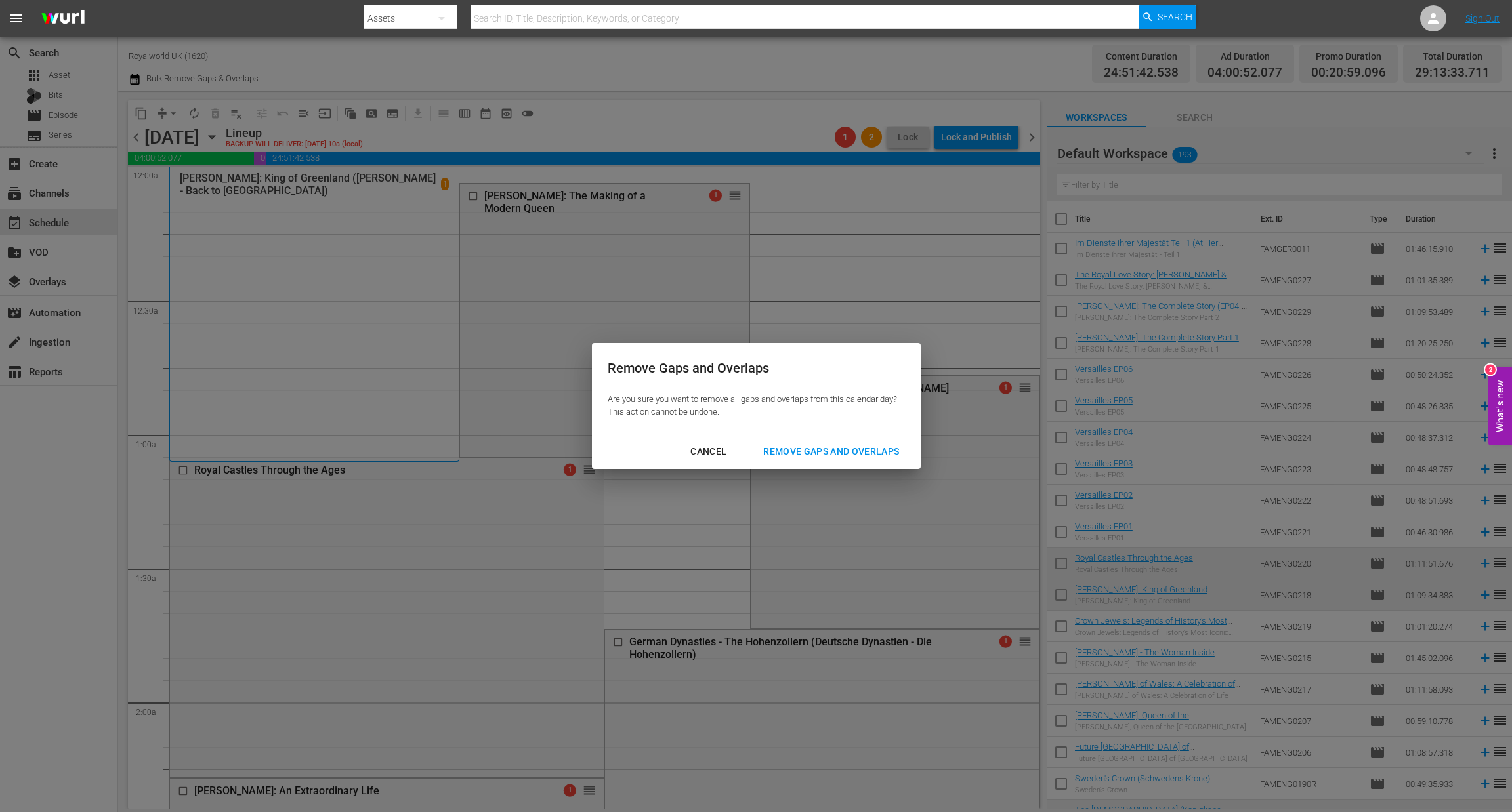
click at [867, 450] on div "Remove Gaps and Overlaps" at bounding box center [831, 452] width 157 height 17
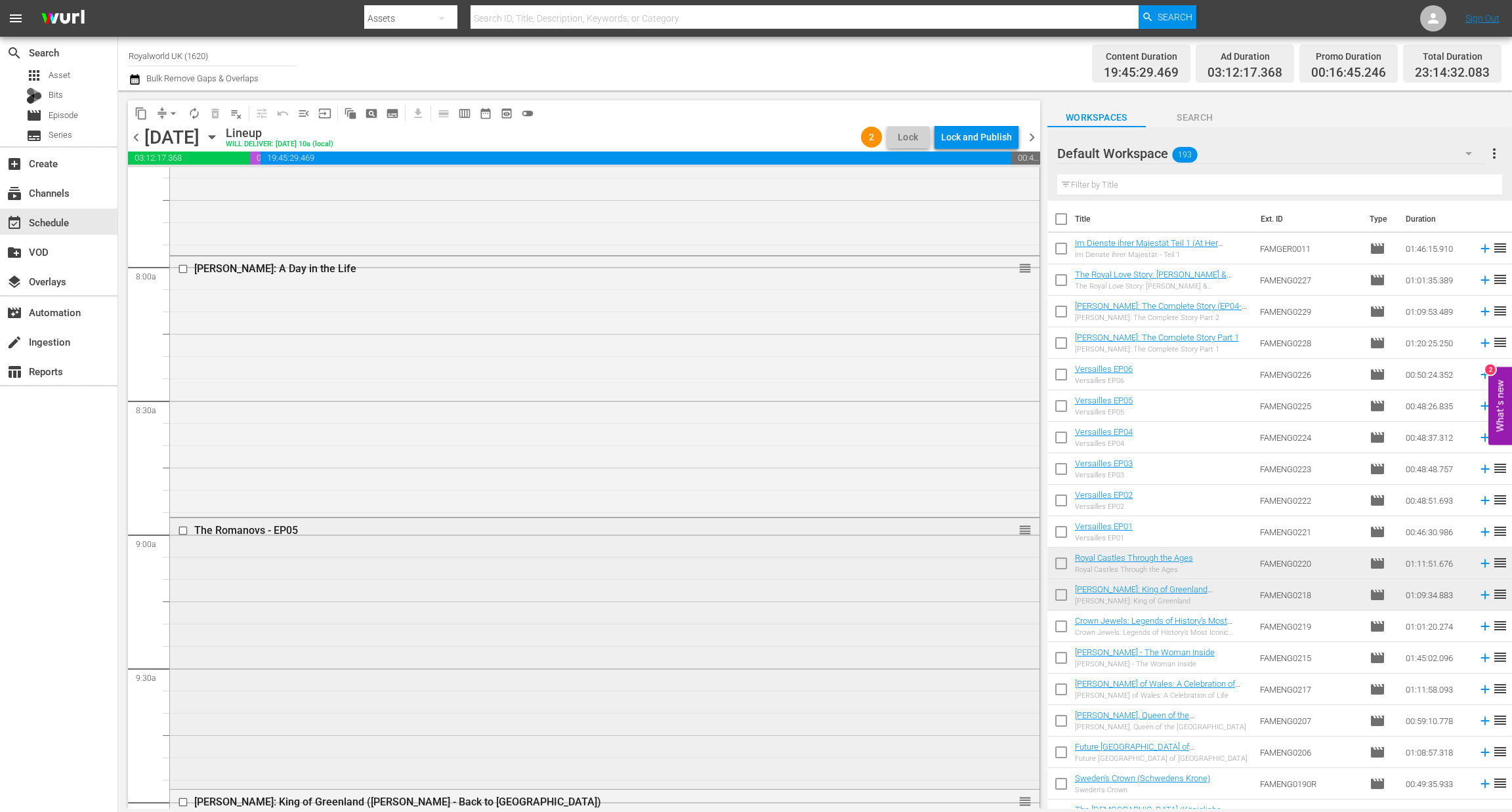
scroll to position [2219, 0]
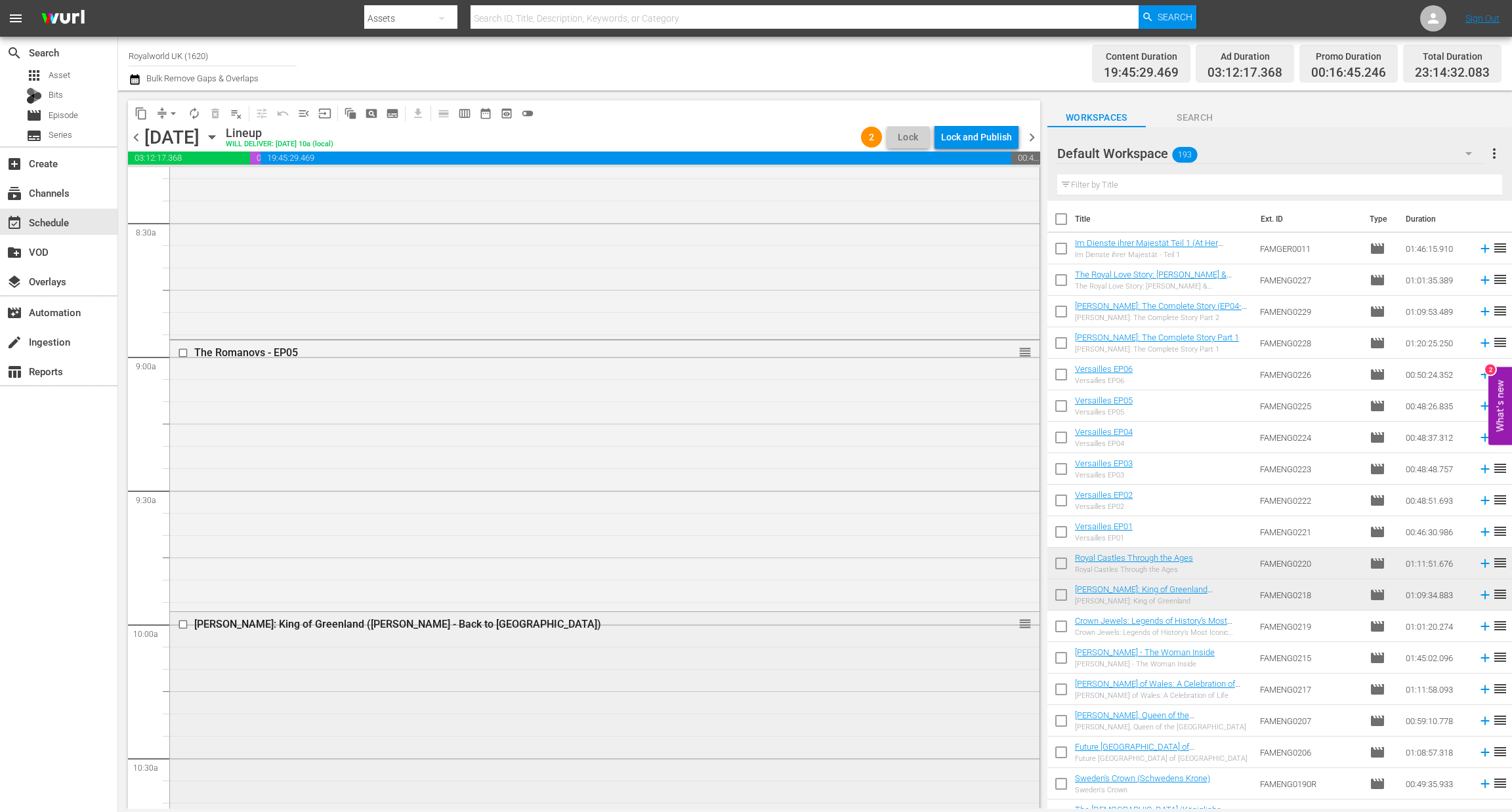
click at [180, 624] on input "checkbox" at bounding box center [184, 624] width 13 height 11
click at [216, 117] on span "delete_forever_outlined" at bounding box center [215, 114] width 13 height 13
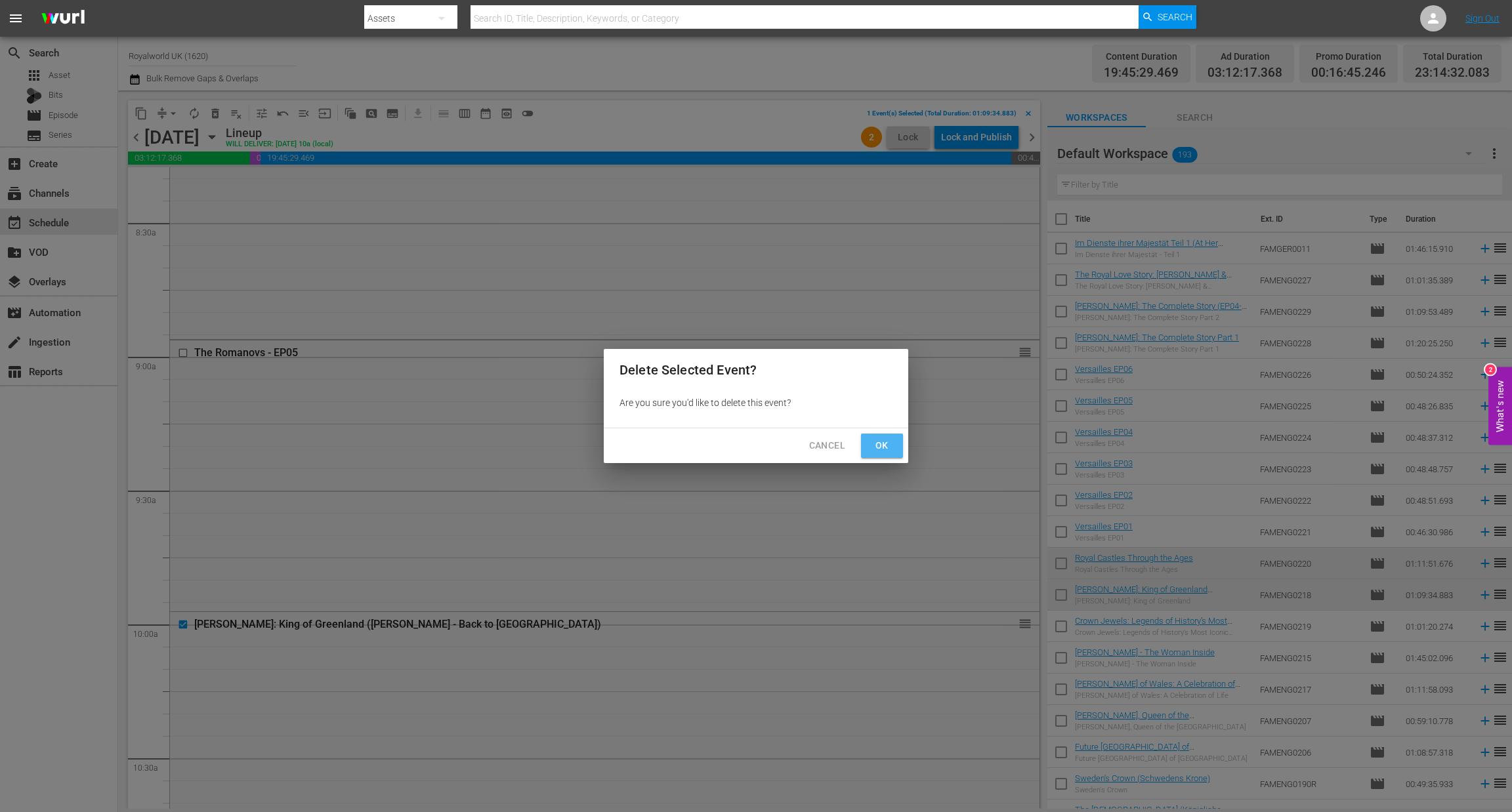
click at [882, 447] on span "Ok" at bounding box center [882, 446] width 21 height 17
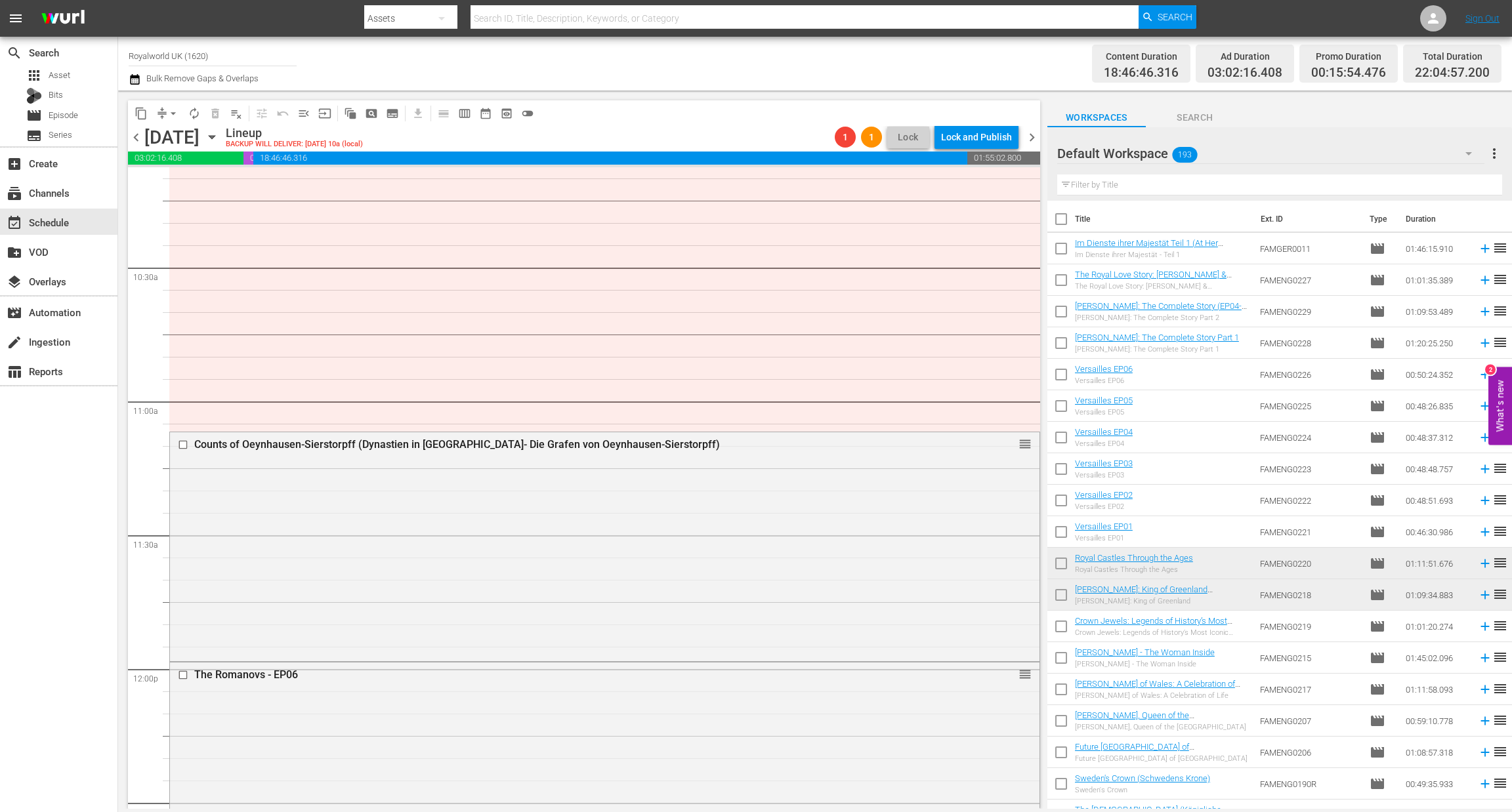
scroll to position [2711, 0]
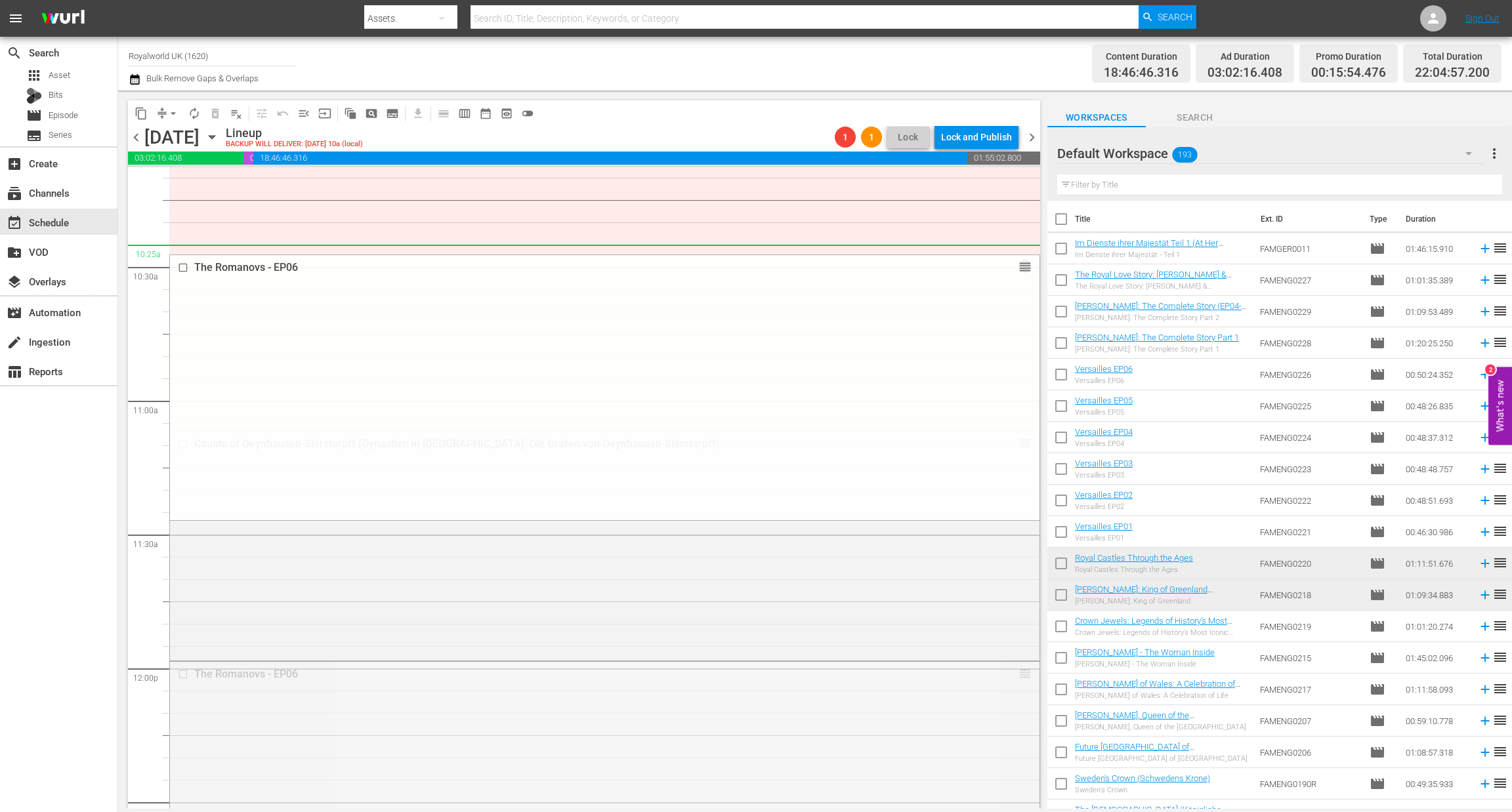
drag, startPoint x: 1009, startPoint y: 675, endPoint x: 978, endPoint y: 234, distance: 442.1
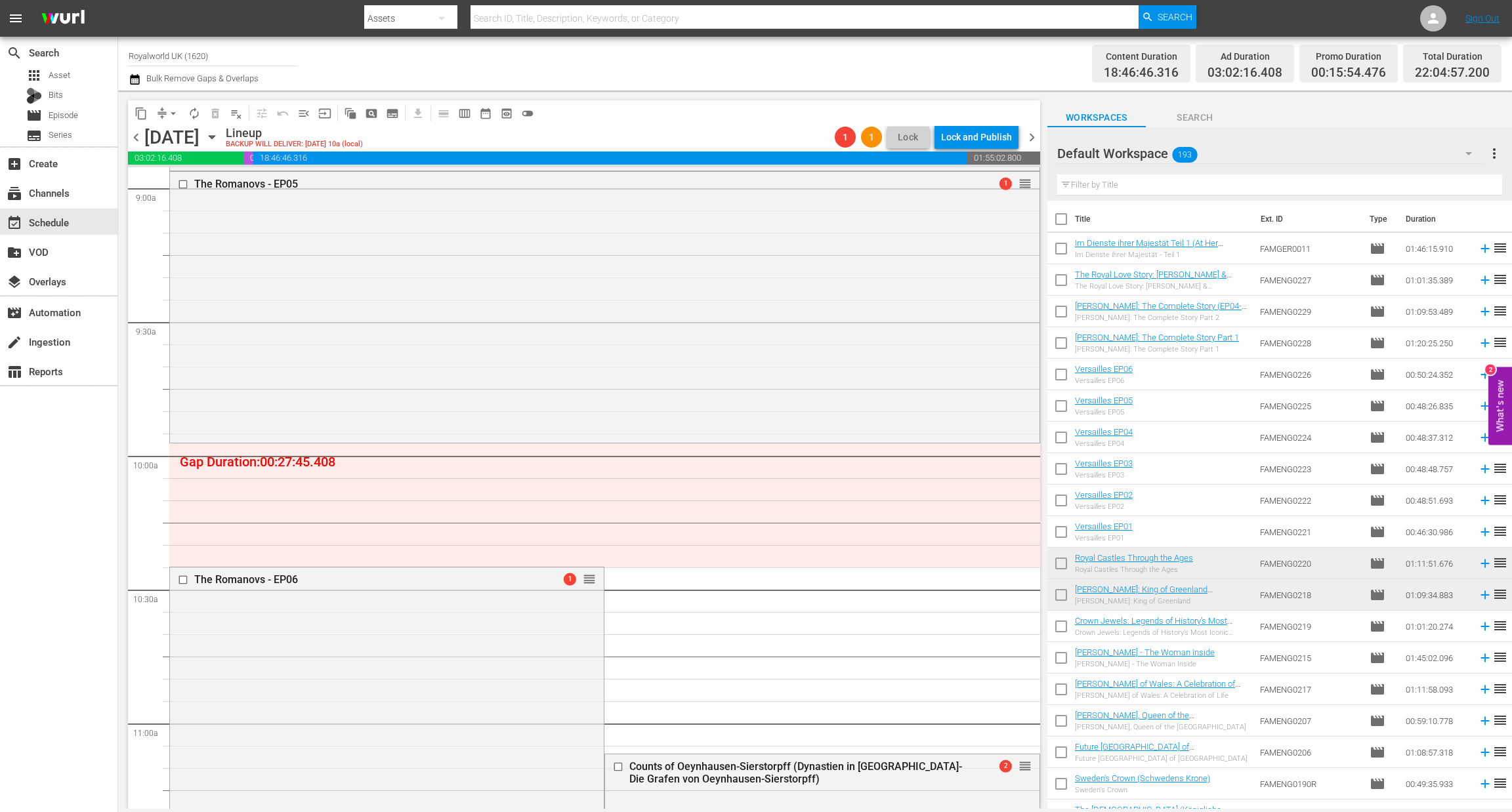
scroll to position [2329, 0]
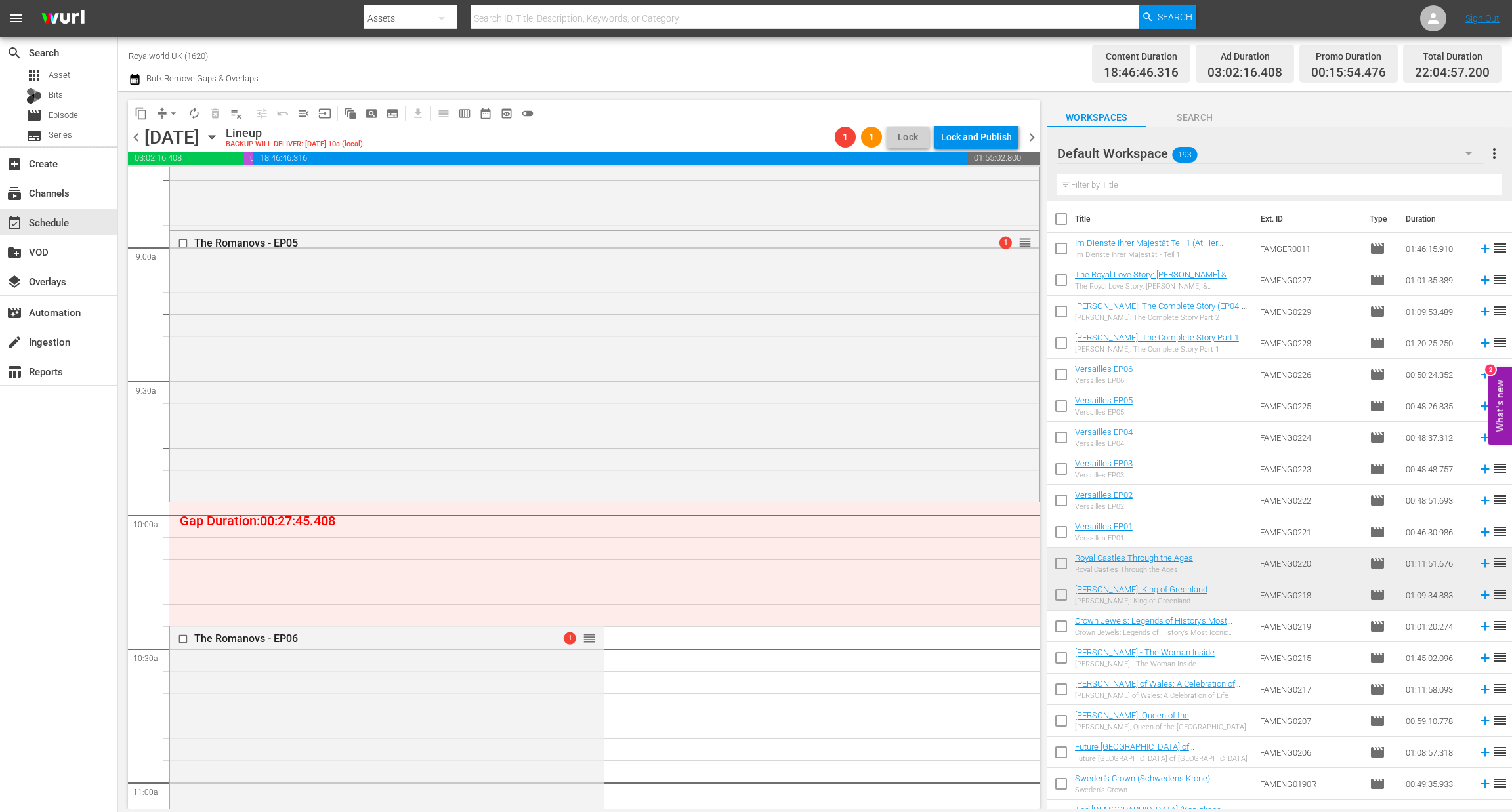
drag, startPoint x: 581, startPoint y: 639, endPoint x: 584, endPoint y: 522, distance: 117.0
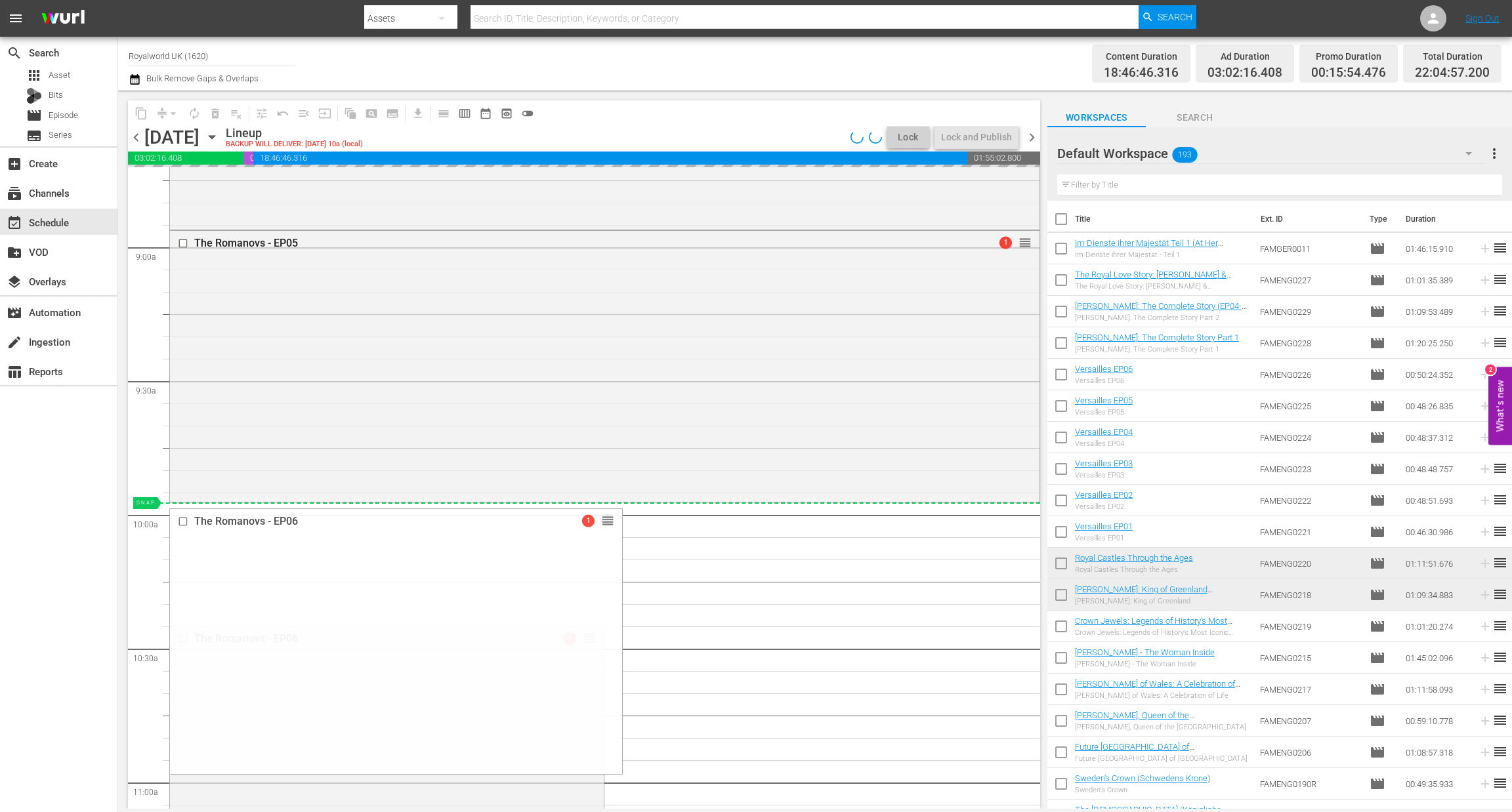
drag, startPoint x: 578, startPoint y: 638, endPoint x: 573, endPoint y: 506, distance: 132.1
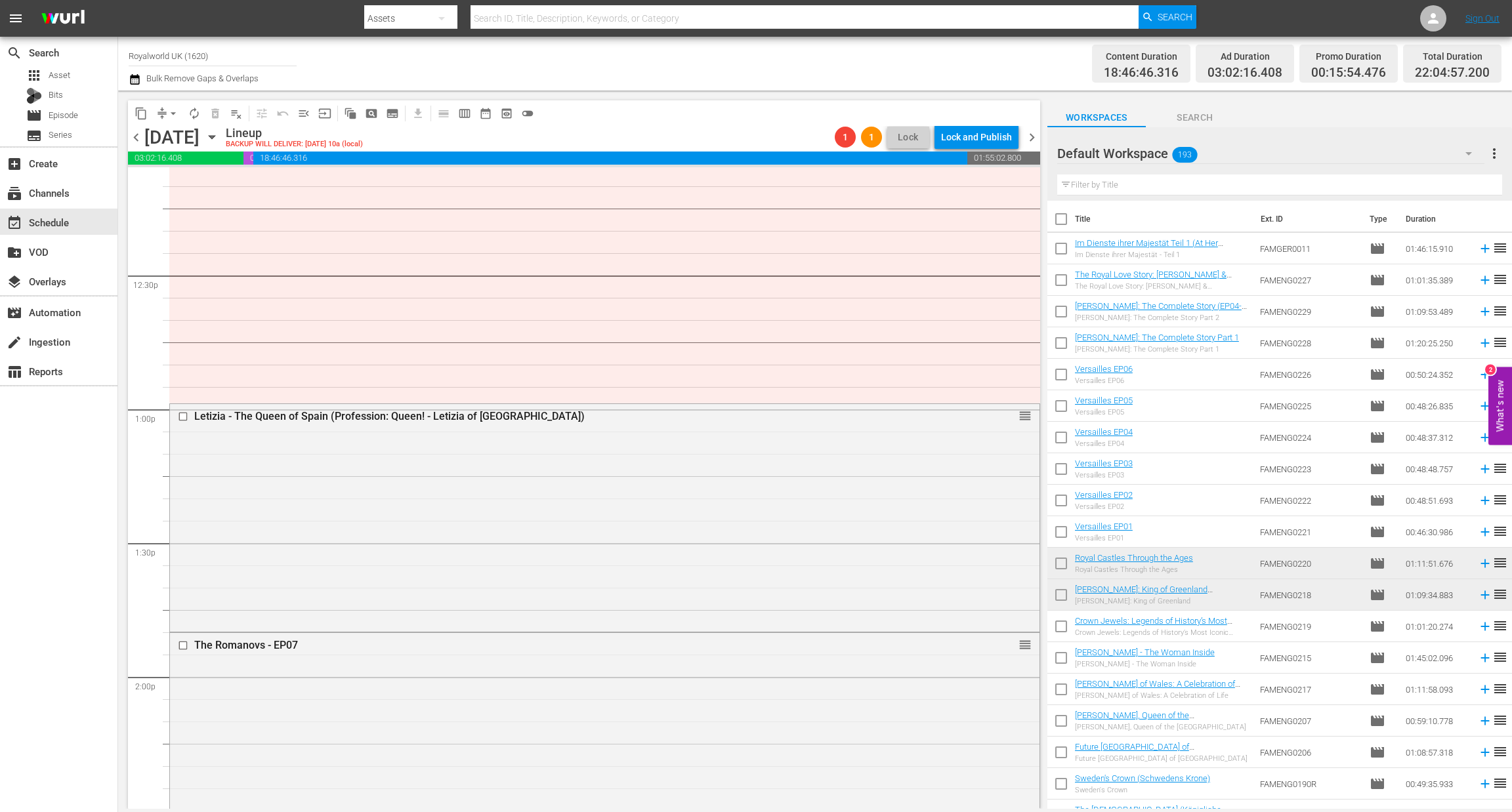
scroll to position [3242, 0]
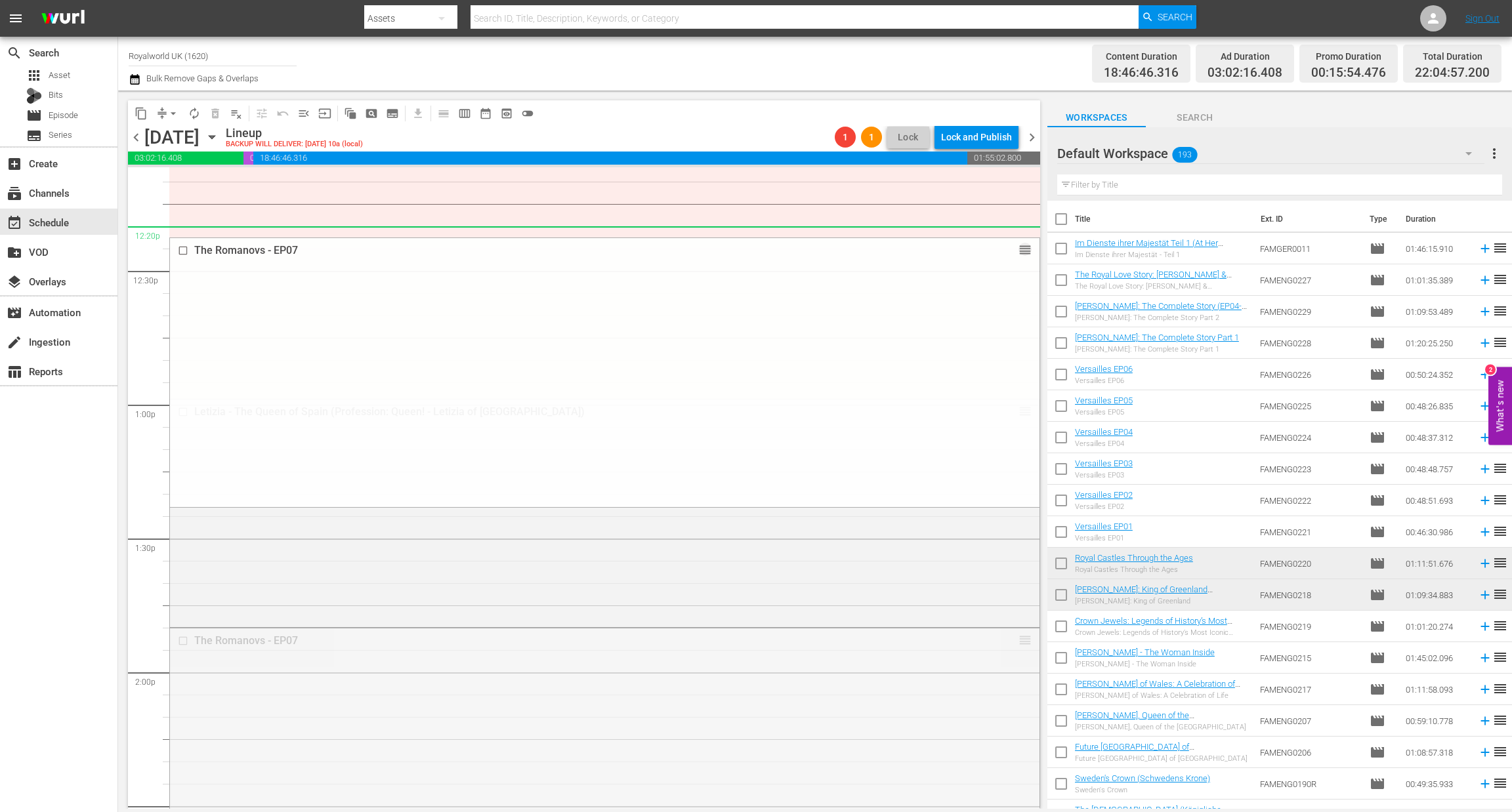
drag, startPoint x: 1010, startPoint y: 642, endPoint x: 987, endPoint y: 224, distance: 418.6
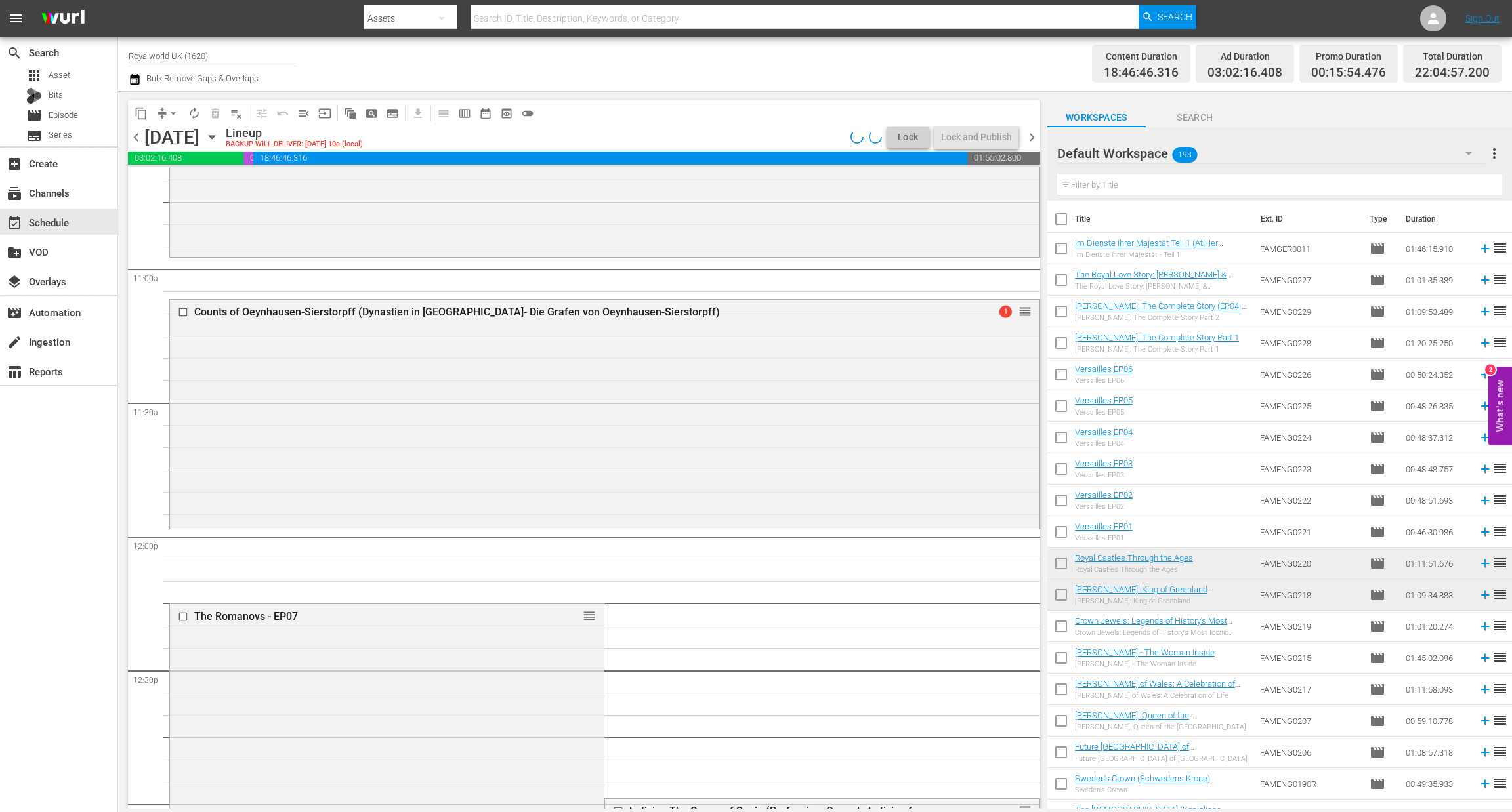
scroll to position [2838, 0]
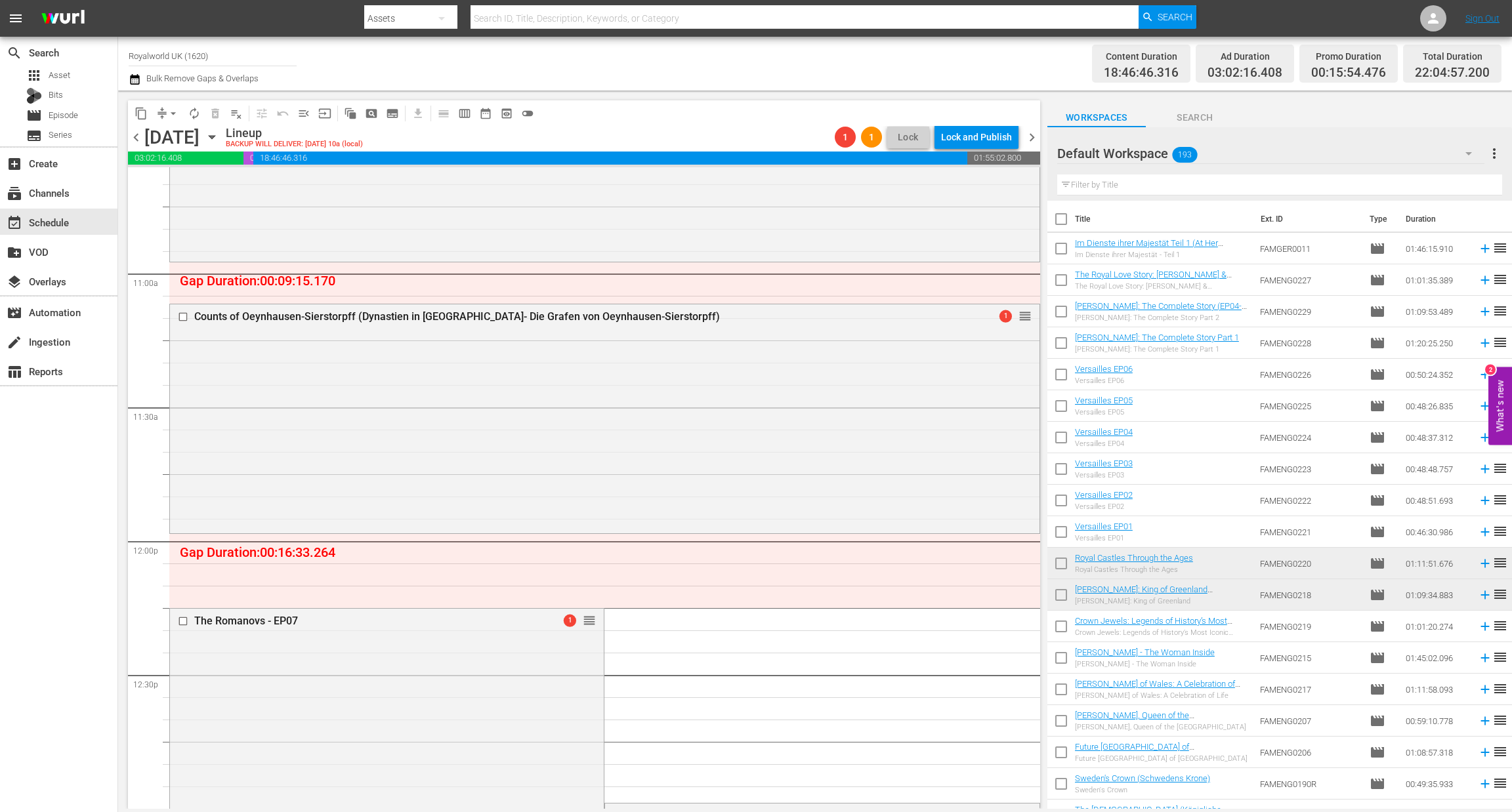
drag, startPoint x: 580, startPoint y: 619, endPoint x: 587, endPoint y: 271, distance: 348.1
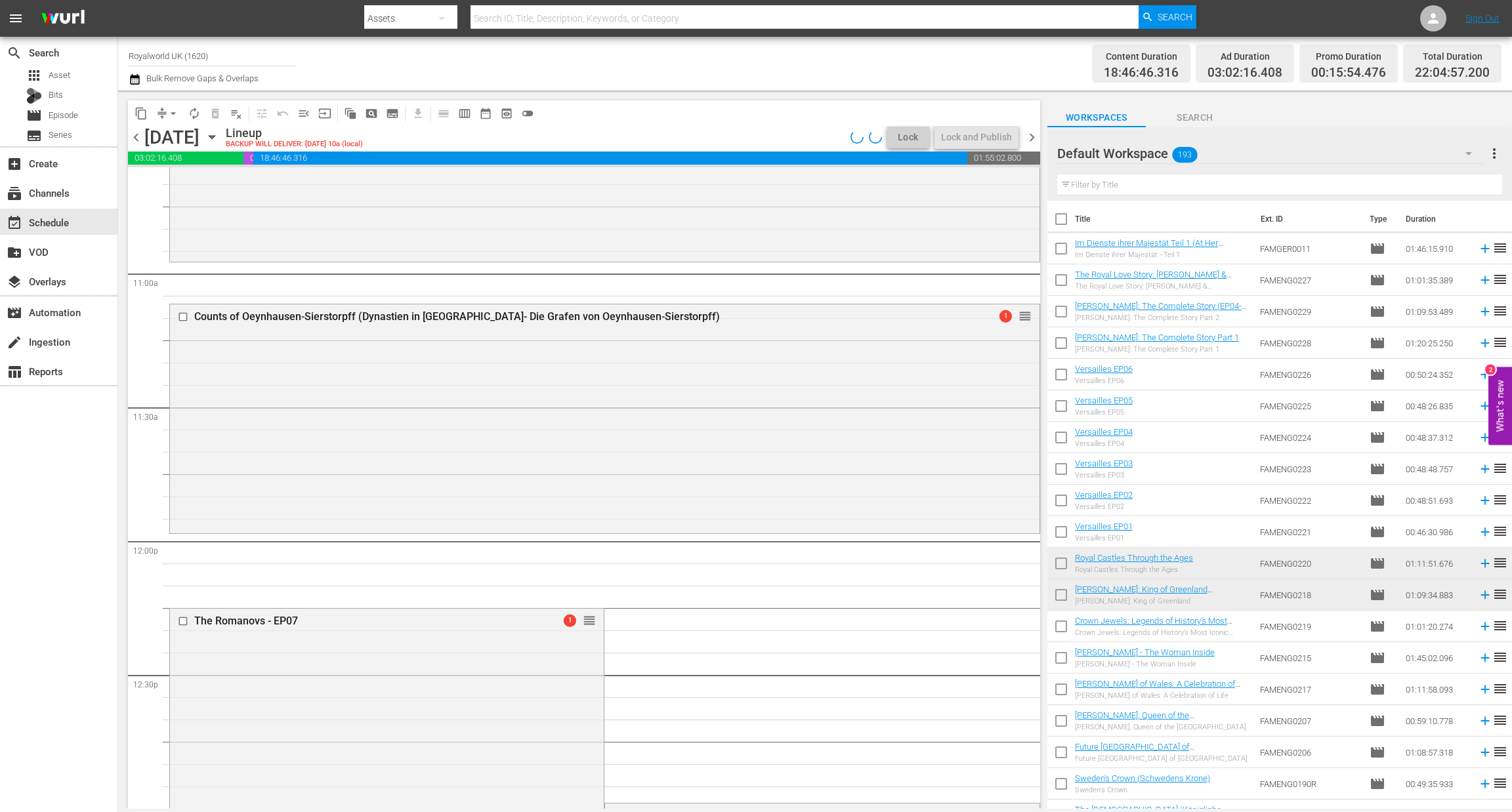
drag, startPoint x: 582, startPoint y: 621, endPoint x: 596, endPoint y: 296, distance: 325.3
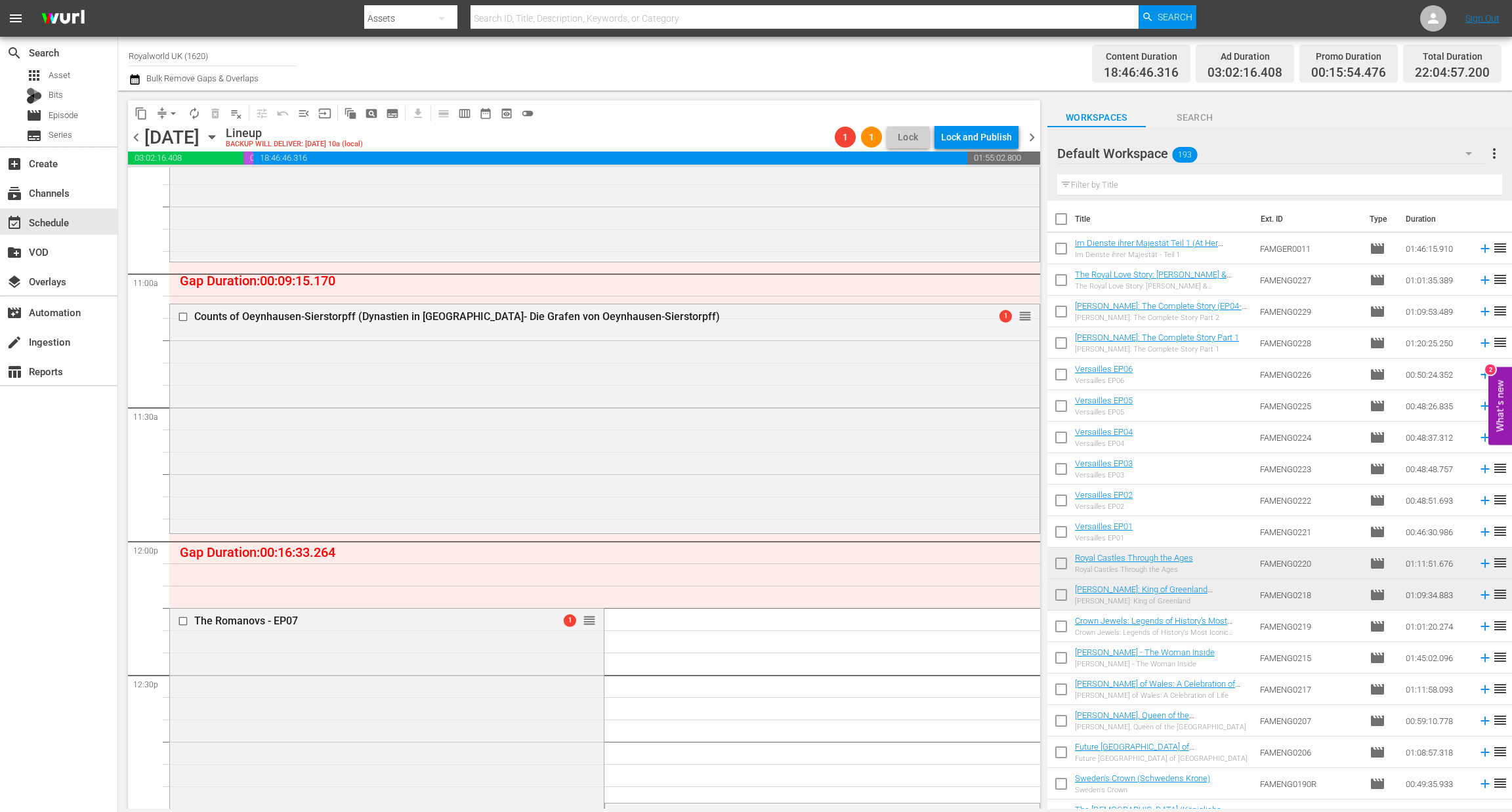
drag, startPoint x: 596, startPoint y: 296, endPoint x: 586, endPoint y: 631, distance: 335.1
click at [586, 631] on div "The Romanovs - EP07 1 reorder" at bounding box center [387, 621] width 434 height 25
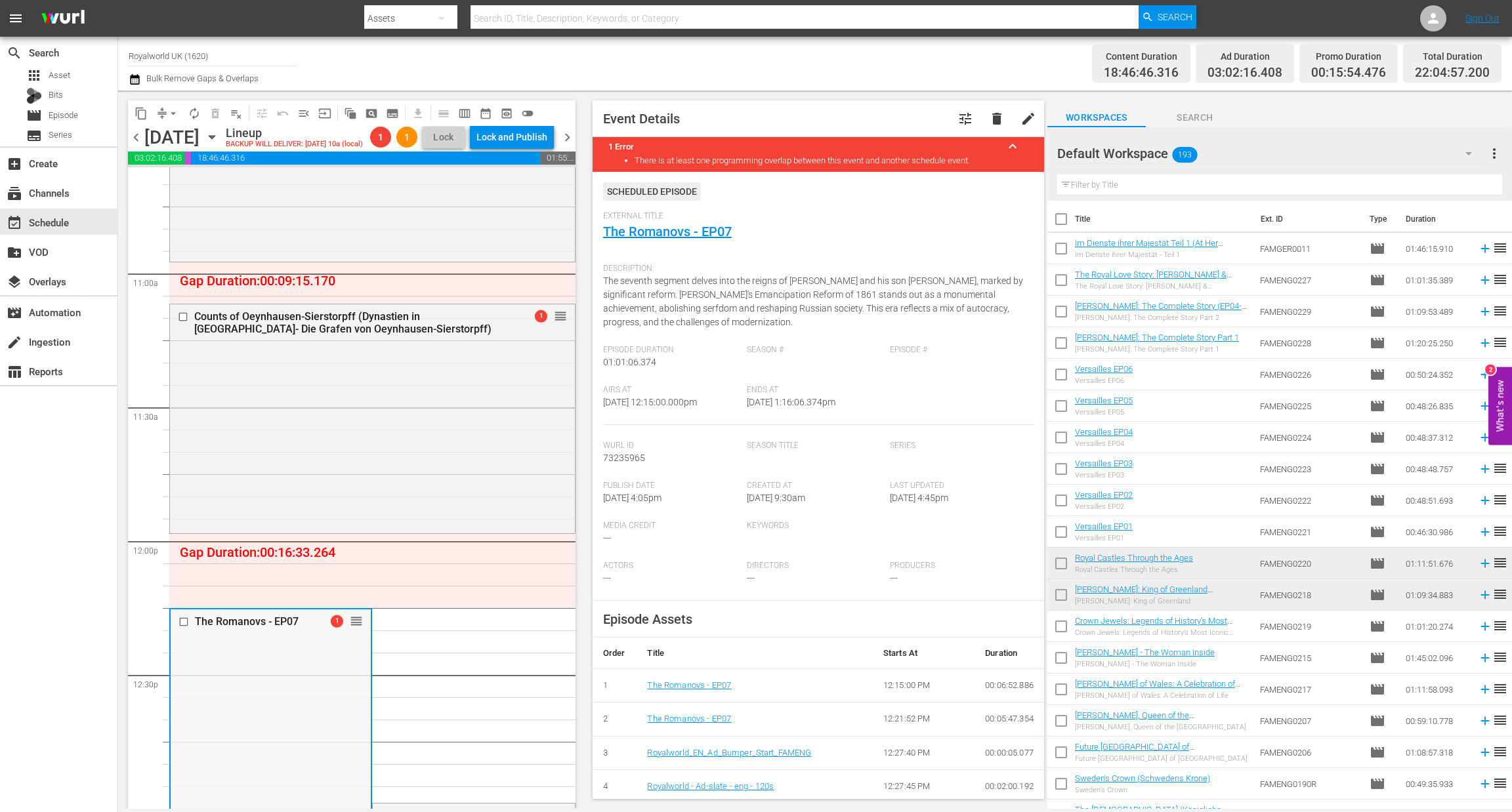
click at [357, 634] on div "The Romanovs - EP07 1 reorder" at bounding box center [270, 622] width 200 height 25
drag, startPoint x: 355, startPoint y: 640, endPoint x: 344, endPoint y: 352, distance: 288.2
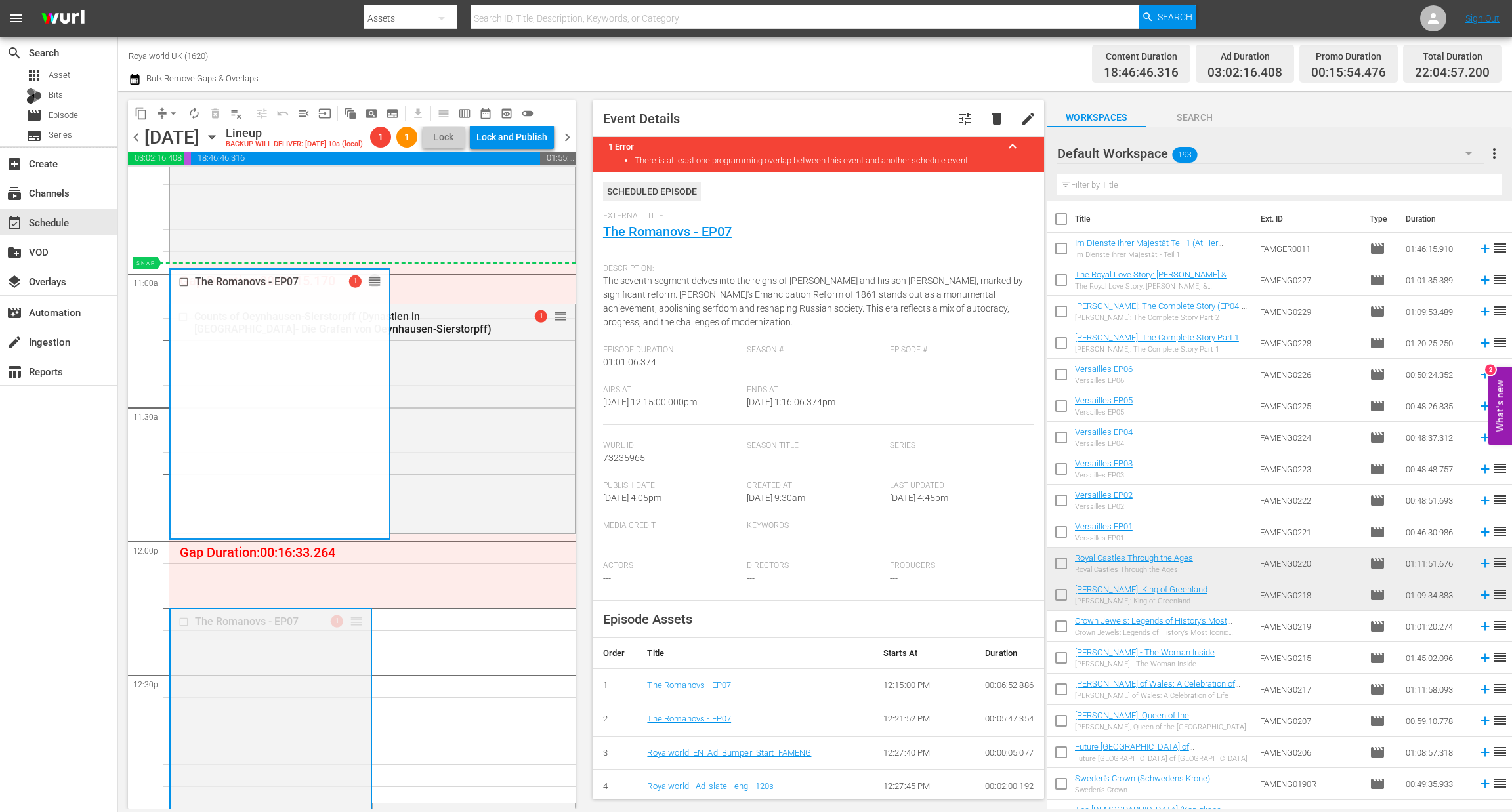
drag, startPoint x: 352, startPoint y: 642, endPoint x: 366, endPoint y: 290, distance: 352.3
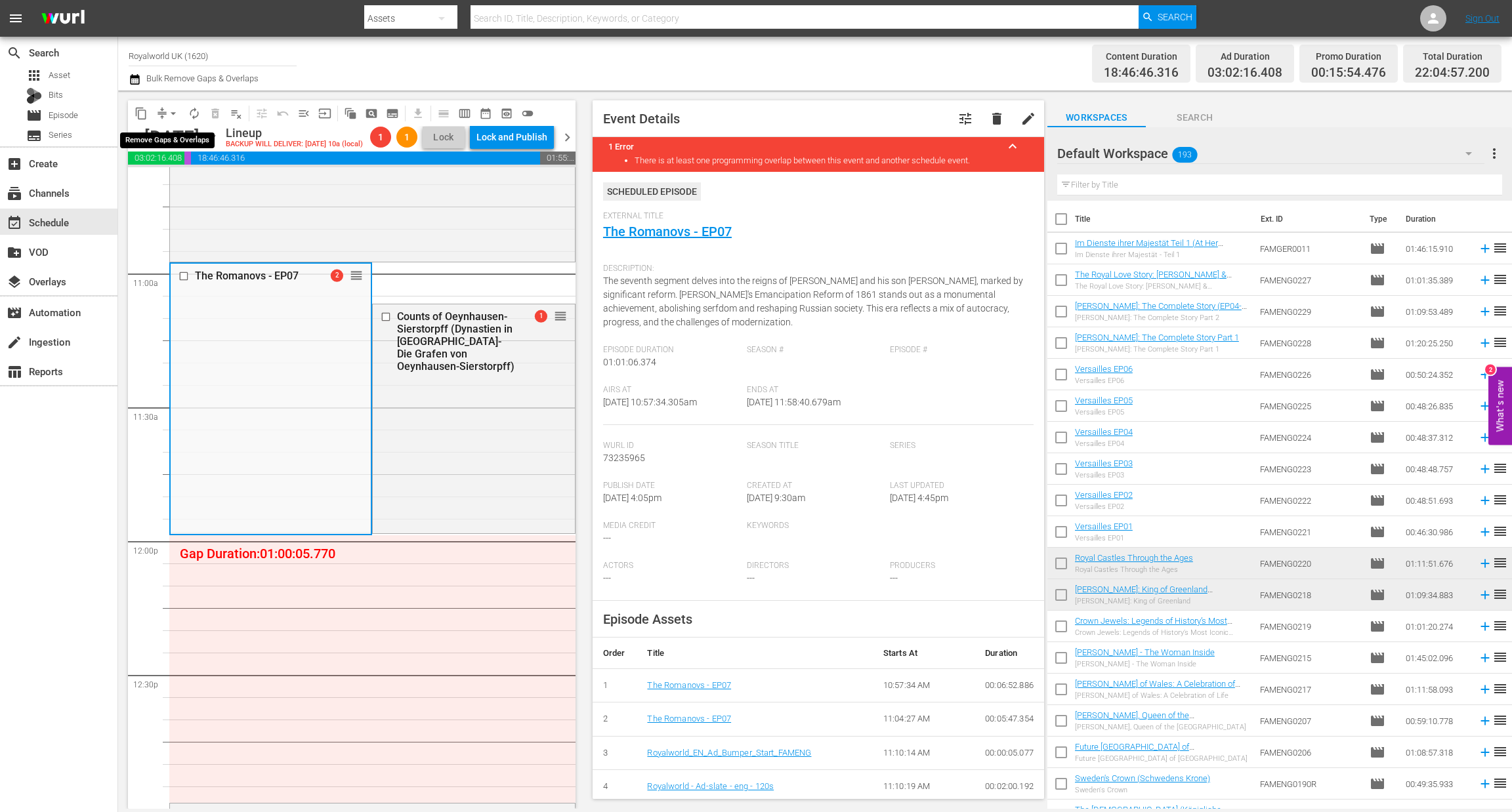
click at [168, 110] on span "arrow_drop_down" at bounding box center [173, 114] width 13 height 13
click at [182, 174] on li "Align to End of Previous Day" at bounding box center [173, 182] width 138 height 22
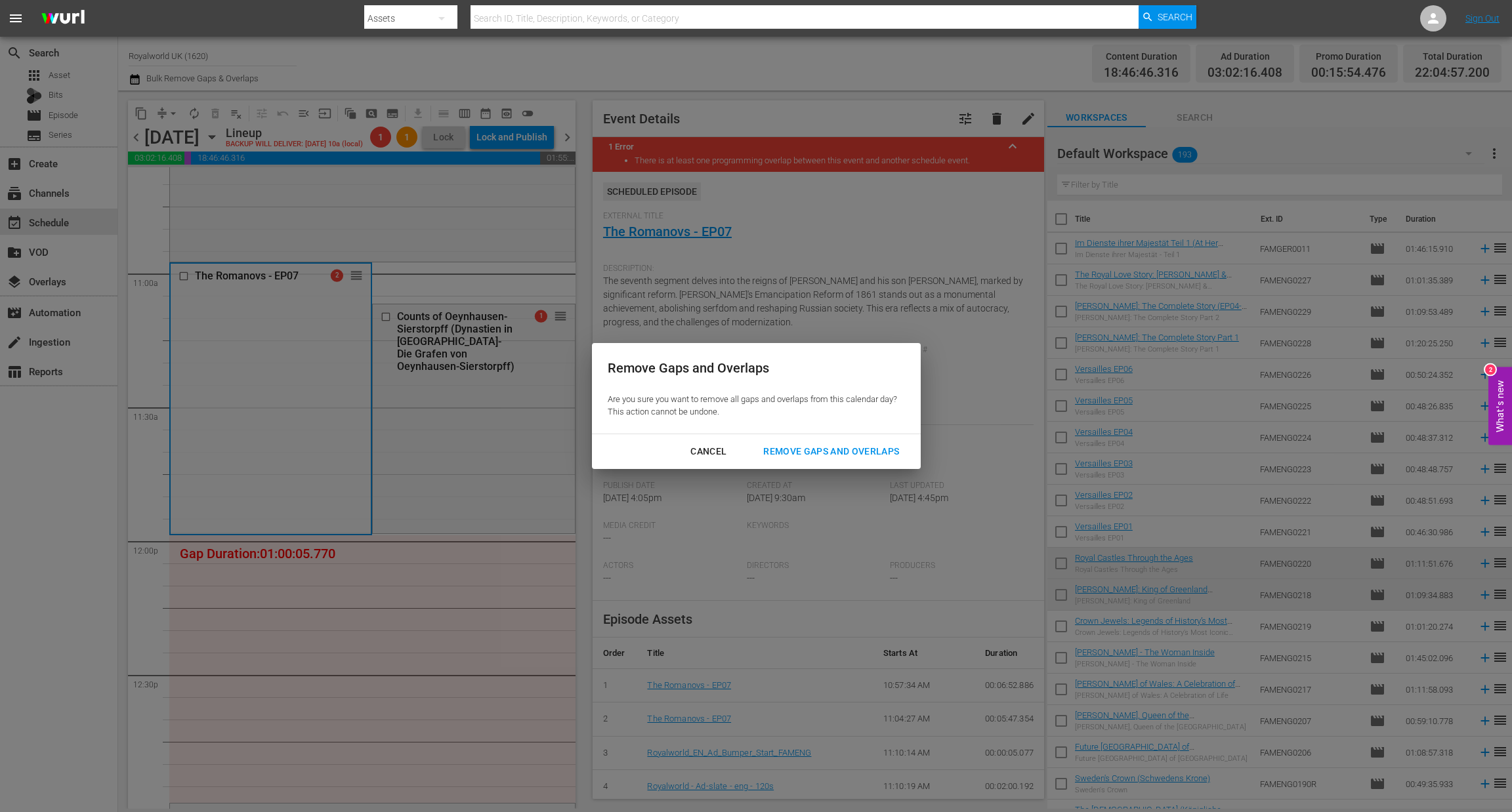
click at [793, 441] on button "Remove Gaps and Overlaps" at bounding box center [831, 451] width 167 height 24
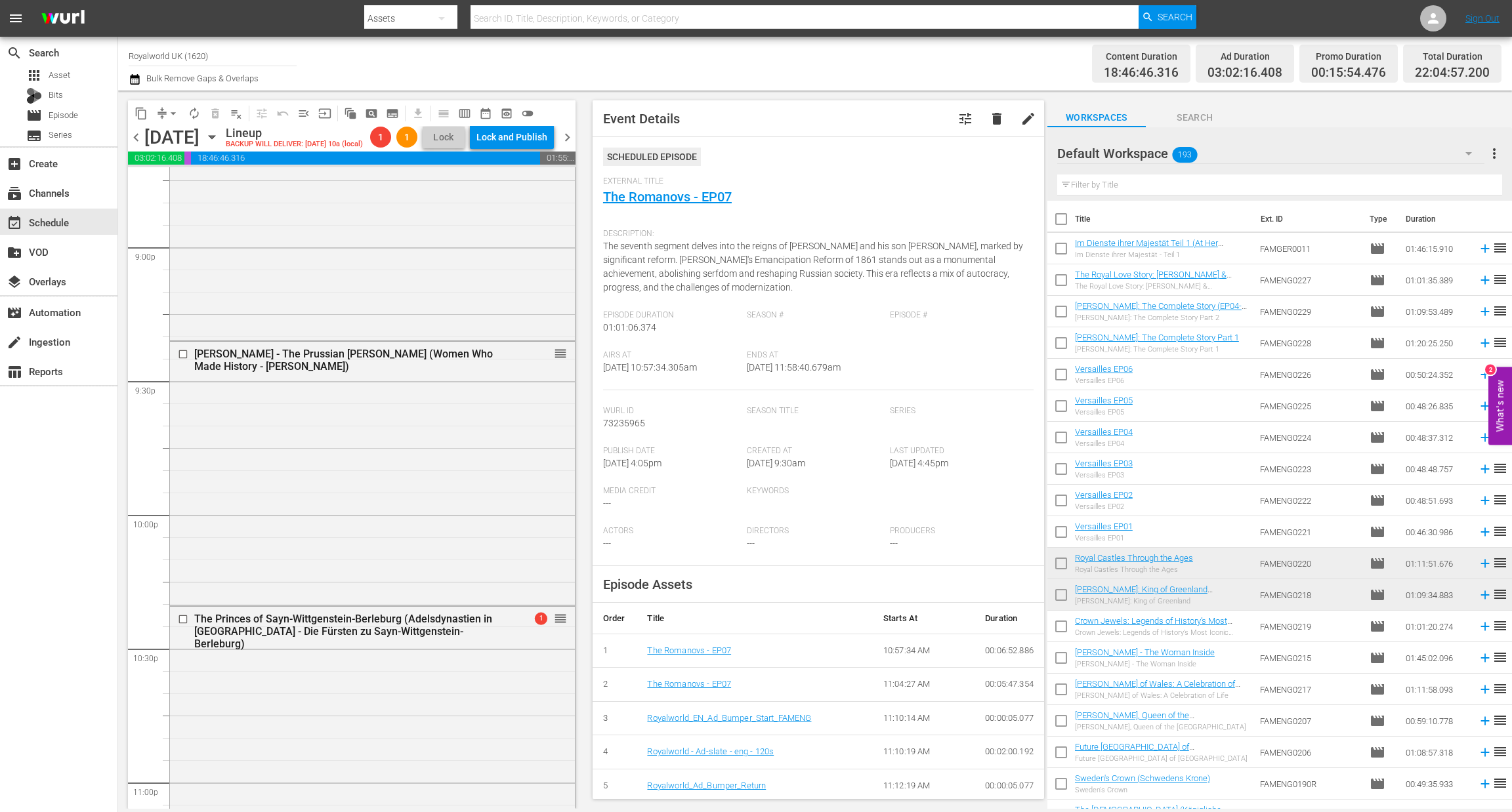
scroll to position [5894, 0]
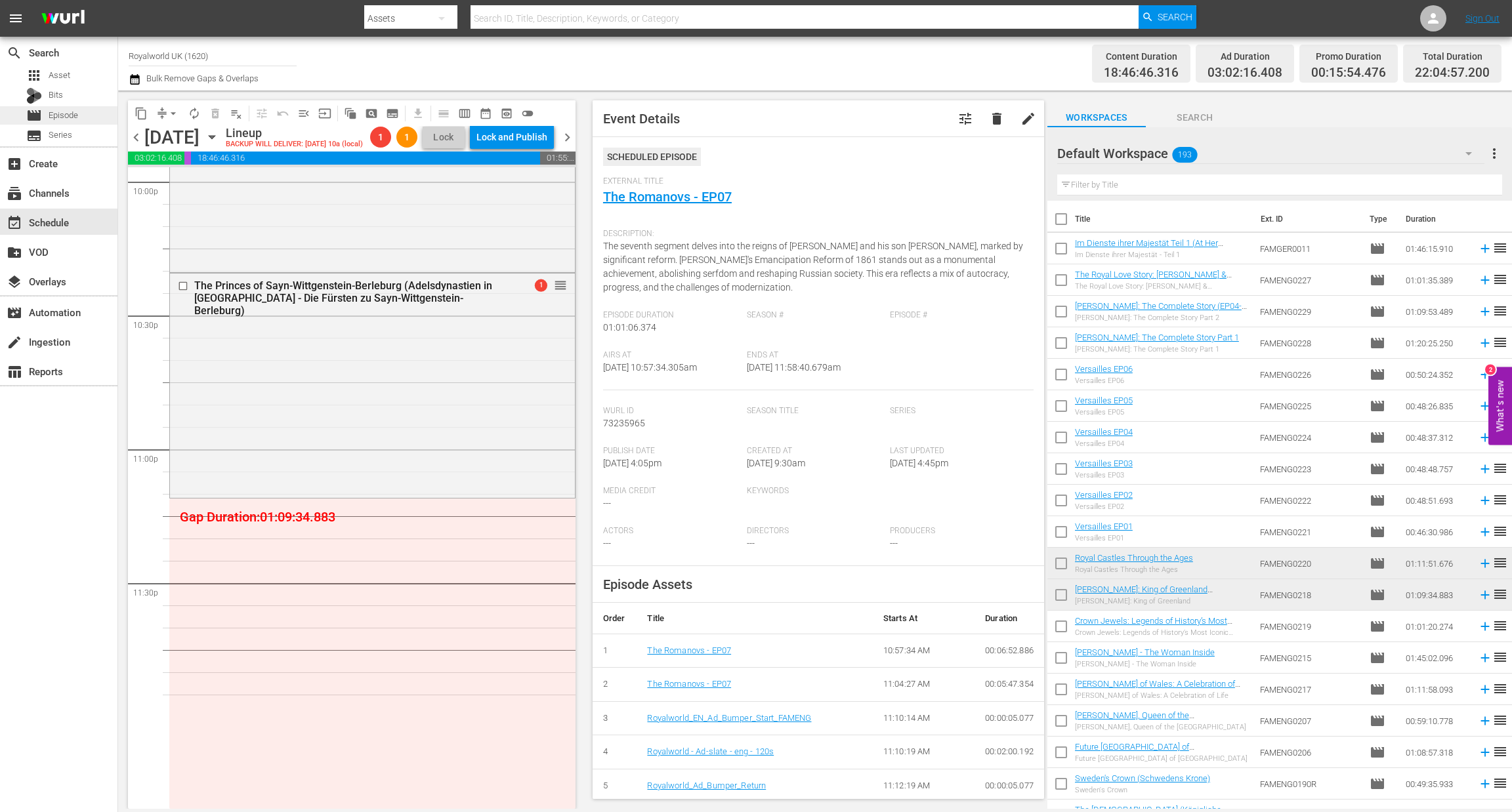
click at [57, 123] on div "movie Episode" at bounding box center [52, 116] width 52 height 18
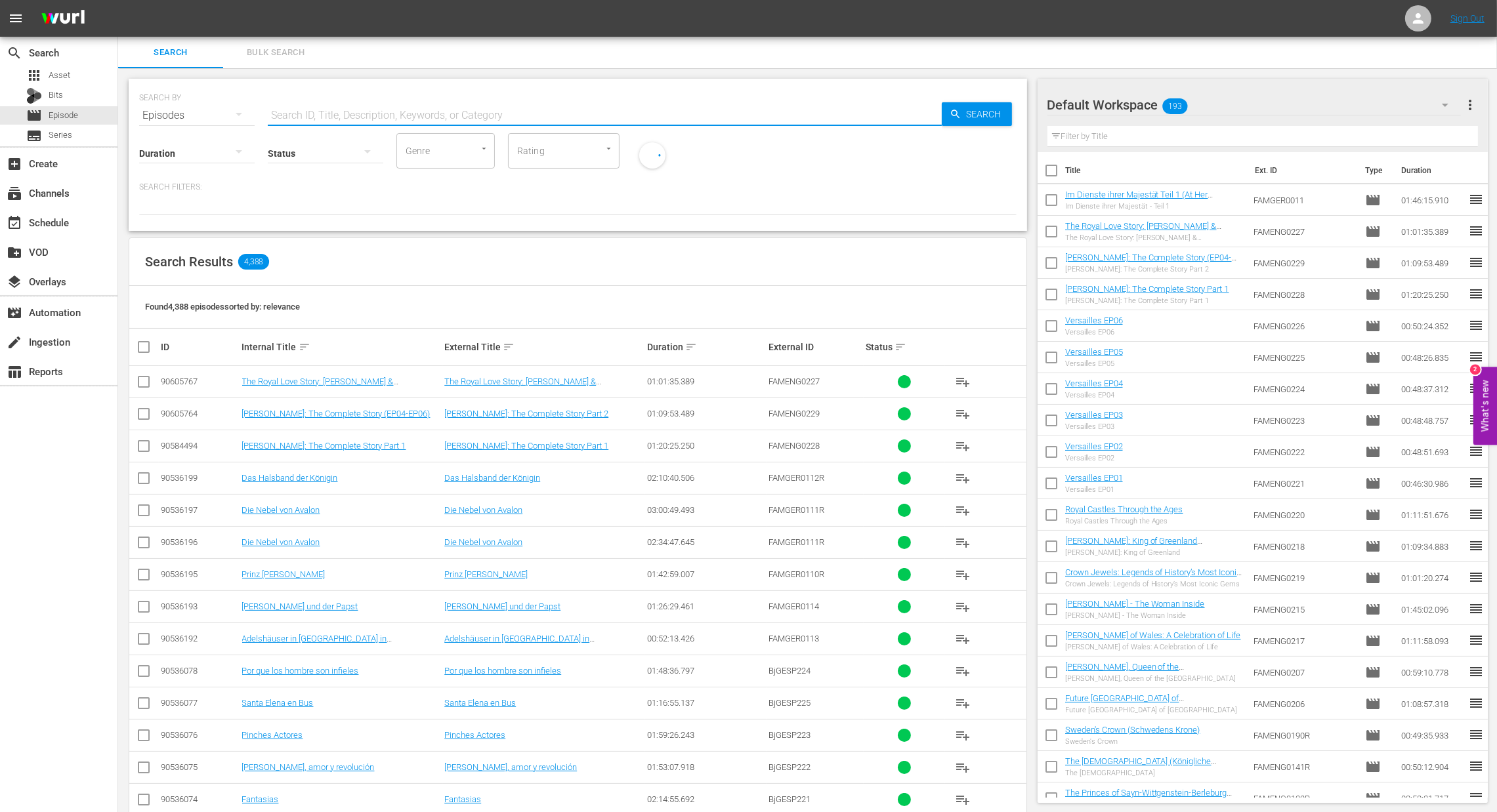
click at [395, 116] on input "text" at bounding box center [604, 116] width 674 height 32
paste input "Akhanaten and Nefertiti"
type input "Akhanaten and Nefertiti"
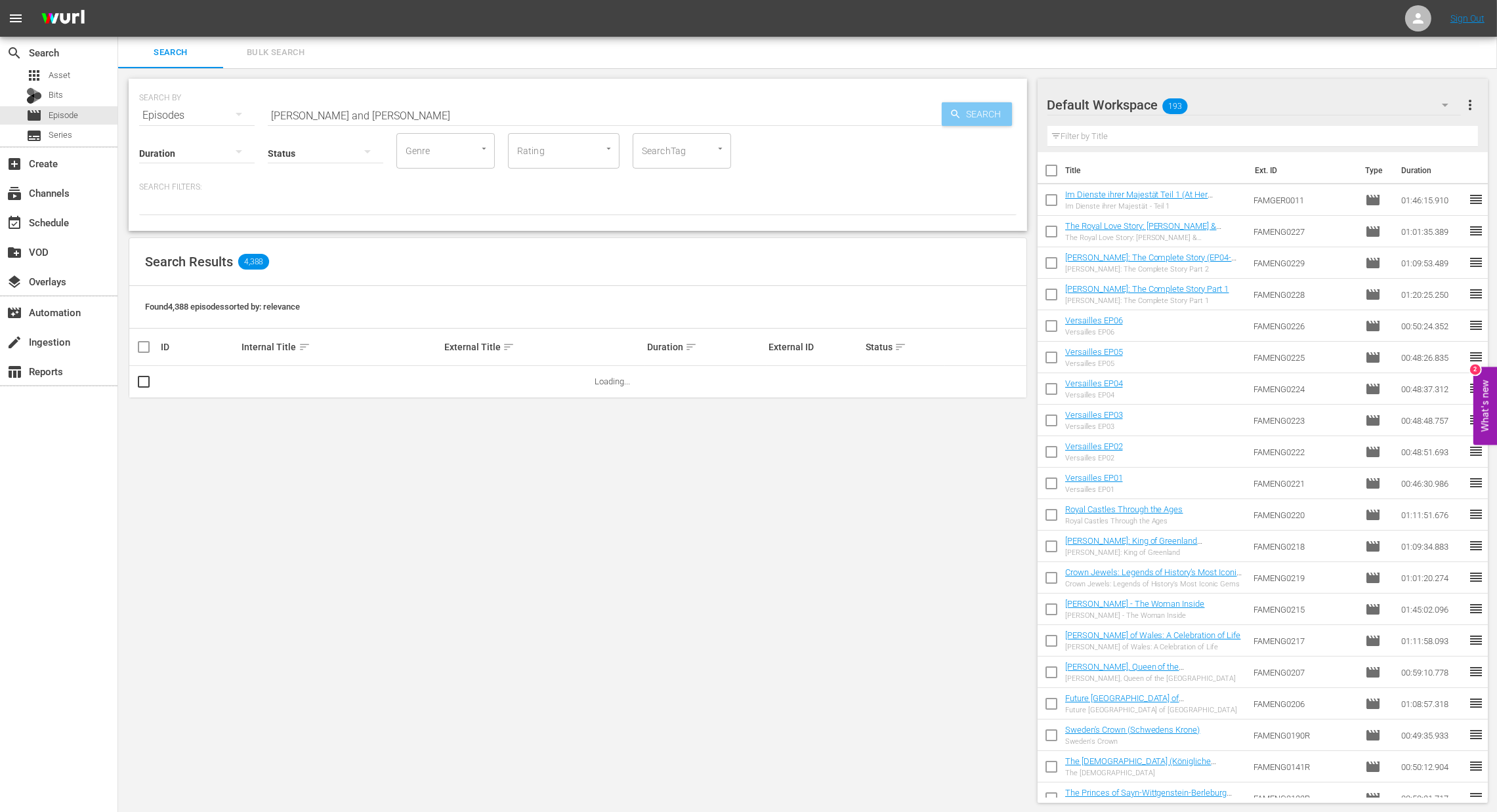
click at [981, 106] on span "Search" at bounding box center [986, 114] width 50 height 23
click at [959, 389] on span "playlist_add" at bounding box center [962, 382] width 16 height 16
click at [59, 224] on div "event_available Schedule" at bounding box center [37, 220] width 74 height 12
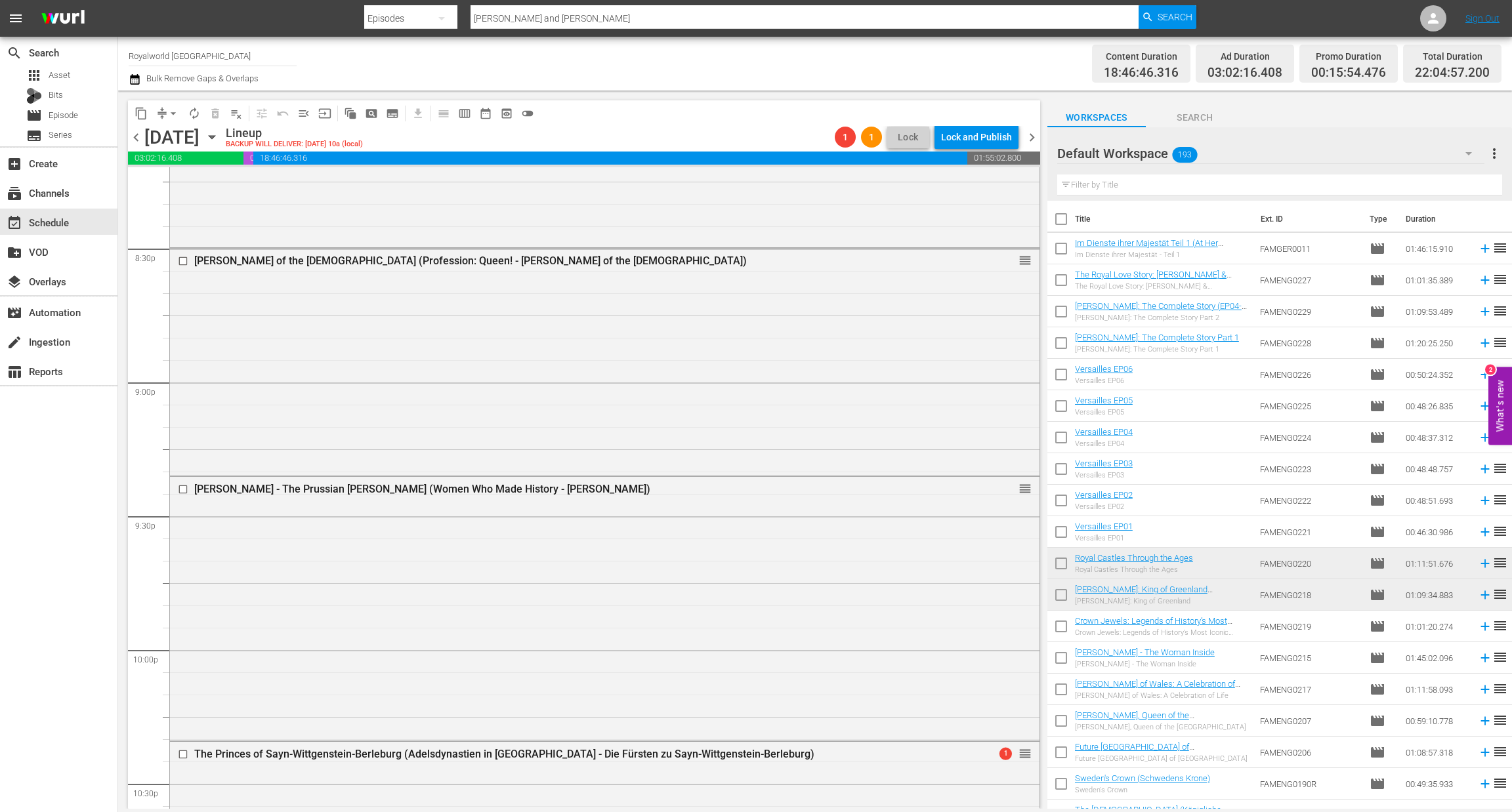
scroll to position [5873, 0]
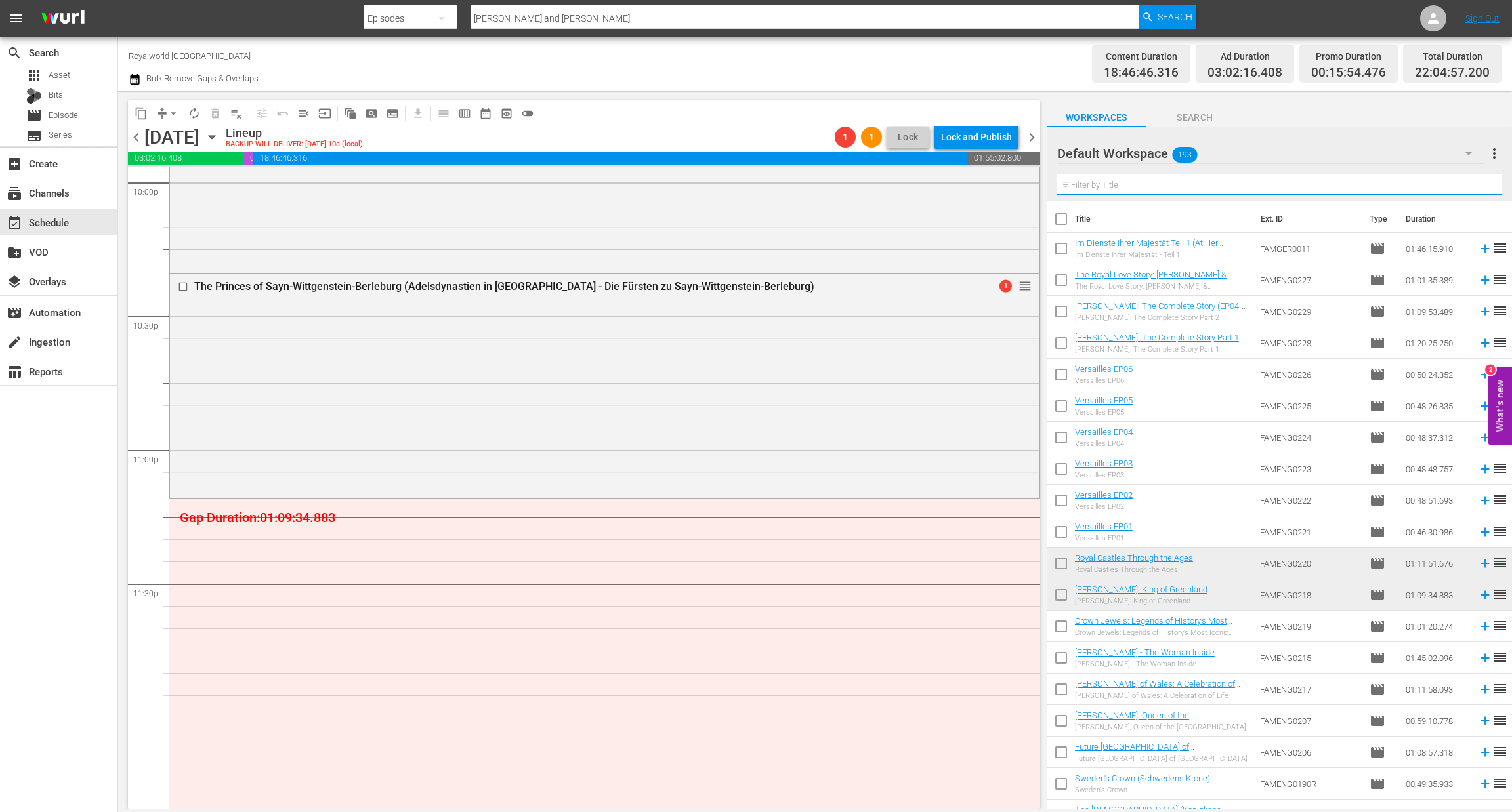
click at [1093, 190] on input "text" at bounding box center [1278, 184] width 445 height 21
type input "v"
paste input "Akhanaten and Nefertiti"
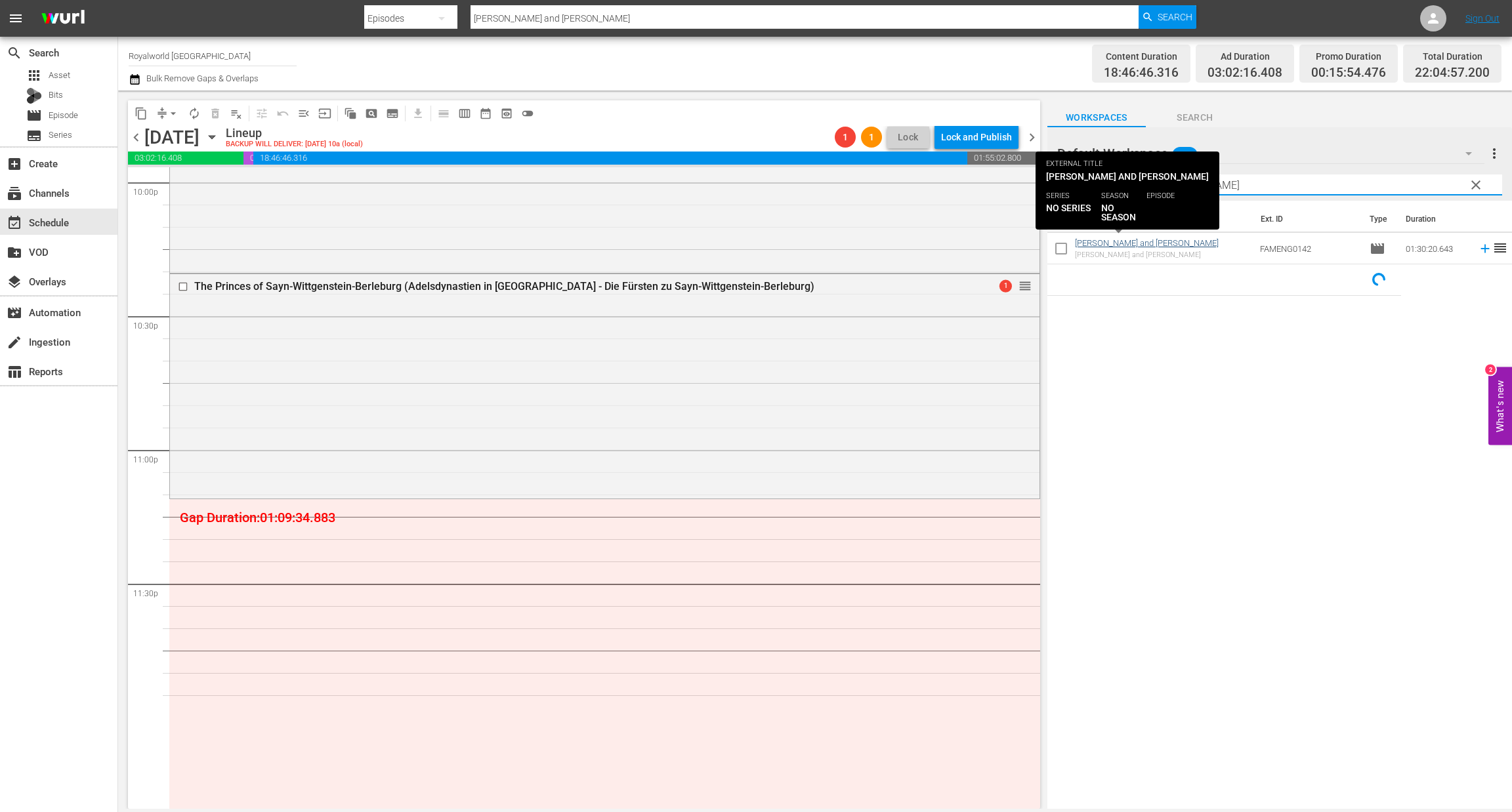
type input "Akhanaten and Nefertiti"
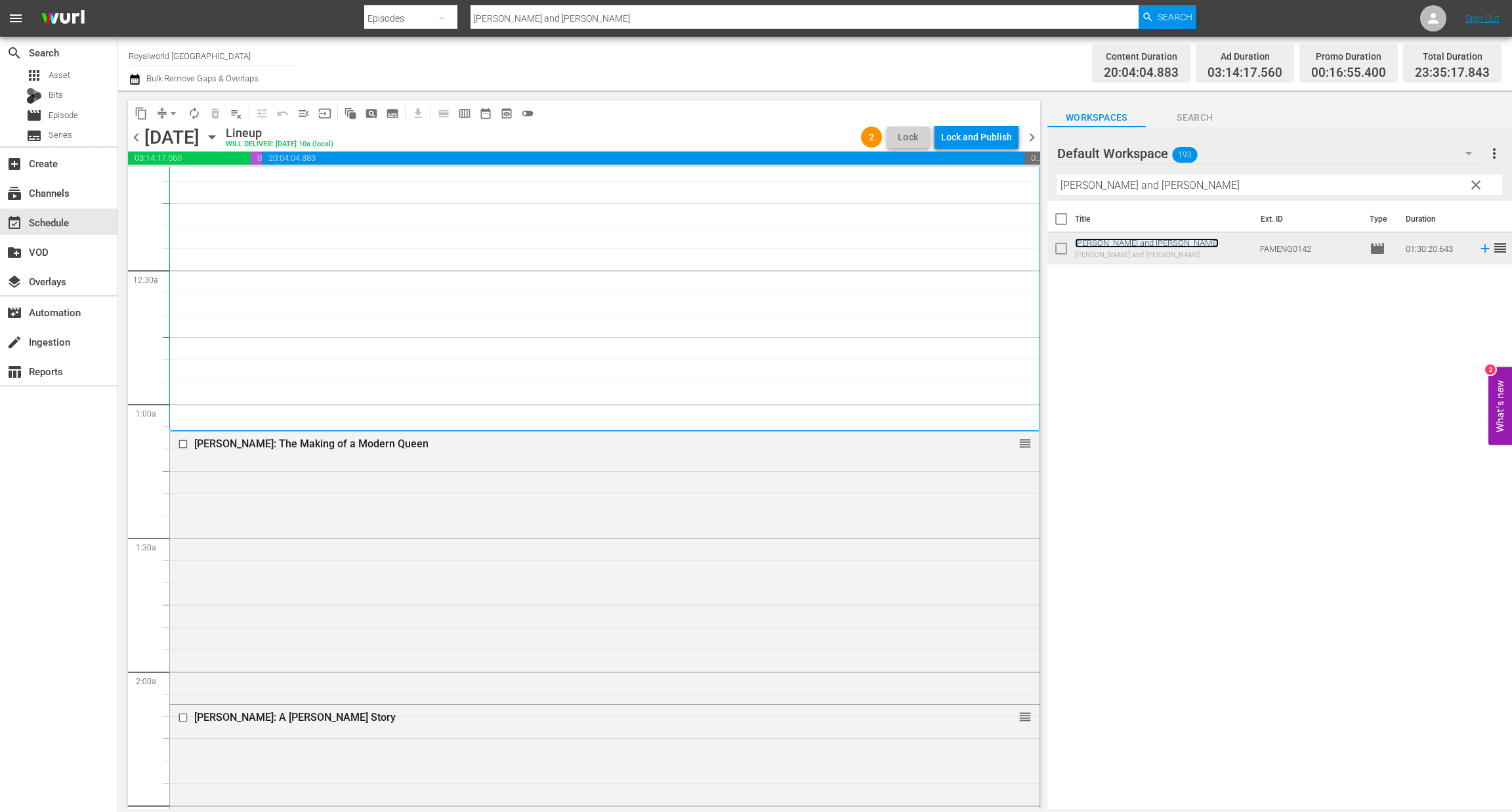
scroll to position [0, 0]
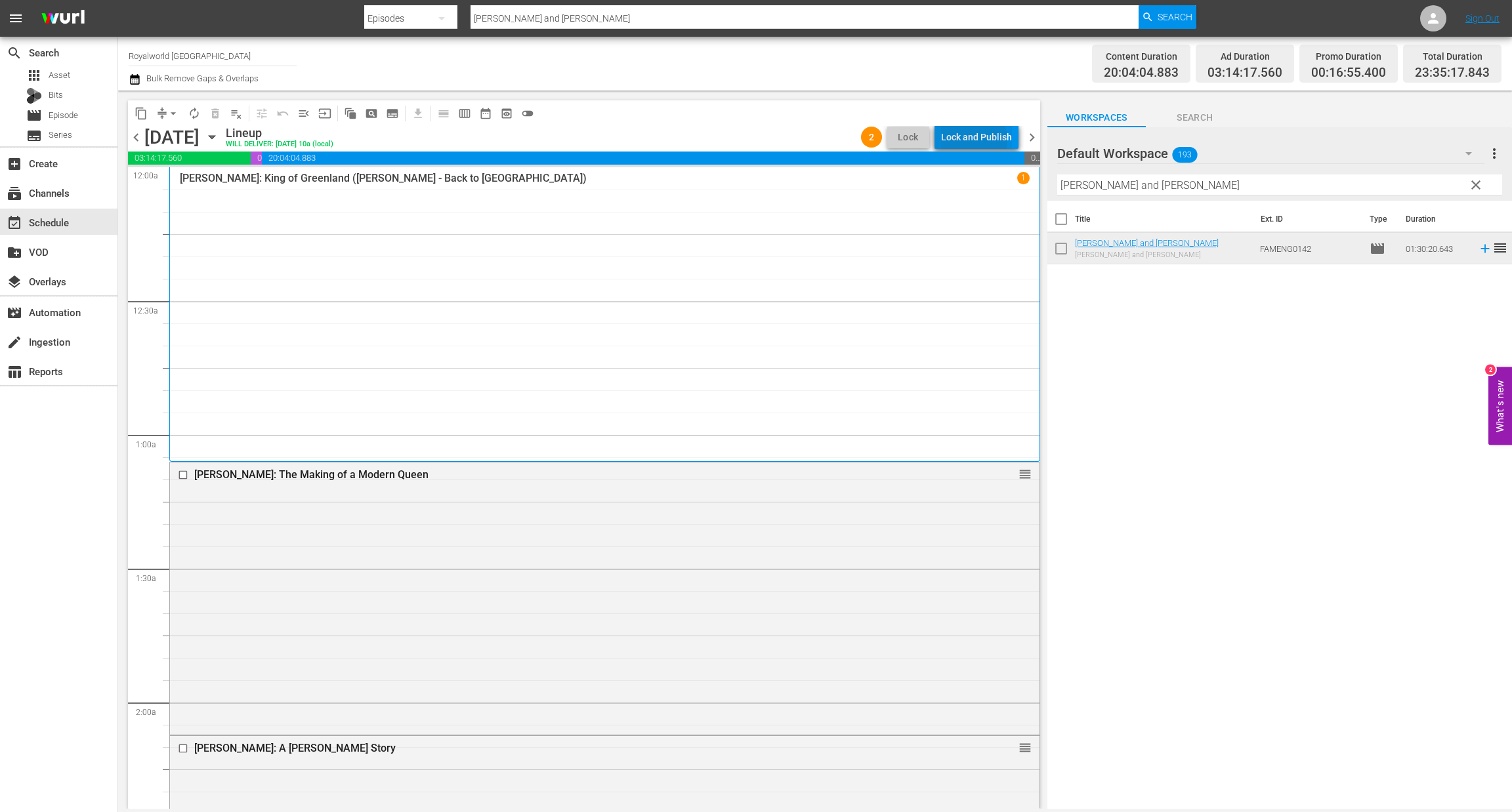
click at [975, 140] on div "Lock and Publish" at bounding box center [976, 137] width 71 height 23
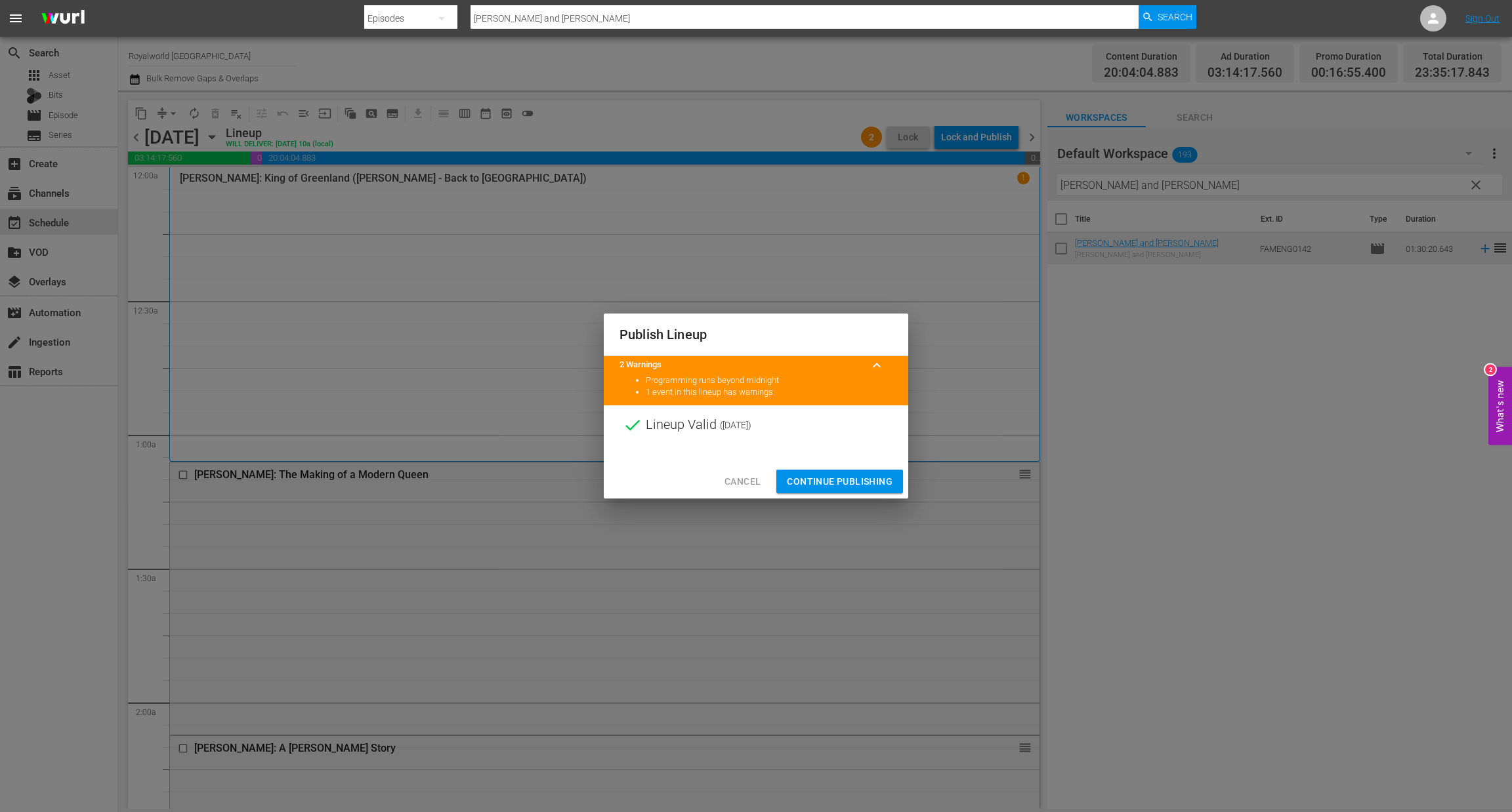
click at [837, 484] on span "Continue Publishing" at bounding box center [840, 482] width 105 height 17
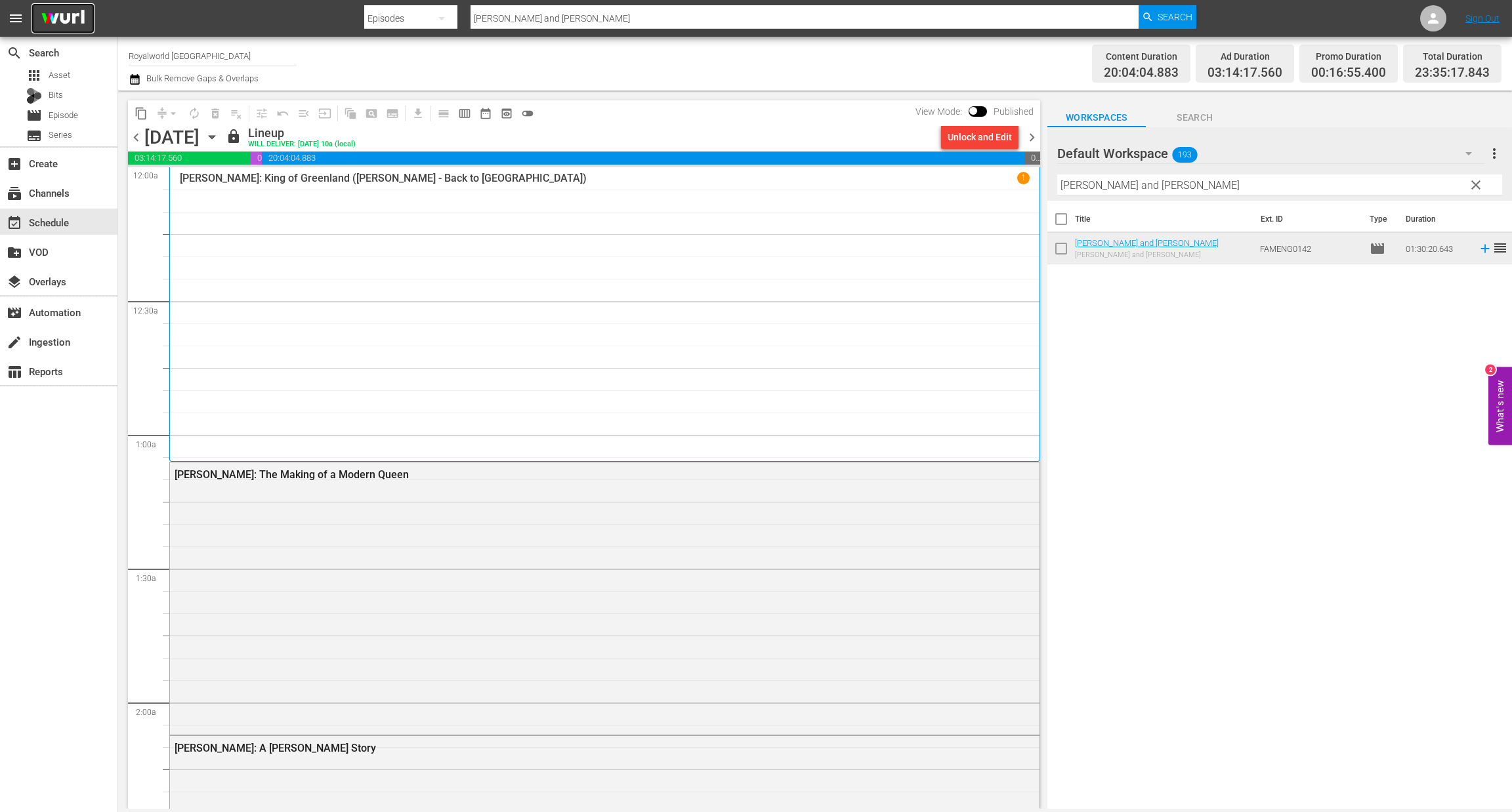
click at [71, 15] on img at bounding box center [63, 18] width 63 height 31
